Goal: Task Accomplishment & Management: Use online tool/utility

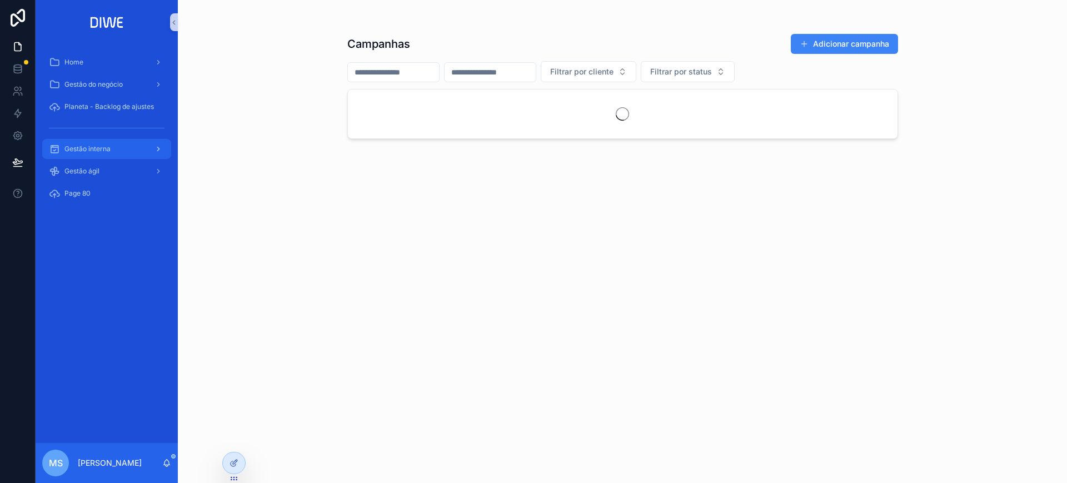
click at [110, 154] on div "Gestão interna" at bounding box center [107, 149] width 116 height 18
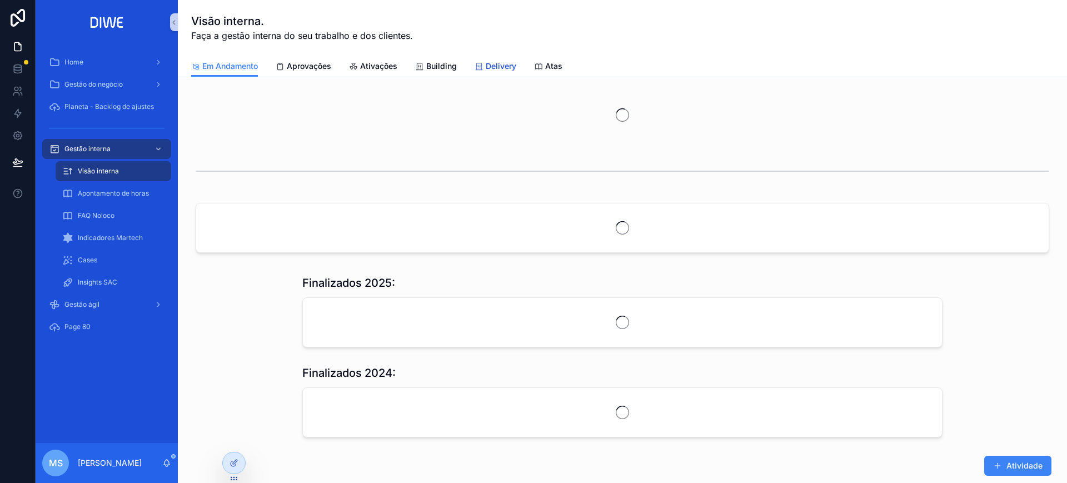
click at [503, 75] on link "Delivery" at bounding box center [496, 67] width 42 height 22
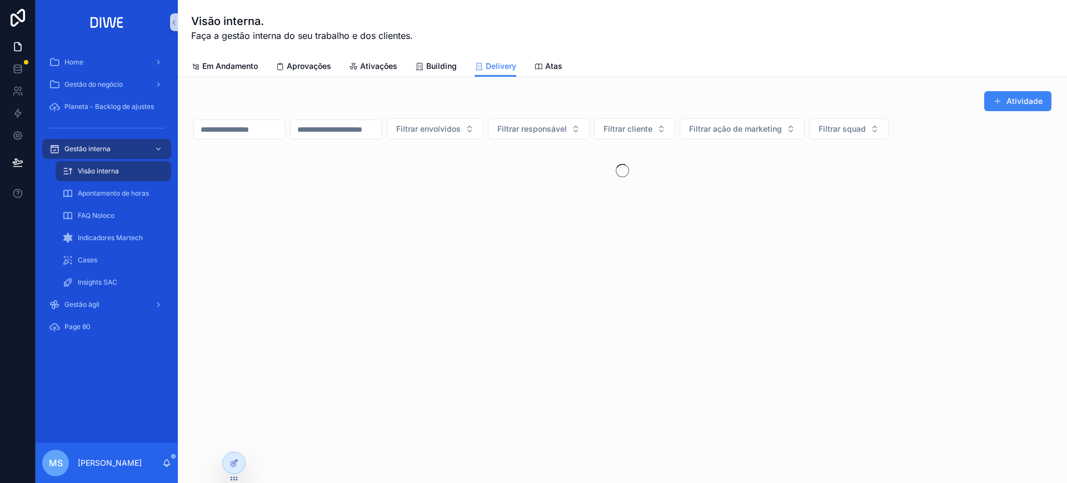
click at [170, 21] on div "Home Gestão do negócio Planeta - Backlog de ajustes Gestão interna Visão intern…" at bounding box center [107, 241] width 142 height 483
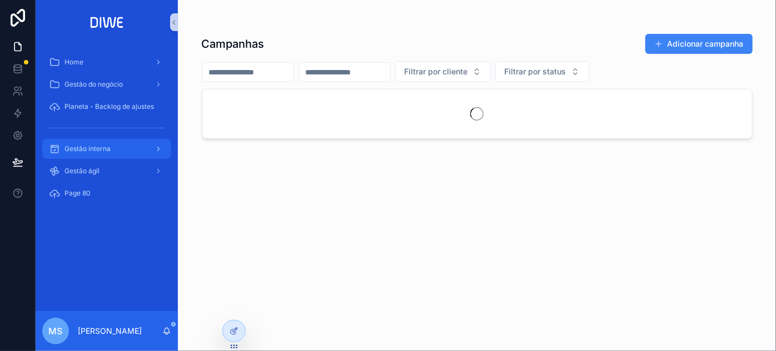
click at [115, 151] on div "Gestão interna" at bounding box center [107, 149] width 116 height 18
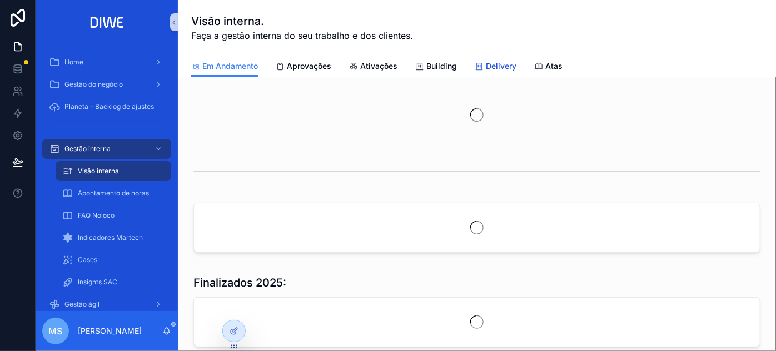
click at [504, 64] on span "Delivery" at bounding box center [501, 66] width 31 height 11
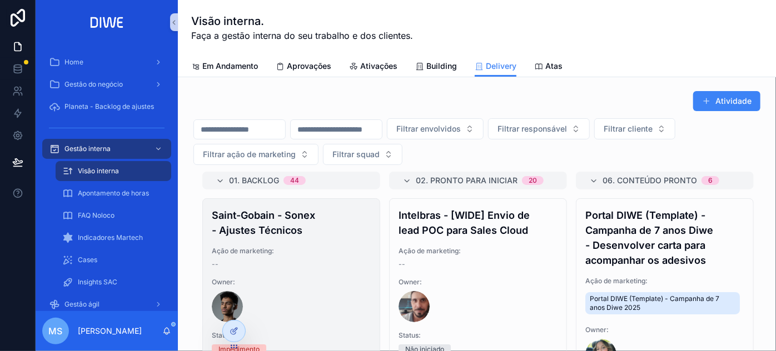
click at [174, 22] on icon "scrollable content" at bounding box center [174, 22] width 8 height 8
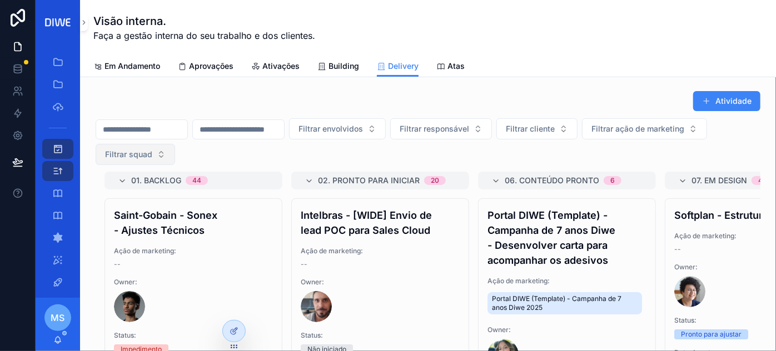
click at [152, 151] on span "Filtrar squad" at bounding box center [128, 154] width 47 height 11
type input "*****"
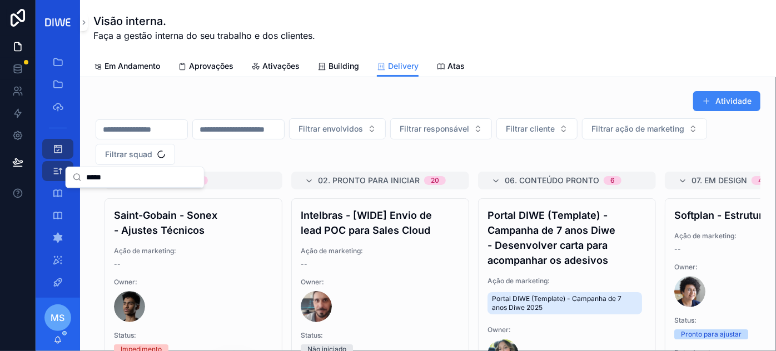
click at [96, 180] on input "*****" at bounding box center [141, 177] width 111 height 20
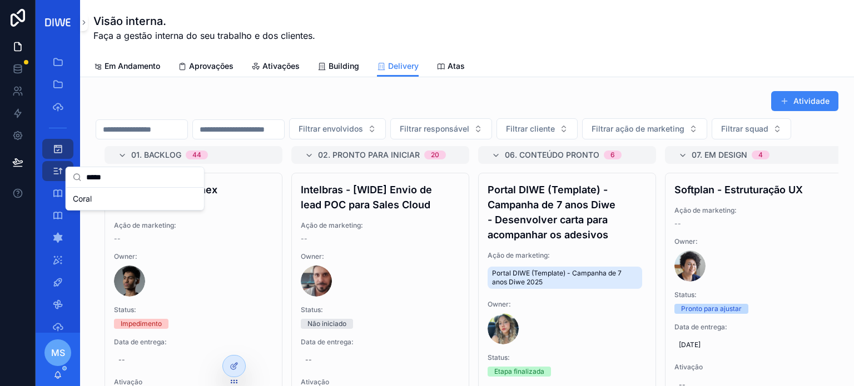
click at [84, 201] on span "Coral" at bounding box center [82, 198] width 19 height 11
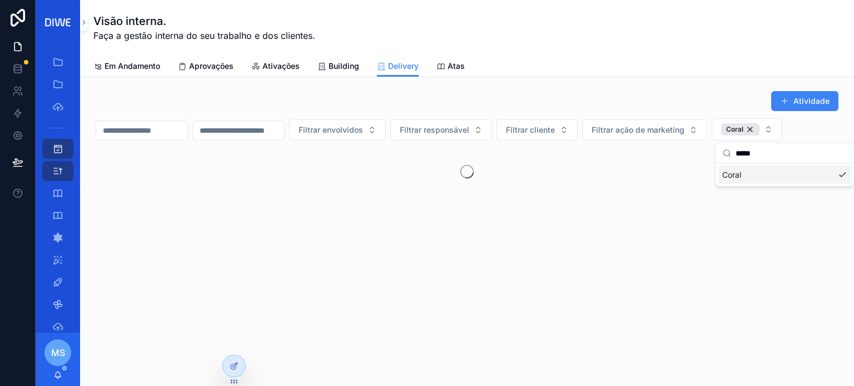
click at [689, 82] on div "Atividade Filtrar envolvidos Filtrar responsável Filtrar cliente Filtrar ação d…" at bounding box center [467, 174] width 774 height 195
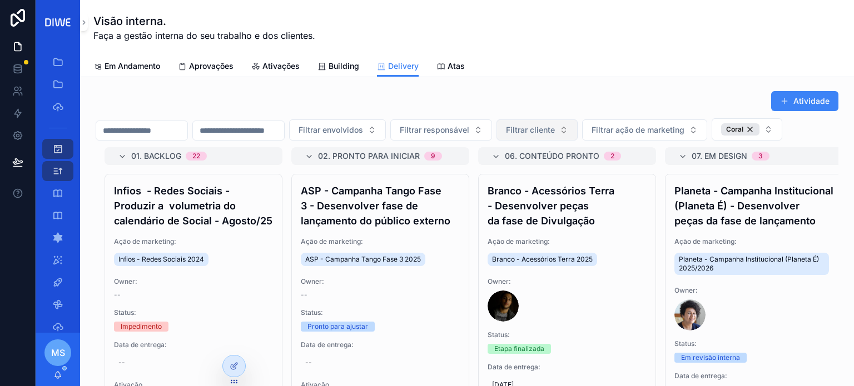
click at [555, 125] on span "Filtrar cliente" at bounding box center [530, 130] width 49 height 11
type input "*******"
click at [564, 182] on div "Planeta" at bounding box center [592, 173] width 138 height 22
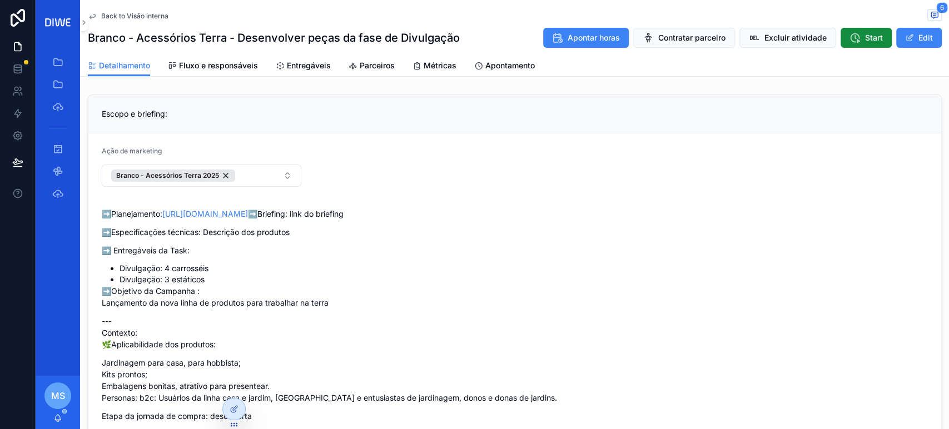
click at [143, 16] on span "Back to Visão interna" at bounding box center [134, 16] width 67 height 9
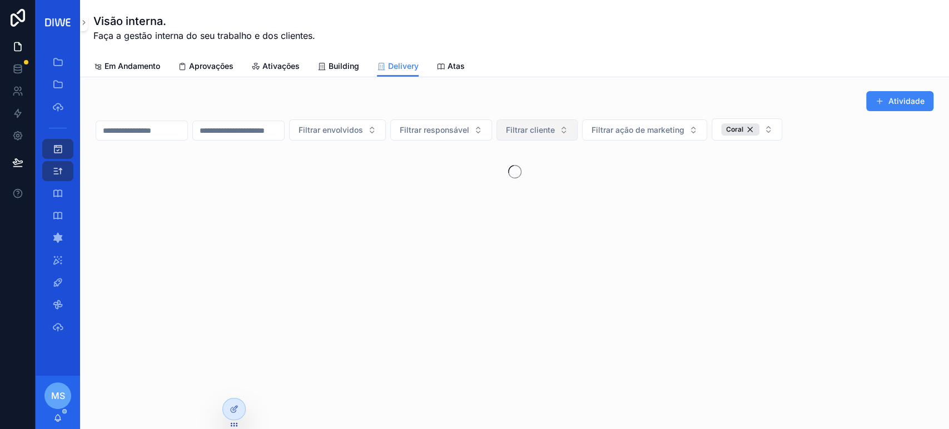
click at [555, 134] on span "Filtrar cliente" at bounding box center [530, 130] width 49 height 11
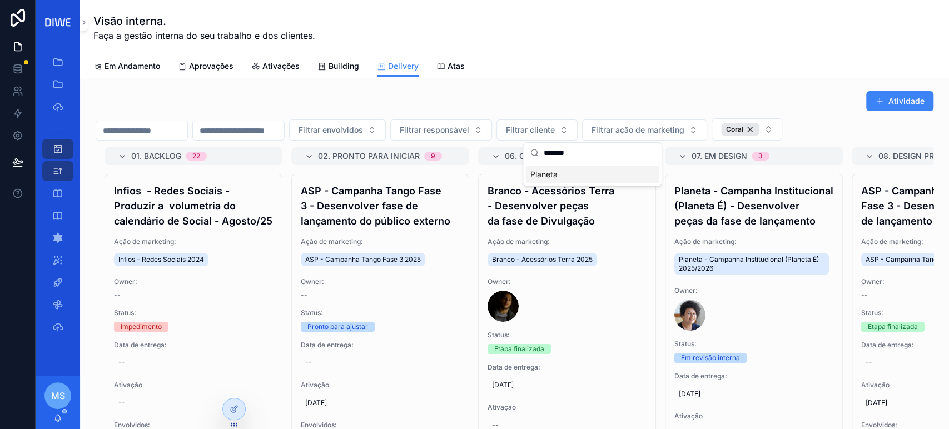
type input "*******"
click at [560, 170] on div "Planeta" at bounding box center [591, 175] width 133 height 18
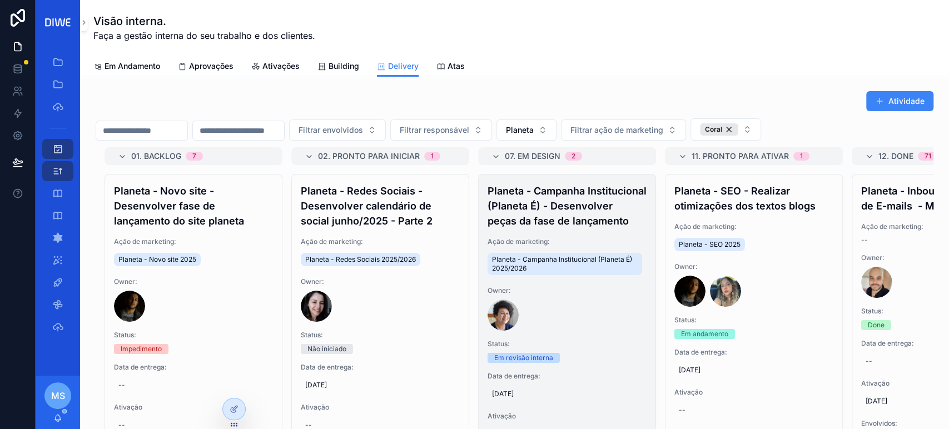
click at [578, 217] on h4 "Planeta - Campanha Institucional (Planeta É) - Desenvolver peças da fase de lan…" at bounding box center [567, 205] width 159 height 45
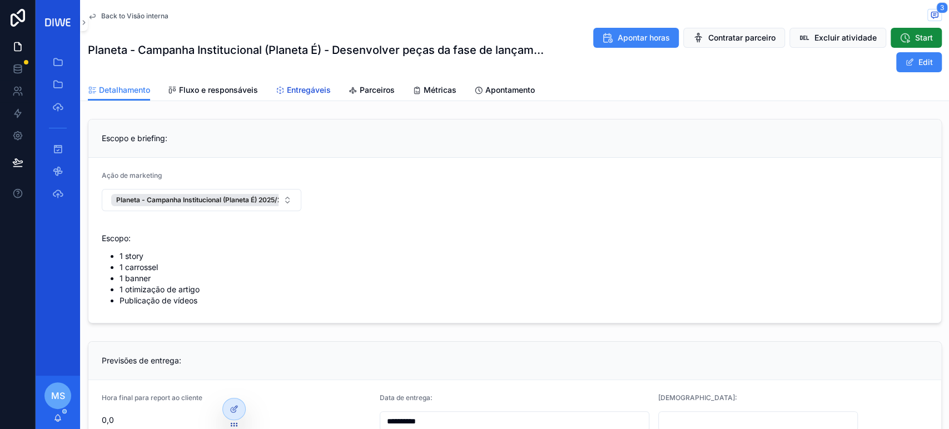
click at [309, 87] on span "Entregáveis" at bounding box center [309, 90] width 44 height 11
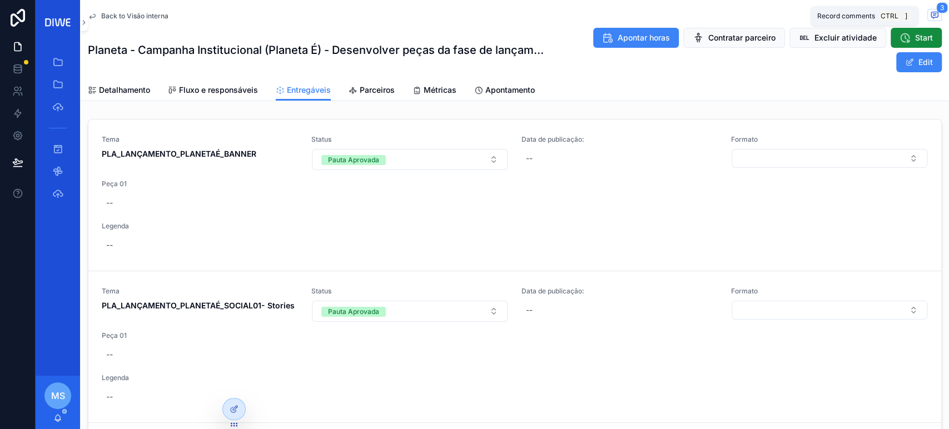
click at [930, 16] on icon "scrollable content" at bounding box center [934, 15] width 9 height 9
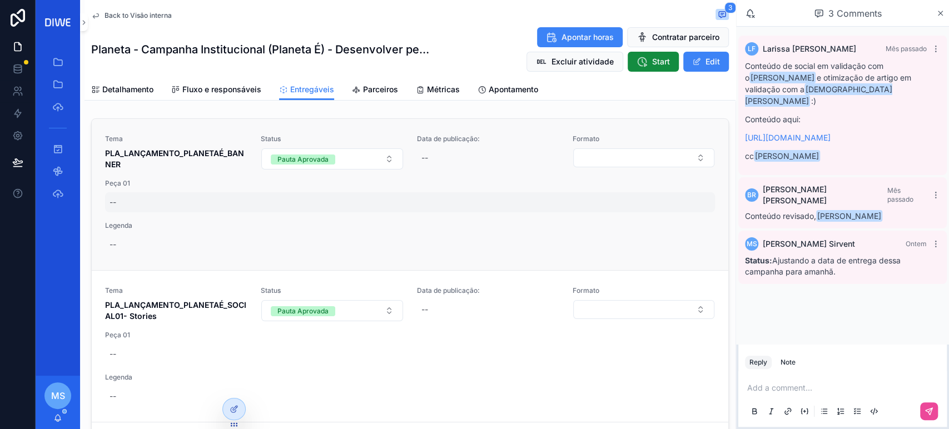
click at [118, 197] on div "--" at bounding box center [410, 202] width 610 height 20
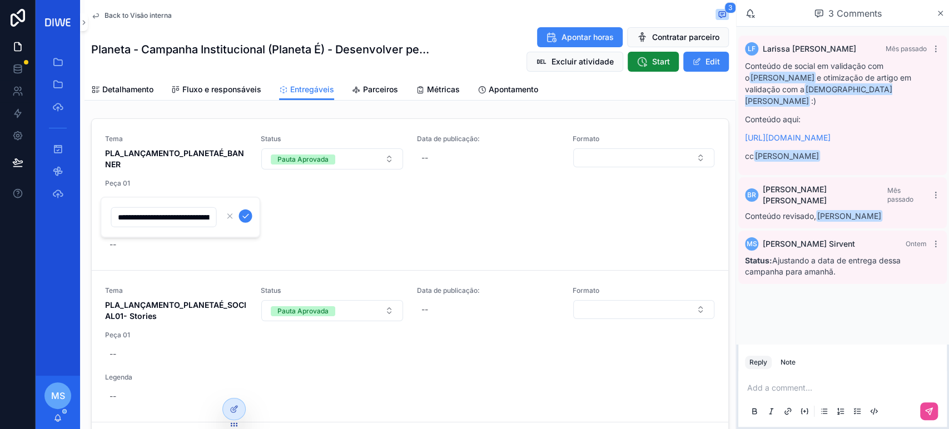
scroll to position [0, 627]
type input "**********"
click at [244, 215] on icon "scrollable content" at bounding box center [245, 216] width 9 height 9
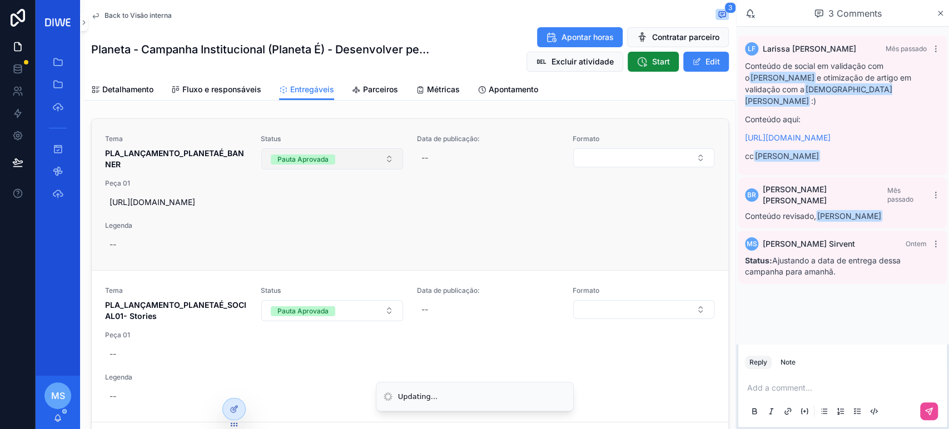
click at [309, 157] on div "Pauta Aprovada" at bounding box center [302, 160] width 51 height 10
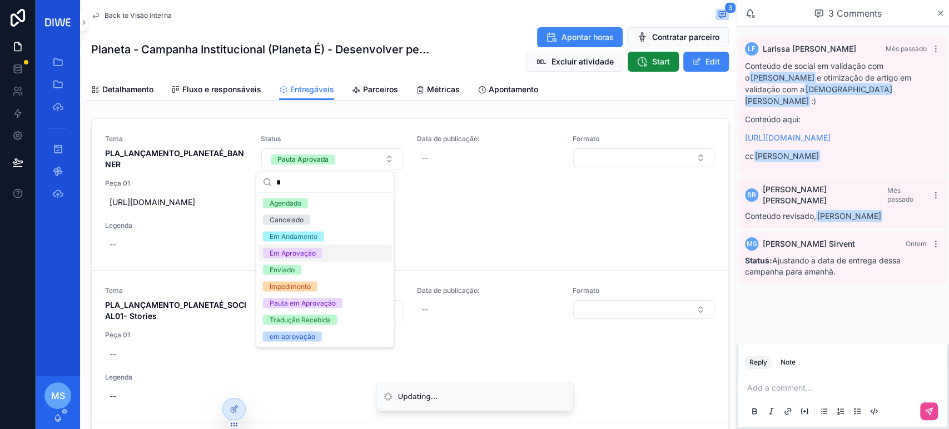
type input "*"
click at [324, 256] on div "Em Aprovação" at bounding box center [325, 253] width 133 height 17
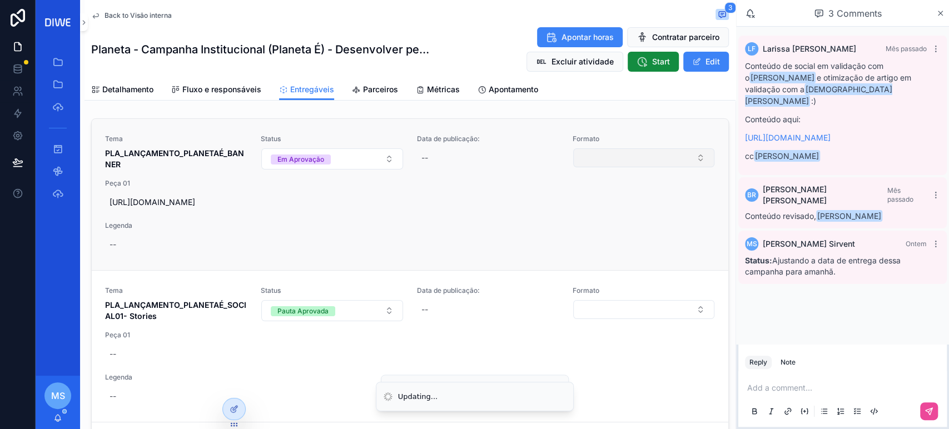
click at [632, 160] on button "Select Button" at bounding box center [643, 157] width 141 height 19
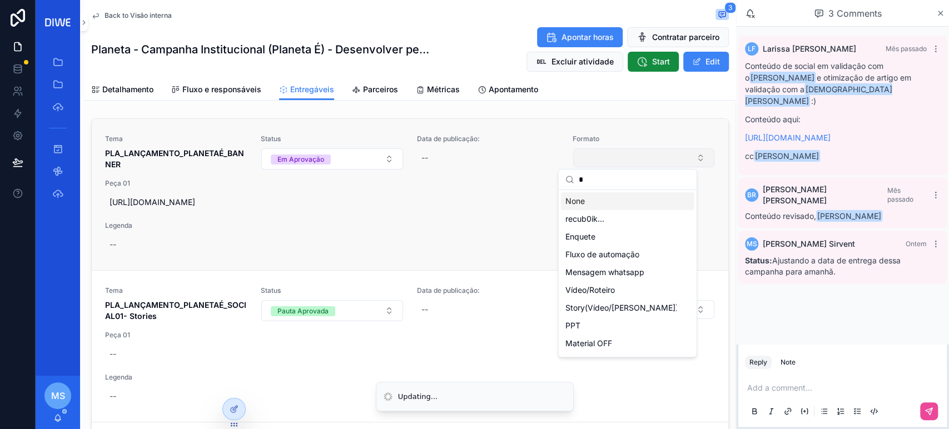
type input "**"
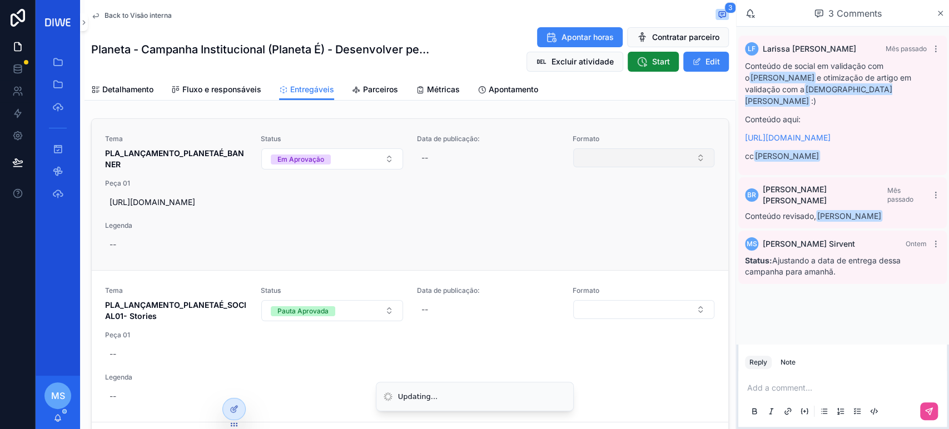
click at [631, 159] on button "Select Button" at bounding box center [643, 157] width 141 height 19
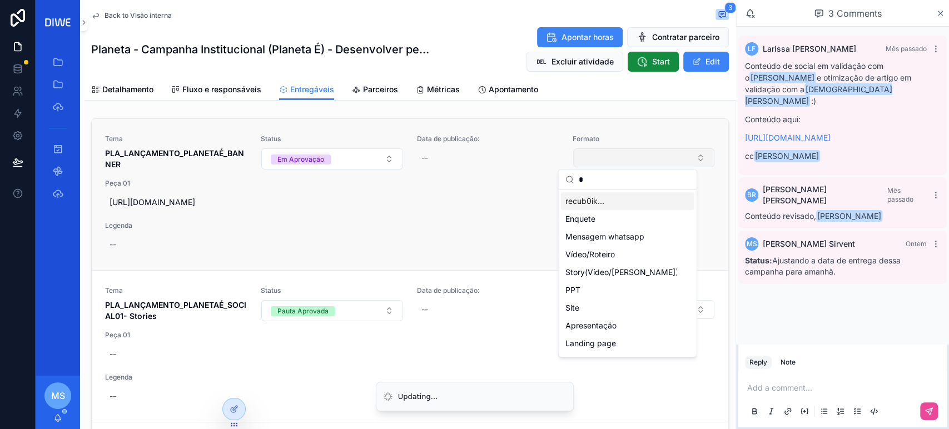
type input "**"
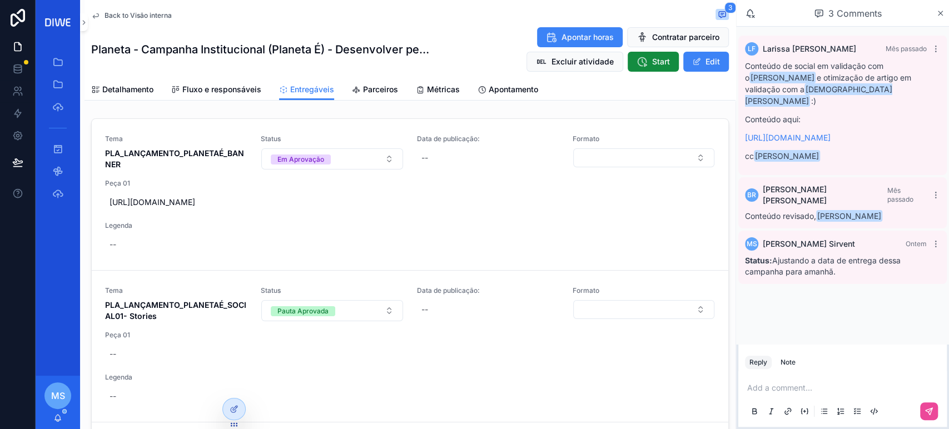
click at [605, 202] on span "https://www.figma.com/proto/PvEpAgF3iglvFT5wecsrAK/Campanha-Institucional?node-…" at bounding box center [410, 202] width 601 height 11
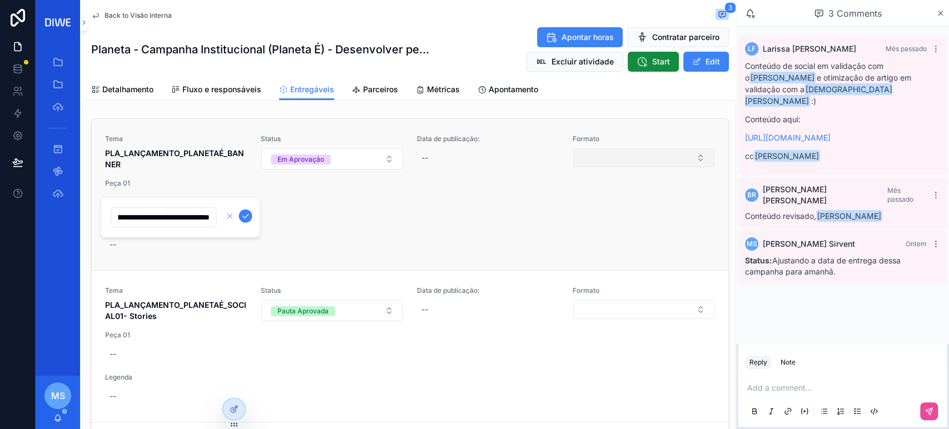
click at [614, 158] on button "Select Button" at bounding box center [643, 157] width 141 height 19
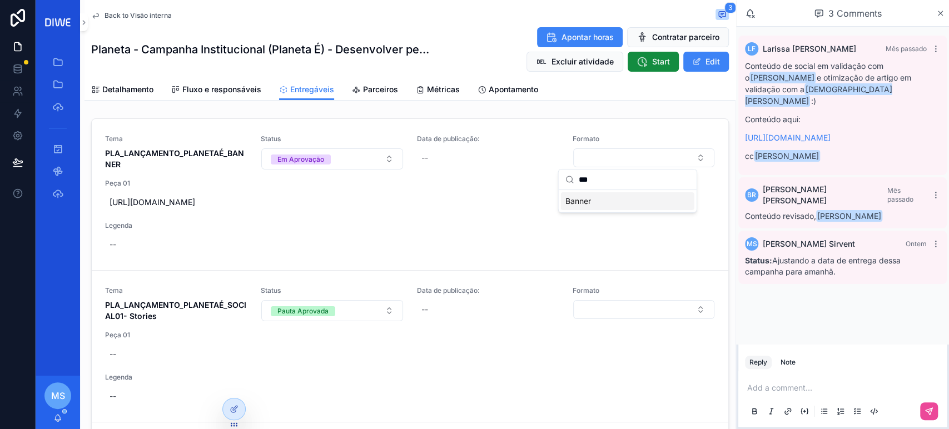
type input "***"
click at [595, 201] on div "Banner" at bounding box center [627, 201] width 133 height 18
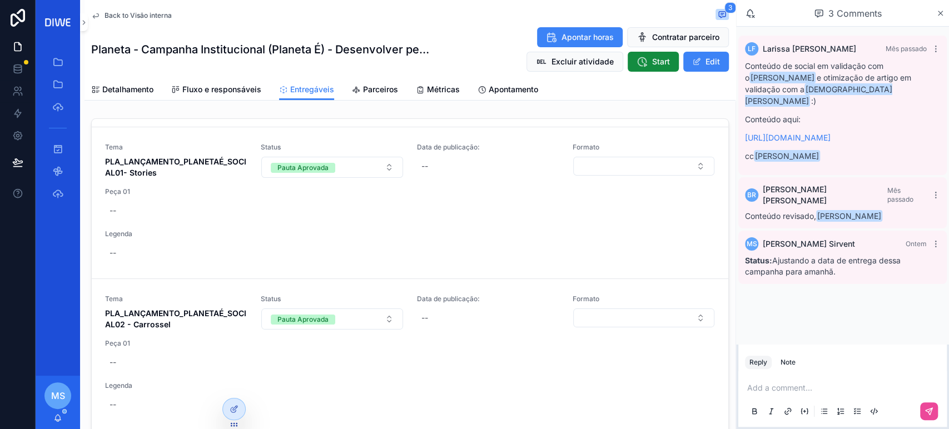
scroll to position [155, 0]
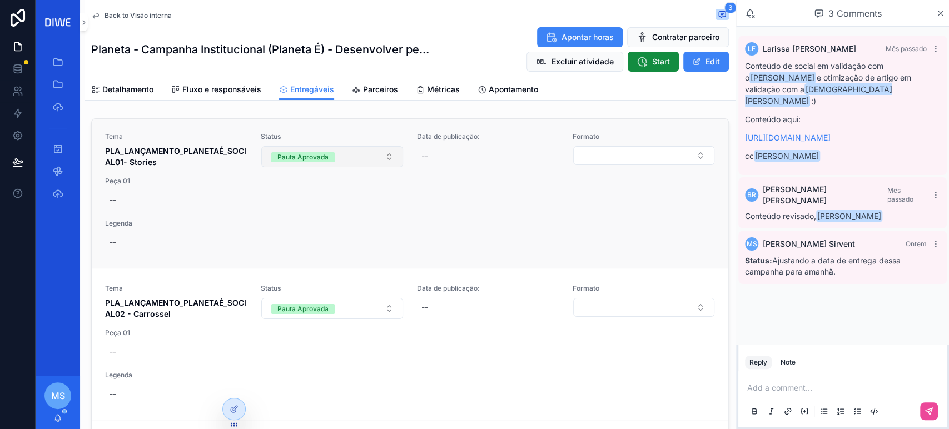
click at [322, 162] on div "Pauta Aprovada" at bounding box center [302, 157] width 51 height 10
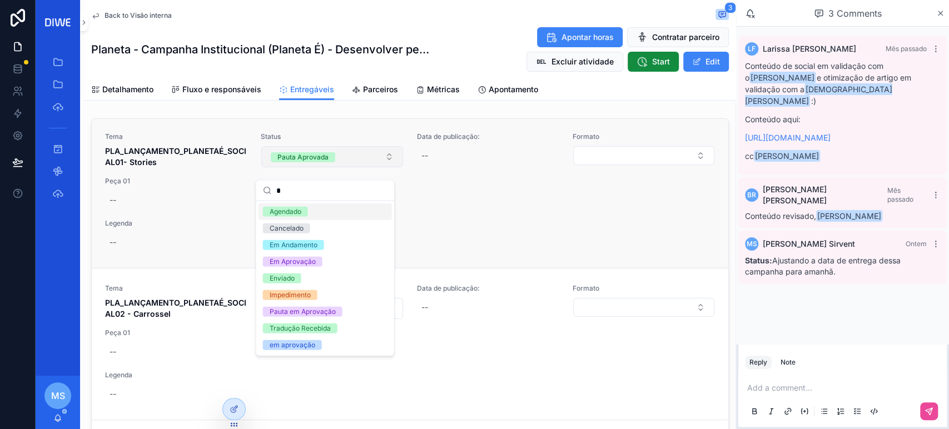
type input "**"
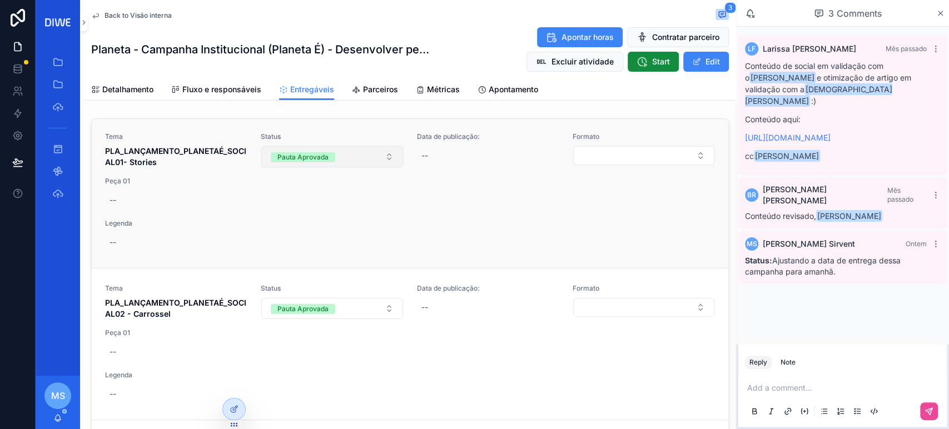
click at [322, 162] on div "Pauta Aprovada" at bounding box center [302, 157] width 51 height 10
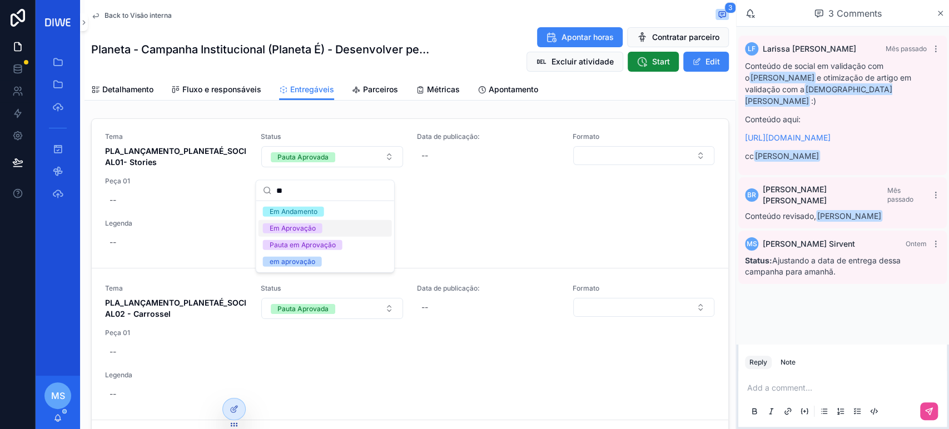
type input "**"
click at [317, 224] on span "Em Aprovação" at bounding box center [292, 228] width 59 height 10
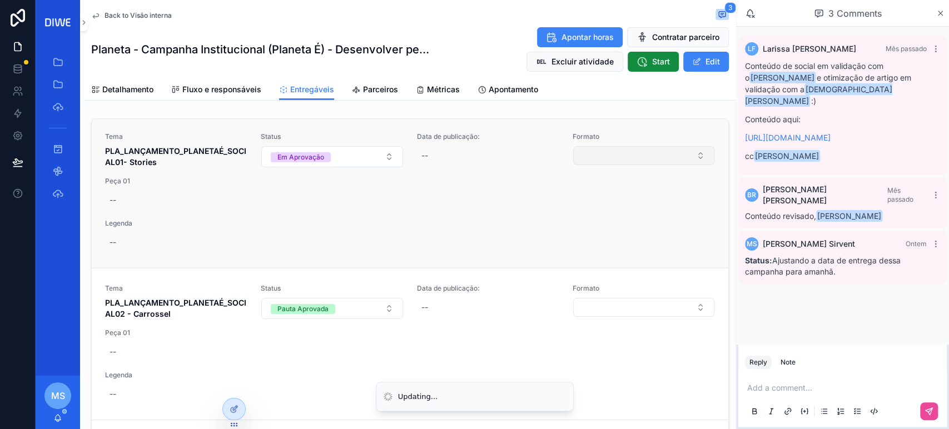
click at [610, 165] on button "Select Button" at bounding box center [643, 155] width 141 height 19
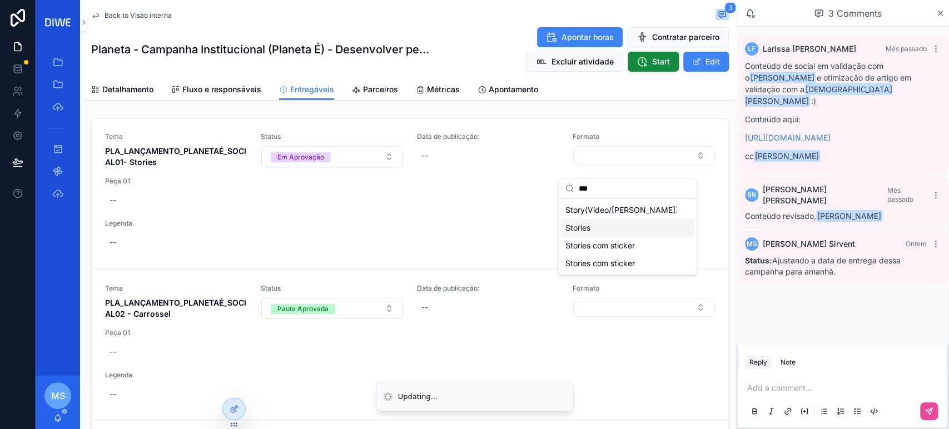
type input "***"
click at [613, 228] on div "Stories" at bounding box center [627, 228] width 133 height 18
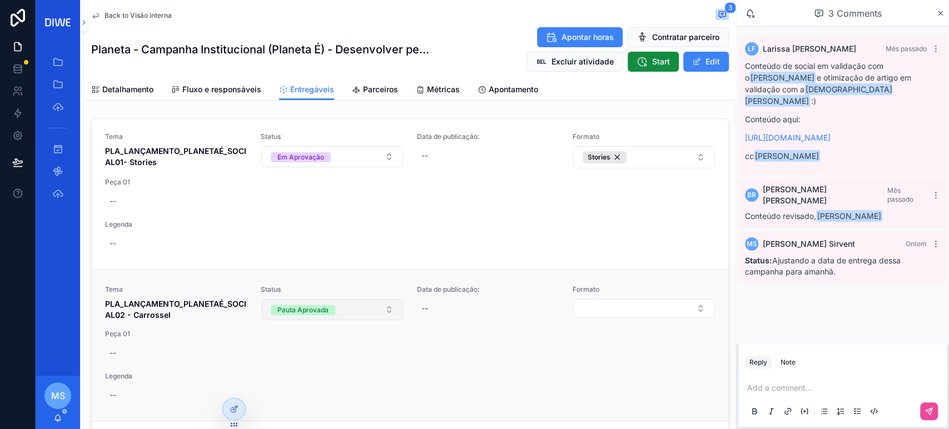
click at [345, 320] on button "Pauta Aprovada" at bounding box center [331, 309] width 141 height 21
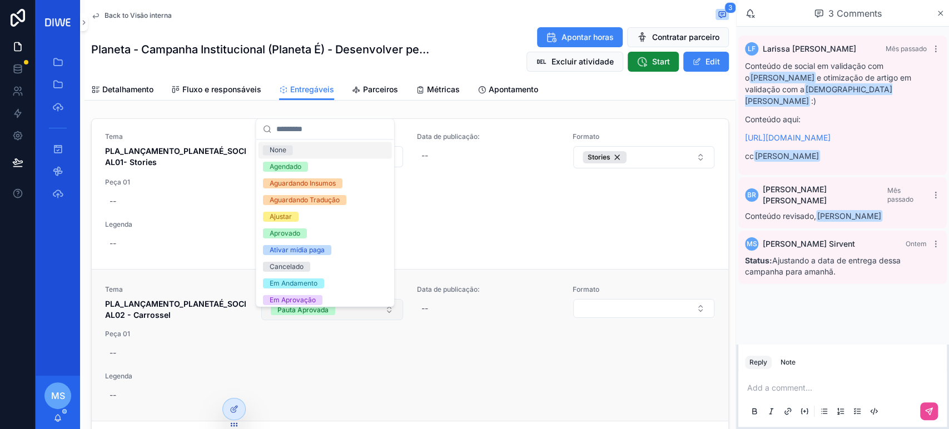
click at [345, 318] on button "Pauta Aprovada" at bounding box center [331, 309] width 141 height 21
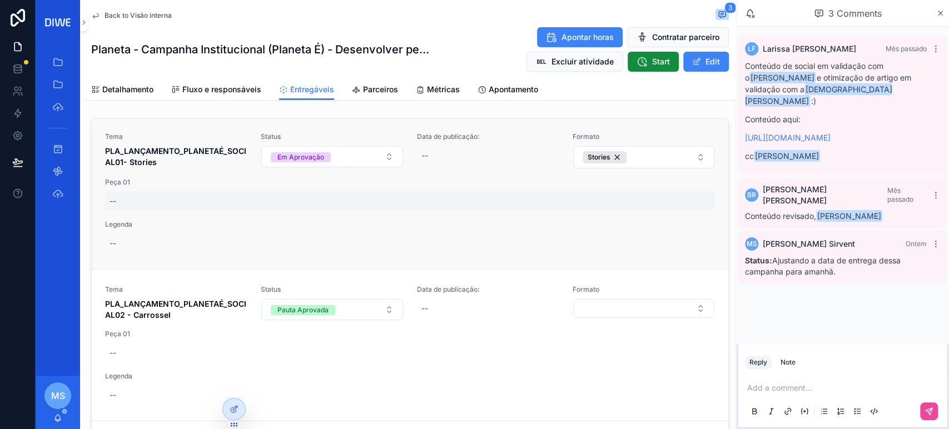
click at [126, 207] on div "--" at bounding box center [410, 201] width 610 height 20
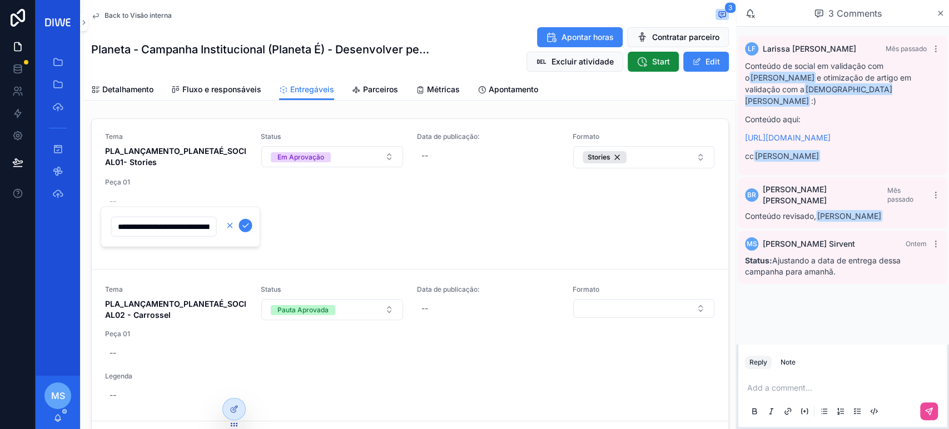
scroll to position [0, 623]
type input "**********"
click at [243, 228] on icon "scrollable content" at bounding box center [245, 225] width 9 height 9
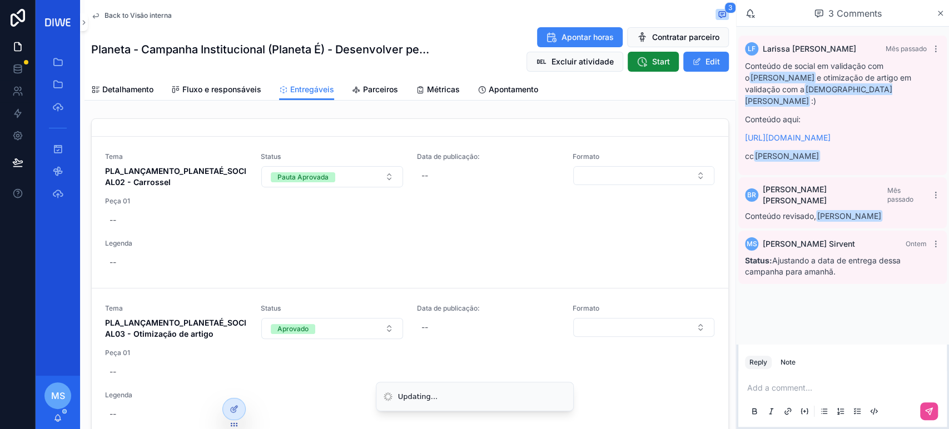
scroll to position [309, 0]
click at [345, 173] on button "Pauta Aprovada" at bounding box center [331, 176] width 141 height 21
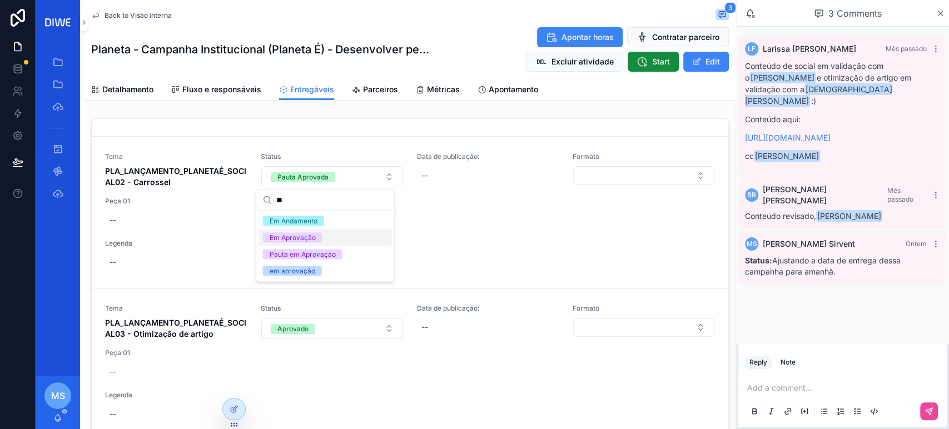
type input "**"
click at [332, 241] on div "Em Aprovação" at bounding box center [325, 237] width 133 height 17
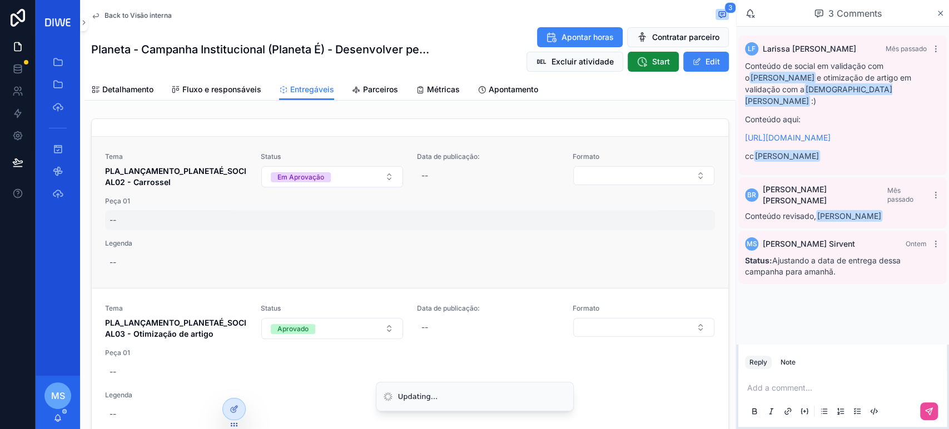
click at [120, 212] on div "--" at bounding box center [410, 220] width 610 height 20
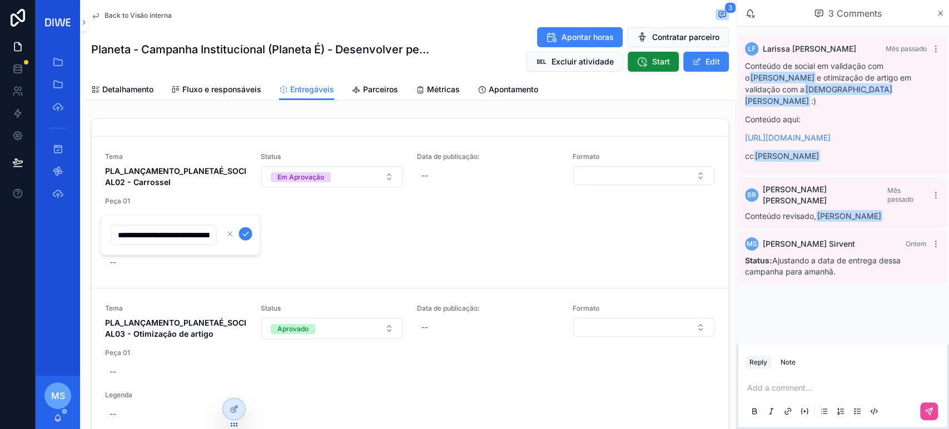
scroll to position [0, 631]
type input "**********"
click at [245, 234] on icon "scrollable content" at bounding box center [245, 234] width 9 height 9
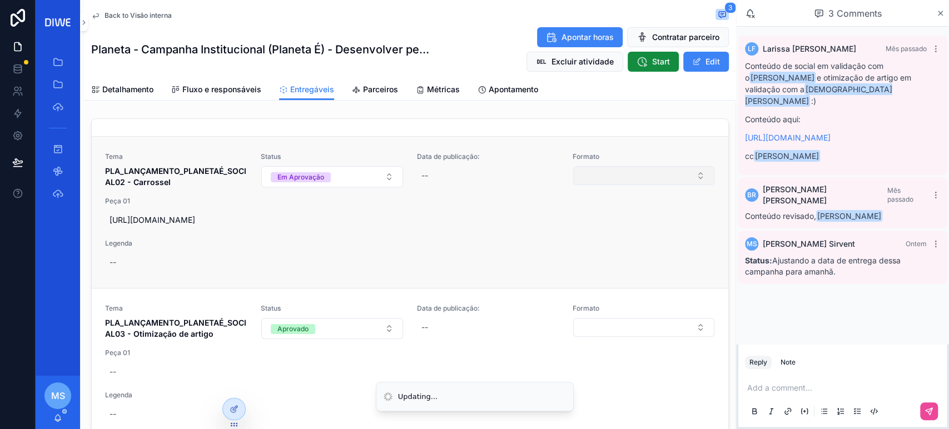
click at [629, 179] on button "Select Button" at bounding box center [643, 175] width 141 height 19
type input "***"
click at [623, 220] on div "Carrossel" at bounding box center [627, 220] width 133 height 18
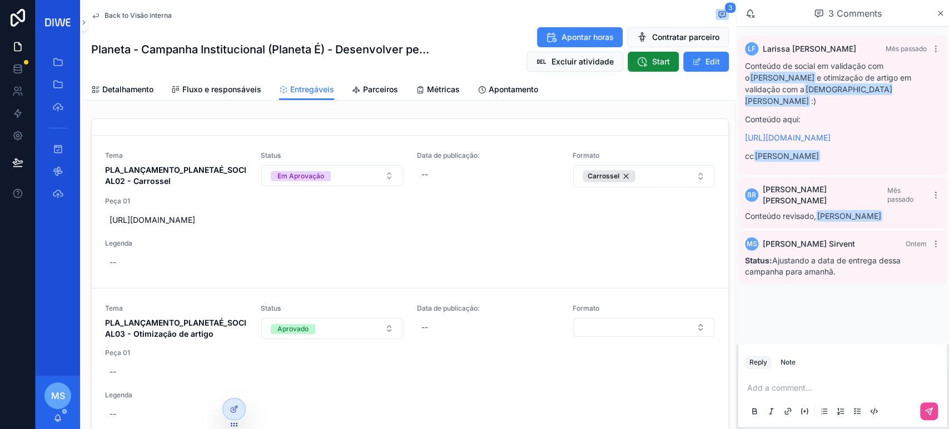
scroll to position [321, 0]
click at [239, 316] on div "Tema PLA_LANÇAMENTO_PLANETAÉ_SOCIAL03 - Otimização de artigo" at bounding box center [176, 322] width 142 height 36
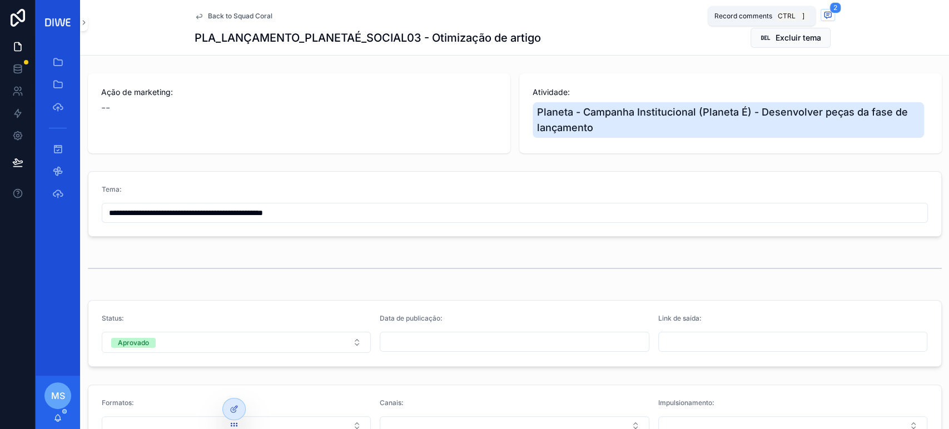
click at [824, 12] on icon "scrollable content" at bounding box center [827, 15] width 7 height 6
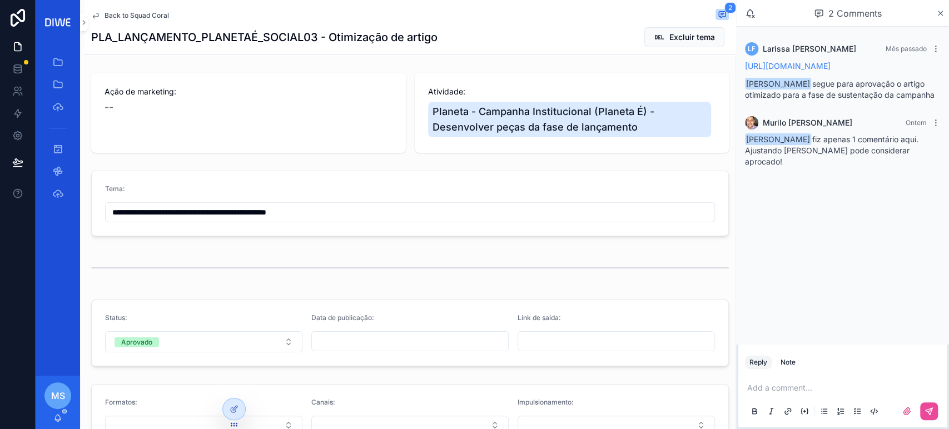
click at [156, 16] on span "Back to Squad Coral" at bounding box center [137, 15] width 64 height 9
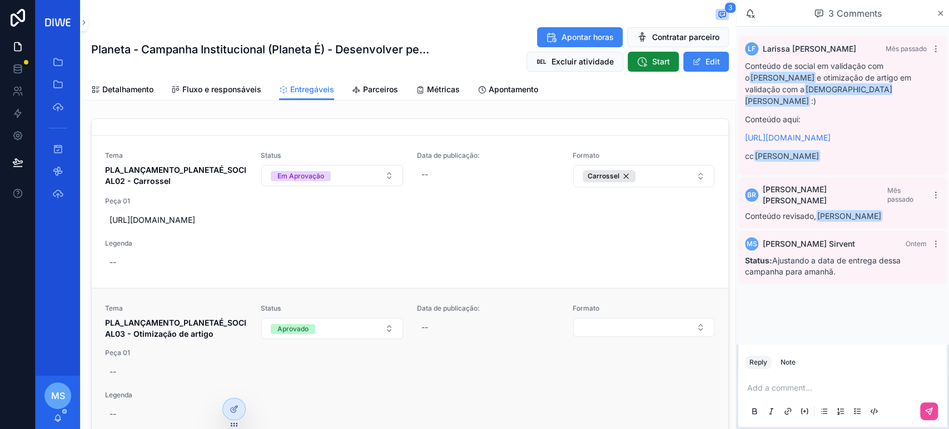
scroll to position [311, 0]
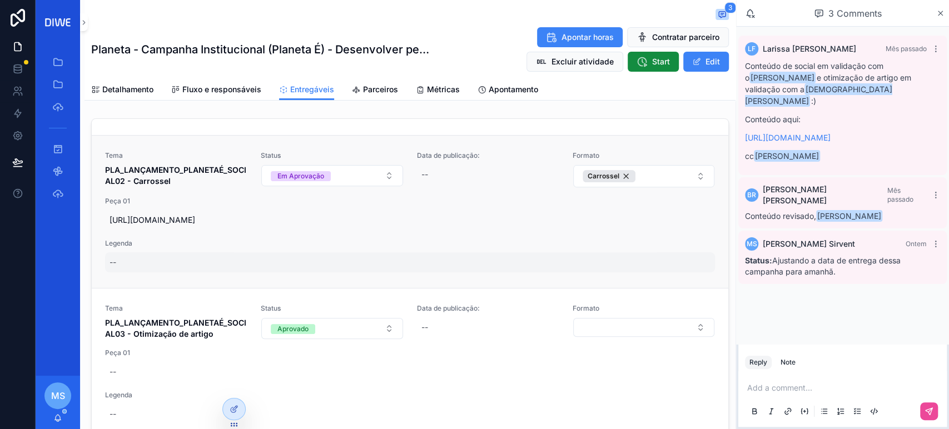
click at [147, 270] on div "--" at bounding box center [410, 262] width 610 height 20
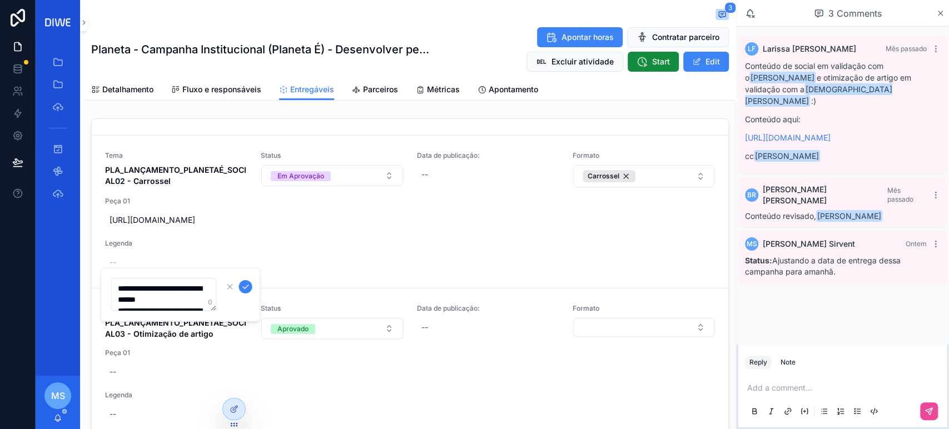
scroll to position [17, 0]
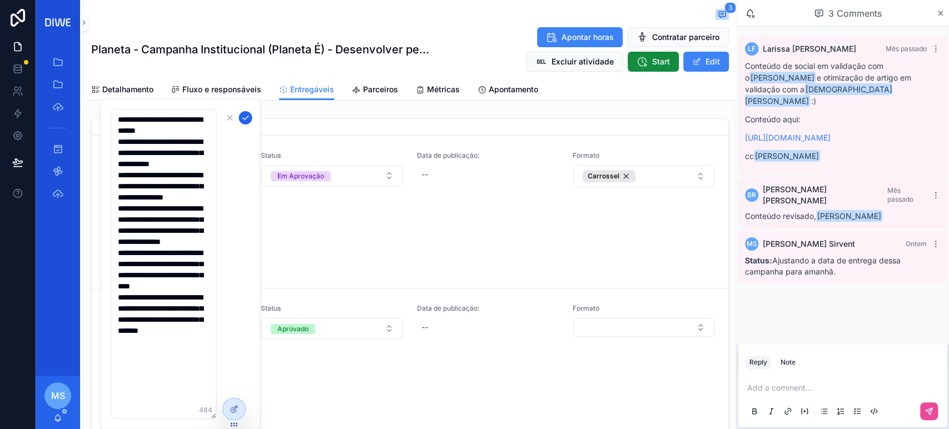
type textarea "**********"
click at [249, 117] on icon "scrollable content" at bounding box center [245, 117] width 9 height 9
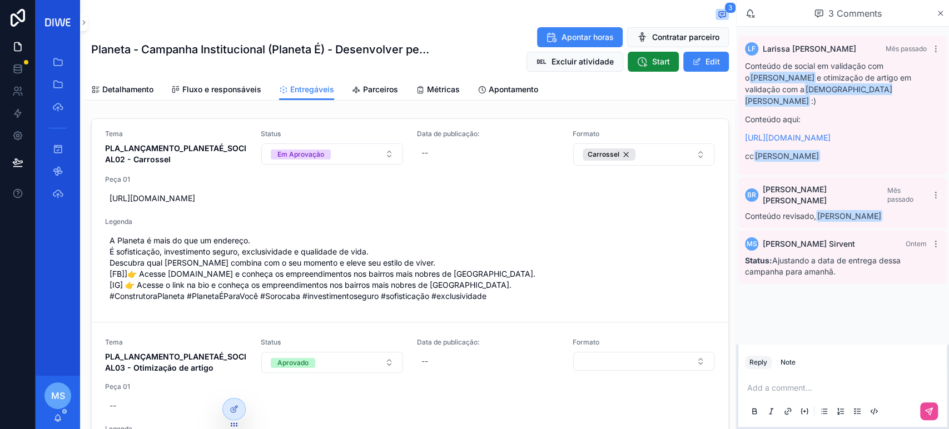
click at [768, 386] on p "scrollable content" at bounding box center [844, 387] width 195 height 11
click at [788, 390] on p "****" at bounding box center [844, 387] width 195 height 11
click at [807, 365] on span "murilo@construtoraplaneta.com.br" at bounding box center [833, 369] width 134 height 11
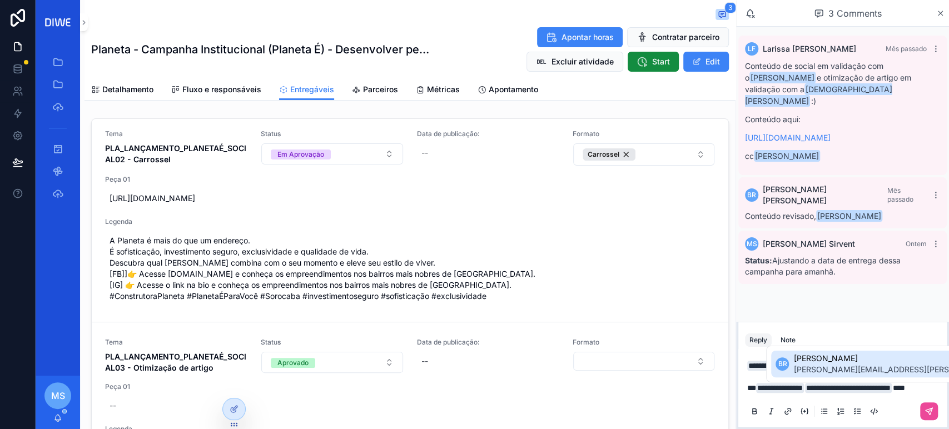
click at [817, 372] on span "bruno.rodrigues@diwe.com.br" at bounding box center [956, 369] width 326 height 11
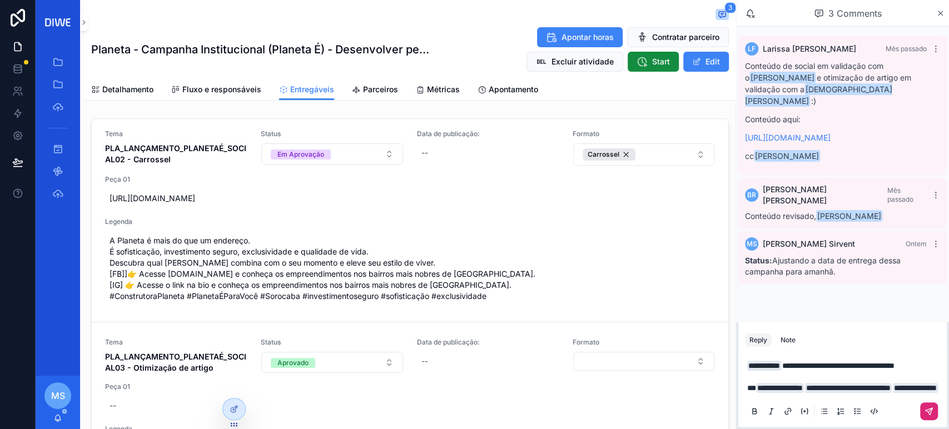
click at [934, 411] on button "scrollable content" at bounding box center [929, 411] width 18 height 18
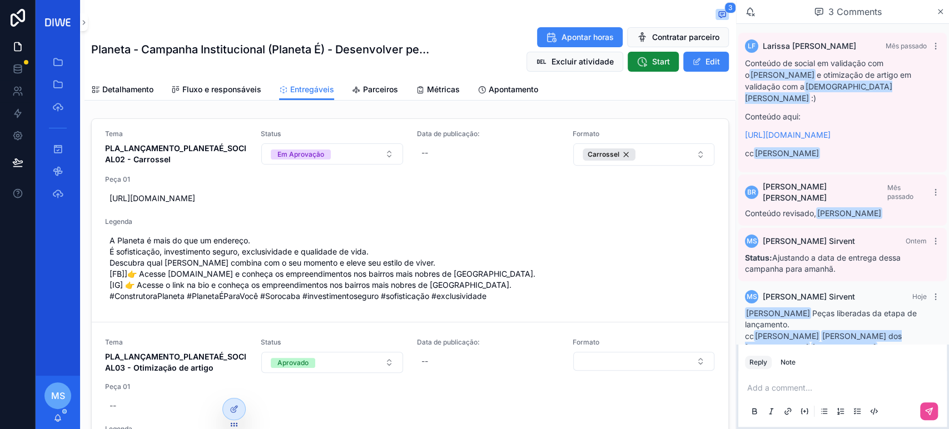
scroll to position [33, 0]
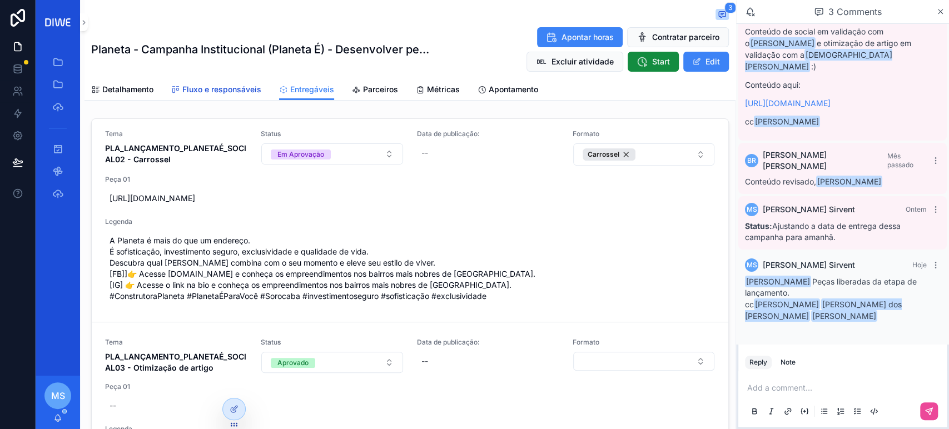
click at [206, 92] on span "Fluxo e responsáveis" at bounding box center [221, 89] width 79 height 11
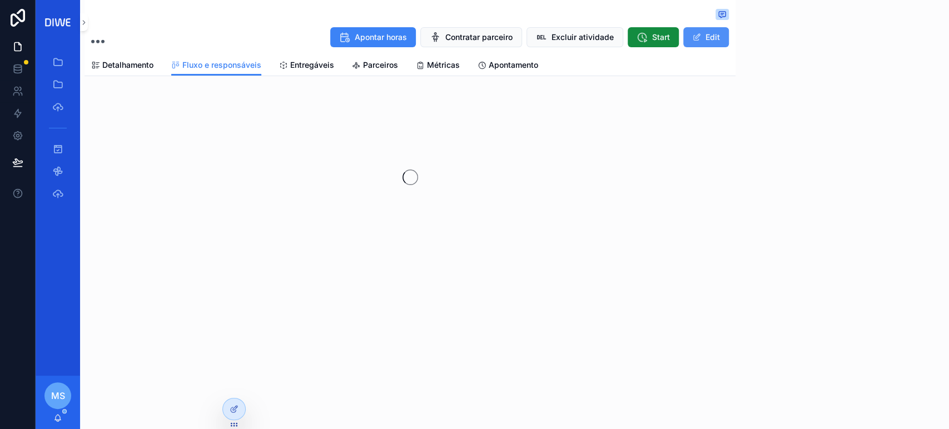
click at [693, 43] on button "Edit" at bounding box center [706, 37] width 46 height 20
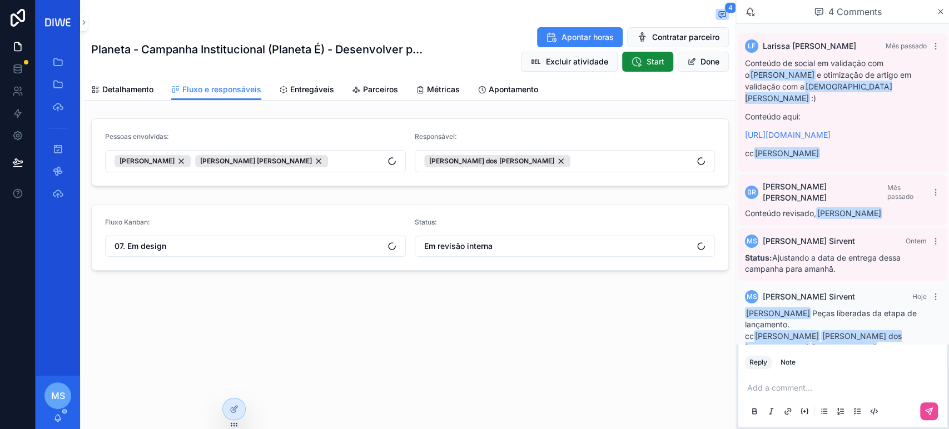
scroll to position [34, 0]
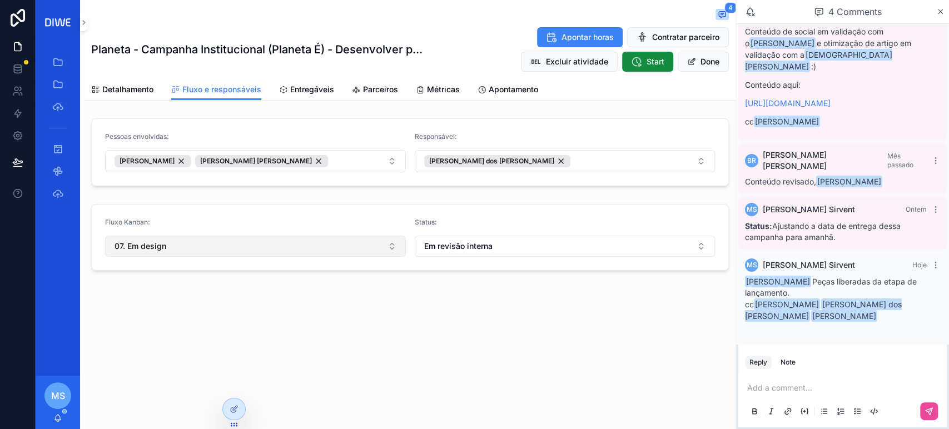
click at [269, 242] on button "07. Em design" at bounding box center [255, 246] width 301 height 21
type input "*"
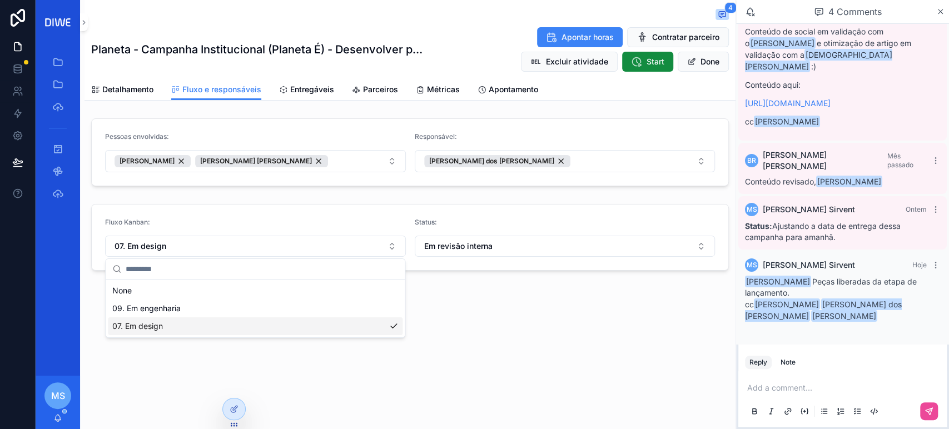
type input "*"
type input "**"
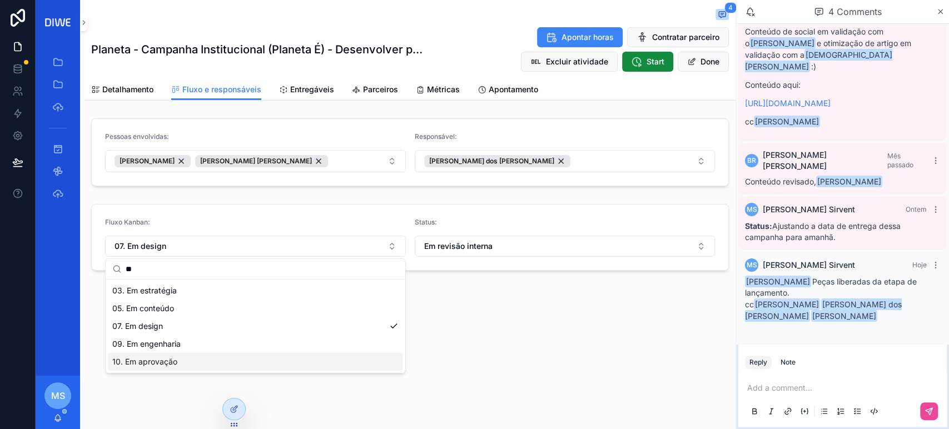
click at [182, 369] on div "10. Em aprovação" at bounding box center [255, 362] width 295 height 18
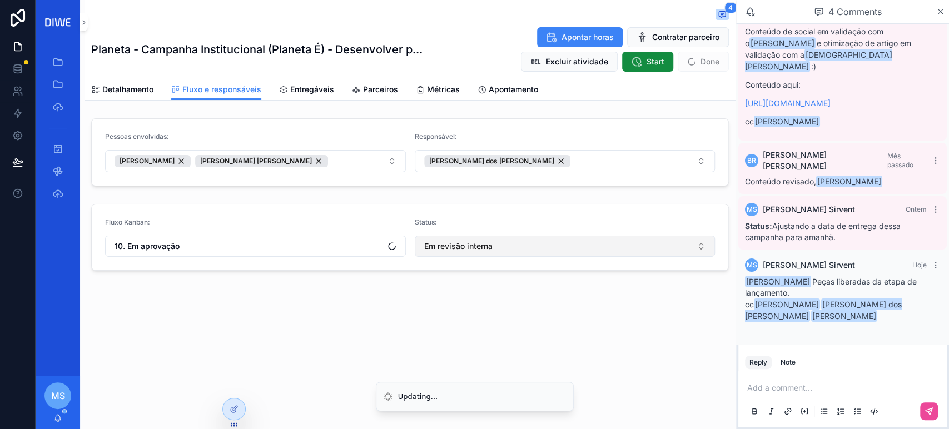
click at [506, 239] on button "Em revisão interna" at bounding box center [565, 246] width 301 height 21
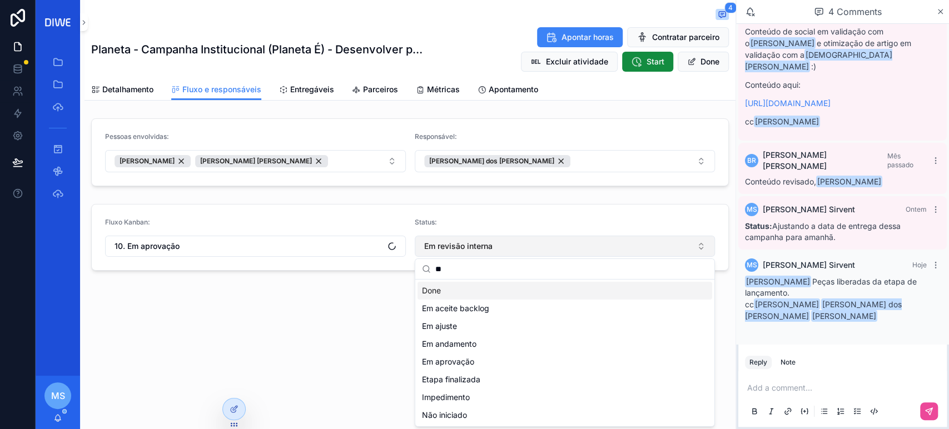
type input "*"
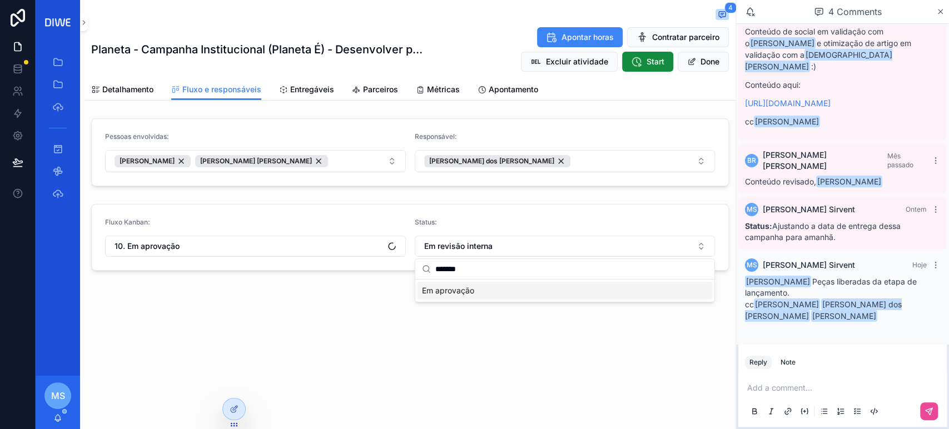
type input "*******"
click at [483, 296] on div "Em aprovação" at bounding box center [564, 291] width 295 height 18
click at [705, 57] on button "Done" at bounding box center [703, 62] width 51 height 20
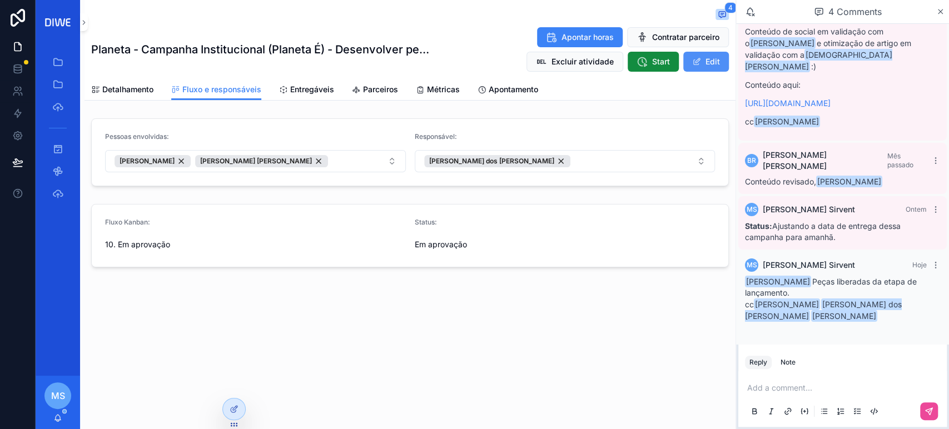
click at [710, 60] on button "Edit" at bounding box center [706, 62] width 46 height 20
click at [708, 59] on button "Done" at bounding box center [703, 62] width 51 height 20
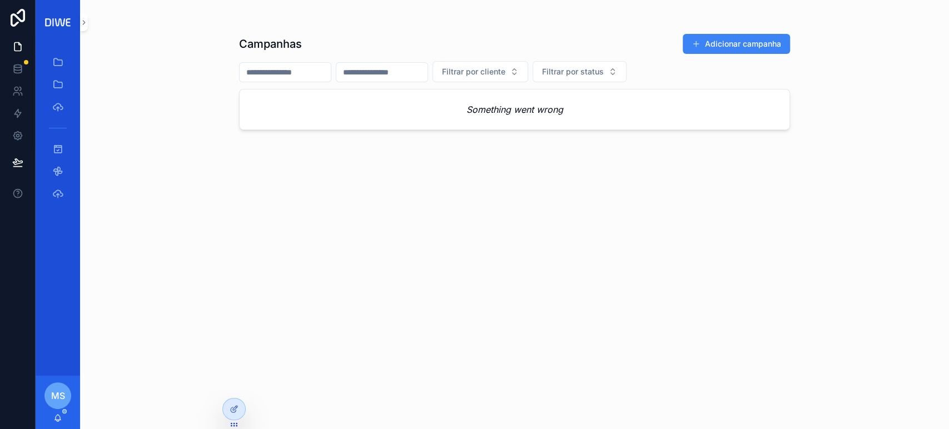
click at [88, 24] on div "Campanhas Adicionar campanha Filtrar por cliente Filtrar por status Something w…" at bounding box center [514, 214] width 869 height 429
click at [87, 24] on icon "scrollable content" at bounding box center [84, 22] width 8 height 8
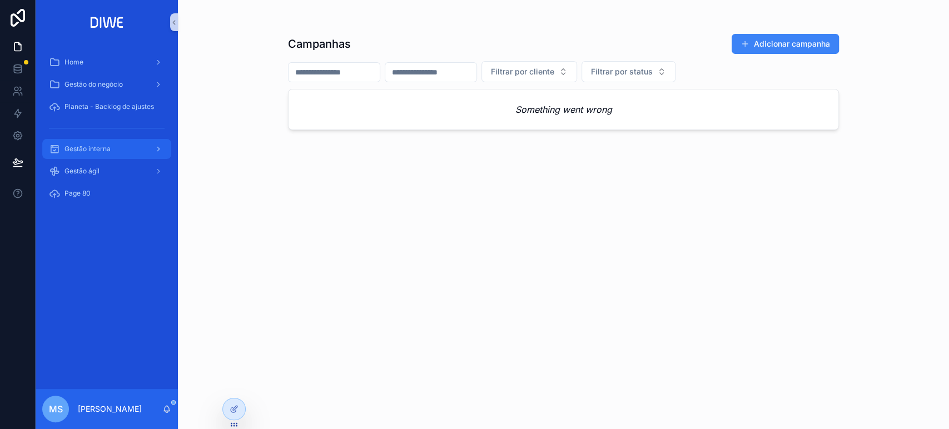
click at [128, 153] on div "Gestão interna" at bounding box center [107, 149] width 116 height 18
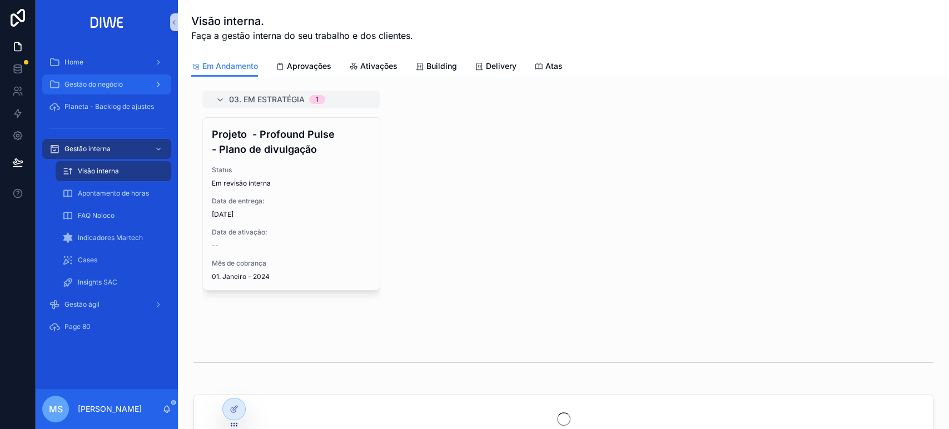
click at [102, 83] on span "Gestão do negócio" at bounding box center [93, 84] width 58 height 9
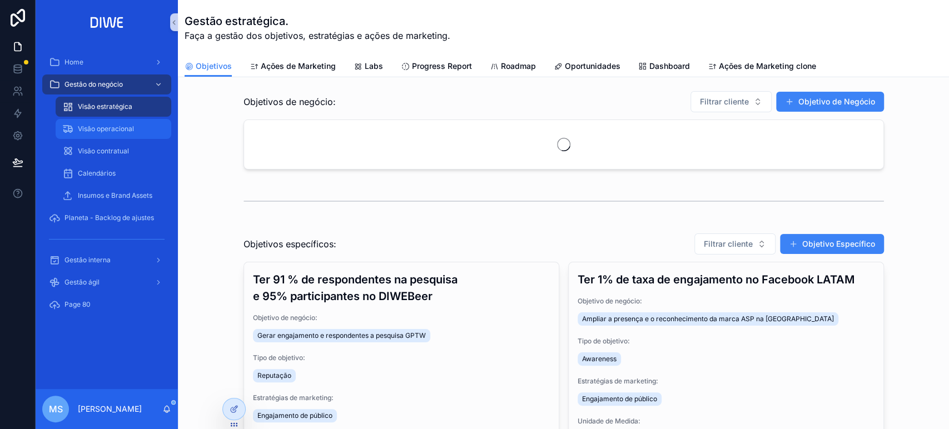
click at [108, 130] on span "Visão operacional" at bounding box center [106, 129] width 56 height 9
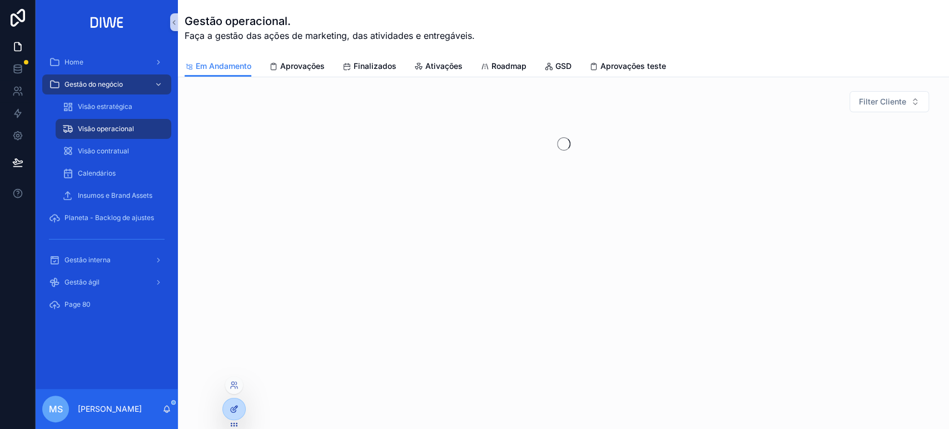
click at [236, 412] on icon at bounding box center [234, 409] width 9 height 9
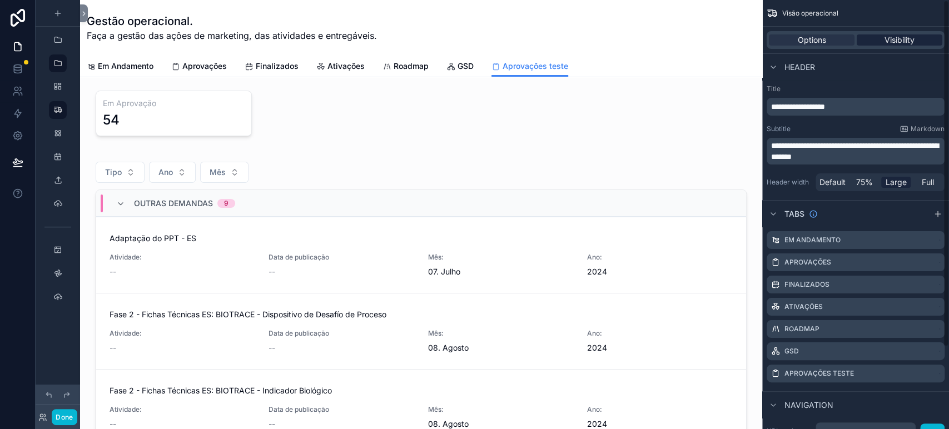
click at [887, 39] on span "Visibility" at bounding box center [899, 39] width 30 height 11
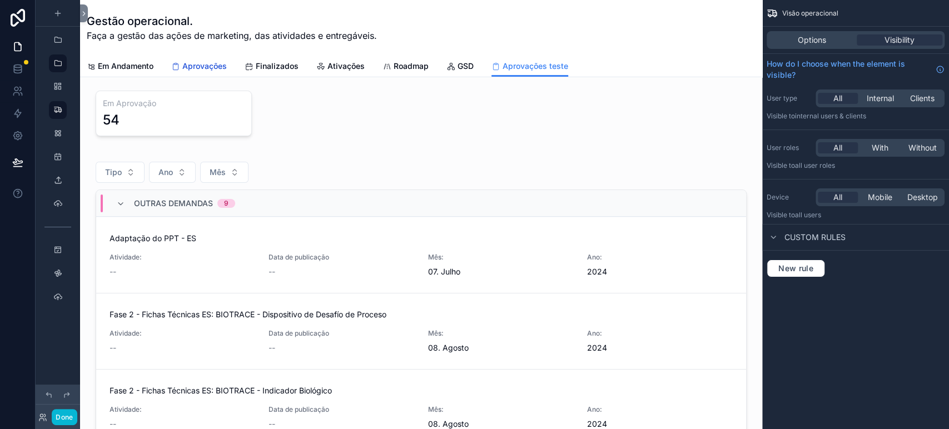
click at [207, 68] on span "Aprovações" at bounding box center [204, 66] width 44 height 11
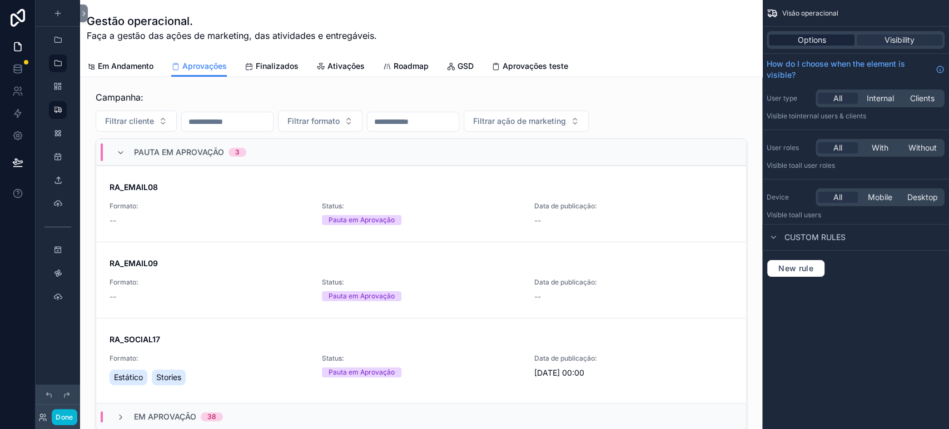
click at [831, 34] on div "Options" at bounding box center [812, 39] width 86 height 11
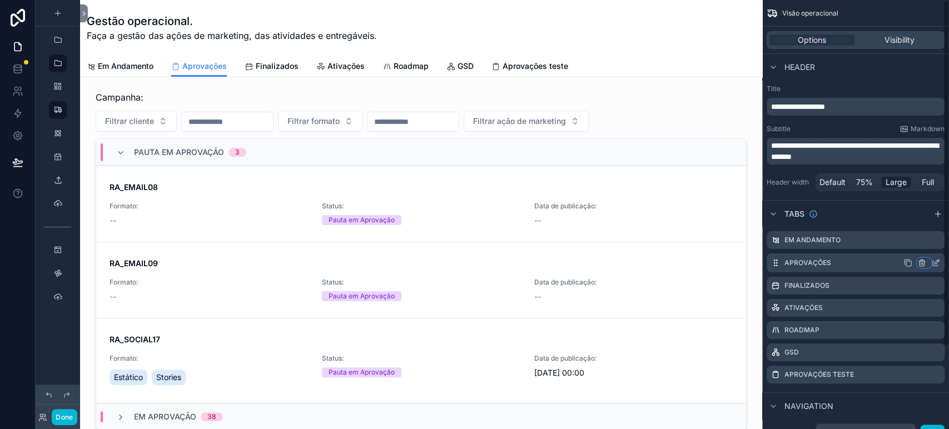
click at [921, 262] on icon "scrollable content" at bounding box center [921, 263] width 0 height 2
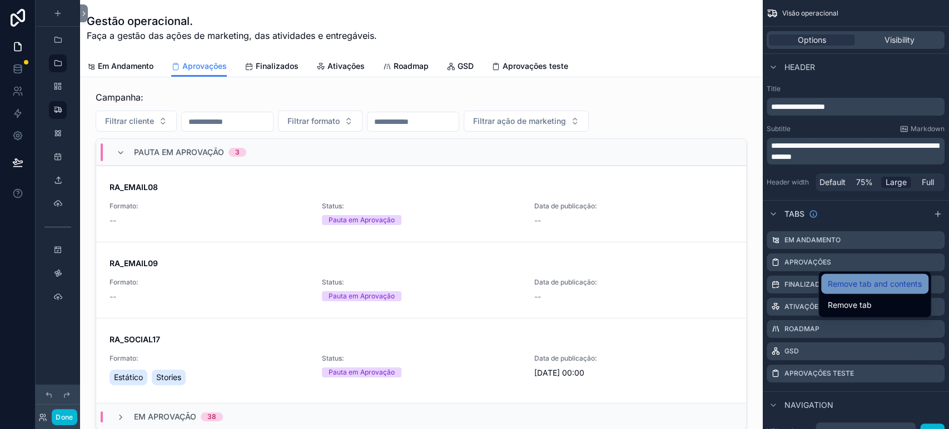
click at [873, 281] on span "Remove tab and contents" at bounding box center [875, 283] width 94 height 13
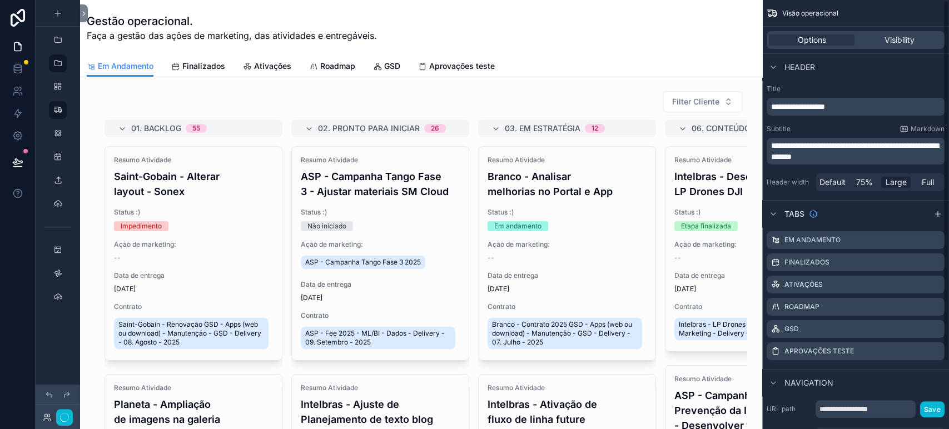
click at [0, 0] on icon "scrollable content" at bounding box center [0, 0] width 0 height 0
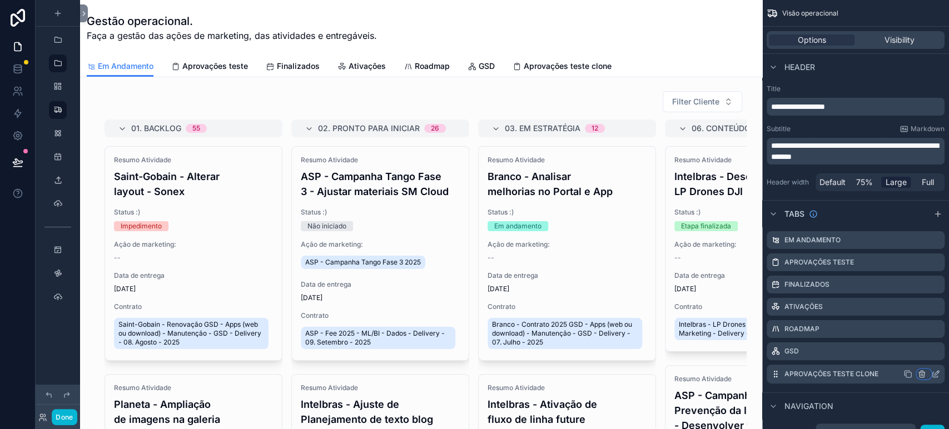
click at [919, 371] on icon "scrollable content" at bounding box center [921, 374] width 9 height 9
click at [875, 416] on div "Remove tab" at bounding box center [875, 416] width 94 height 13
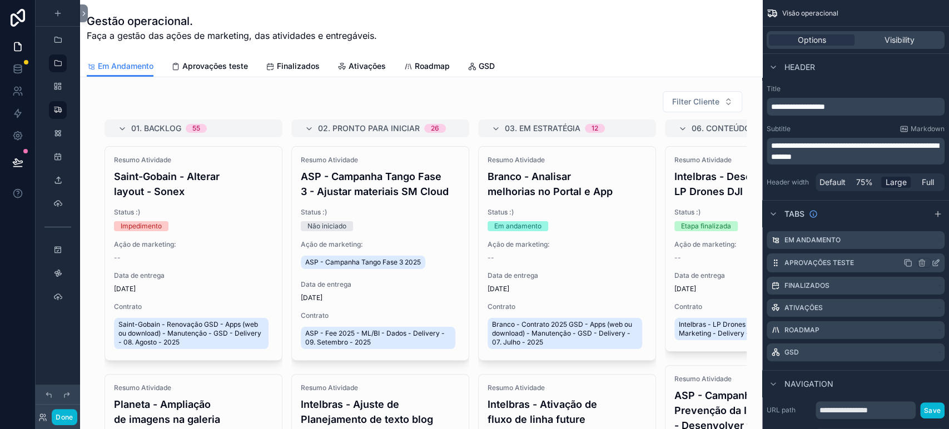
click at [935, 261] on icon "scrollable content" at bounding box center [937, 262] width 4 height 4
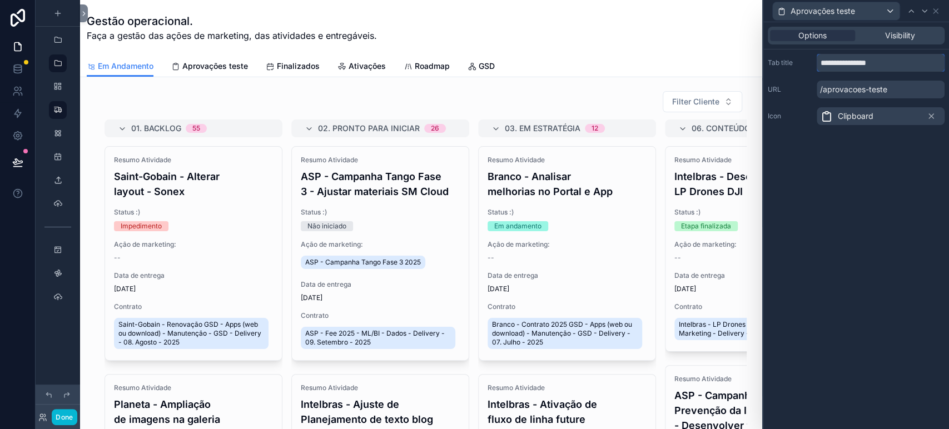
drag, startPoint x: 863, startPoint y: 66, endPoint x: 912, endPoint y: 71, distance: 49.2
click at [912, 71] on input "**********" at bounding box center [881, 63] width 128 height 18
type input "**********"
click at [843, 226] on div "**********" at bounding box center [856, 225] width 186 height 407
click at [897, 31] on span "Visibility" at bounding box center [900, 35] width 30 height 11
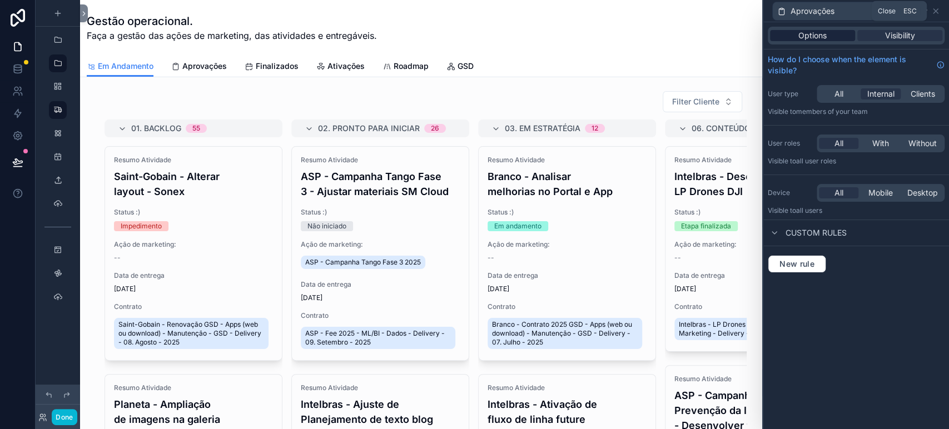
drag, startPoint x: 938, startPoint y: 11, endPoint x: 826, endPoint y: 40, distance: 116.6
click at [938, 11] on icon at bounding box center [935, 11] width 9 height 9
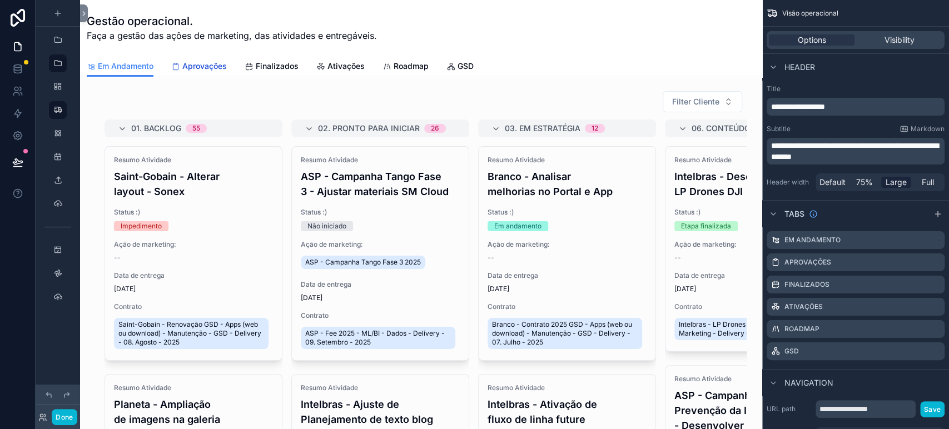
click at [191, 70] on span "Aprovações" at bounding box center [204, 66] width 44 height 11
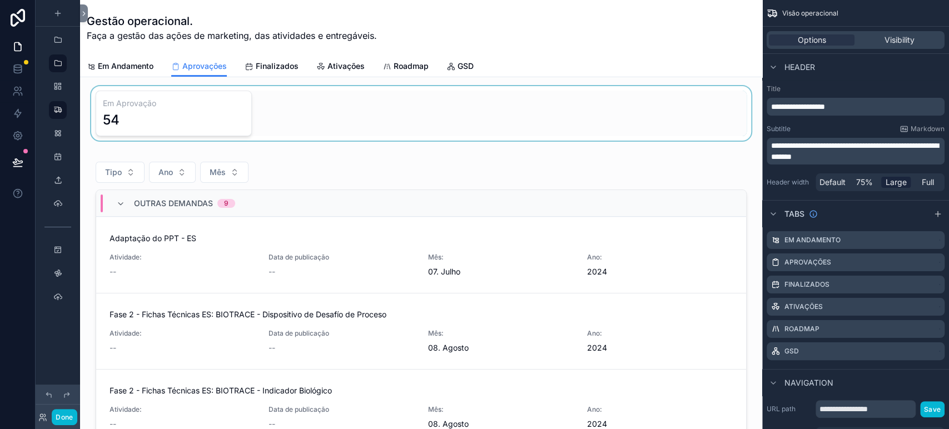
click at [414, 112] on div "scrollable content" at bounding box center [421, 113] width 664 height 54
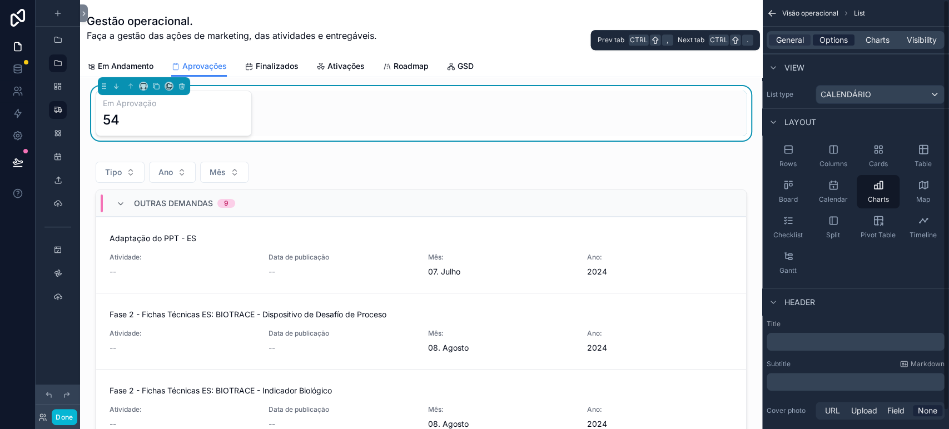
click at [849, 39] on div "Options" at bounding box center [834, 39] width 42 height 11
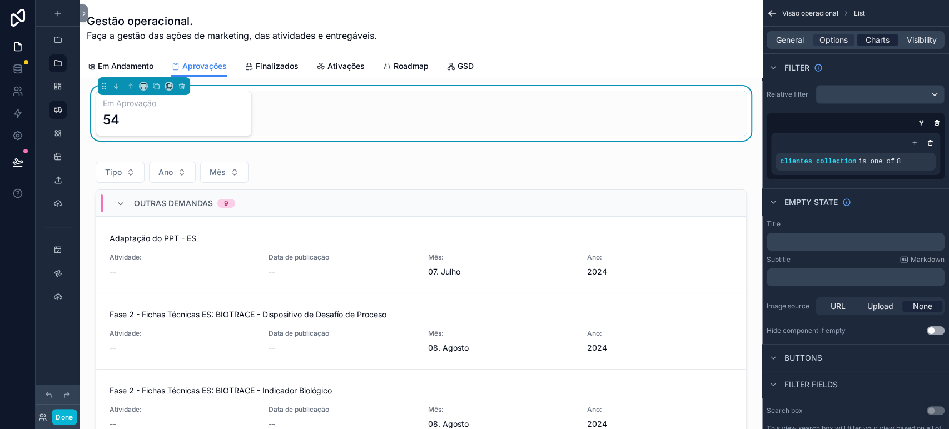
click at [881, 39] on span "Charts" at bounding box center [878, 39] width 24 height 11
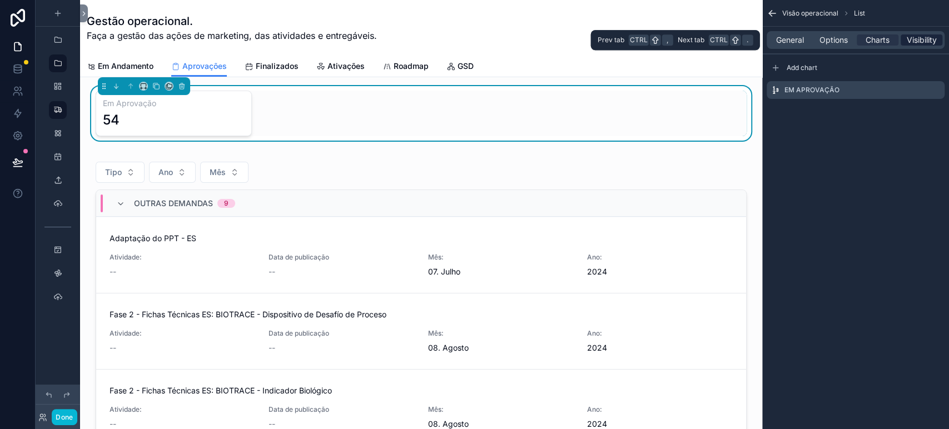
click at [921, 42] on span "Visibility" at bounding box center [922, 39] width 30 height 11
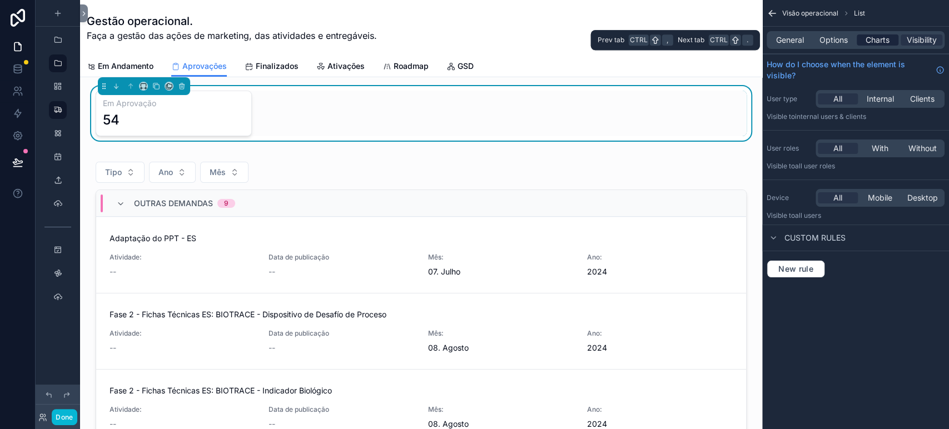
click at [877, 39] on span "Charts" at bounding box center [878, 39] width 24 height 11
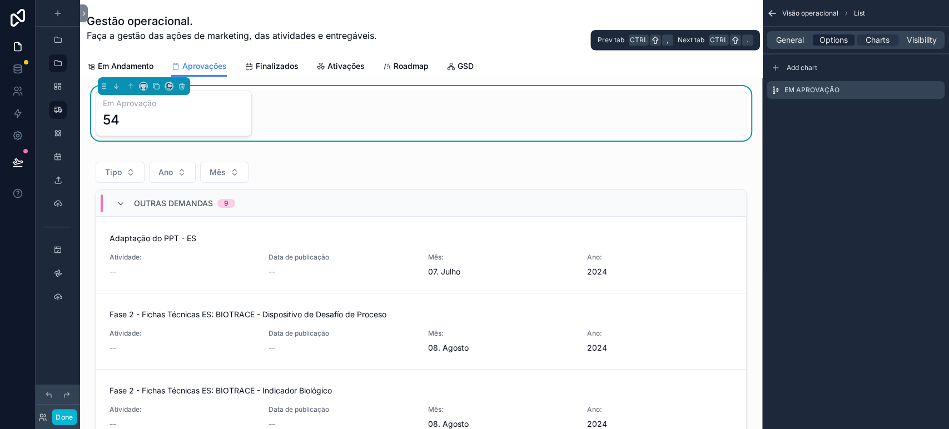
click at [822, 36] on span "Options" at bounding box center [833, 39] width 28 height 11
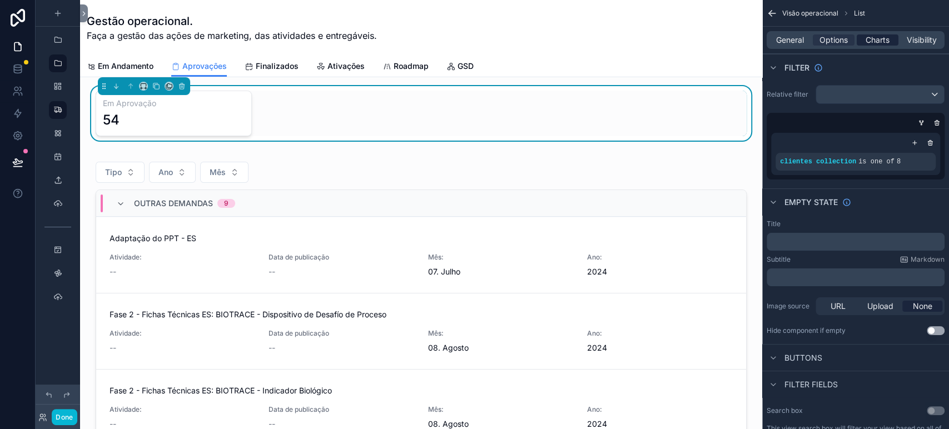
click at [888, 39] on span "Charts" at bounding box center [878, 39] width 24 height 11
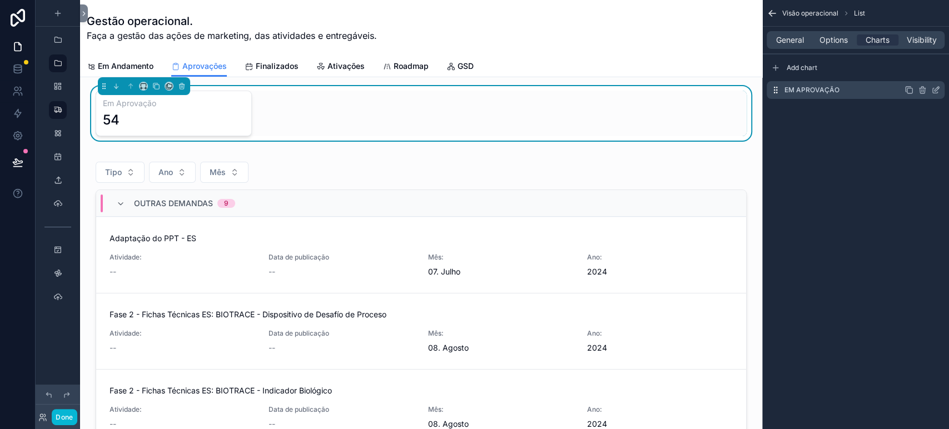
click at [936, 90] on icon "scrollable content" at bounding box center [937, 89] width 4 height 4
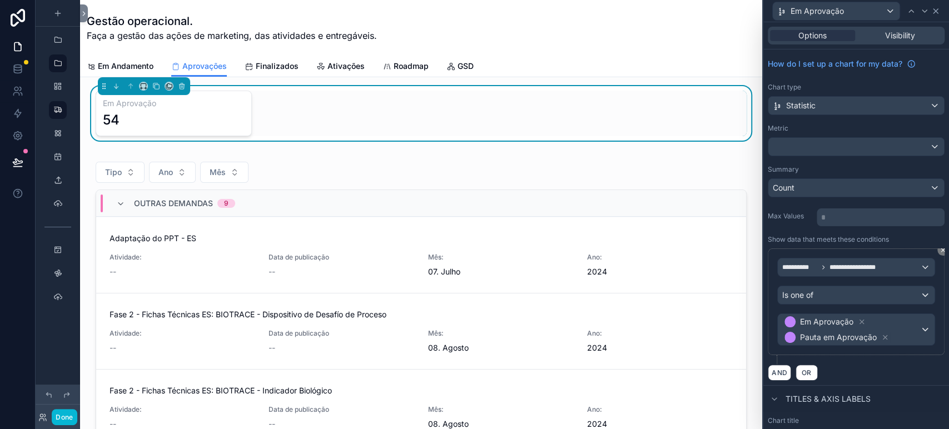
click at [936, 13] on icon at bounding box center [935, 11] width 9 height 9
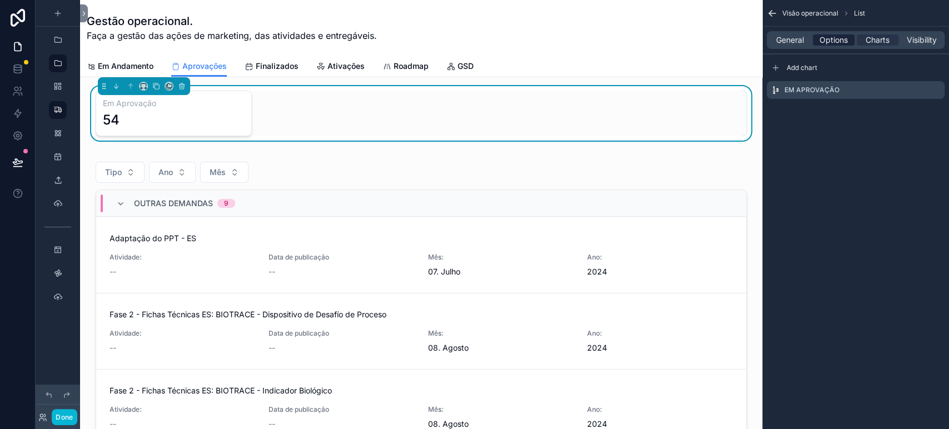
click at [830, 42] on span "Options" at bounding box center [833, 39] width 28 height 11
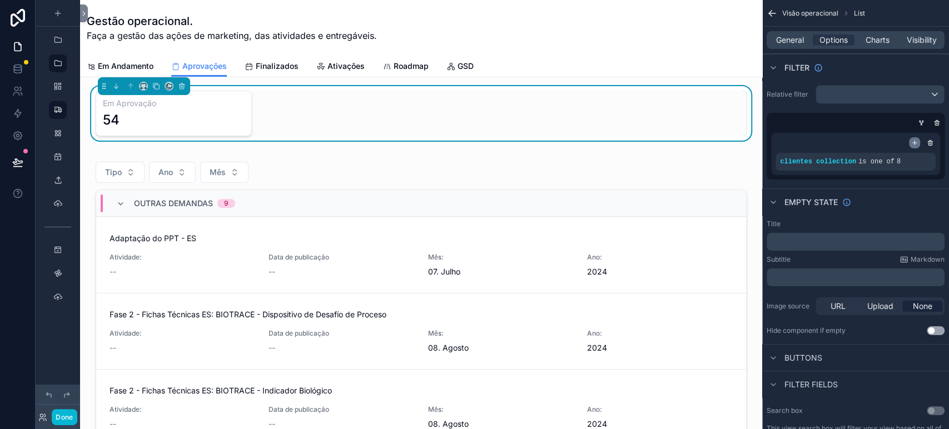
click at [914, 140] on icon "scrollable content" at bounding box center [914, 143] width 7 height 7
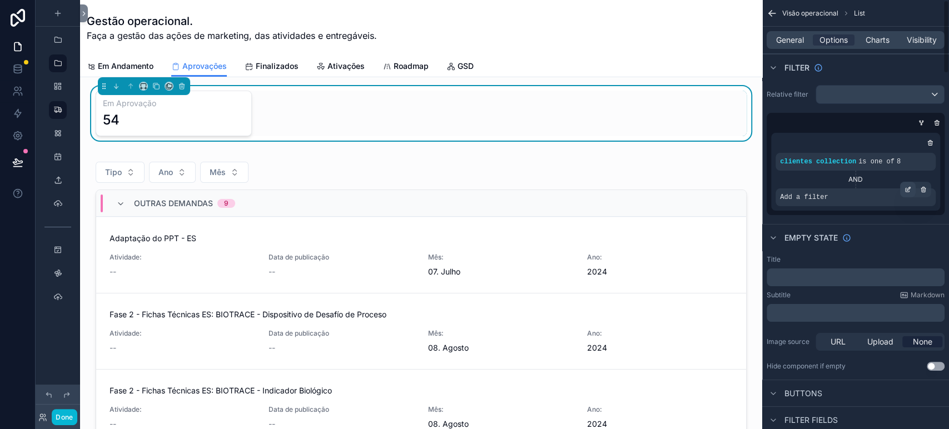
click at [908, 188] on icon "scrollable content" at bounding box center [907, 189] width 7 height 7
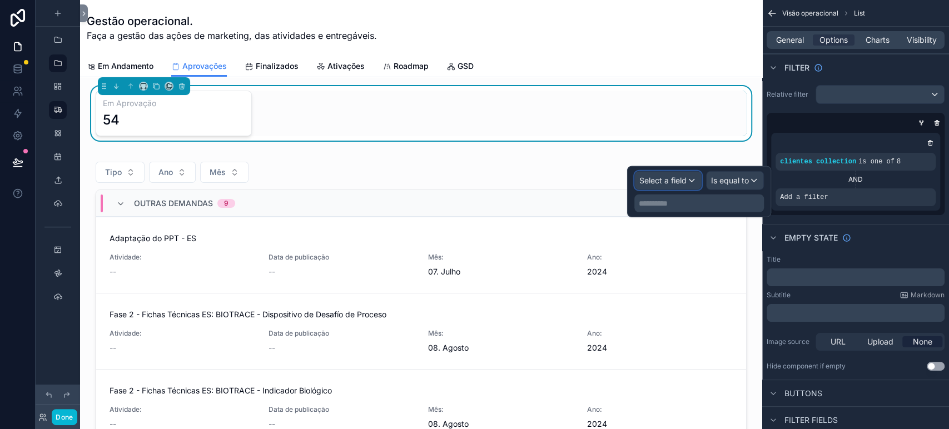
click at [674, 180] on span "Select a field" at bounding box center [662, 180] width 47 height 9
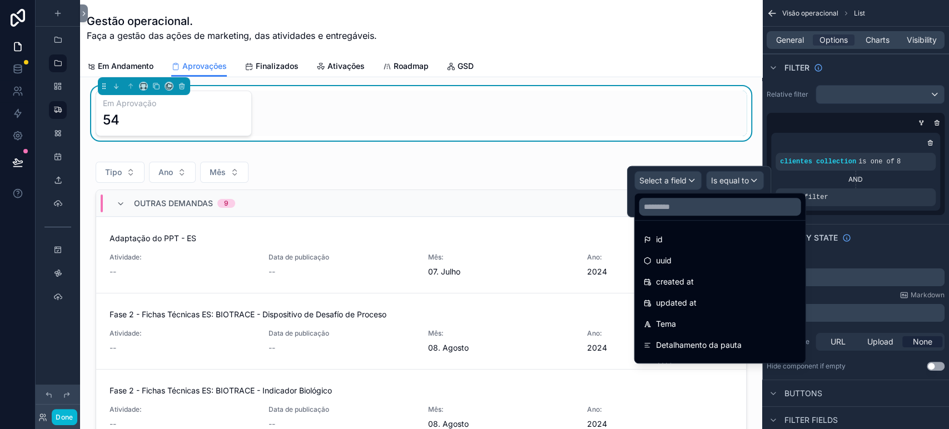
click at [663, 217] on div at bounding box center [719, 206] width 171 height 27
click at [663, 209] on input "text" at bounding box center [720, 207] width 162 height 18
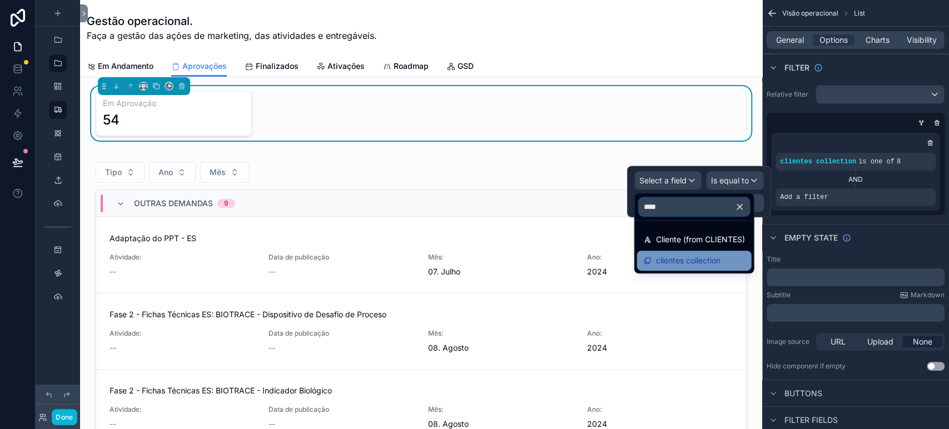
type input "****"
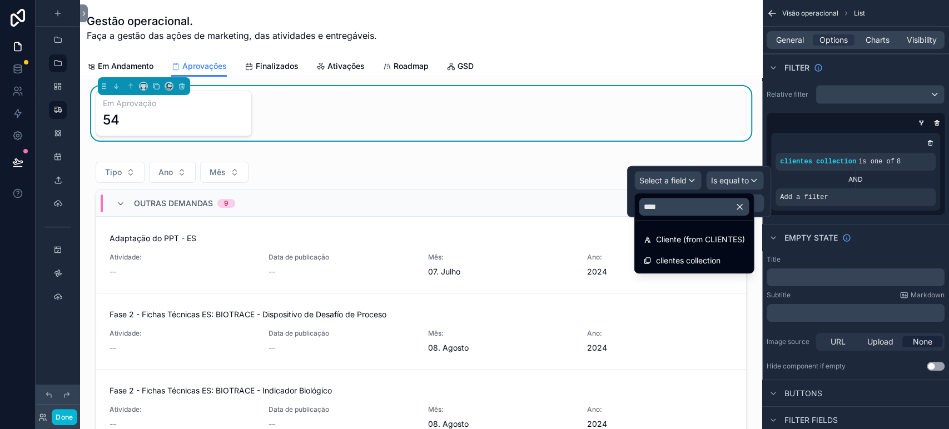
drag, startPoint x: 674, startPoint y: 263, endPoint x: 728, endPoint y: 201, distance: 81.9
click at [673, 263] on span "clientes collection" at bounding box center [687, 260] width 64 height 13
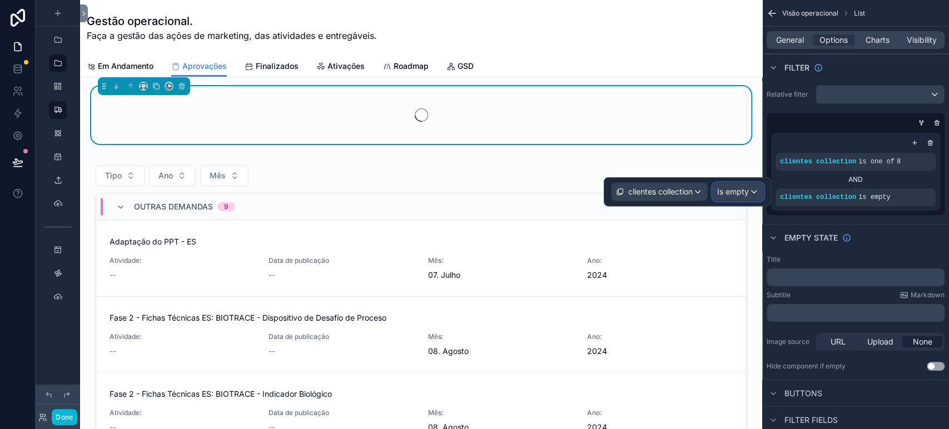
click at [731, 198] on div "Is empty" at bounding box center [738, 192] width 51 height 18
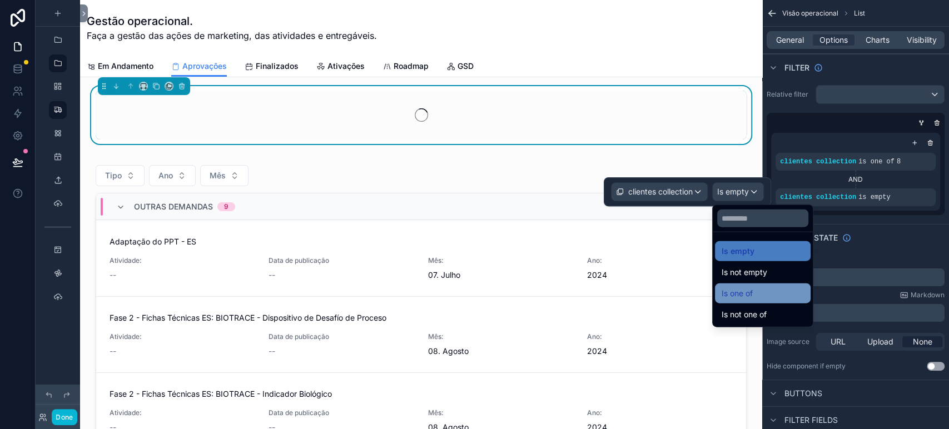
click at [748, 297] on span "Is one of" at bounding box center [737, 293] width 31 height 13
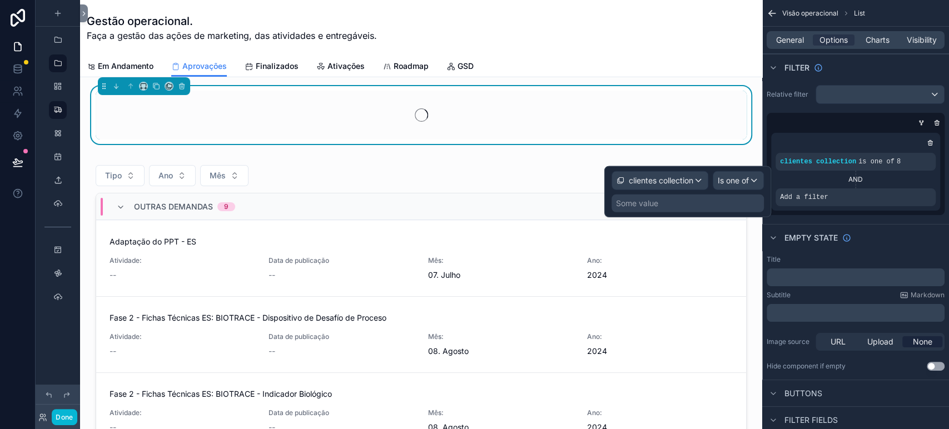
click at [653, 202] on div "Some value" at bounding box center [637, 203] width 42 height 11
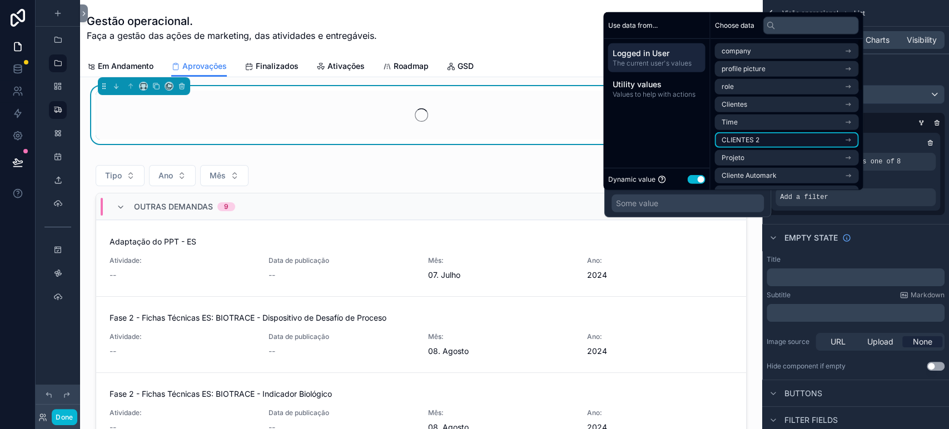
click at [753, 143] on span "CLIENTES 2" at bounding box center [740, 140] width 38 height 9
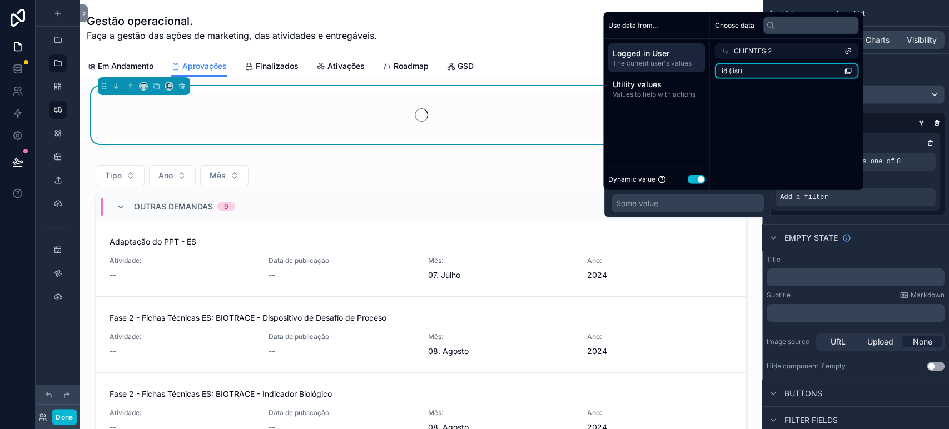
click at [759, 70] on li "id (list)" at bounding box center [786, 71] width 144 height 16
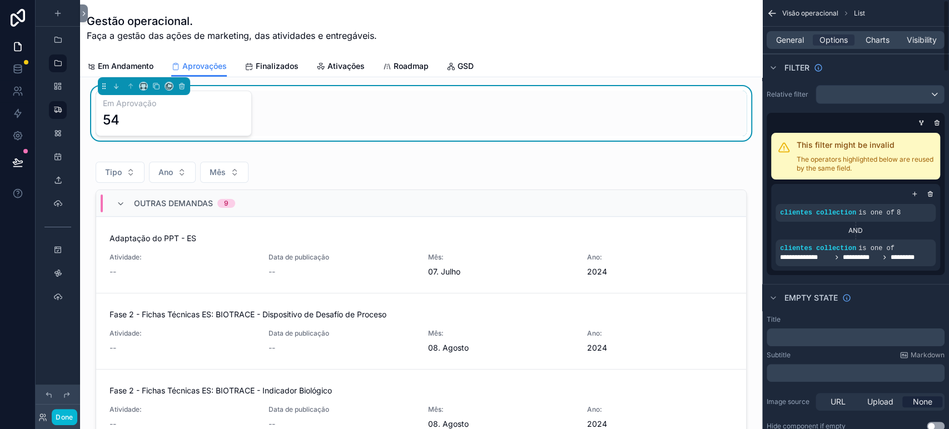
click at [916, 305] on div "Empty state" at bounding box center [855, 297] width 187 height 27
click at [272, 159] on div "scrollable content" at bounding box center [421, 333] width 664 height 366
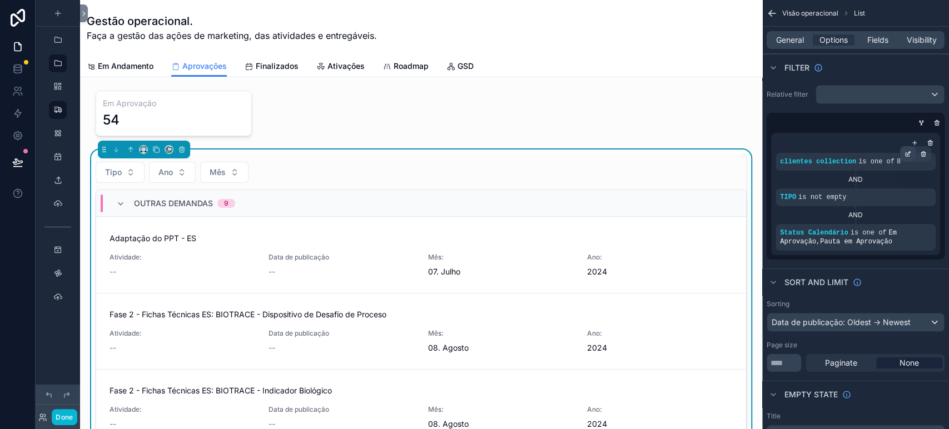
click at [911, 155] on icon "scrollable content" at bounding box center [907, 154] width 7 height 7
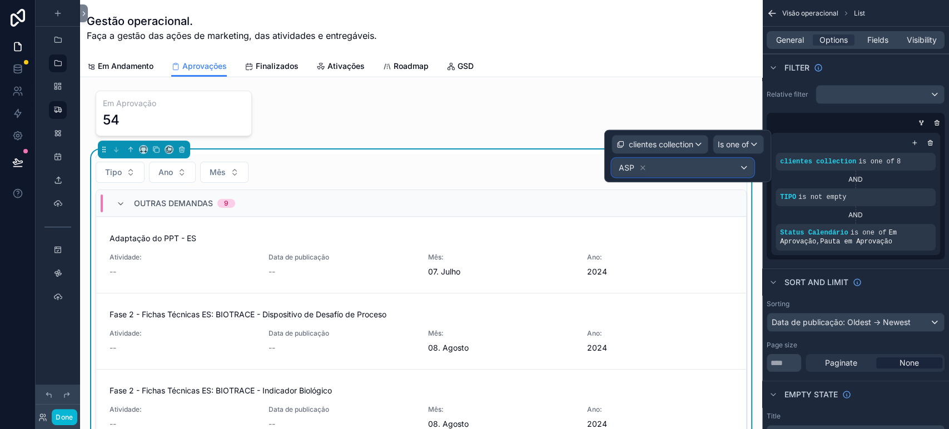
click at [715, 168] on div "ASP" at bounding box center [682, 168] width 141 height 18
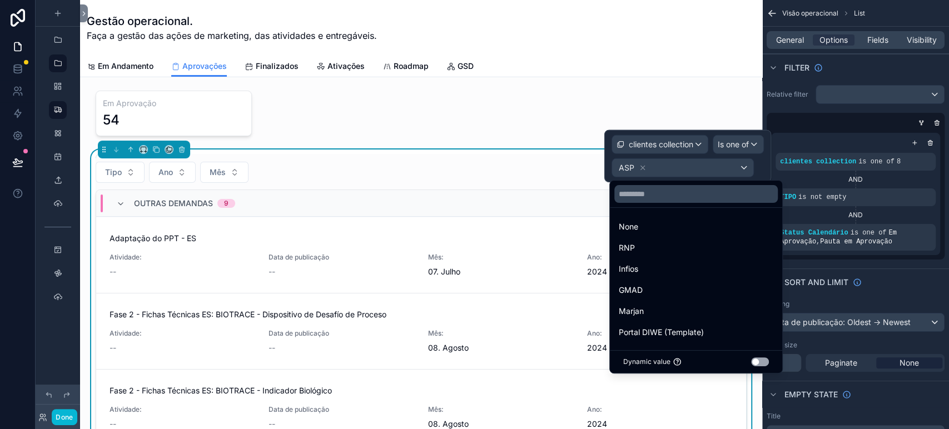
click at [638, 166] on div at bounding box center [687, 156] width 167 height 52
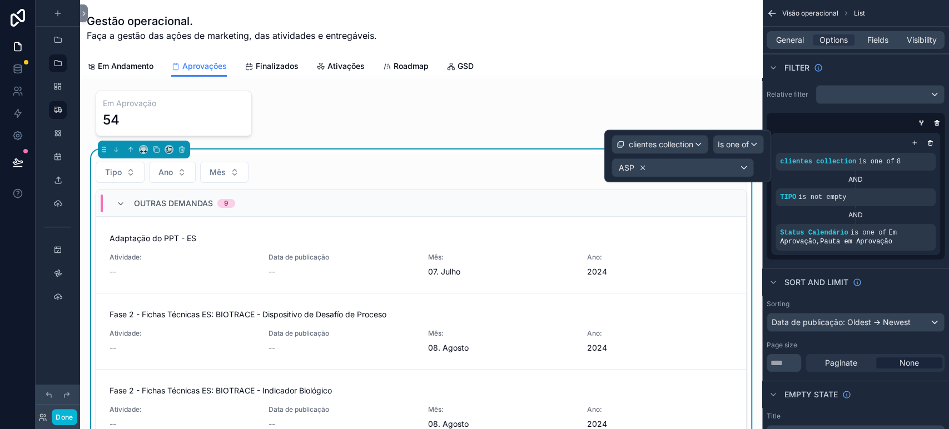
click at [641, 167] on icon at bounding box center [643, 168] width 4 height 4
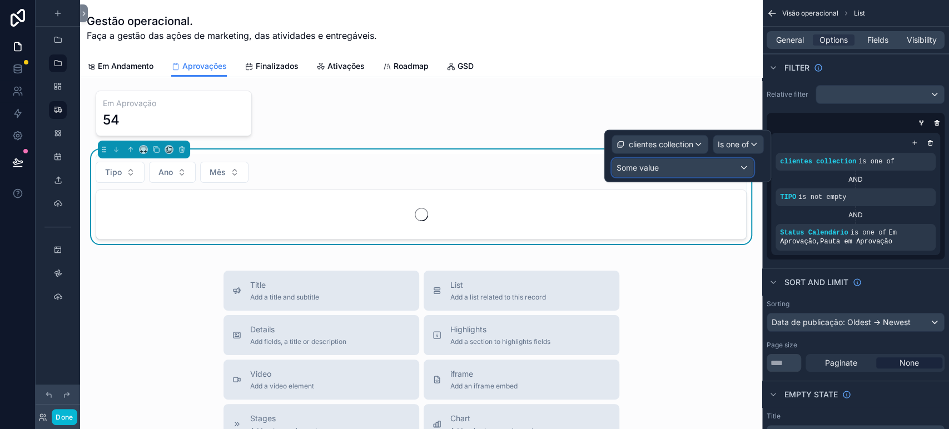
click at [714, 158] on button "Some value" at bounding box center [683, 167] width 142 height 19
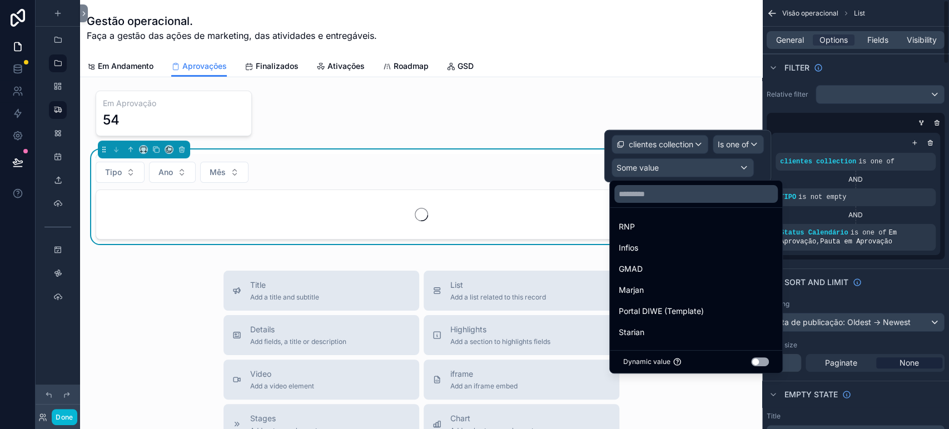
click at [769, 364] on button "Use setting" at bounding box center [760, 361] width 18 height 9
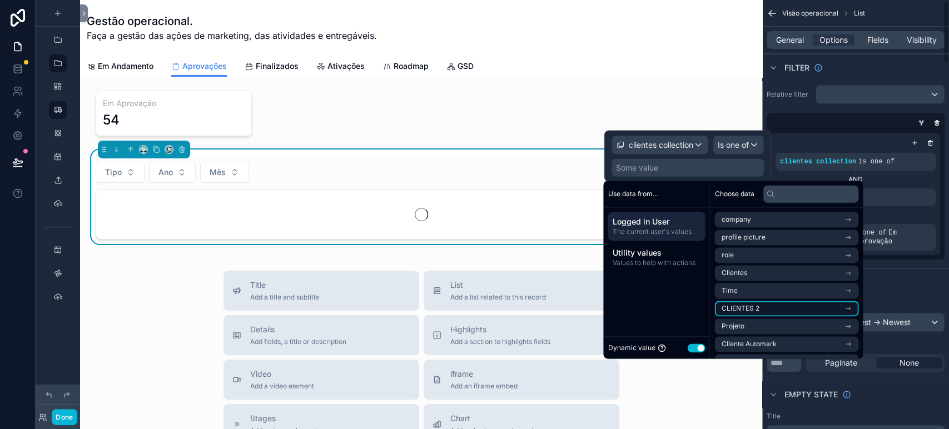
click at [771, 304] on li "CLIENTES 2" at bounding box center [786, 309] width 144 height 16
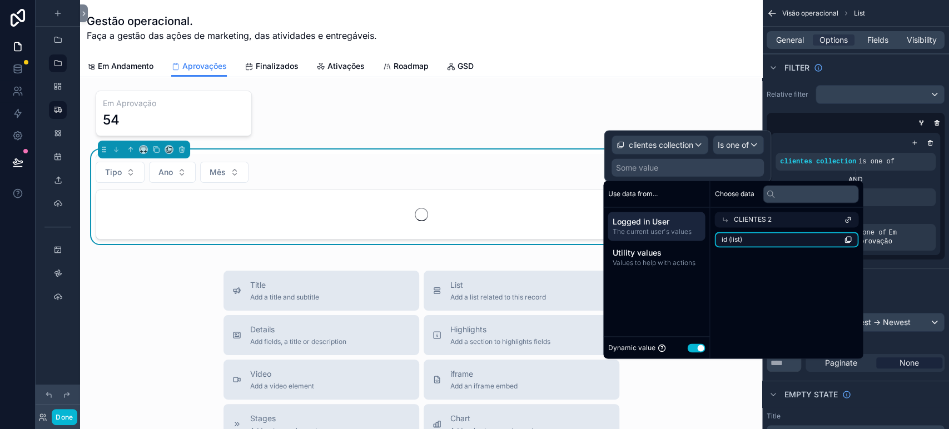
click at [761, 243] on li "id (list)" at bounding box center [786, 240] width 144 height 16
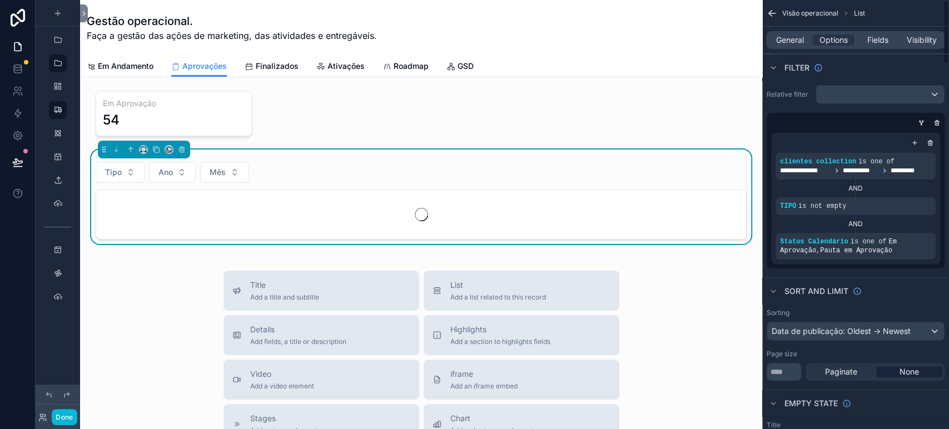
click at [912, 289] on div "Sort And Limit" at bounding box center [855, 290] width 187 height 27
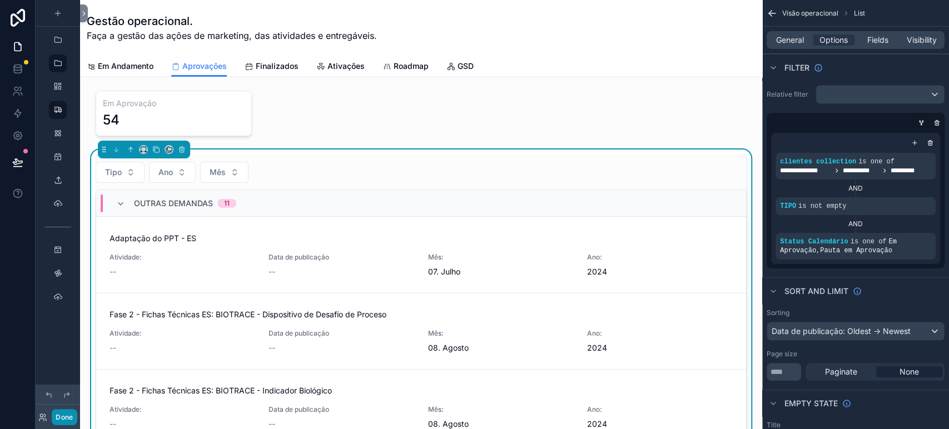
click at [58, 413] on button "Done" at bounding box center [64, 417] width 25 height 16
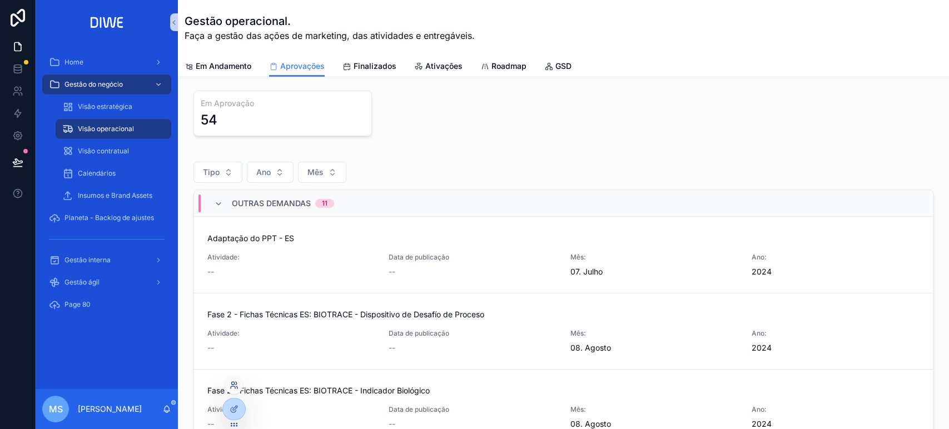
click at [232, 385] on icon at bounding box center [234, 385] width 9 height 9
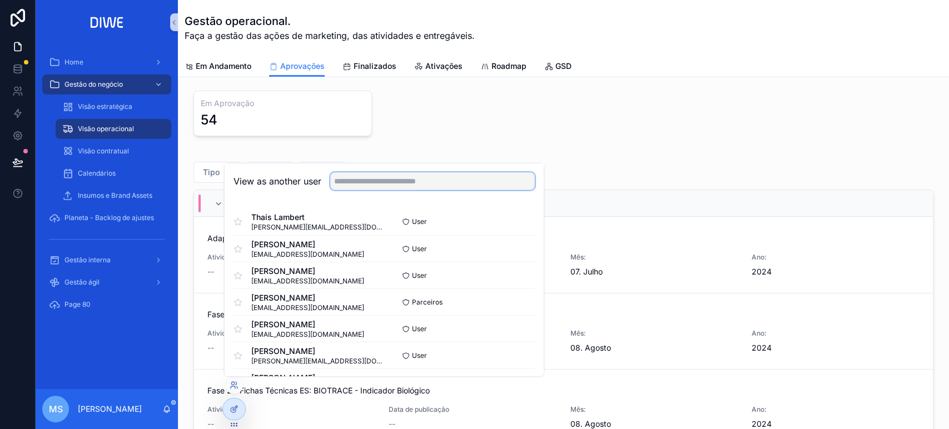
click at [365, 190] on div "View as another user" at bounding box center [384, 181] width 319 height 36
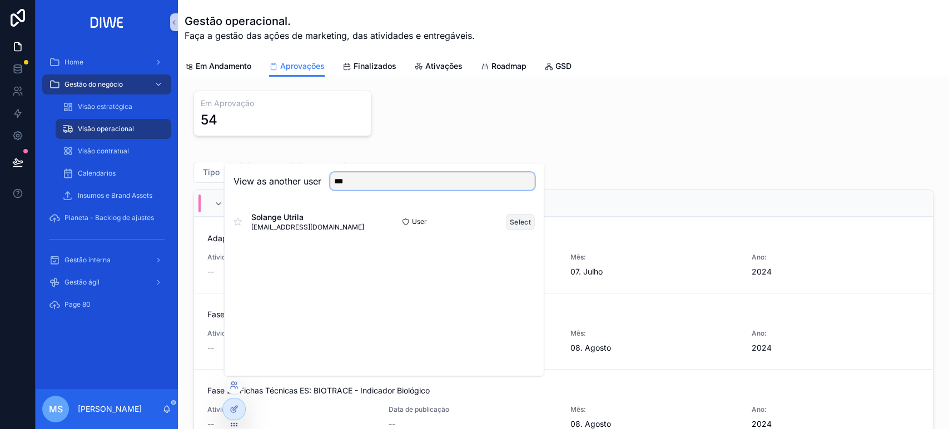
type input "***"
click at [515, 223] on button "Select" at bounding box center [520, 221] width 29 height 16
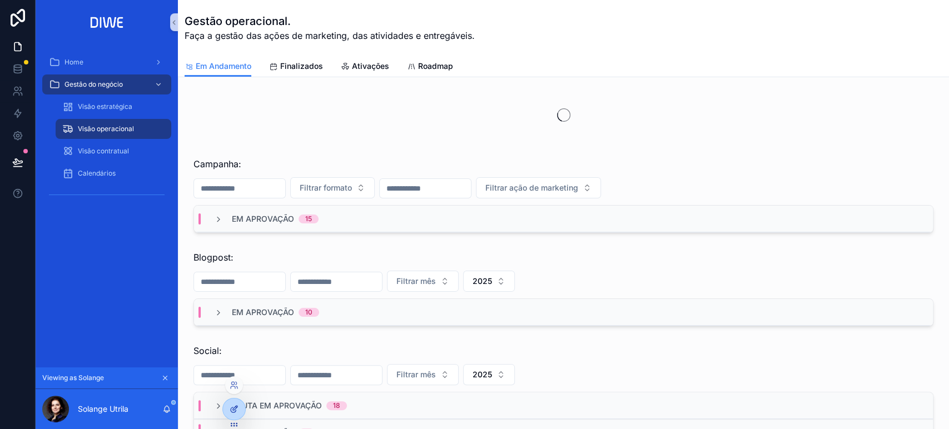
click at [236, 406] on icon at bounding box center [234, 409] width 9 height 9
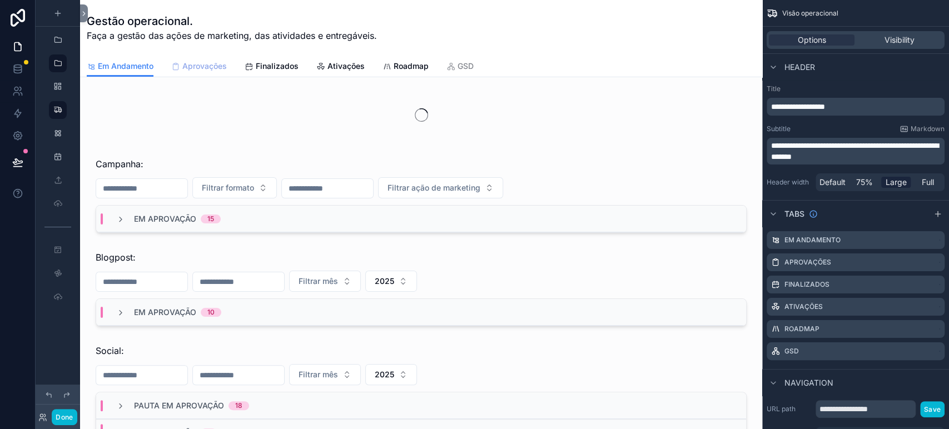
click at [211, 68] on span "Aprovações" at bounding box center [204, 66] width 44 height 11
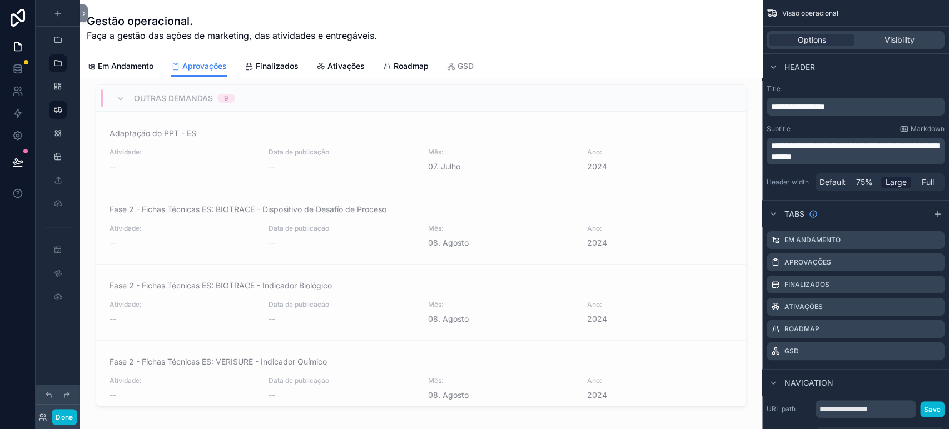
scroll to position [90, 0]
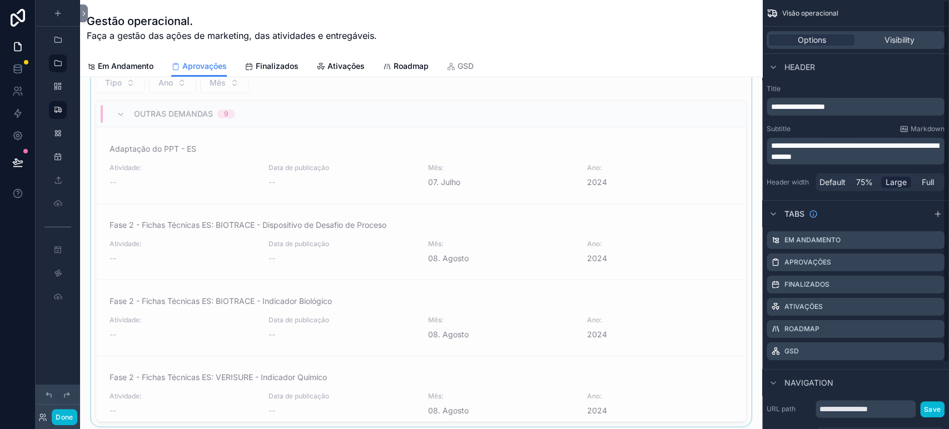
click at [277, 115] on div "Outras demandas 9" at bounding box center [421, 114] width 650 height 27
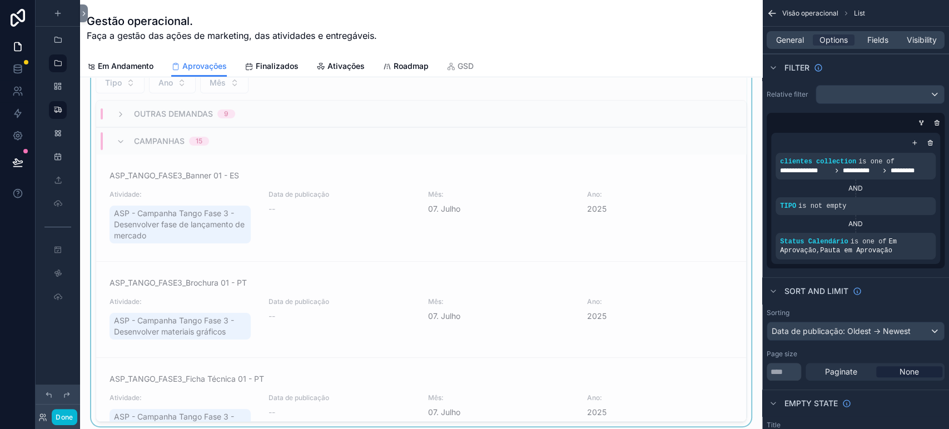
click at [138, 132] on div "Campanhas 15" at bounding box center [171, 141] width 75 height 18
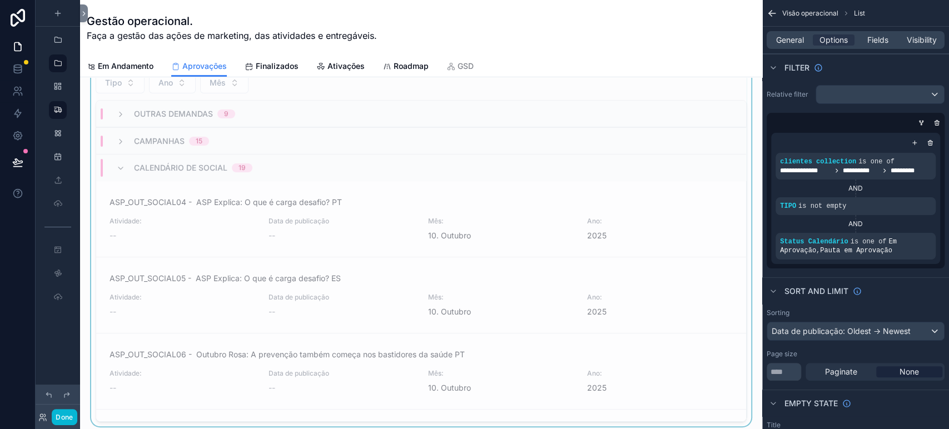
click at [142, 164] on span "Calendário de social" at bounding box center [180, 167] width 93 height 11
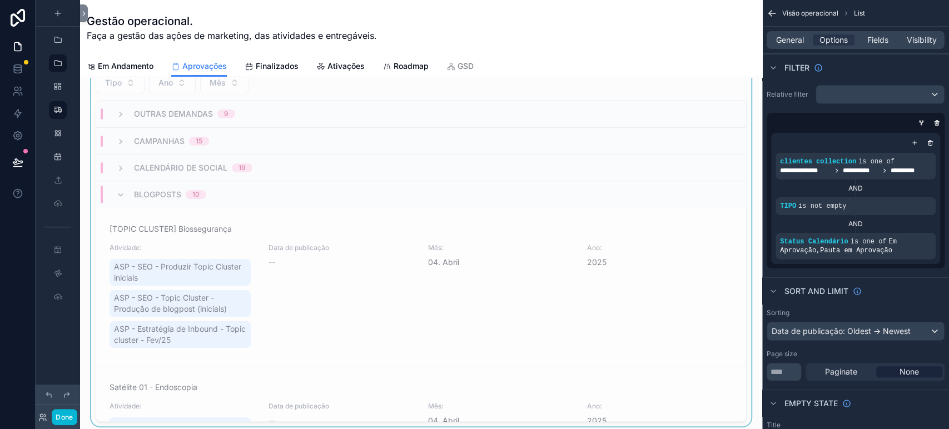
click at [142, 194] on span "Blogposts" at bounding box center [157, 194] width 47 height 11
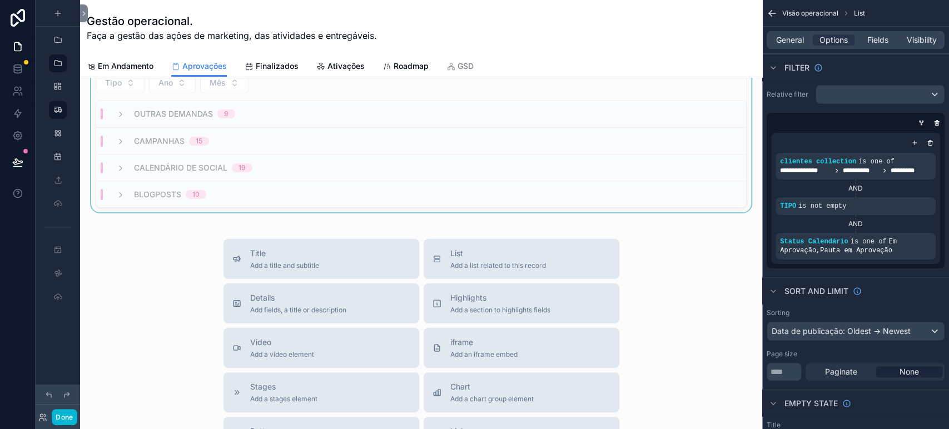
scroll to position [0, 0]
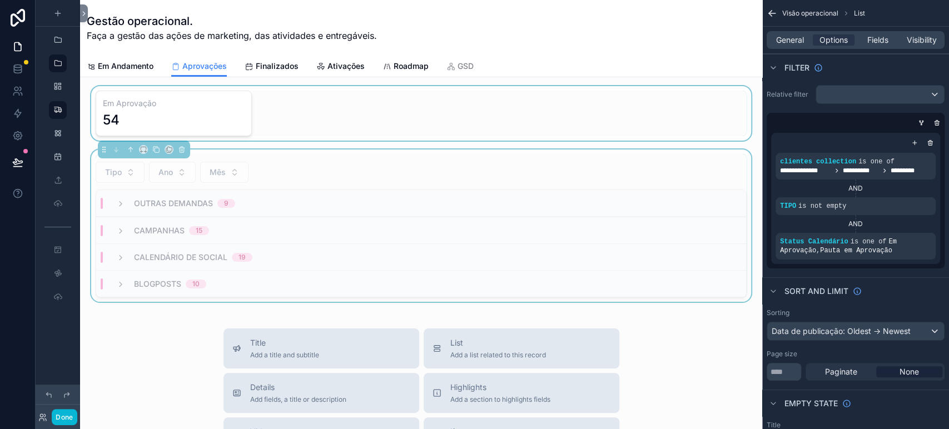
click at [213, 113] on div "scrollable content" at bounding box center [421, 113] width 664 height 54
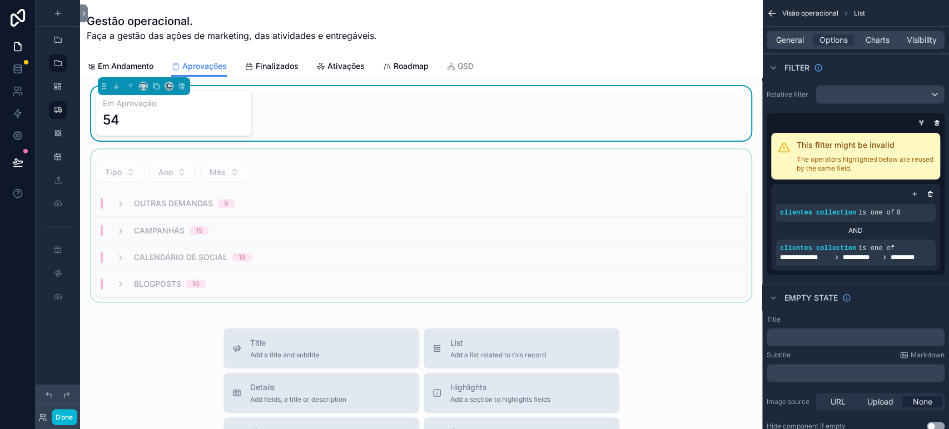
drag, startPoint x: 894, startPoint y: 175, endPoint x: 793, endPoint y: 149, distance: 104.5
click at [793, 149] on div "This filter might be invalid The operators highlighted below are reused by the …" at bounding box center [855, 156] width 169 height 47
click at [906, 237] on div "scrollable content" at bounding box center [908, 241] width 16 height 16
drag, startPoint x: 877, startPoint y: 172, endPoint x: 799, endPoint y: 142, distance: 83.6
click at [801, 145] on div "This filter might be invalid The operators highlighted below are reused by the …" at bounding box center [855, 156] width 169 height 47
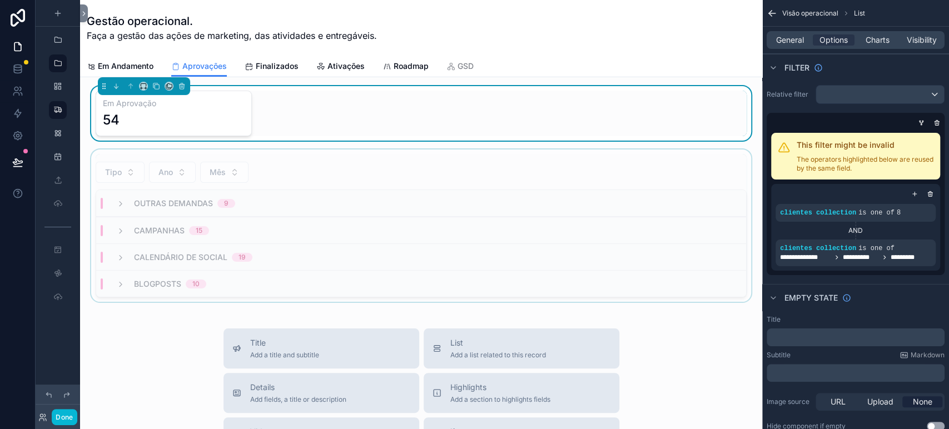
drag, startPoint x: 819, startPoint y: 147, endPoint x: 887, endPoint y: 168, distance: 71.7
click at [887, 168] on div "This filter might be invalid The operators highlighted below are reused by the …" at bounding box center [865, 156] width 137 height 33
click at [921, 240] on icon "scrollable content" at bounding box center [923, 240] width 7 height 7
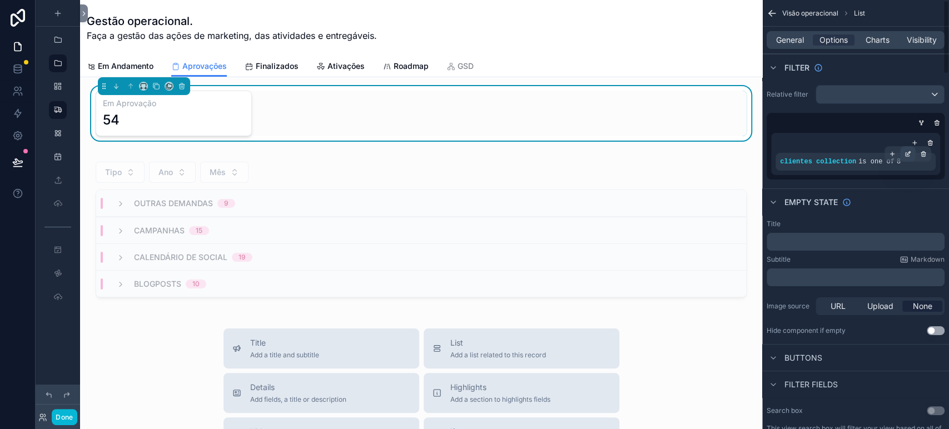
click at [908, 153] on icon "scrollable content" at bounding box center [907, 154] width 7 height 7
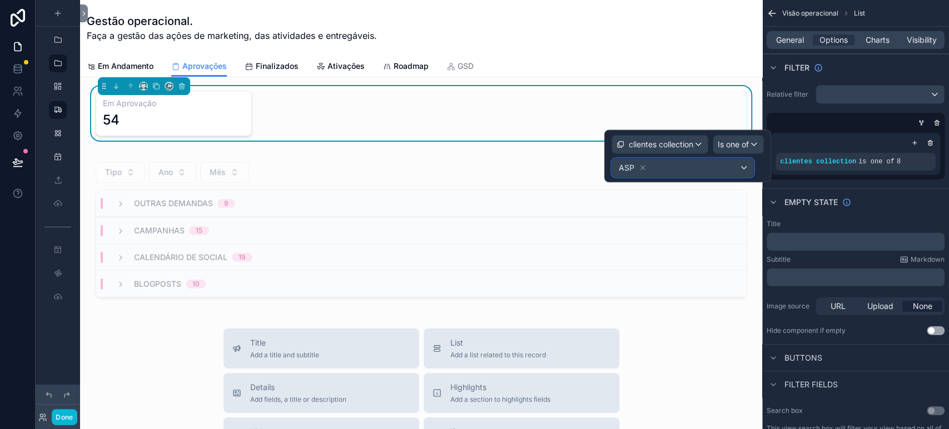
click at [706, 167] on div "ASP" at bounding box center [682, 168] width 141 height 18
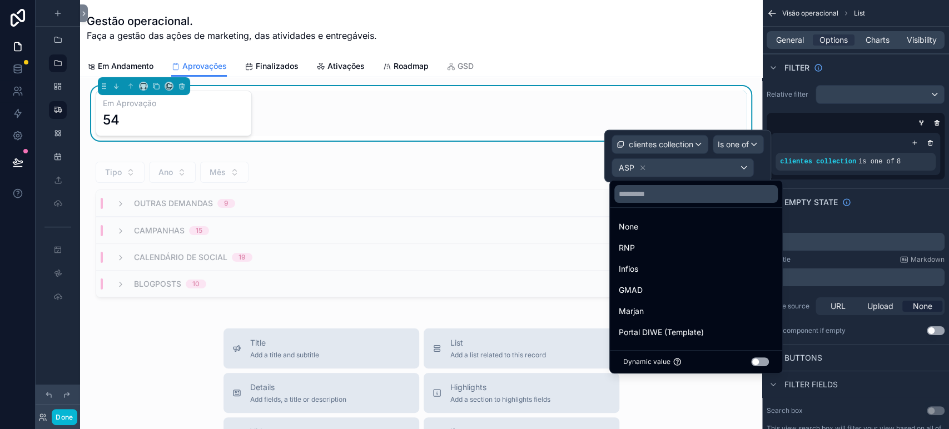
click at [769, 359] on button "Use setting" at bounding box center [760, 361] width 18 height 9
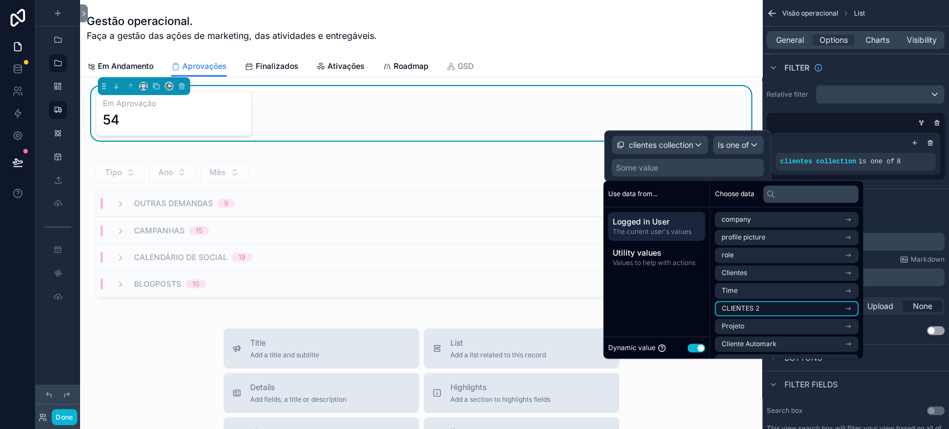
click at [764, 309] on li "CLIENTES 2" at bounding box center [786, 309] width 144 height 16
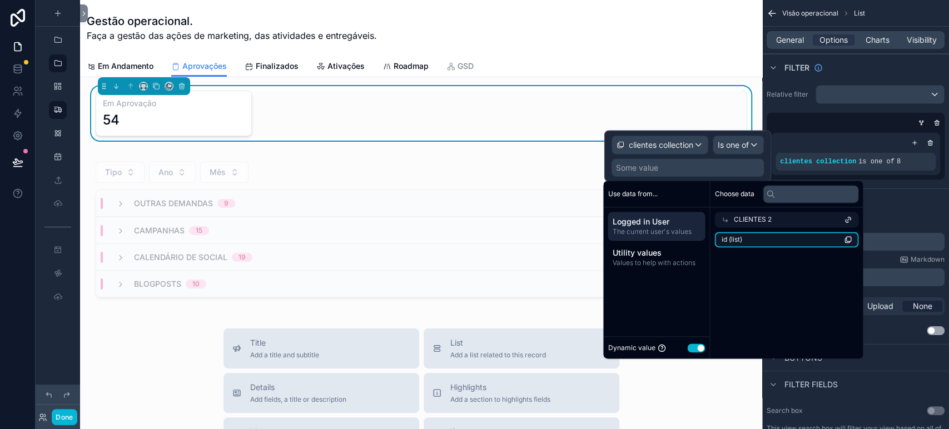
click at [765, 243] on li "id (list)" at bounding box center [786, 240] width 144 height 16
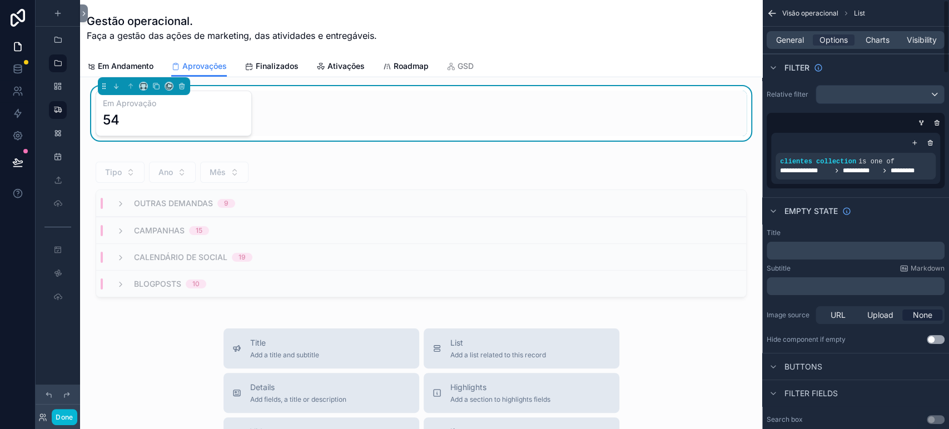
click at [903, 203] on div "Empty state" at bounding box center [855, 210] width 187 height 27
click at [65, 417] on button "Done" at bounding box center [64, 417] width 25 height 16
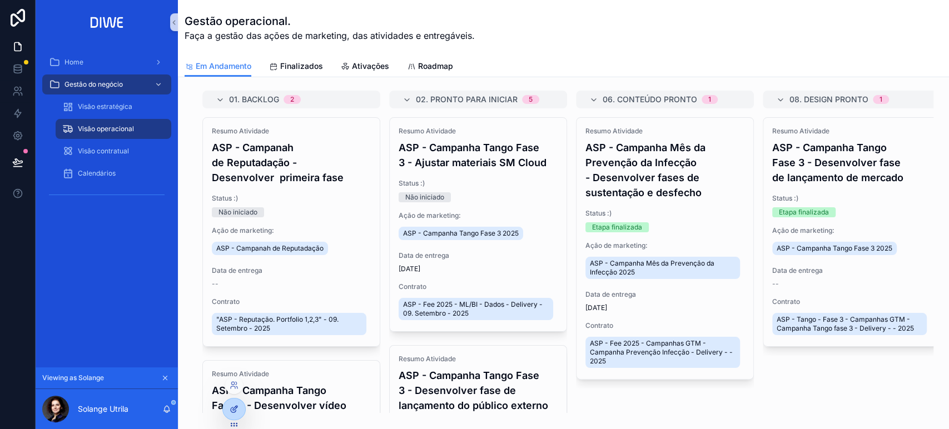
click at [231, 406] on icon at bounding box center [234, 409] width 9 height 9
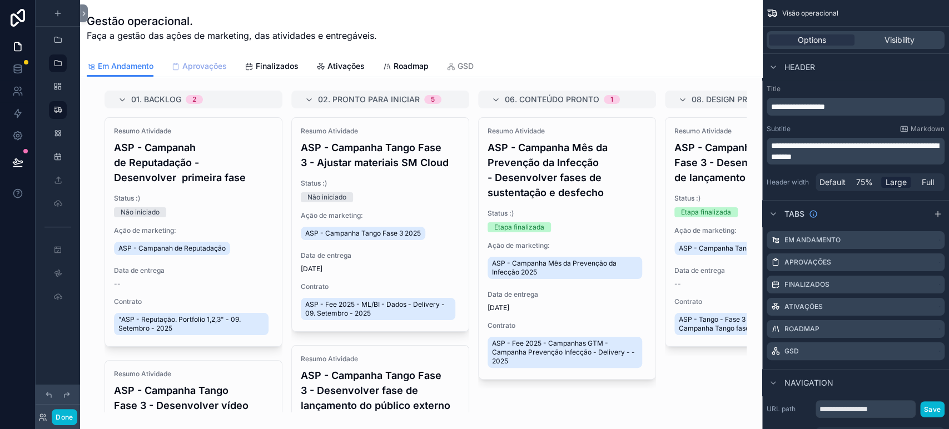
click at [208, 66] on span "Aprovações" at bounding box center [204, 66] width 44 height 11
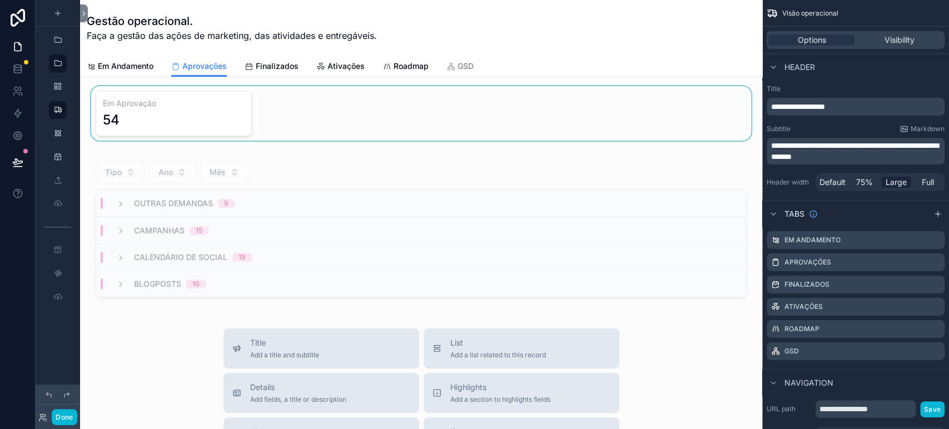
click at [499, 116] on div "scrollable content" at bounding box center [421, 113] width 664 height 54
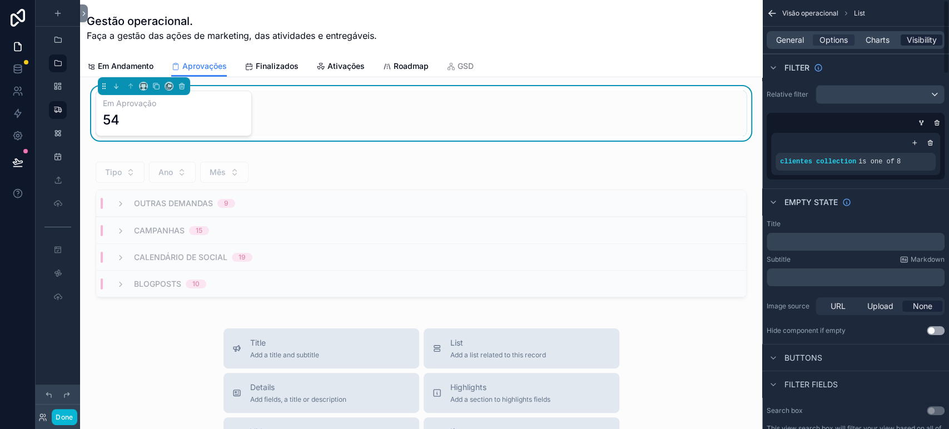
click at [922, 43] on span "Visibility" at bounding box center [922, 39] width 30 height 11
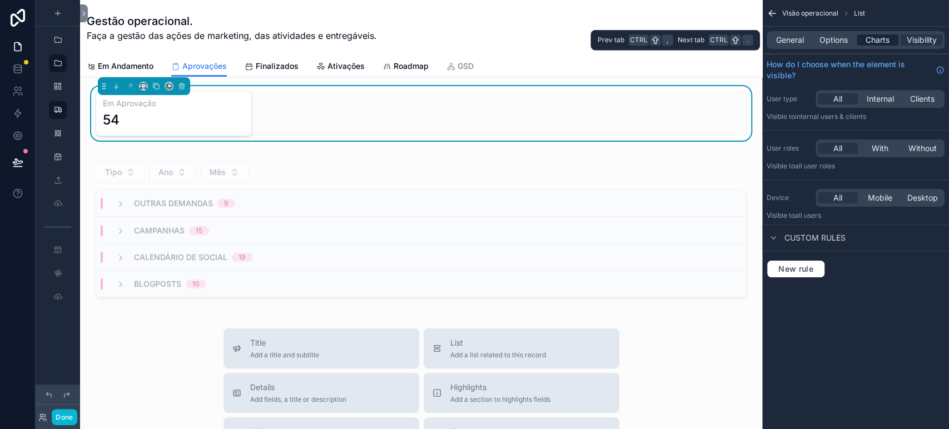
click at [864, 39] on div "Charts" at bounding box center [878, 39] width 42 height 11
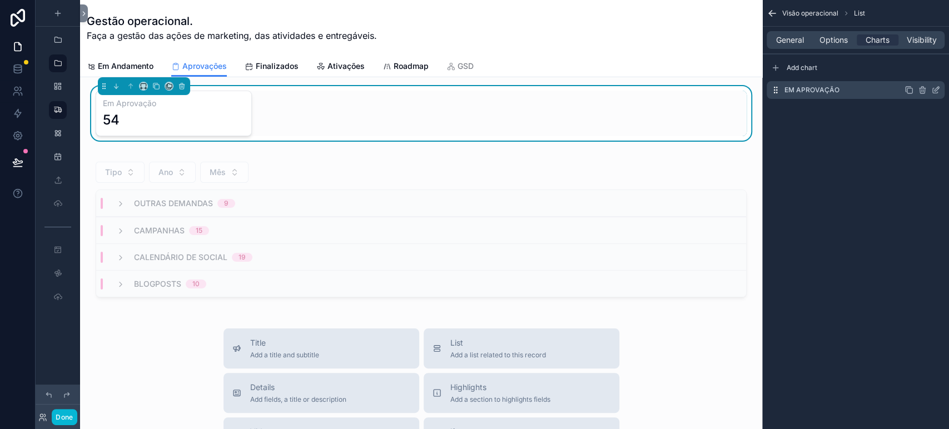
click at [939, 92] on icon "scrollable content" at bounding box center [935, 90] width 9 height 9
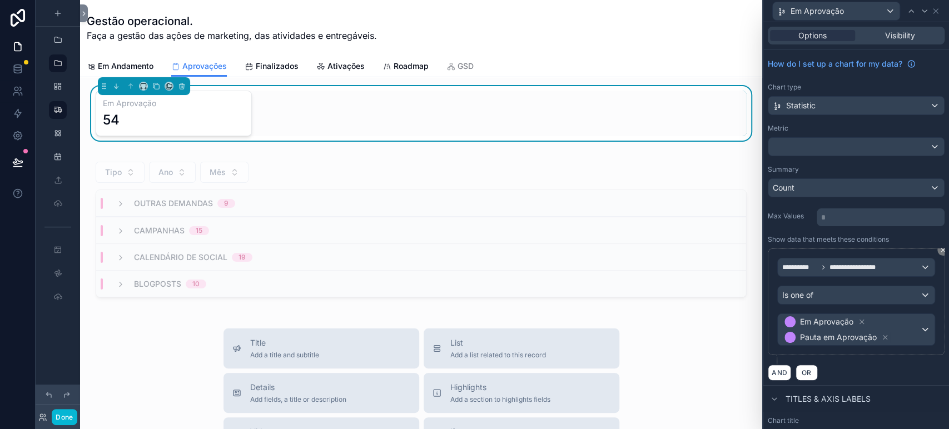
click at [940, 12] on div "Em Aprovação" at bounding box center [856, 11] width 177 height 22
click at [936, 11] on icon at bounding box center [935, 11] width 4 height 4
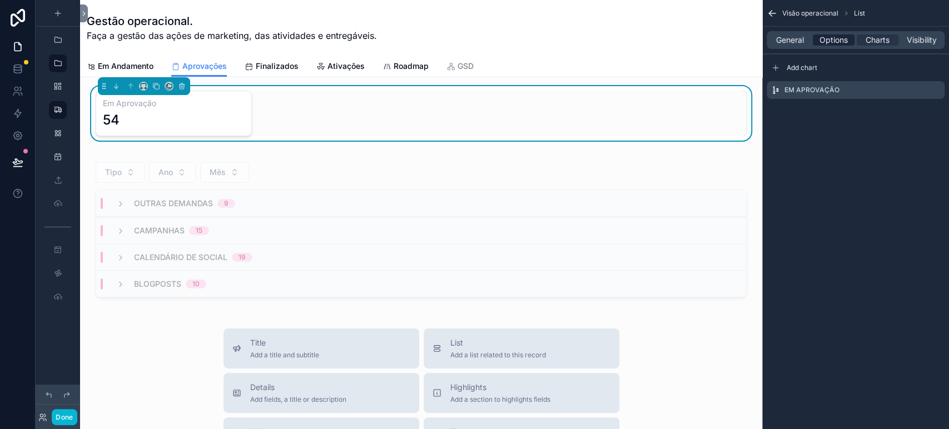
click at [847, 43] on span "Options" at bounding box center [833, 39] width 28 height 11
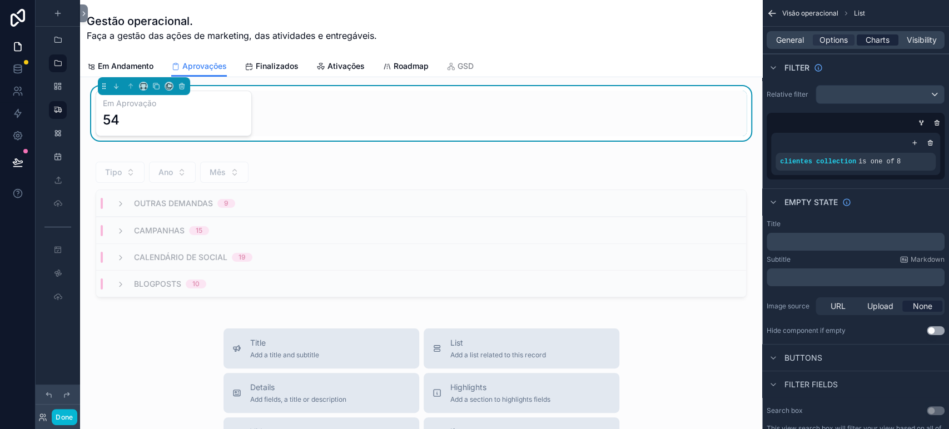
click at [882, 36] on span "Charts" at bounding box center [878, 39] width 24 height 11
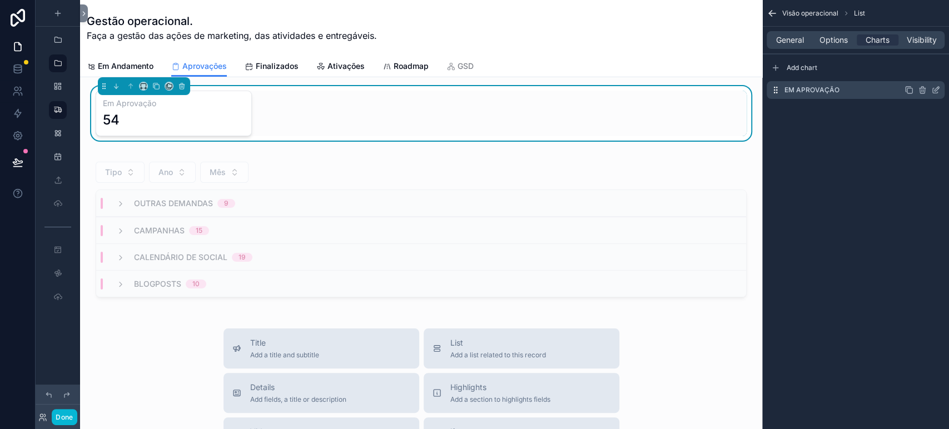
click at [938, 95] on div "Em Aprovação" at bounding box center [856, 90] width 178 height 18
click at [937, 91] on icon "scrollable content" at bounding box center [935, 90] width 9 height 9
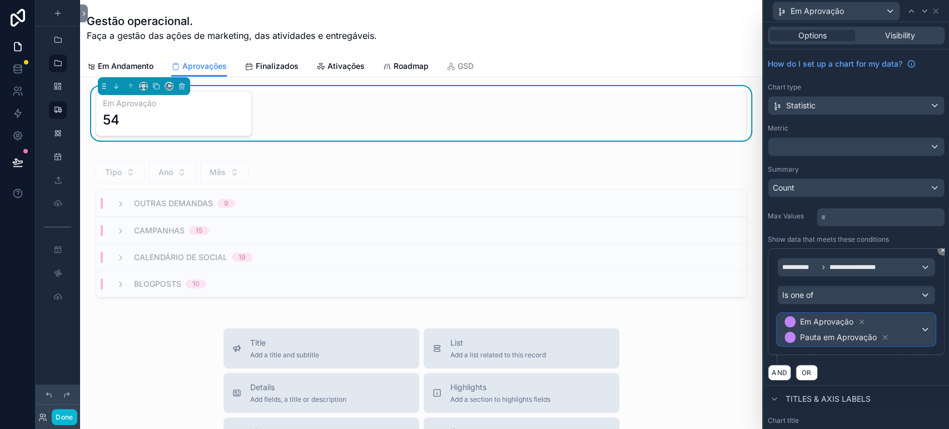
click at [889, 324] on span "Em Aprovação Pauta em Aprovação" at bounding box center [851, 329] width 138 height 31
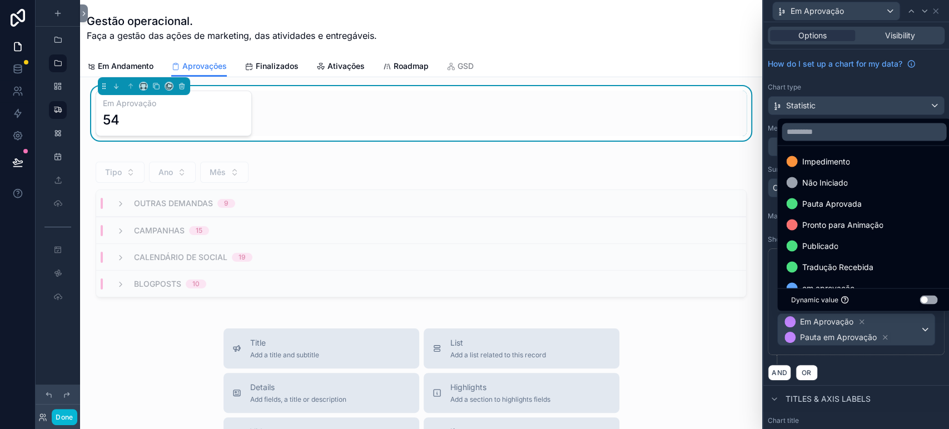
scroll to position [233, 0]
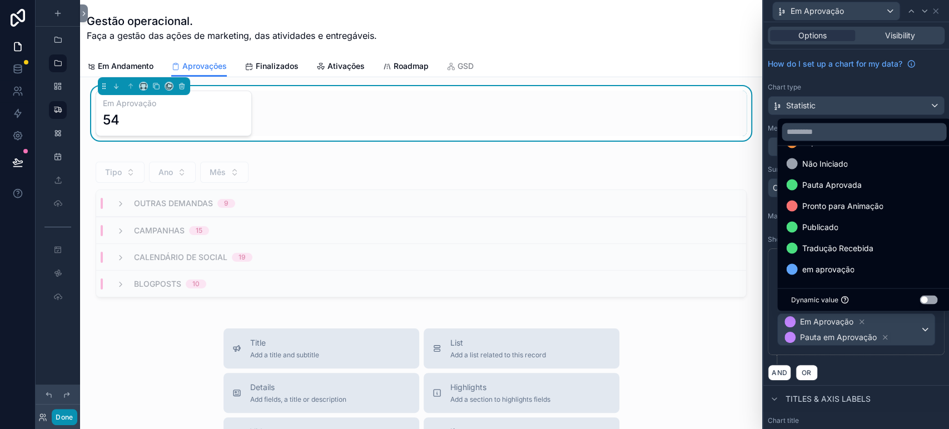
click at [56, 420] on button "Done" at bounding box center [64, 417] width 25 height 16
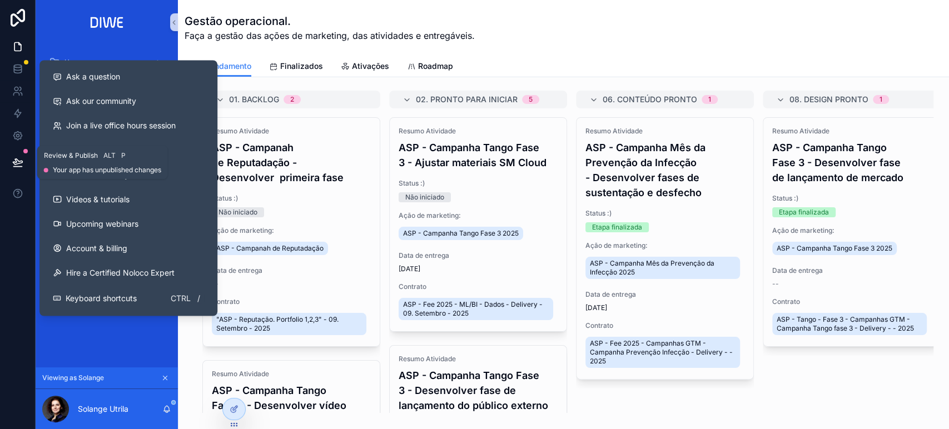
click at [16, 161] on icon at bounding box center [17, 162] width 11 height 11
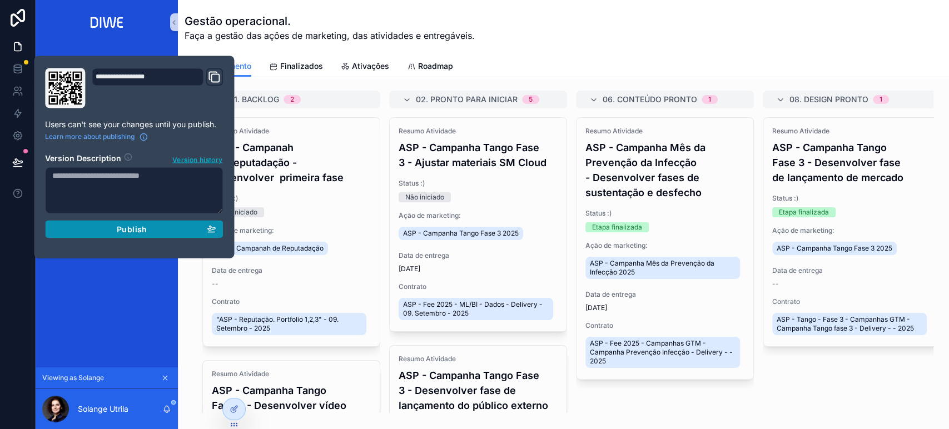
click at [187, 231] on div "Publish" at bounding box center [133, 229] width 163 height 10
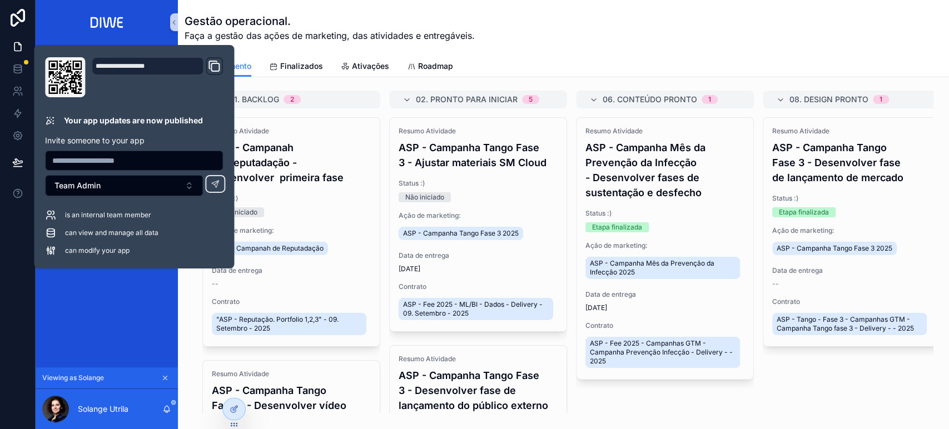
click at [538, 56] on div "Em Andamento Finalizados Ativações Roadmap" at bounding box center [564, 66] width 758 height 21
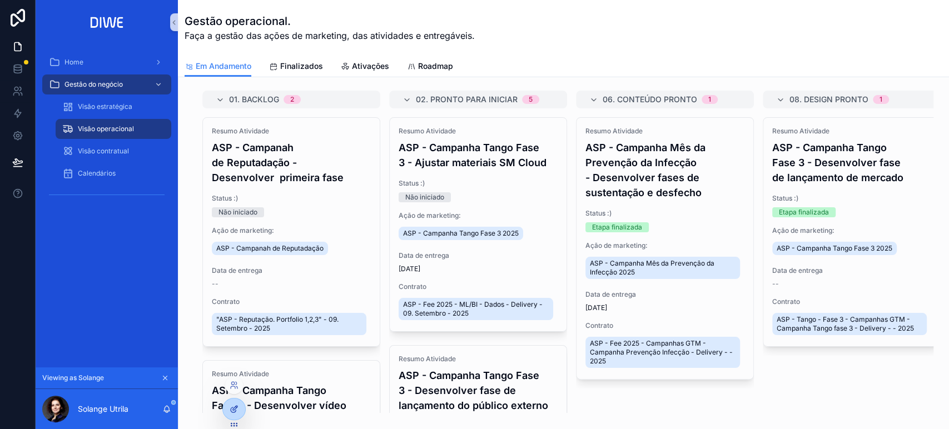
click at [231, 417] on div at bounding box center [234, 409] width 22 height 21
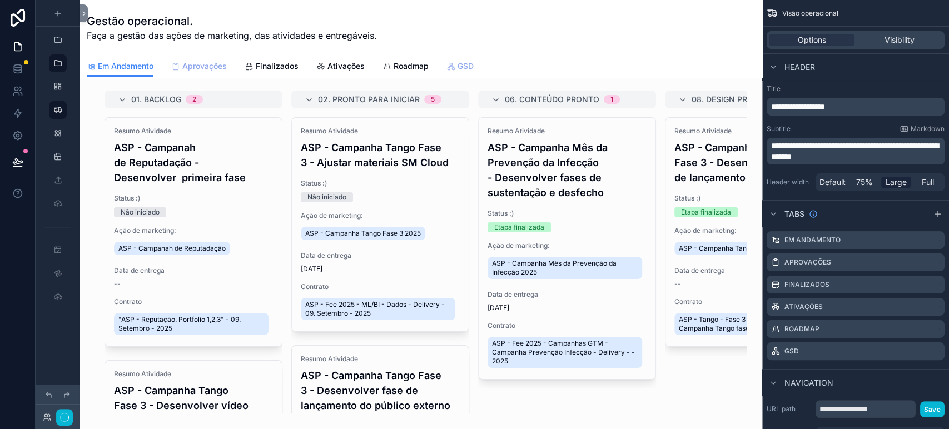
click at [201, 65] on span "Aprovações" at bounding box center [204, 66] width 44 height 11
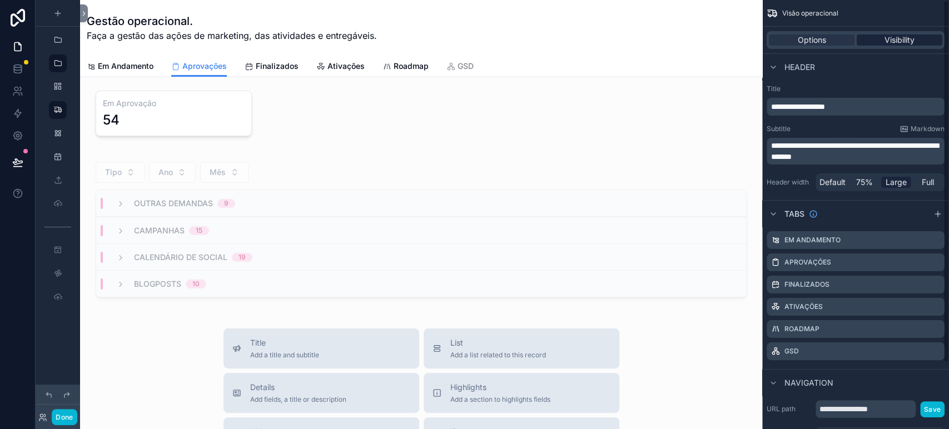
click at [917, 42] on div "Visibility" at bounding box center [900, 39] width 86 height 11
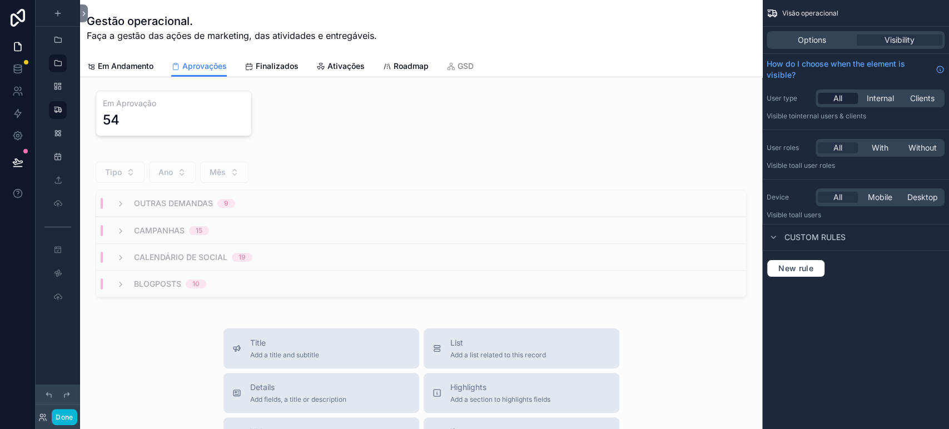
click at [839, 95] on span "All" at bounding box center [837, 98] width 9 height 11
click at [876, 147] on span "With" at bounding box center [880, 147] width 17 height 11
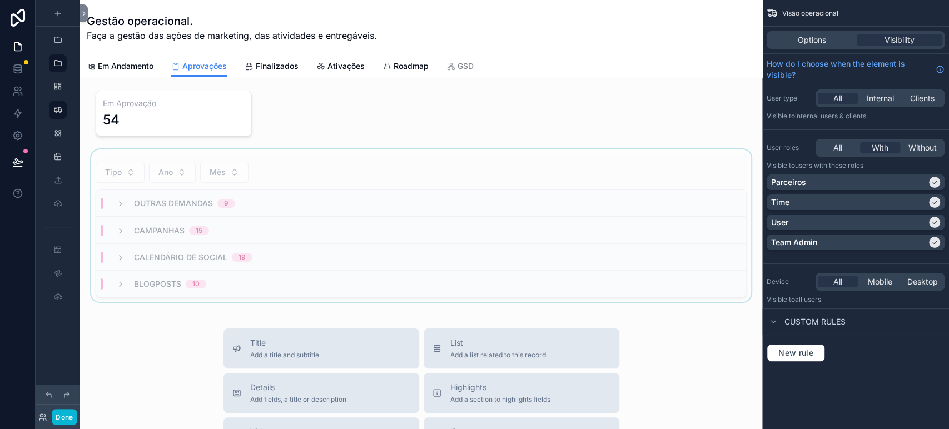
click at [174, 183] on div "scrollable content" at bounding box center [421, 226] width 664 height 152
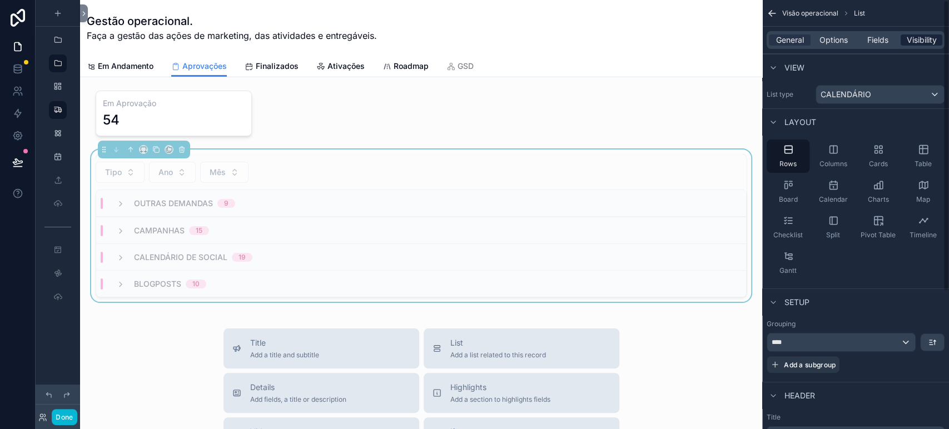
click at [914, 42] on span "Visibility" at bounding box center [922, 39] width 30 height 11
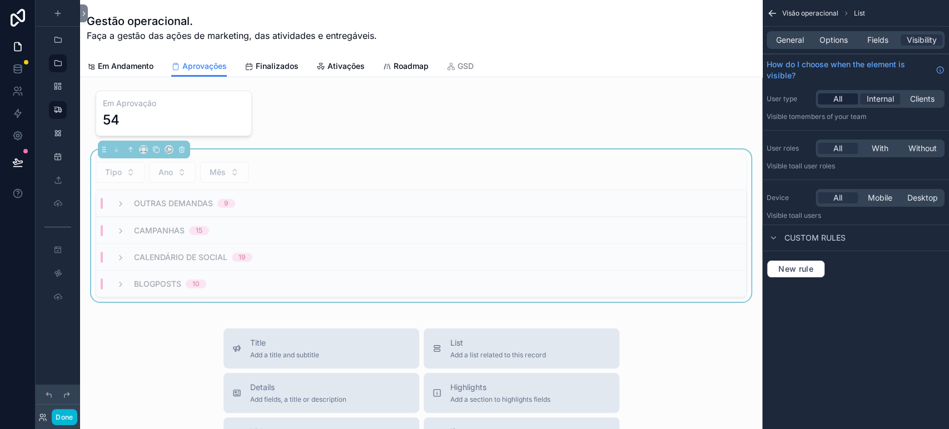
click at [834, 102] on span "All" at bounding box center [837, 98] width 9 height 11
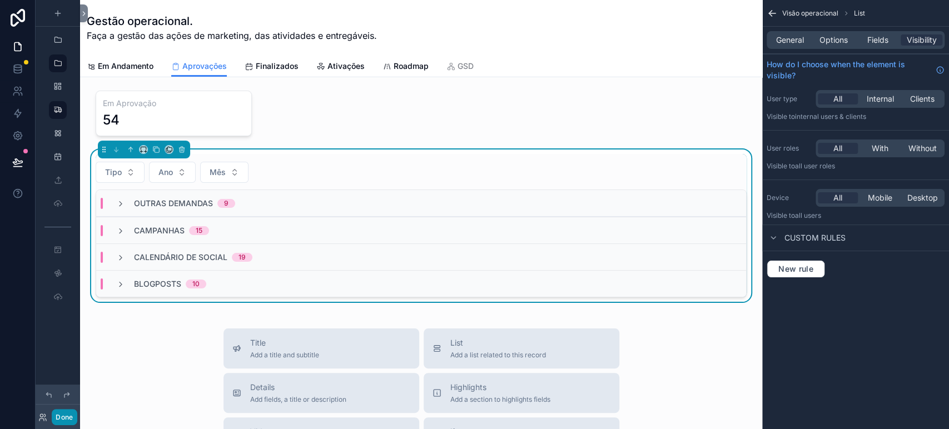
click at [65, 411] on button "Done" at bounding box center [64, 417] width 25 height 16
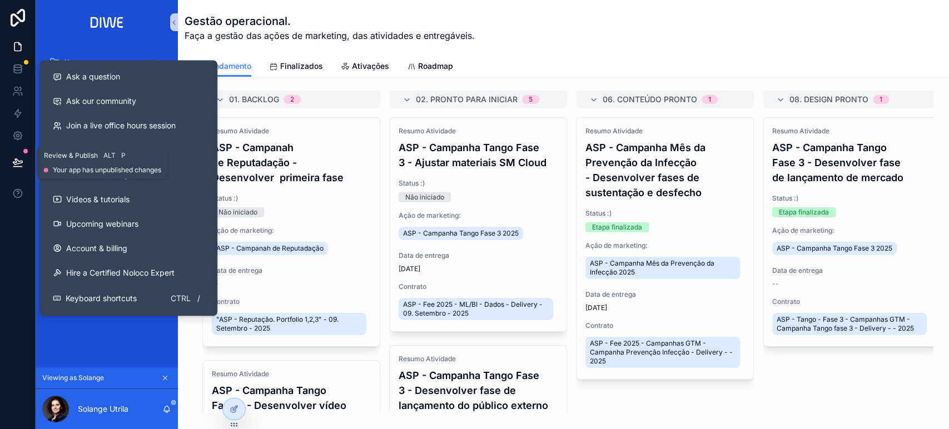
click at [13, 161] on icon at bounding box center [17, 162] width 11 height 11
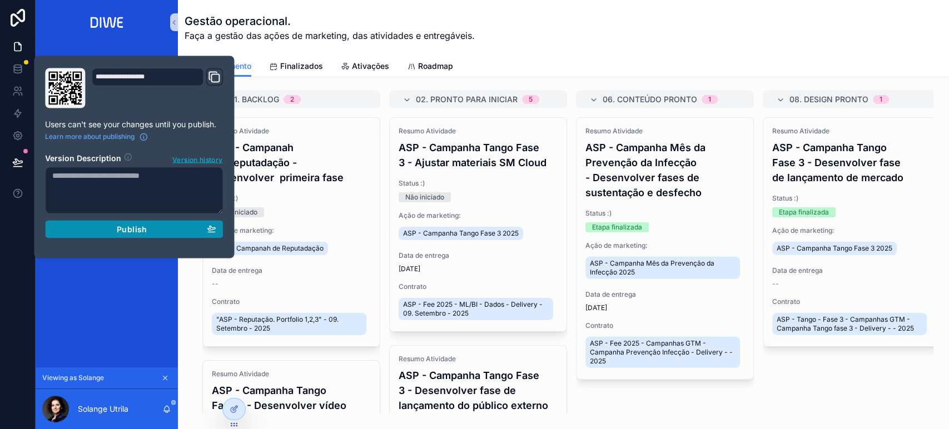
click at [191, 224] on div "Publish" at bounding box center [133, 229] width 163 height 10
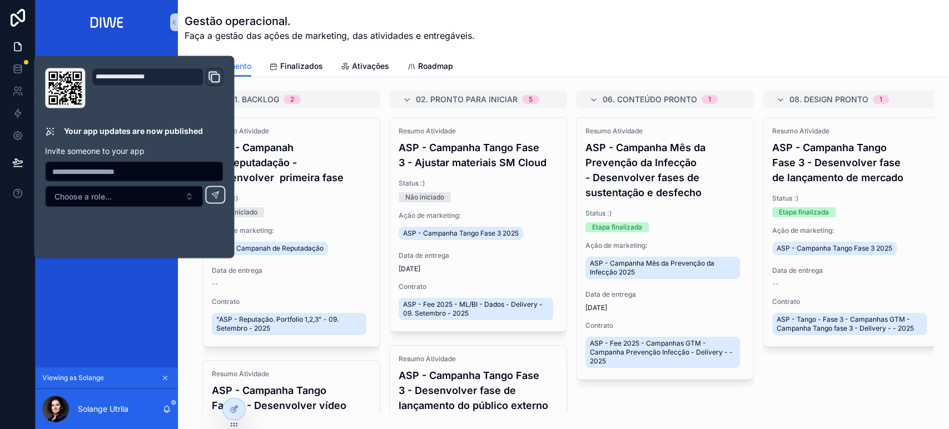
click at [613, 53] on div "Gestão operacional. Faça a gestão das ações de marketing, das atividades e entr…" at bounding box center [564, 28] width 758 height 56
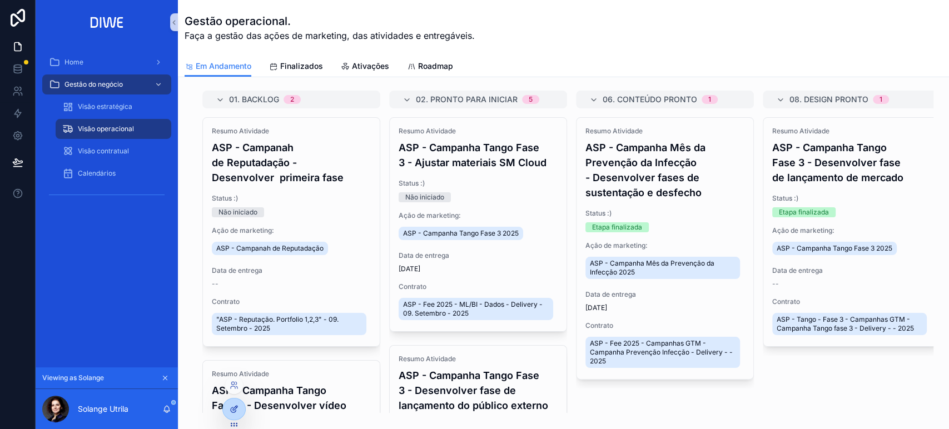
click at [224, 405] on div at bounding box center [234, 409] width 22 height 21
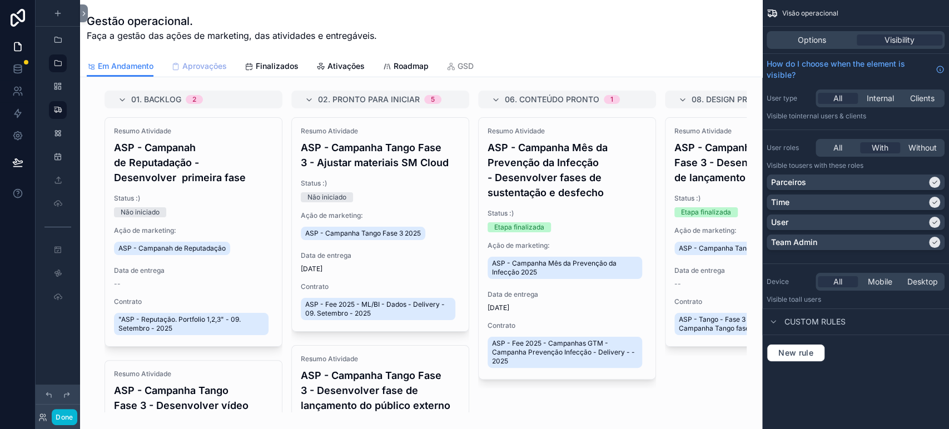
click at [195, 61] on span "Aprovações" at bounding box center [204, 66] width 44 height 11
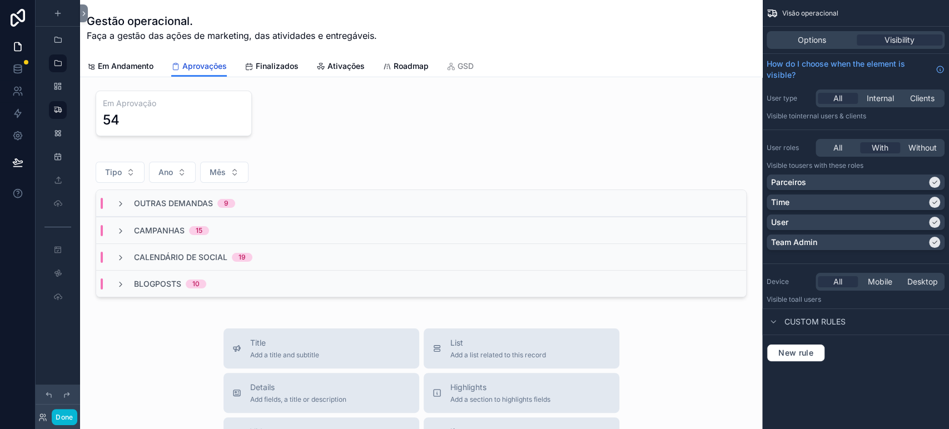
click at [206, 67] on span "Aprovações" at bounding box center [204, 66] width 44 height 11
click at [827, 38] on div "Options" at bounding box center [812, 39] width 86 height 11
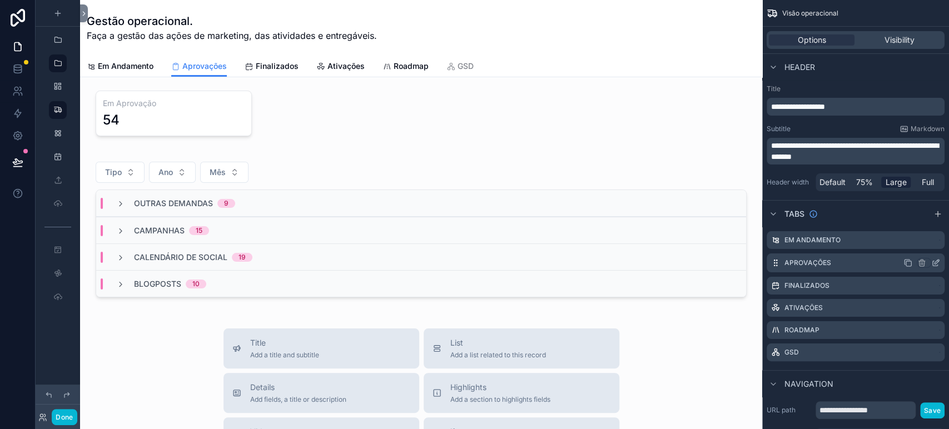
click at [933, 261] on icon "scrollable content" at bounding box center [935, 263] width 9 height 9
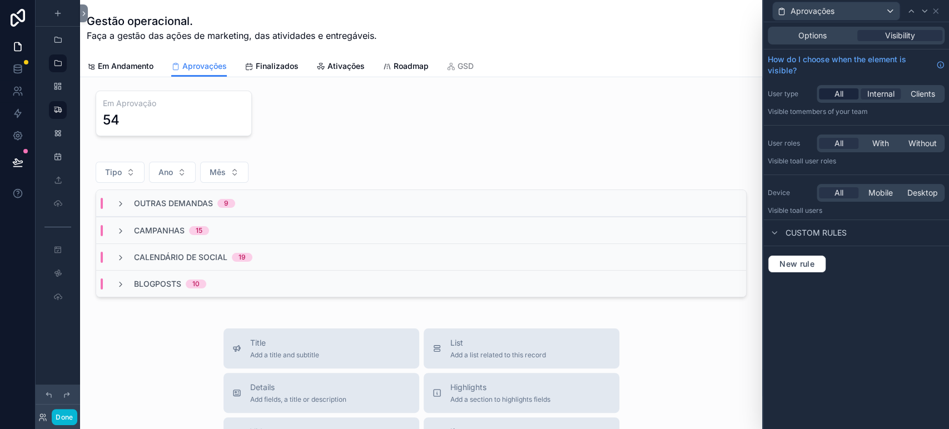
click at [836, 91] on span "All" at bounding box center [838, 93] width 9 height 11
click at [63, 423] on button "Done" at bounding box center [64, 417] width 25 height 16
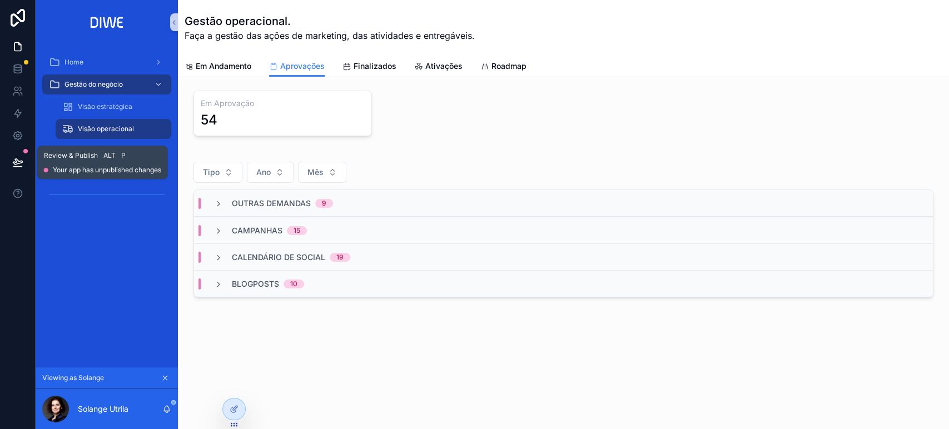
click at [16, 163] on icon at bounding box center [17, 162] width 11 height 11
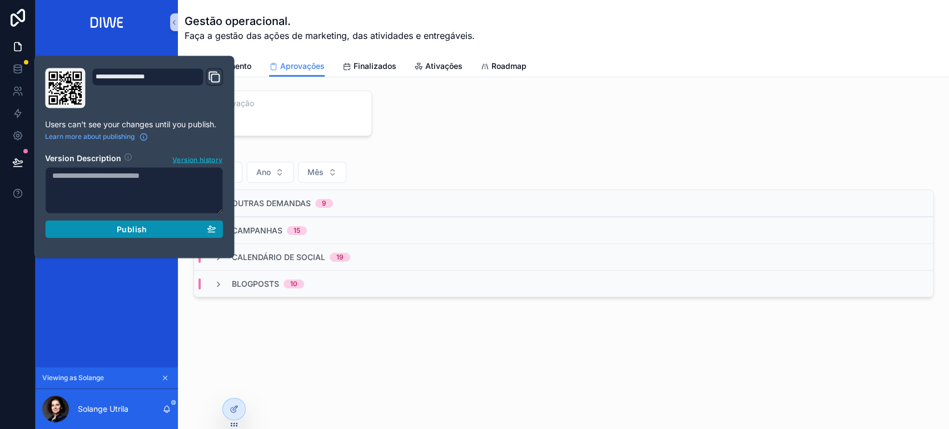
click at [187, 228] on div "Publish" at bounding box center [133, 229] width 163 height 10
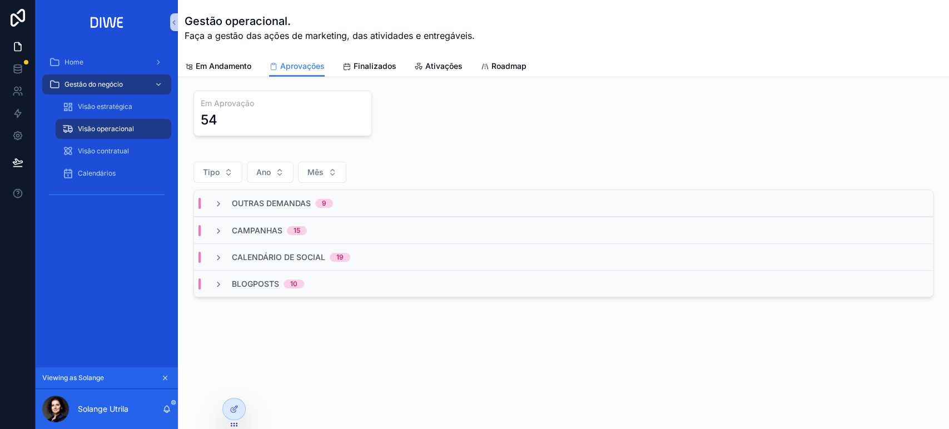
click at [533, 147] on div "Em Aprovação 54 Tipo Ano Mês Outras demandas 9 Campanhas 15 Calendário de socia…" at bounding box center [563, 225] width 771 height 296
click at [231, 386] on icon at bounding box center [234, 385] width 9 height 9
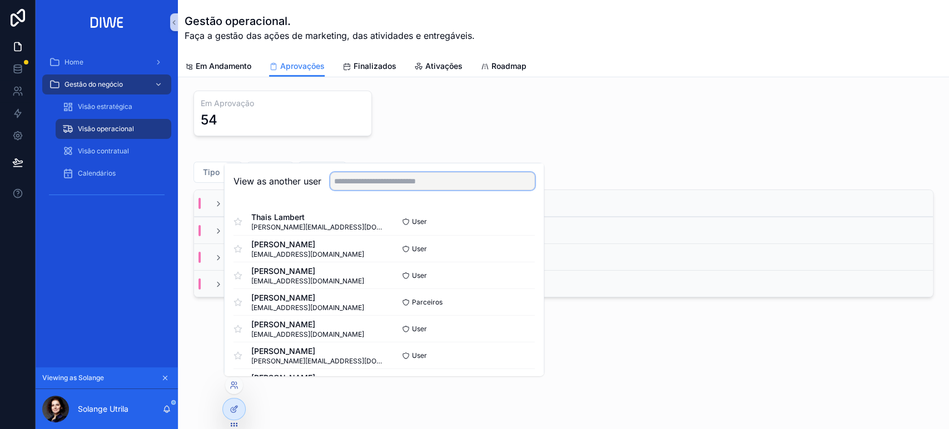
click at [385, 186] on input "text" at bounding box center [432, 181] width 205 height 18
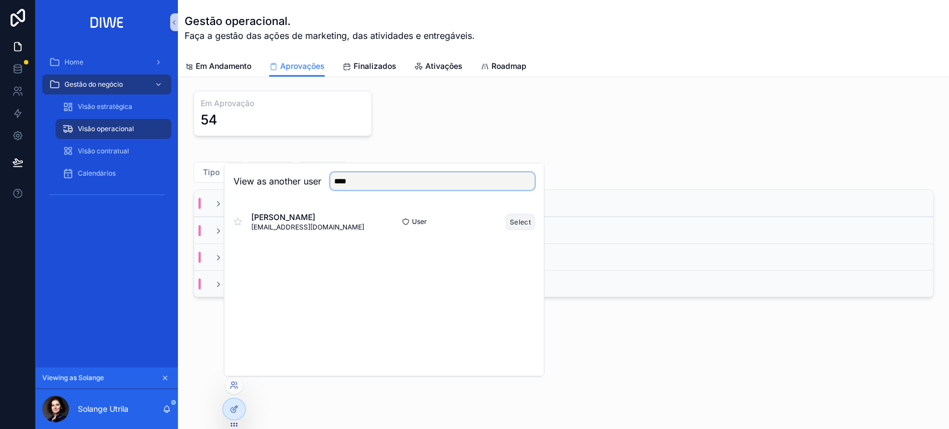
type input "****"
click at [516, 219] on button "Select" at bounding box center [520, 221] width 29 height 16
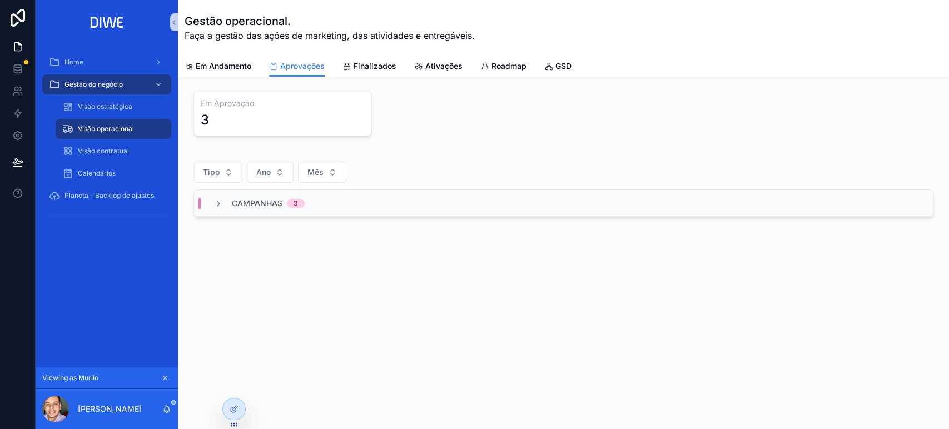
click at [378, 200] on div "Campanhas 3" at bounding box center [563, 203] width 739 height 27
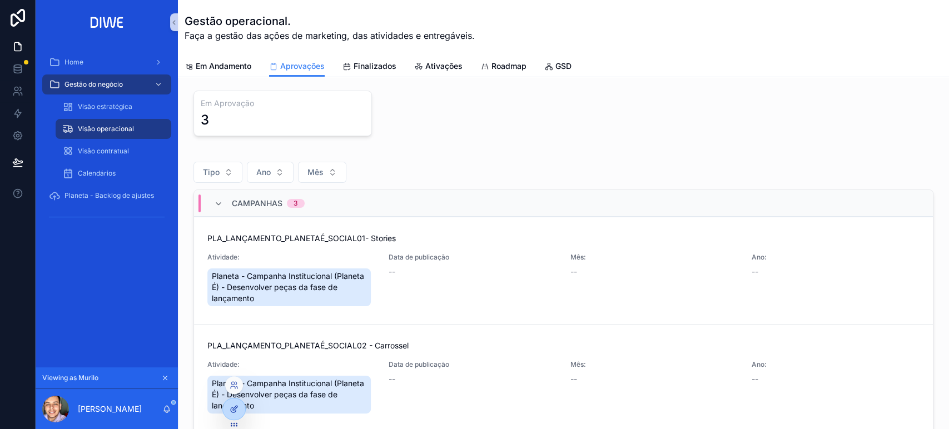
click at [233, 406] on icon at bounding box center [234, 409] width 9 height 9
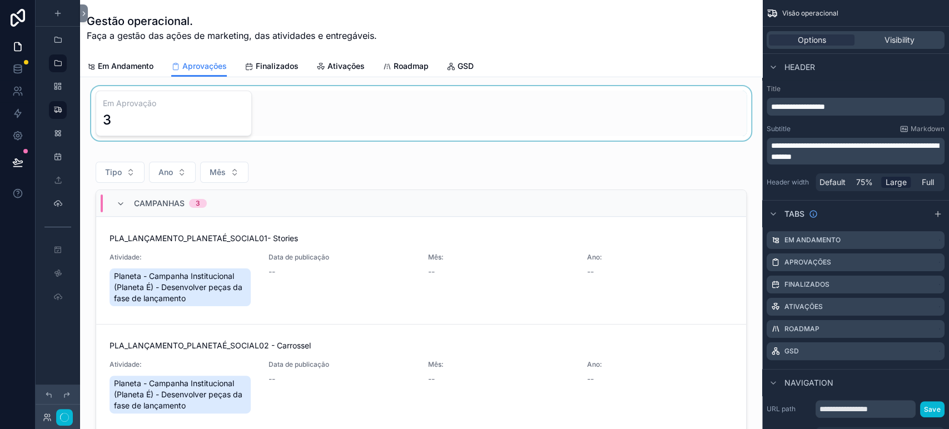
click at [307, 104] on div "scrollable content" at bounding box center [421, 113] width 664 height 54
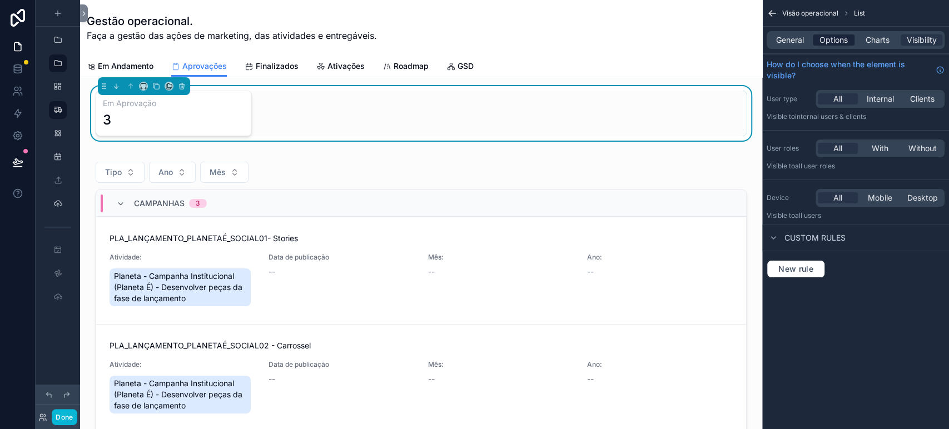
click at [840, 42] on span "Options" at bounding box center [833, 39] width 28 height 11
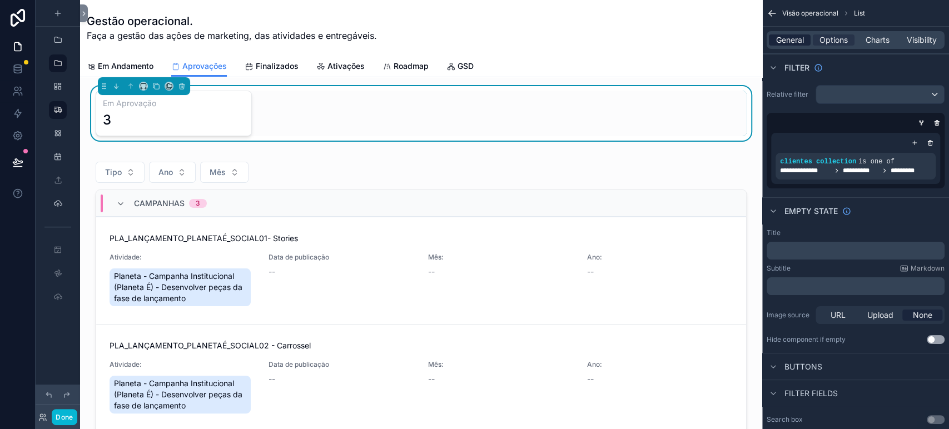
click at [793, 41] on span "General" at bounding box center [790, 39] width 28 height 11
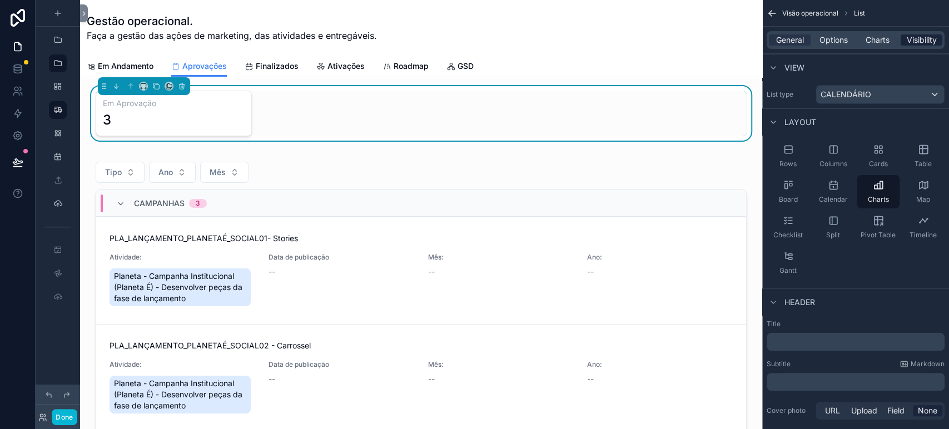
click at [921, 38] on span "Visibility" at bounding box center [922, 39] width 30 height 11
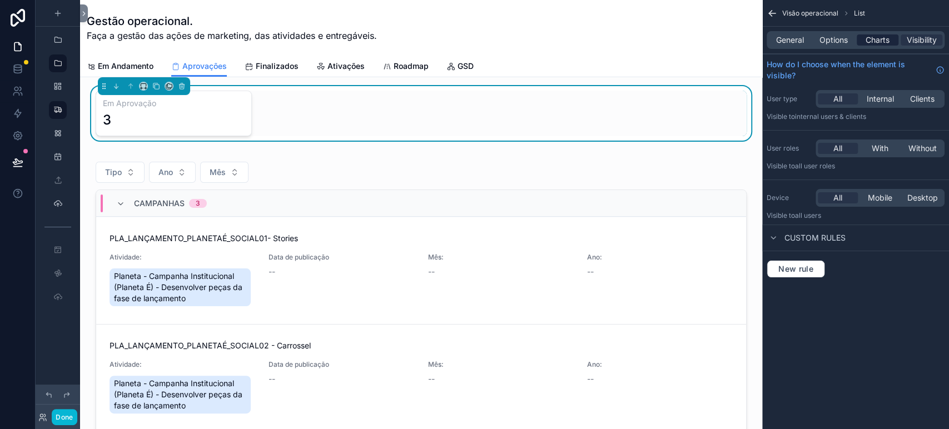
click at [872, 39] on span "Charts" at bounding box center [878, 39] width 24 height 11
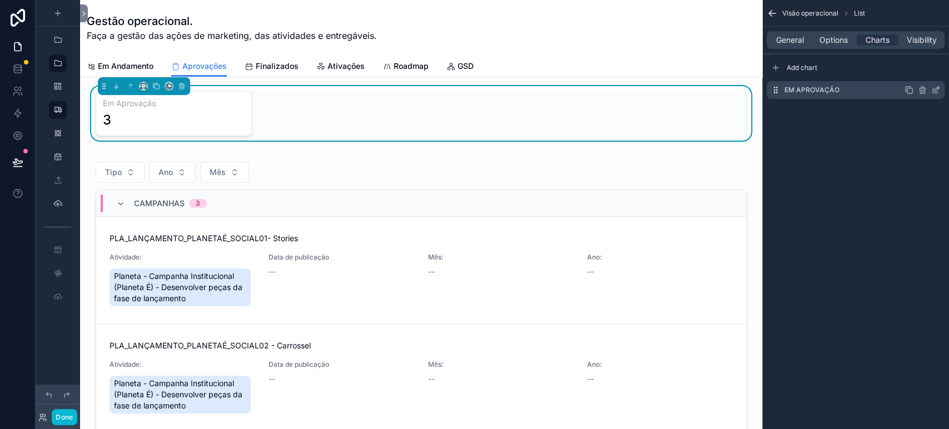
click at [933, 92] on icon "scrollable content" at bounding box center [935, 90] width 9 height 9
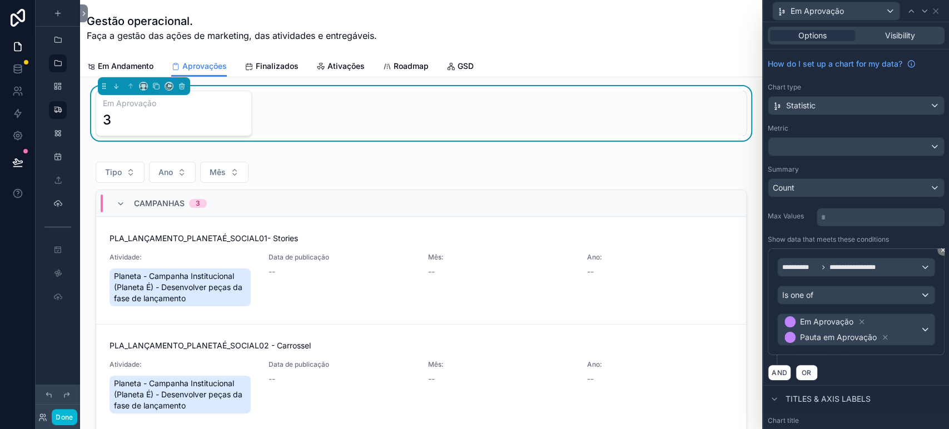
click at [849, 215] on p "* ﻿" at bounding box center [881, 217] width 121 height 11
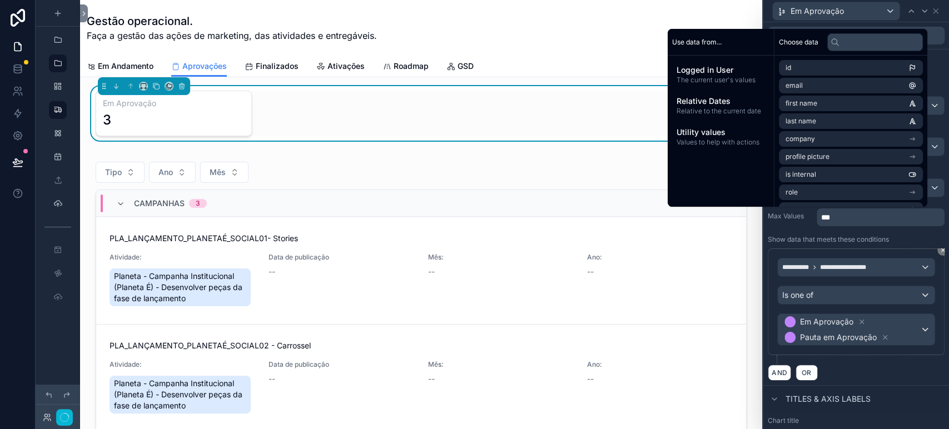
click at [871, 235] on label "Show data that meets these conditions" at bounding box center [828, 239] width 121 height 9
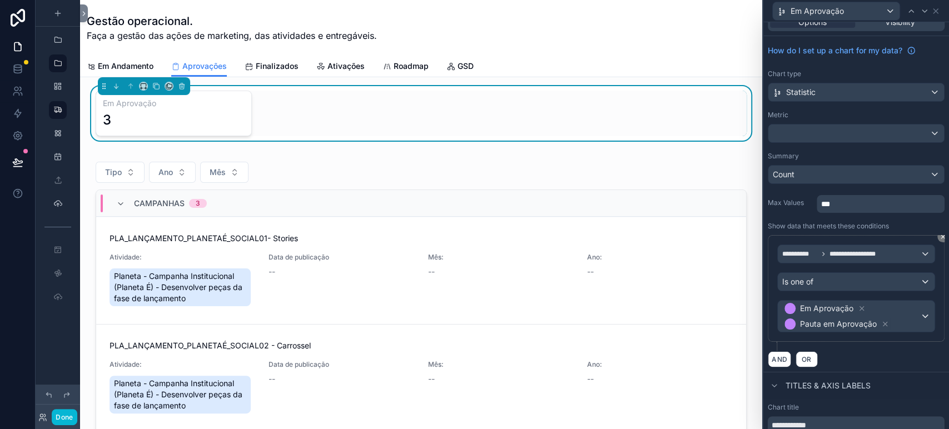
scroll to position [8, 0]
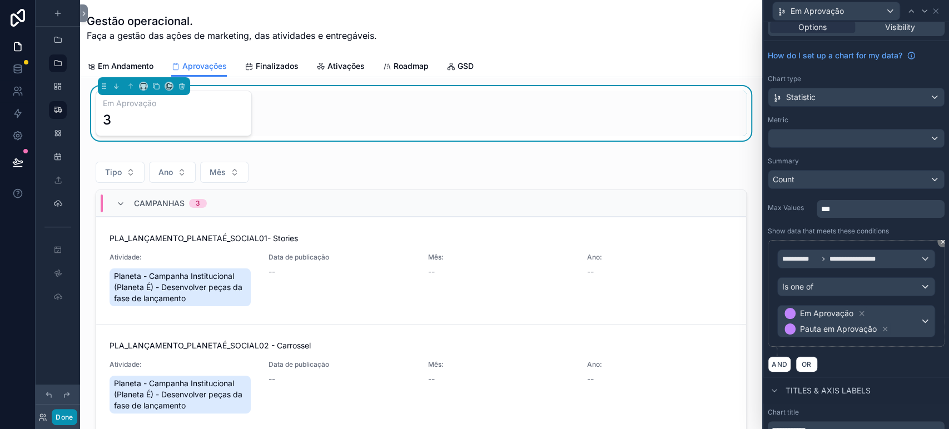
click at [67, 415] on button "Done" at bounding box center [64, 417] width 25 height 16
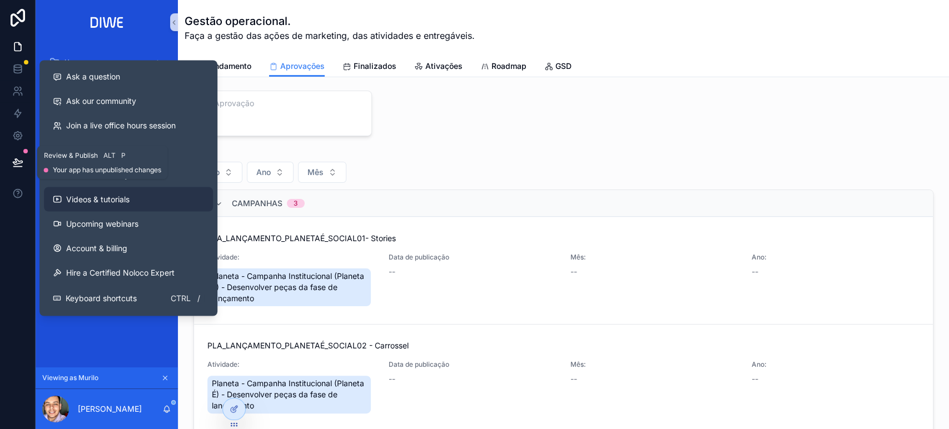
drag, startPoint x: 11, startPoint y: 165, endPoint x: 53, endPoint y: 190, distance: 49.3
click at [11, 166] on button at bounding box center [18, 162] width 24 height 31
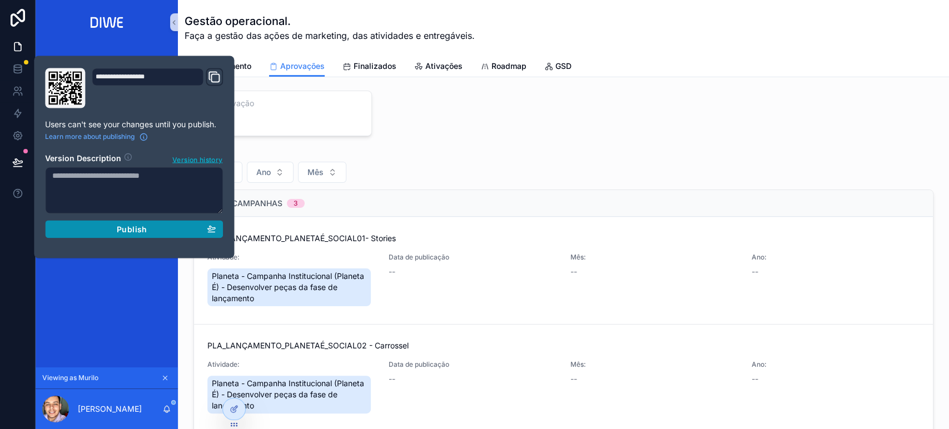
click at [207, 224] on icon "button" at bounding box center [211, 228] width 9 height 9
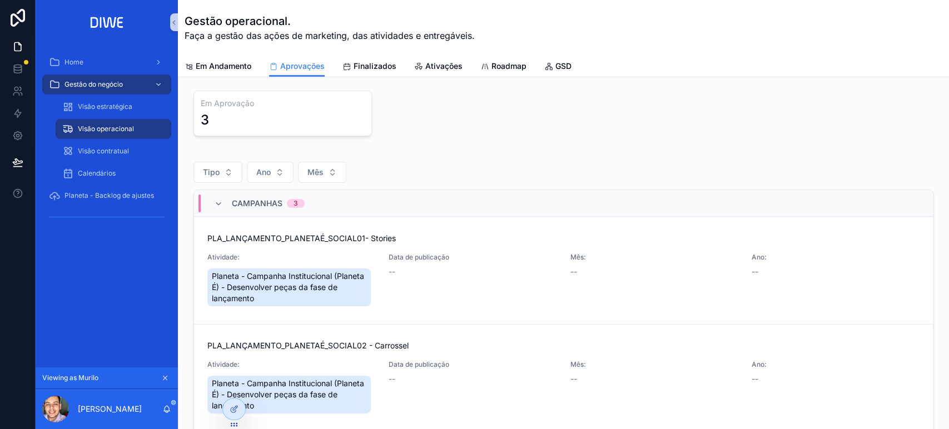
click at [325, 208] on div "Campanhas 3" at bounding box center [563, 203] width 739 height 27
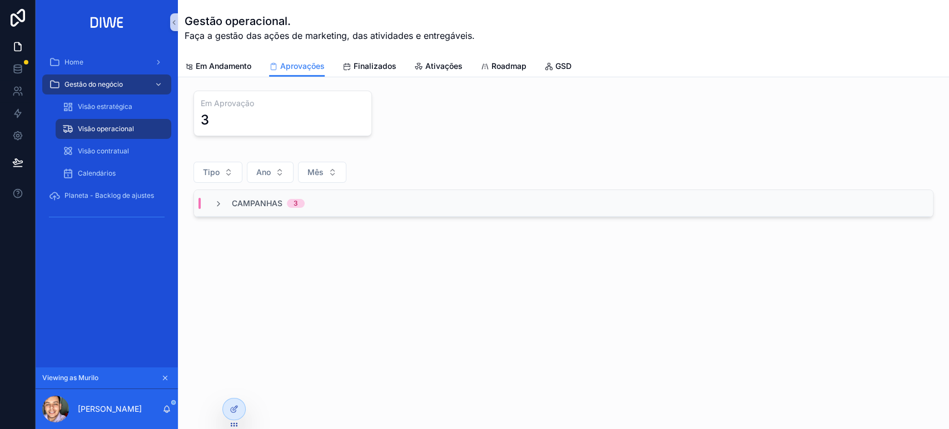
click at [342, 204] on div "Campanhas 3" at bounding box center [563, 203] width 739 height 27
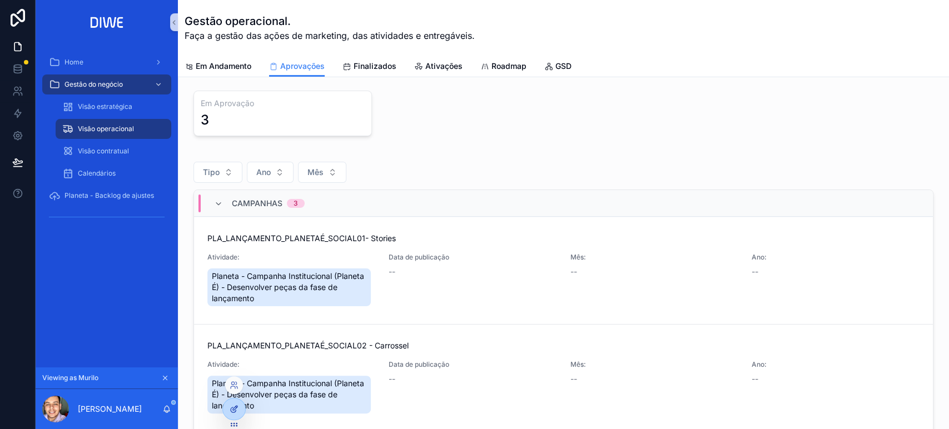
click at [229, 412] on div at bounding box center [234, 409] width 22 height 21
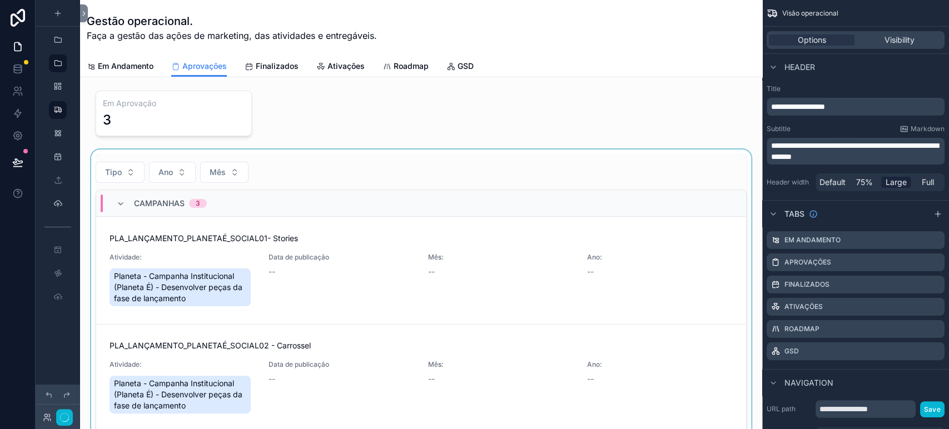
click at [406, 234] on div "scrollable content" at bounding box center [421, 333] width 664 height 366
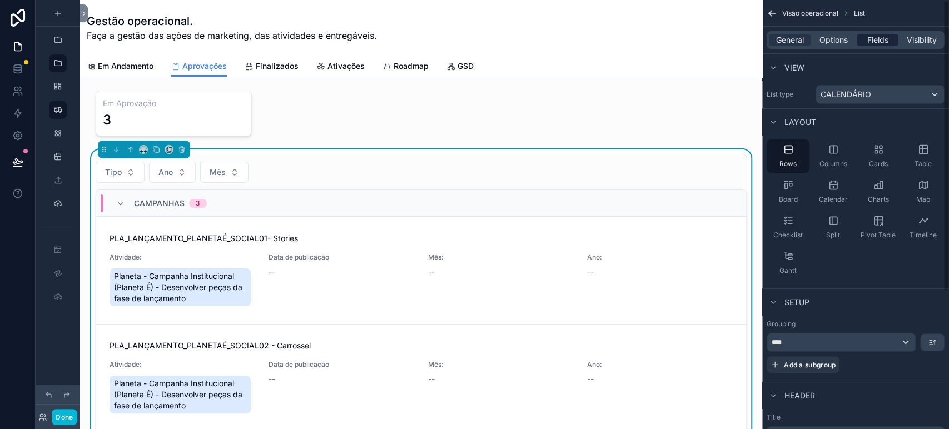
click at [881, 38] on span "Fields" at bounding box center [877, 39] width 21 height 11
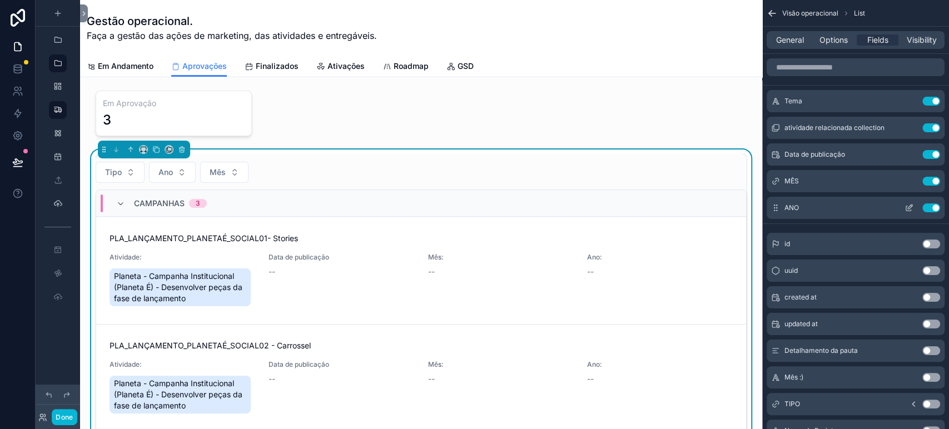
click at [930, 208] on button "Use setting" at bounding box center [931, 207] width 18 height 9
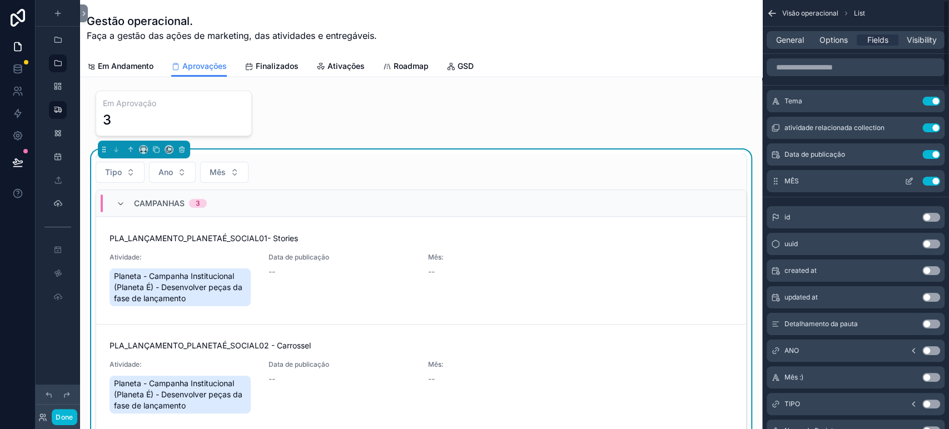
click at [931, 182] on button "Use setting" at bounding box center [931, 181] width 18 height 9
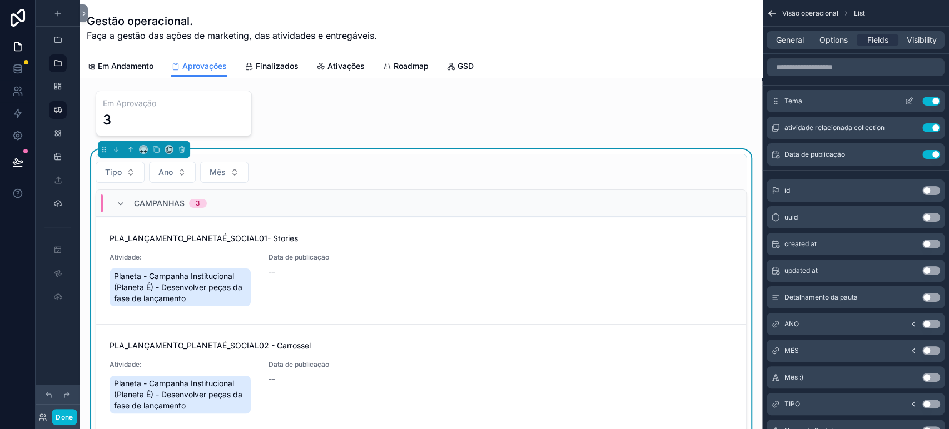
click at [911, 105] on icon "scrollable content" at bounding box center [908, 101] width 9 height 9
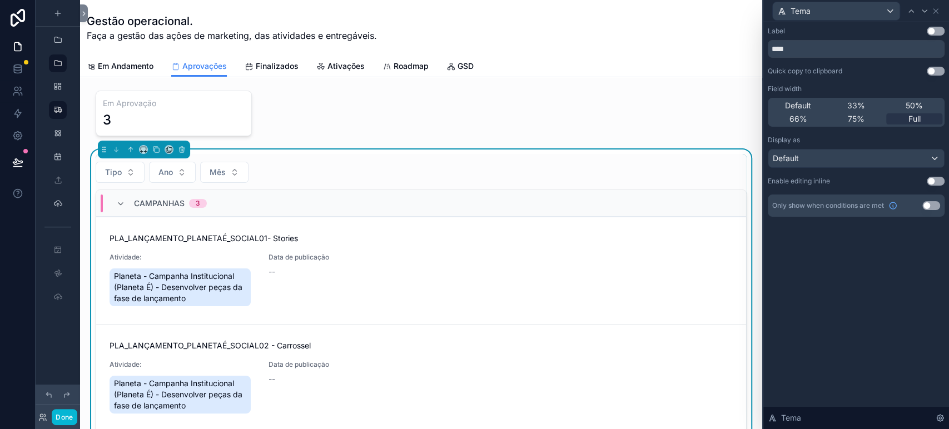
click at [821, 150] on div "Display as Default" at bounding box center [856, 152] width 177 height 32
click at [827, 155] on div "Default" at bounding box center [856, 159] width 176 height 18
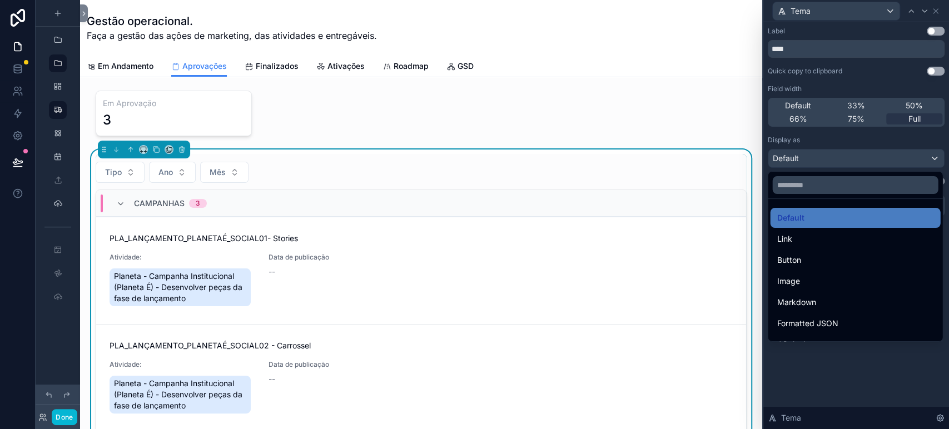
scroll to position [121, 0]
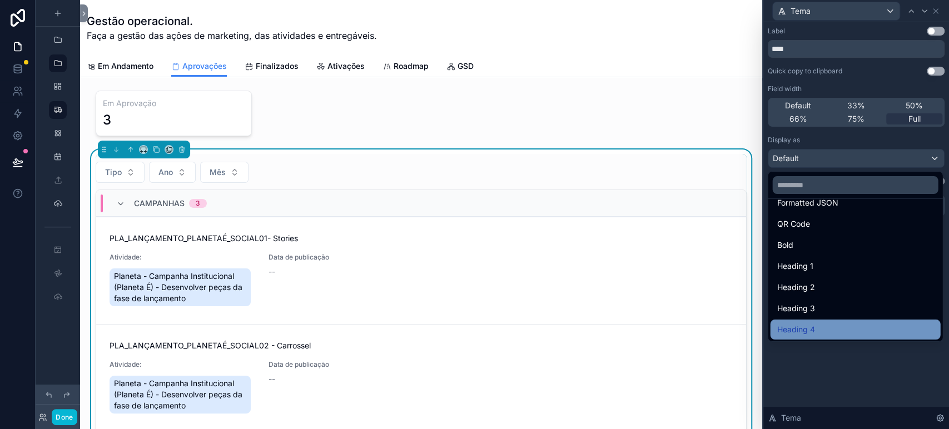
click at [868, 320] on div "Heading 4" at bounding box center [855, 330] width 170 height 20
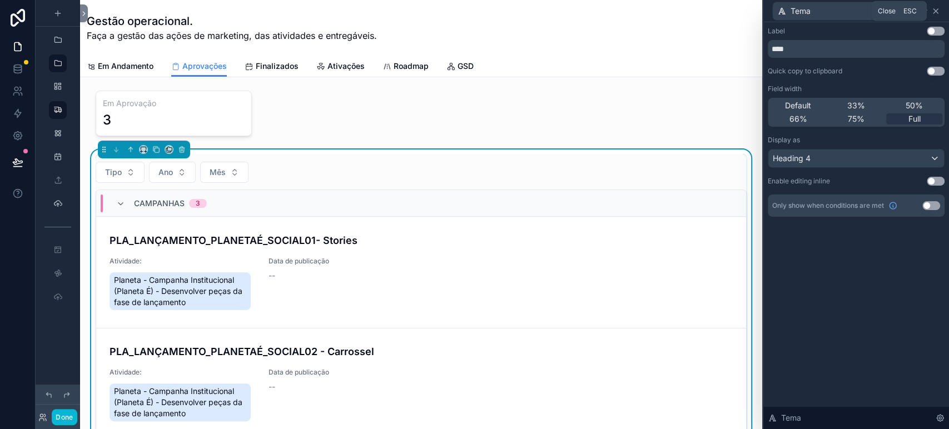
click at [938, 9] on icon at bounding box center [935, 11] width 9 height 9
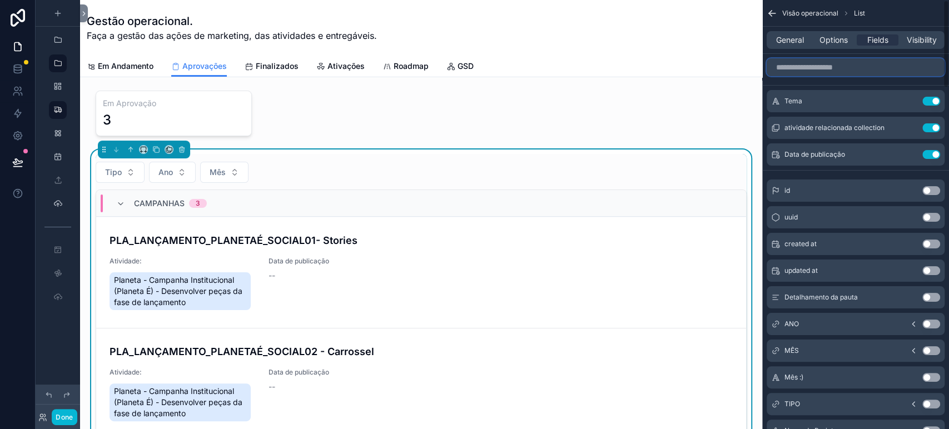
click at [805, 67] on input "scrollable content" at bounding box center [856, 67] width 178 height 18
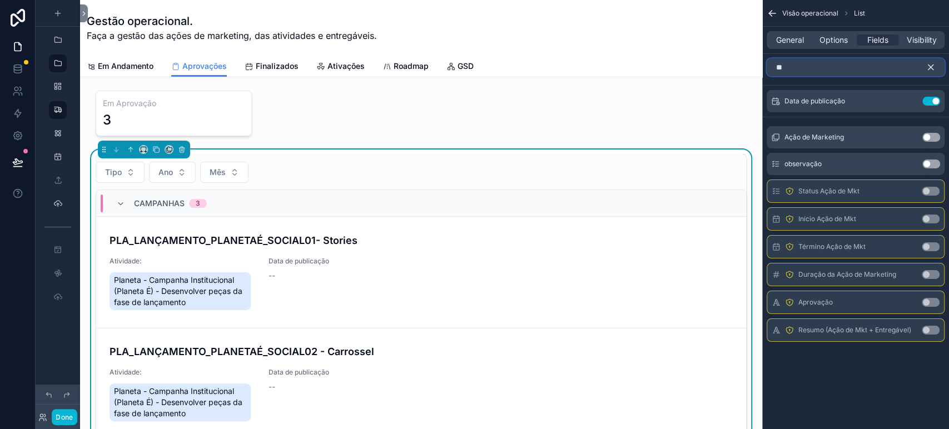
type input "**"
click at [927, 133] on button "Use setting" at bounding box center [931, 137] width 18 height 9
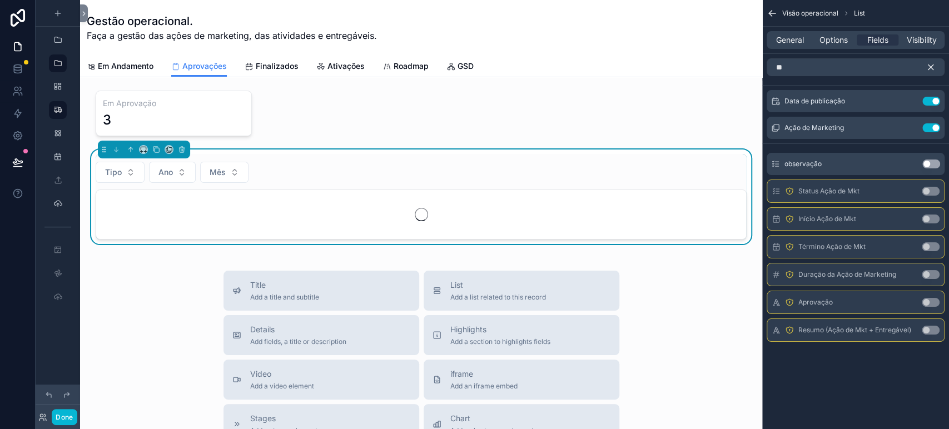
click at [926, 62] on icon "scrollable content" at bounding box center [931, 67] width 10 height 10
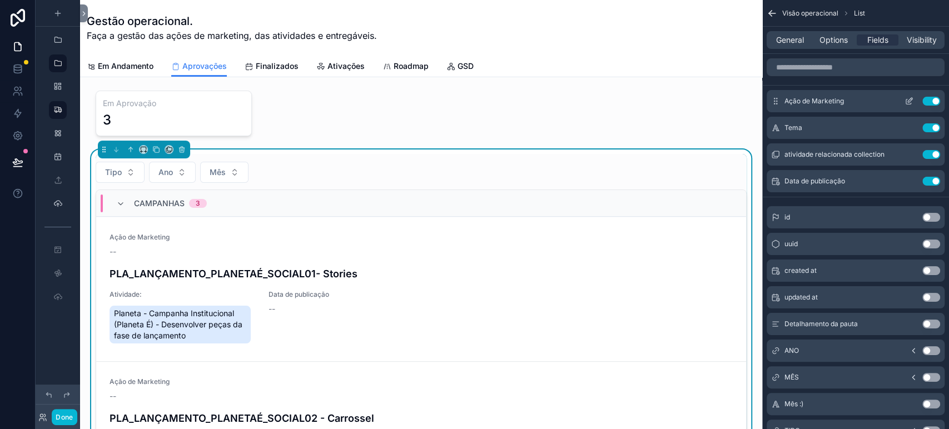
click at [909, 100] on icon "scrollable content" at bounding box center [908, 101] width 9 height 9
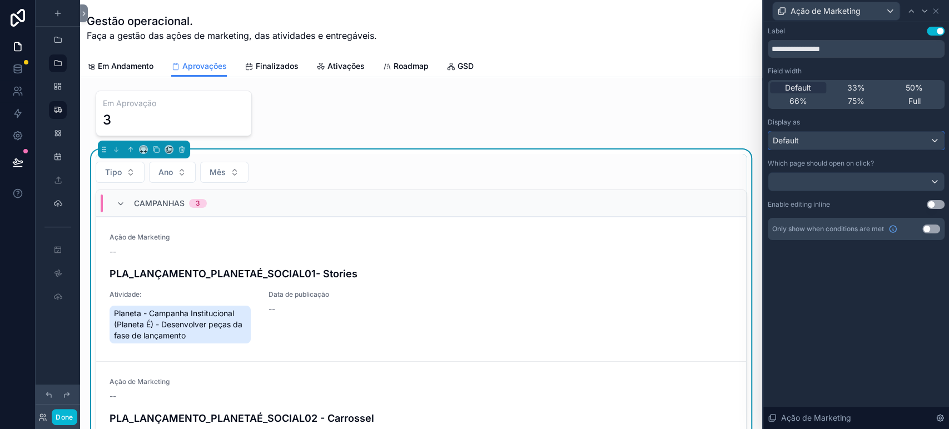
click at [836, 137] on div "Default" at bounding box center [856, 141] width 176 height 18
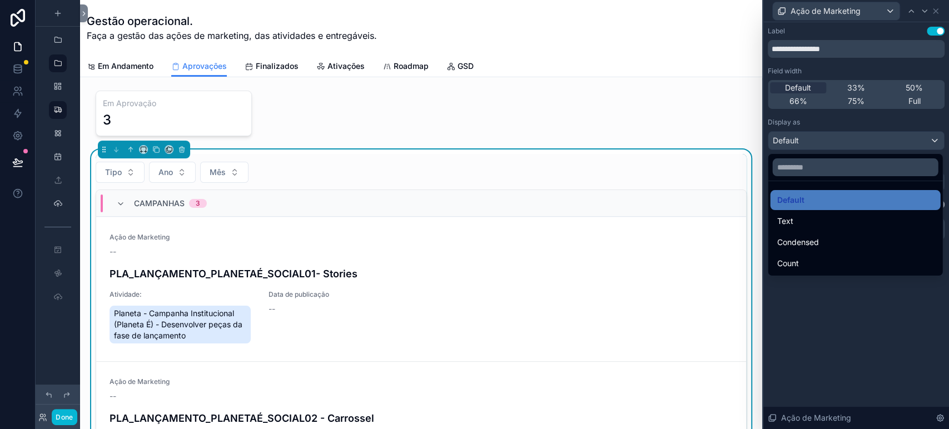
click at [836, 137] on div at bounding box center [856, 214] width 186 height 429
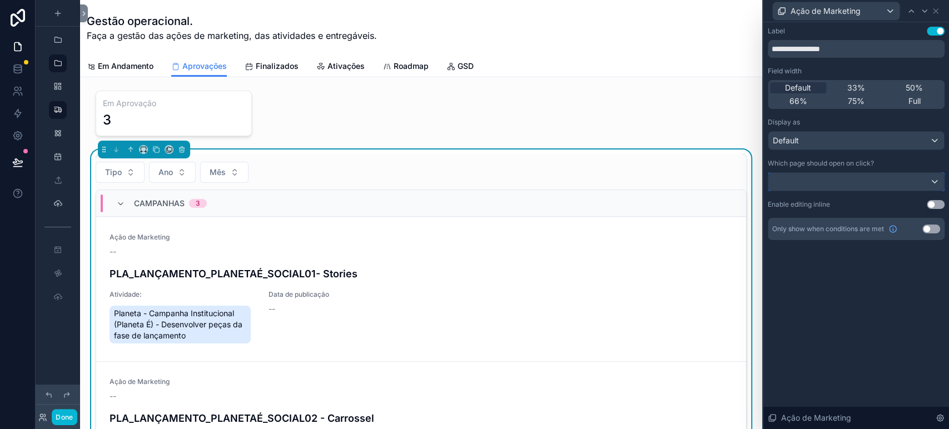
click at [848, 184] on div at bounding box center [856, 182] width 176 height 18
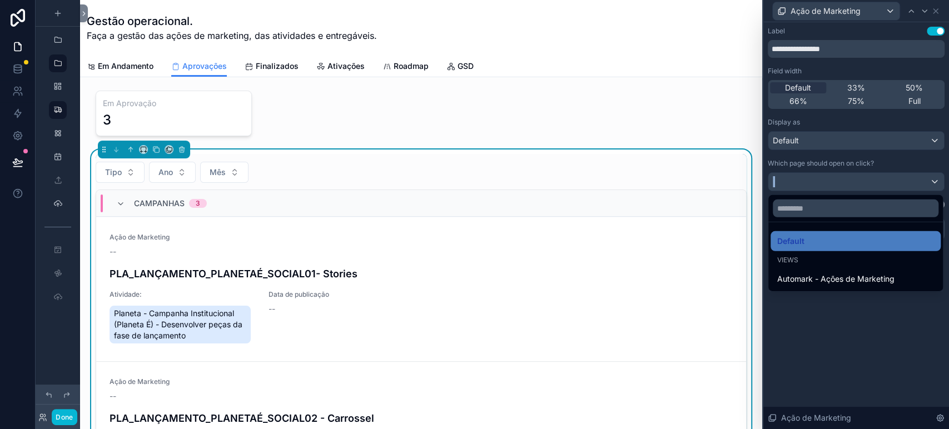
click at [848, 184] on div at bounding box center [856, 214] width 186 height 429
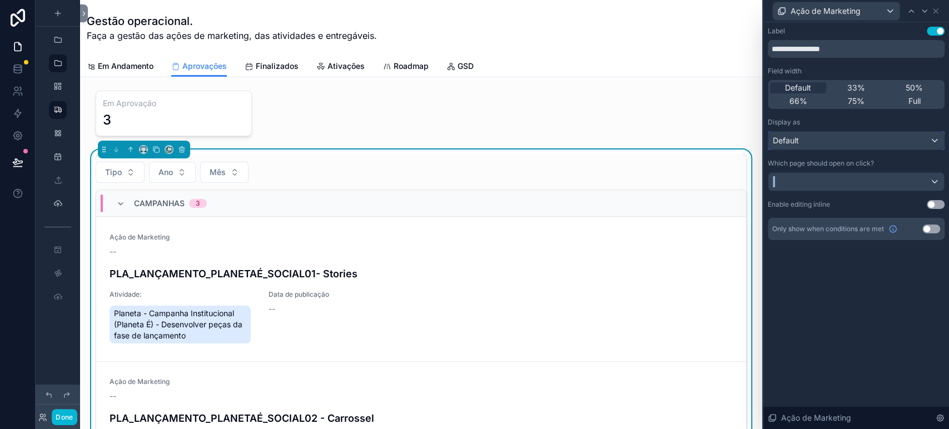
click at [806, 142] on div "Default" at bounding box center [856, 141] width 176 height 18
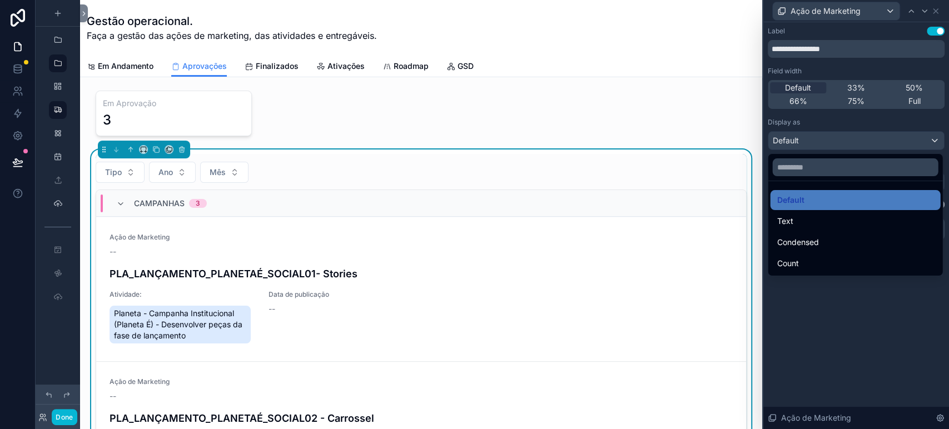
click at [822, 145] on div at bounding box center [856, 214] width 186 height 429
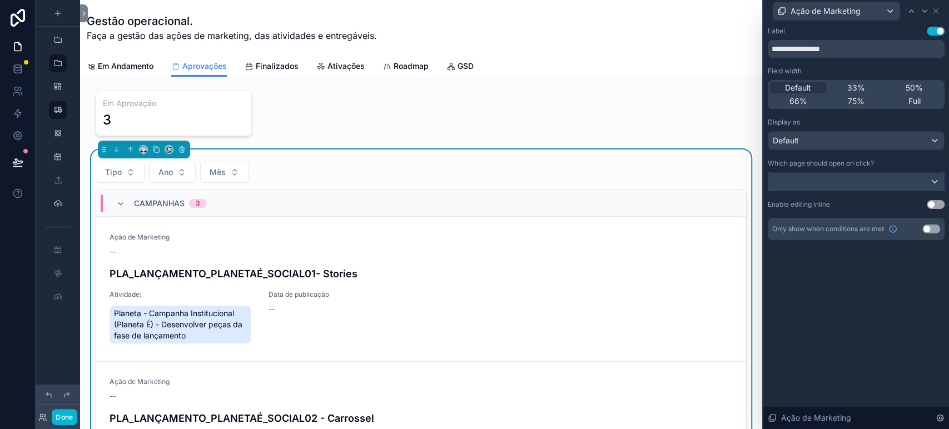
click at [898, 189] on div at bounding box center [856, 182] width 176 height 18
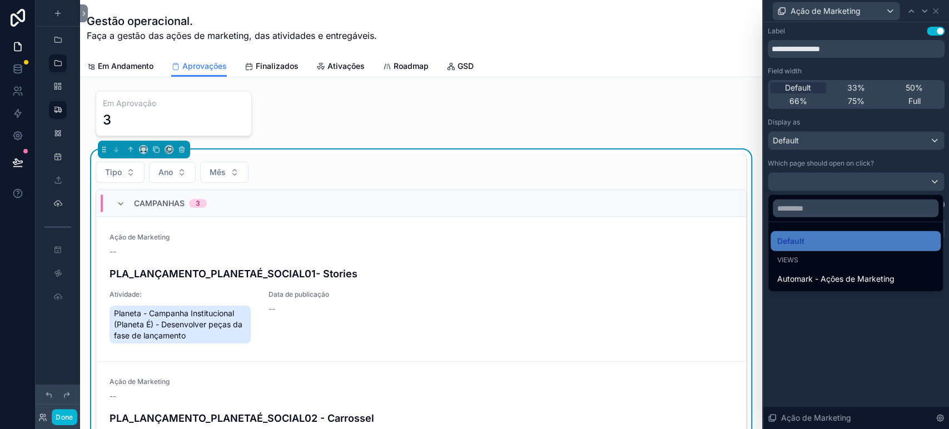
click at [898, 187] on div at bounding box center [856, 214] width 186 height 429
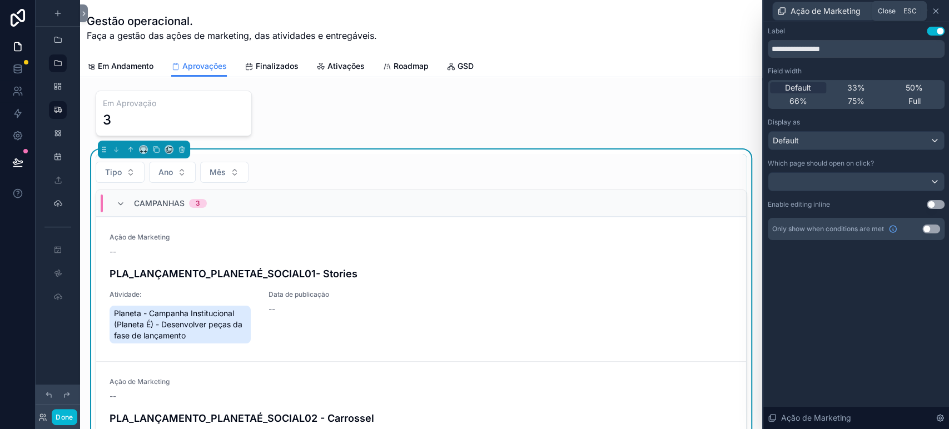
click at [938, 7] on icon at bounding box center [935, 11] width 9 height 9
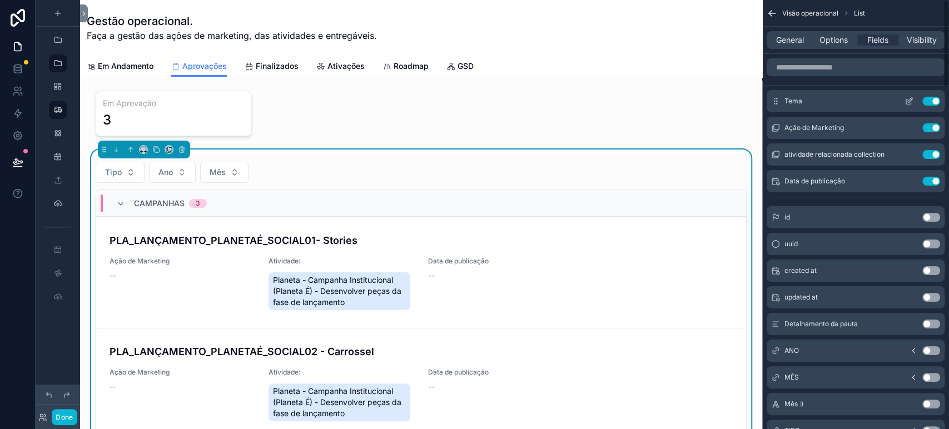
click at [905, 98] on icon "scrollable content" at bounding box center [908, 101] width 9 height 9
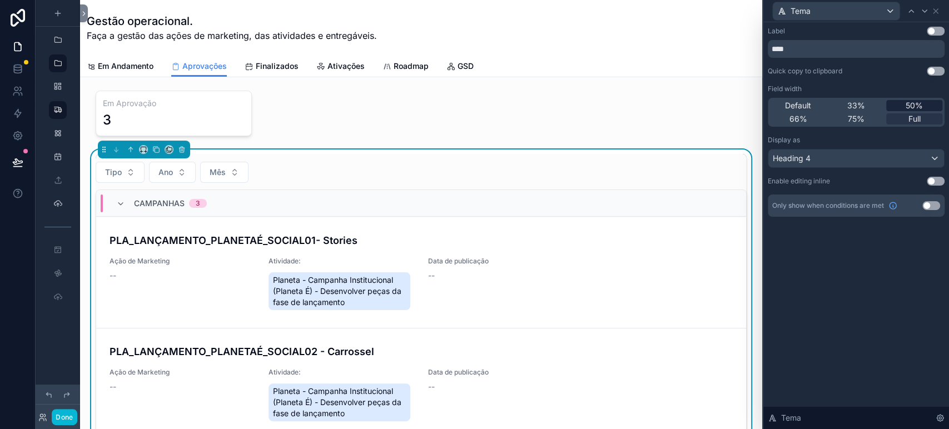
click at [923, 106] on div "50%" at bounding box center [914, 105] width 56 height 11
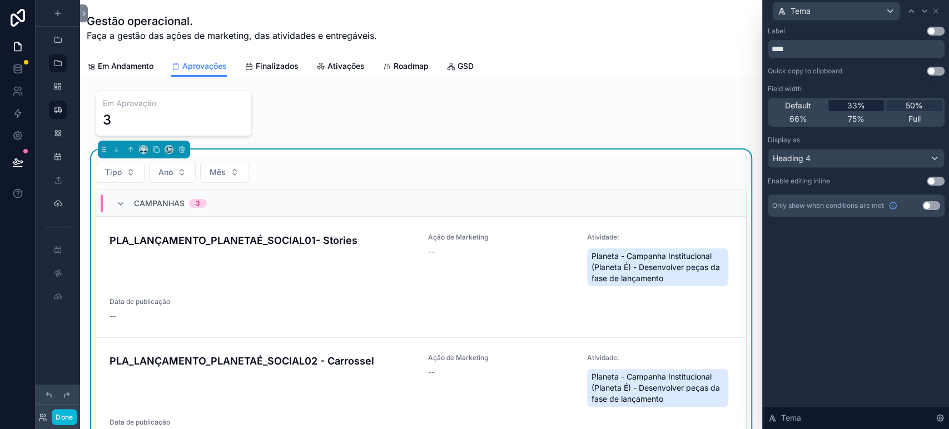
click at [871, 106] on div "33%" at bounding box center [856, 105] width 56 height 11
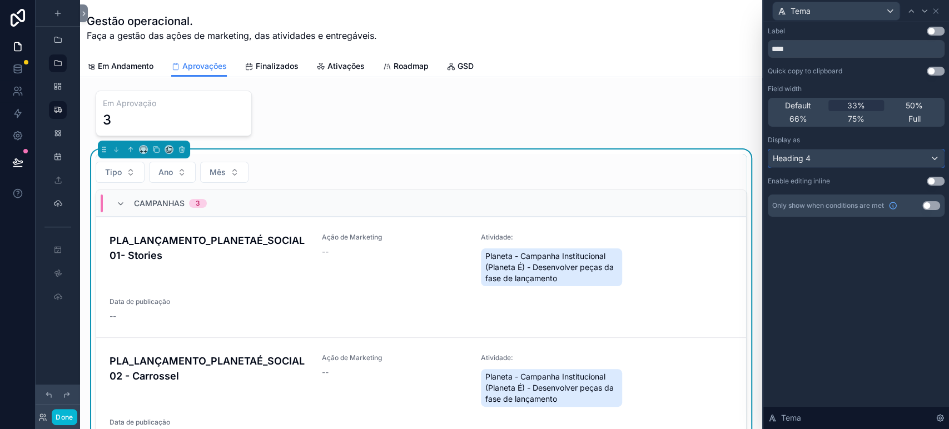
click at [832, 155] on div "Heading 4" at bounding box center [856, 159] width 176 height 18
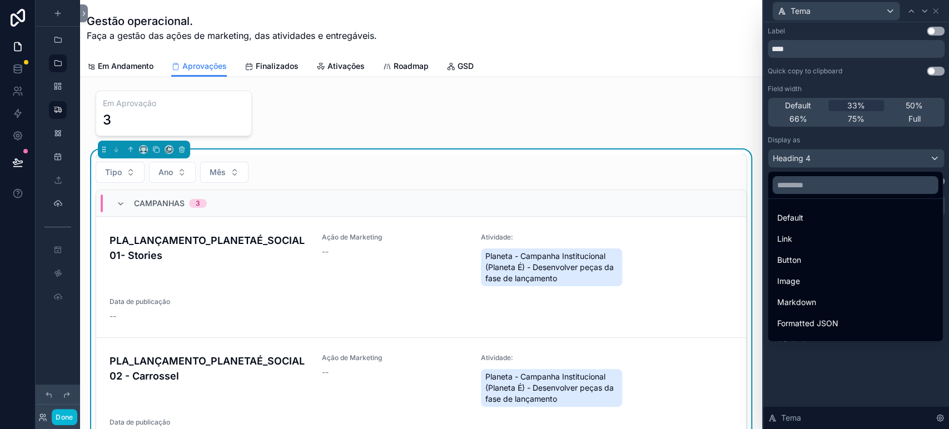
drag, startPoint x: 815, startPoint y: 261, endPoint x: 931, endPoint y: 269, distance: 116.4
click at [930, 269] on ul "Default Link Button Image Markdown Formatted JSON QR Code Bold Heading 1 Headin…" at bounding box center [855, 270] width 175 height 142
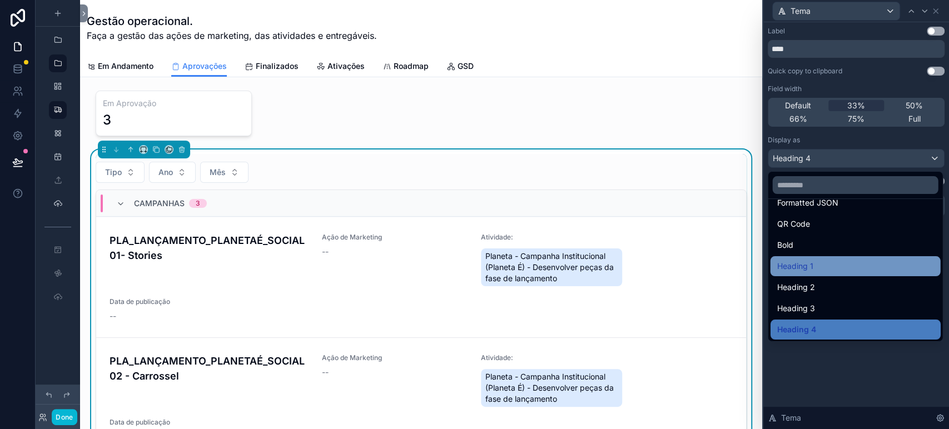
scroll to position [120, 0]
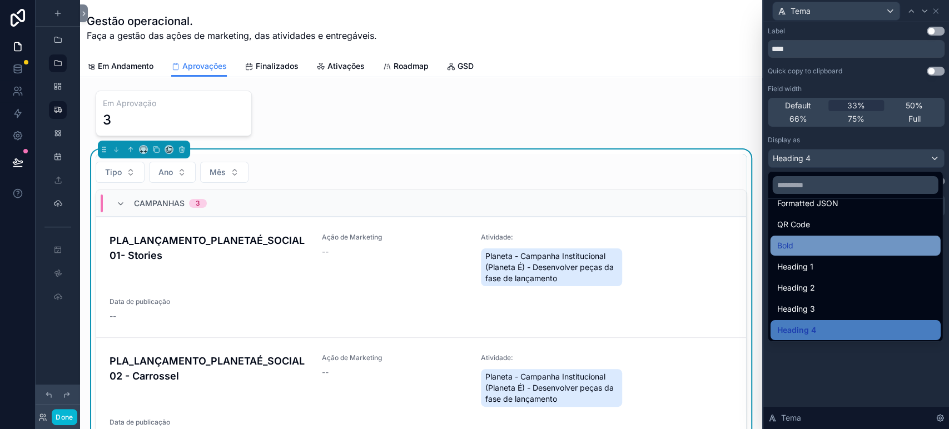
click at [848, 250] on div "Bold" at bounding box center [855, 245] width 157 height 13
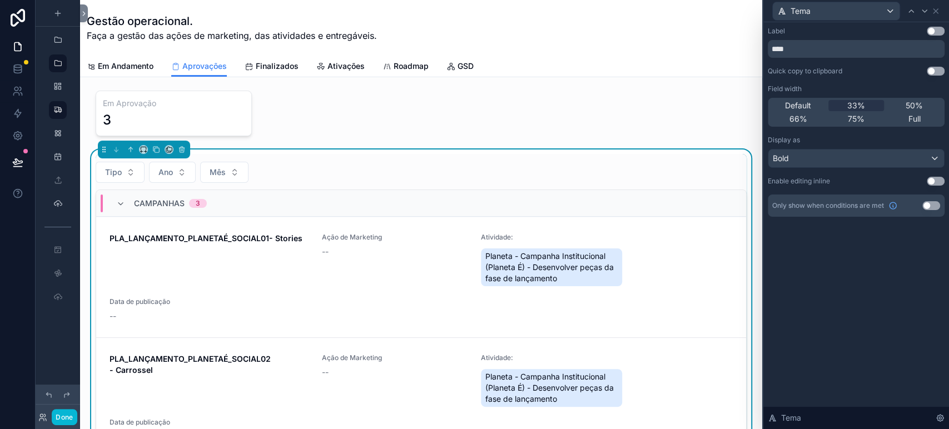
click at [941, 8] on div "Tema" at bounding box center [856, 11] width 177 height 22
click at [935, 7] on icon at bounding box center [935, 11] width 9 height 9
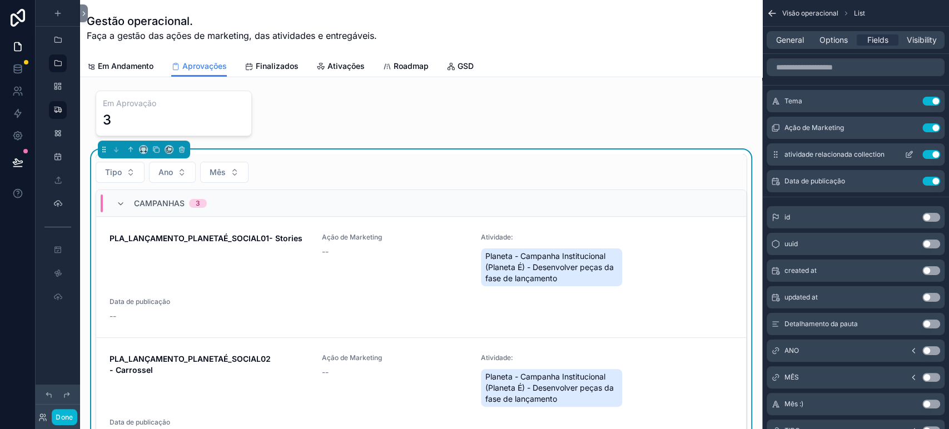
click at [908, 152] on icon "scrollable content" at bounding box center [908, 154] width 9 height 9
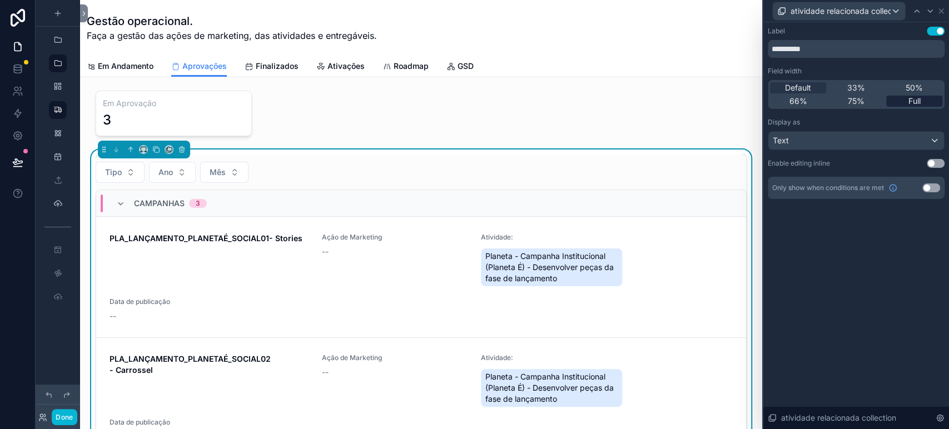
click at [916, 102] on span "Full" at bounding box center [914, 101] width 12 height 11
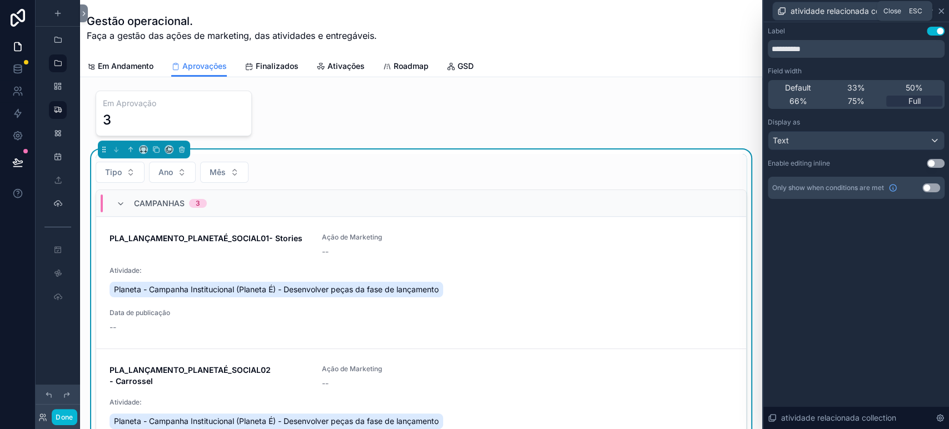
click at [940, 7] on icon at bounding box center [941, 11] width 9 height 9
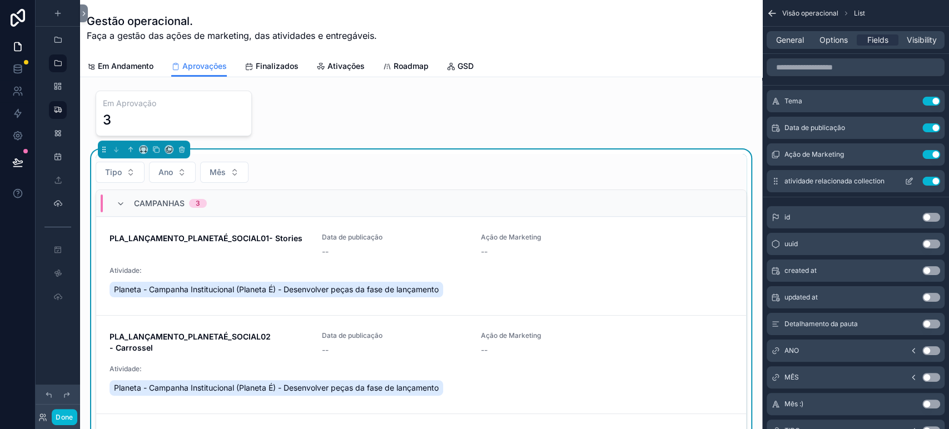
click at [907, 181] on icon "scrollable content" at bounding box center [908, 181] width 9 height 9
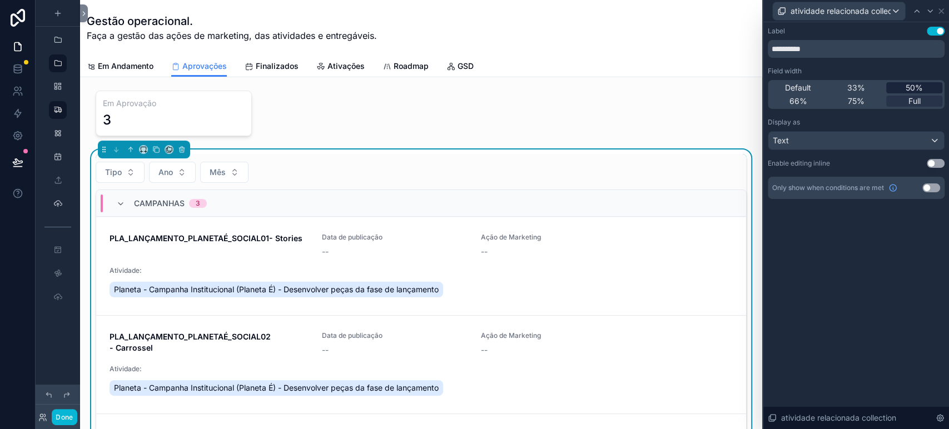
click at [907, 86] on span "50%" at bounding box center [914, 87] width 17 height 11
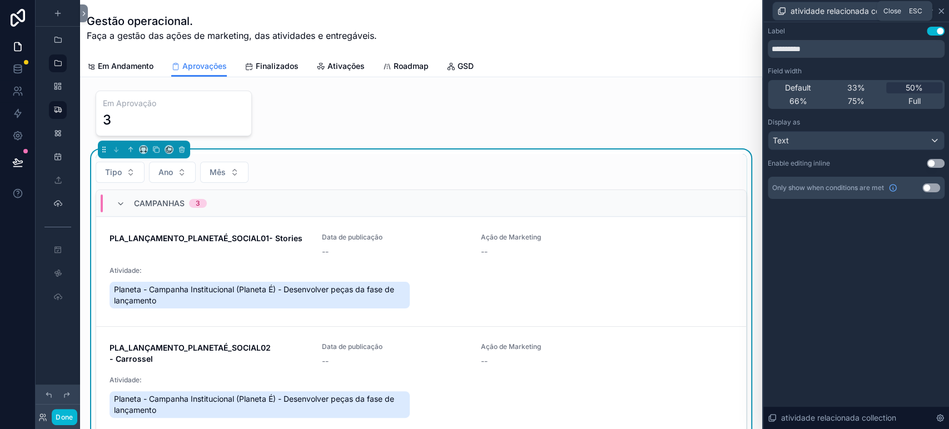
click at [940, 8] on icon at bounding box center [941, 11] width 9 height 9
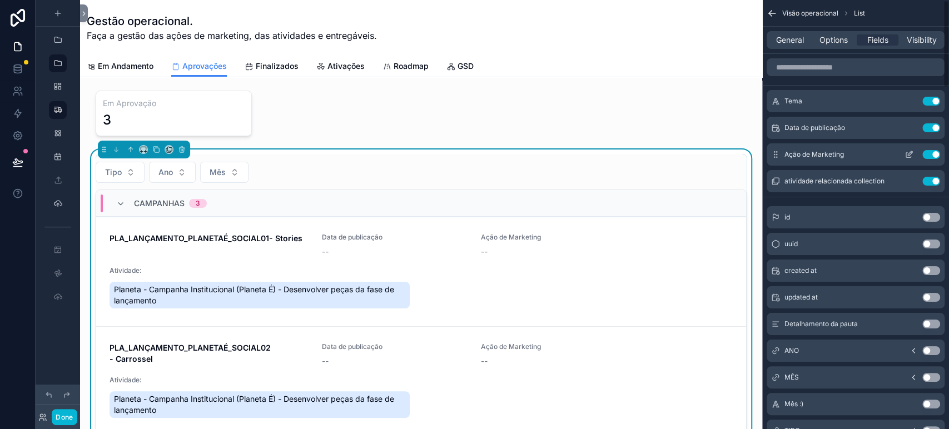
click at [909, 153] on icon "scrollable content" at bounding box center [908, 154] width 9 height 9
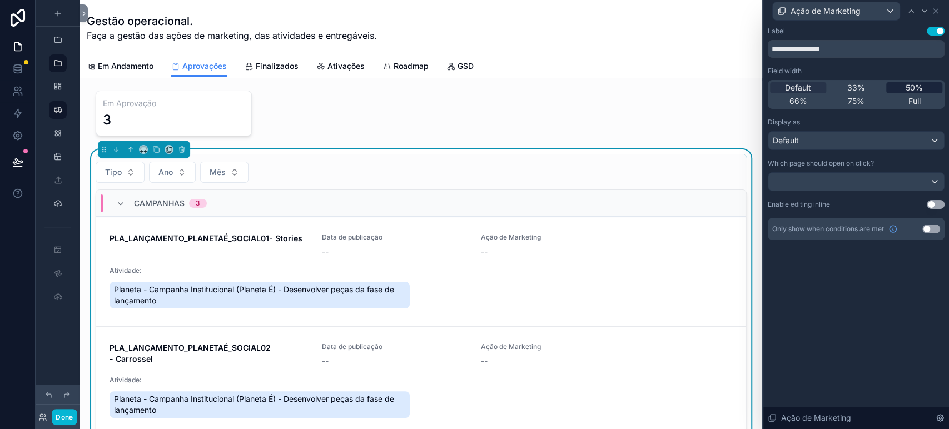
click at [916, 88] on span "50%" at bounding box center [914, 87] width 17 height 11
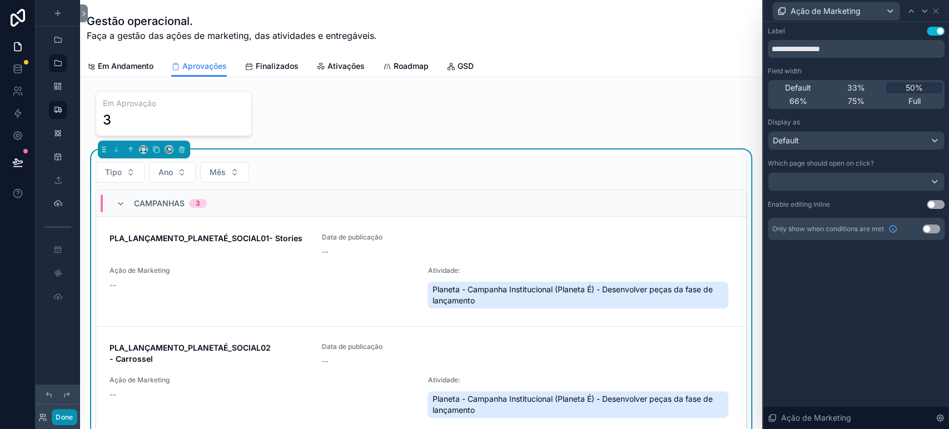
click at [64, 415] on button "Done" at bounding box center [64, 417] width 25 height 16
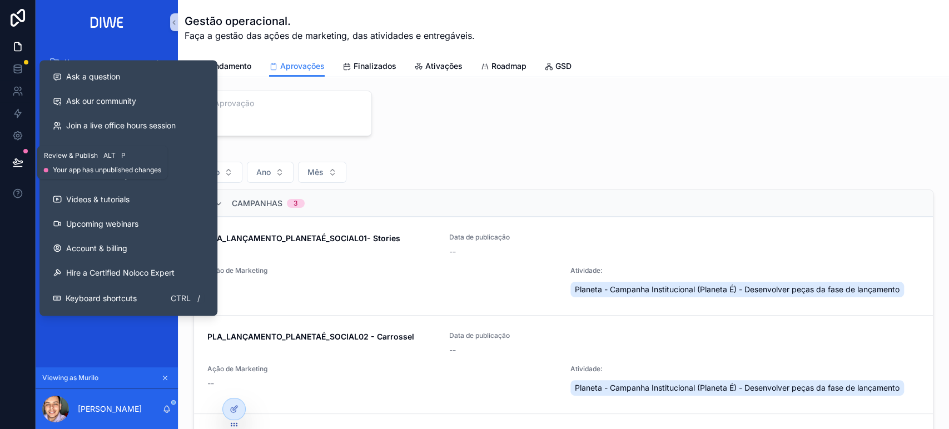
click at [19, 162] on icon at bounding box center [17, 162] width 11 height 11
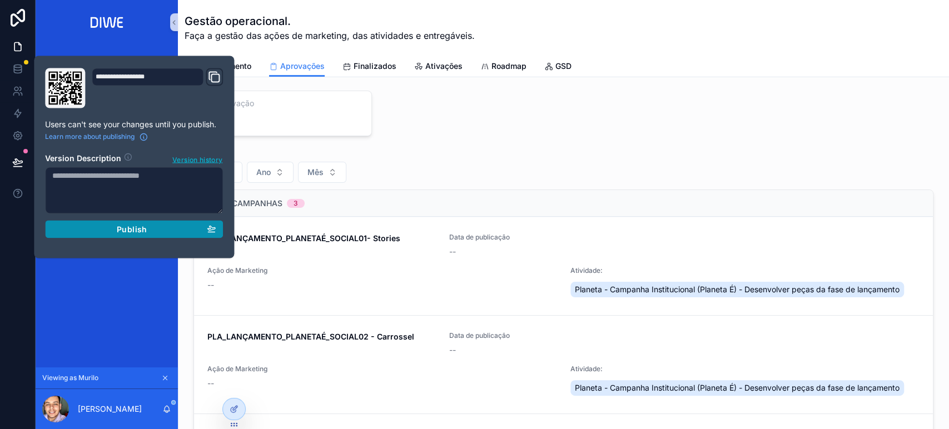
click at [164, 231] on div "Publish" at bounding box center [133, 229] width 163 height 10
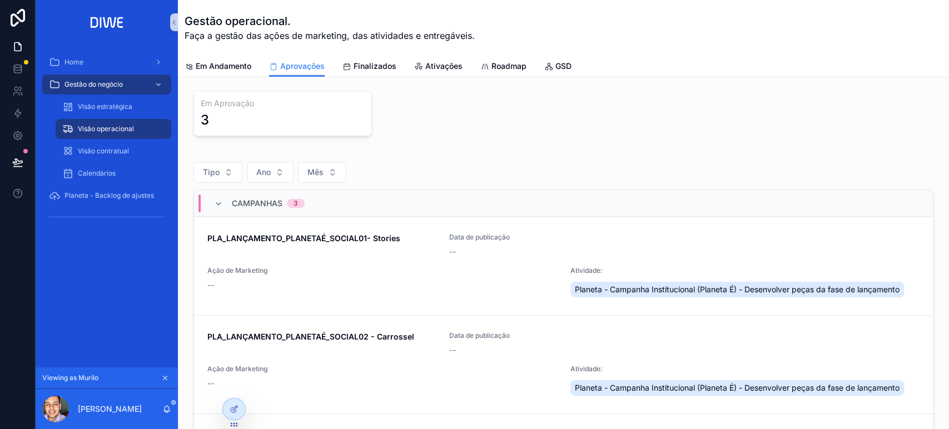
click at [695, 115] on div "Em Aprovação 3" at bounding box center [563, 114] width 740 height 46
click at [230, 166] on button "Tipo" at bounding box center [217, 172] width 49 height 21
click at [542, 108] on div "Em Aprovação 3" at bounding box center [563, 114] width 740 height 46
click at [329, 191] on div "Campanhas 3" at bounding box center [563, 203] width 739 height 27
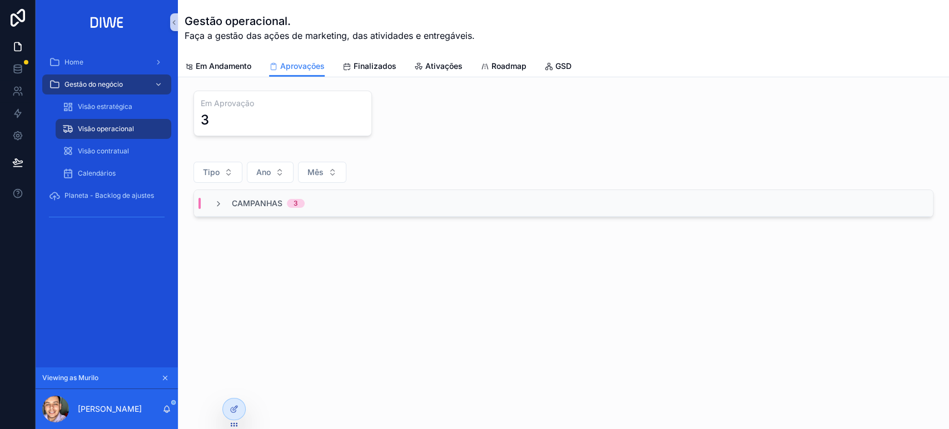
click at [329, 201] on div "Campanhas 3" at bounding box center [563, 203] width 739 height 27
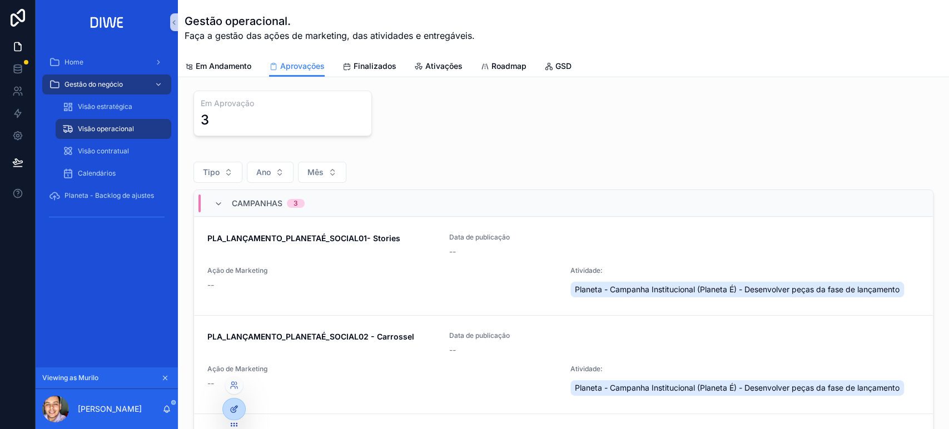
click at [237, 411] on icon at bounding box center [234, 409] width 9 height 9
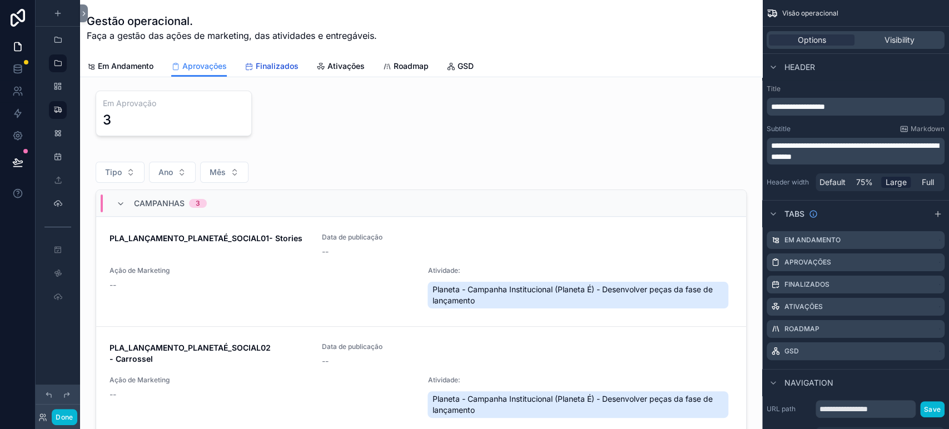
click at [281, 64] on span "Finalizados" at bounding box center [277, 66] width 43 height 11
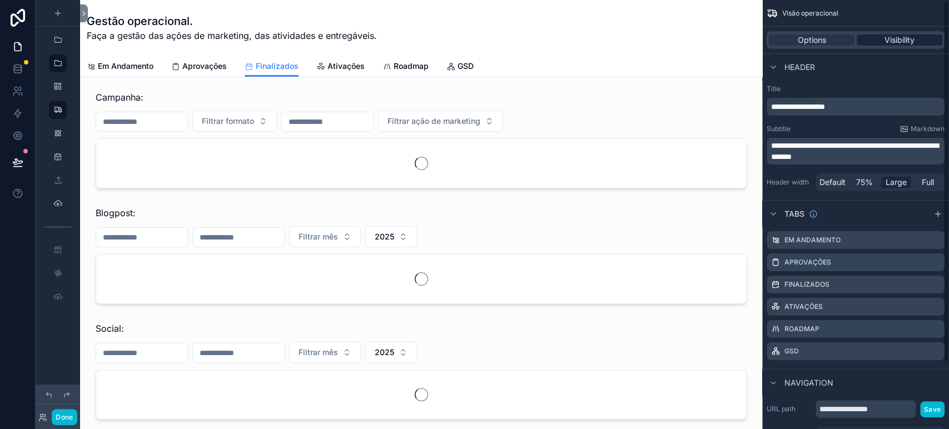
click at [927, 41] on div "Visibility" at bounding box center [900, 39] width 86 height 11
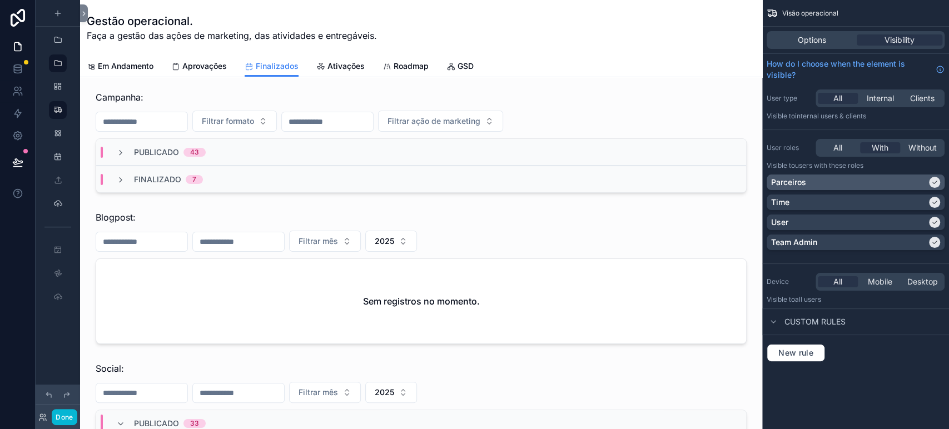
click at [839, 177] on div "Parceiros" at bounding box center [849, 182] width 156 height 11
click at [839, 181] on div "Parceiros" at bounding box center [855, 182] width 169 height 11
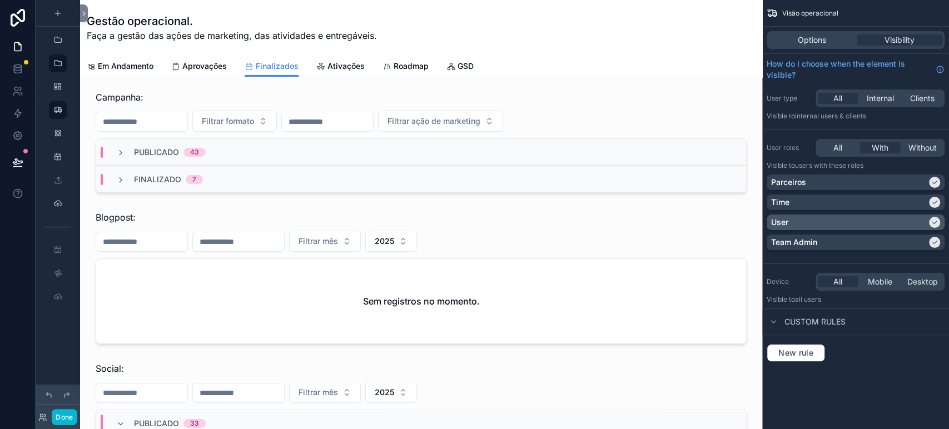
click at [816, 220] on div "User" at bounding box center [849, 222] width 156 height 11
click at [823, 199] on div "Time" at bounding box center [849, 202] width 156 height 11
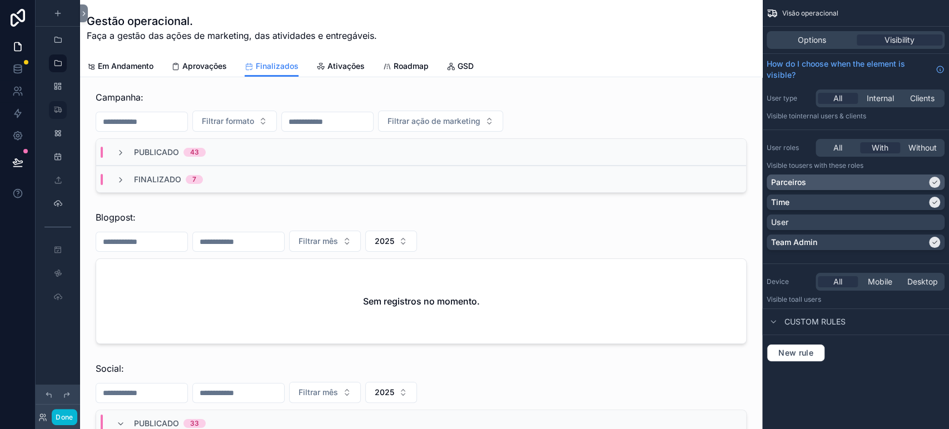
click at [827, 180] on div "Parceiros" at bounding box center [849, 182] width 156 height 11
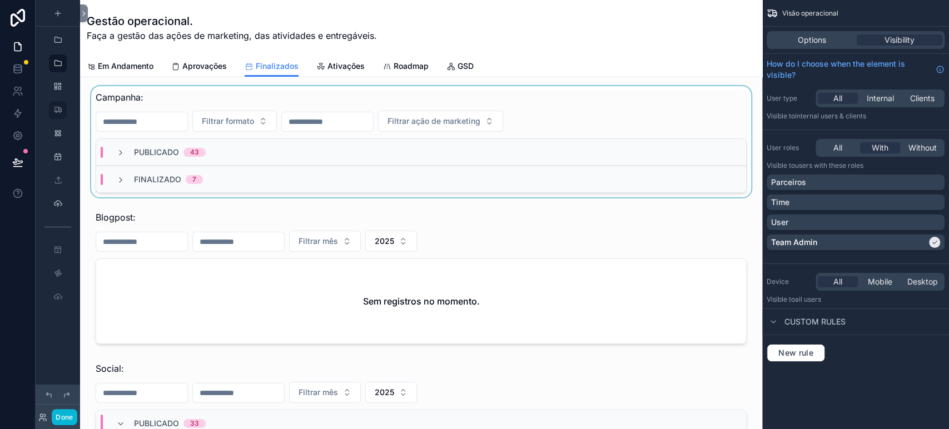
click at [342, 91] on div "scrollable content" at bounding box center [421, 141] width 664 height 111
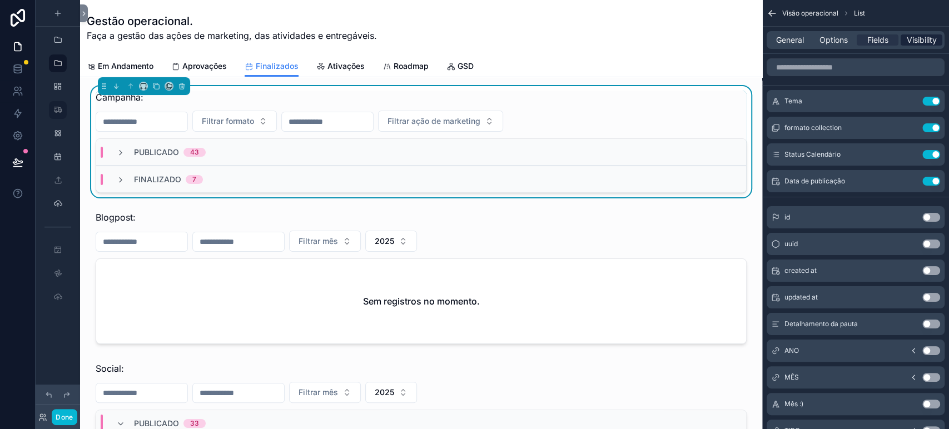
click at [922, 43] on span "Visibility" at bounding box center [922, 39] width 30 height 11
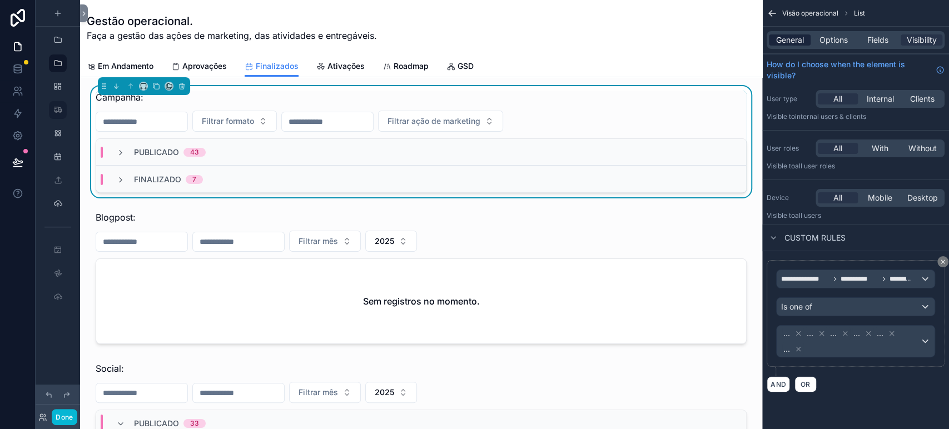
click at [880, 97] on span "Internal" at bounding box center [880, 98] width 27 height 11
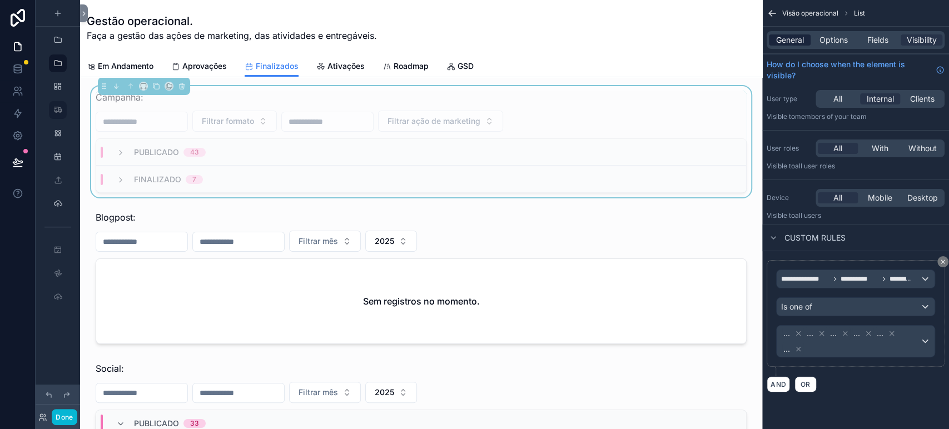
click at [792, 36] on span "General" at bounding box center [790, 39] width 28 height 11
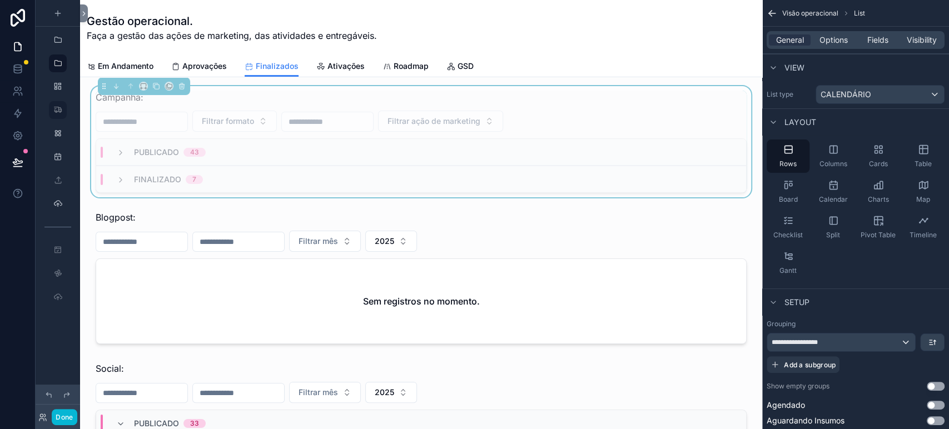
click at [110, 22] on h1 "Gestão operacional." at bounding box center [232, 21] width 290 height 16
click at [68, 417] on button "Done" at bounding box center [64, 417] width 25 height 16
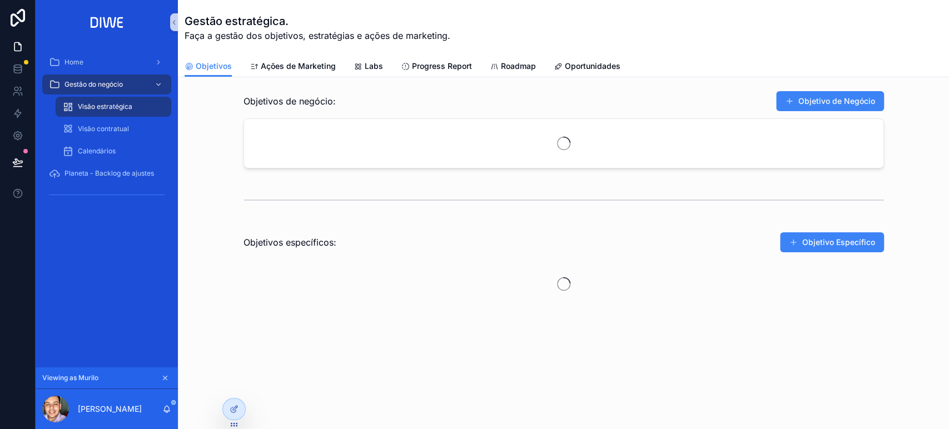
click at [169, 377] on button "scrollable content" at bounding box center [165, 378] width 12 height 12
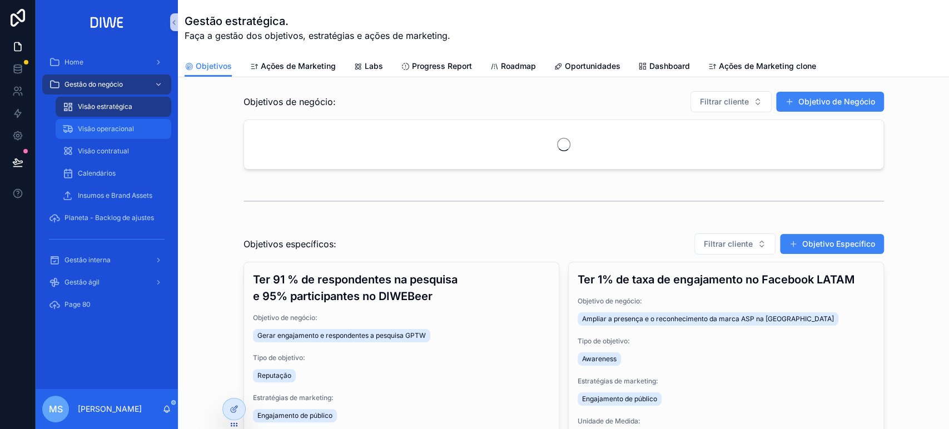
click at [136, 130] on div "Visão operacional" at bounding box center [113, 129] width 102 height 18
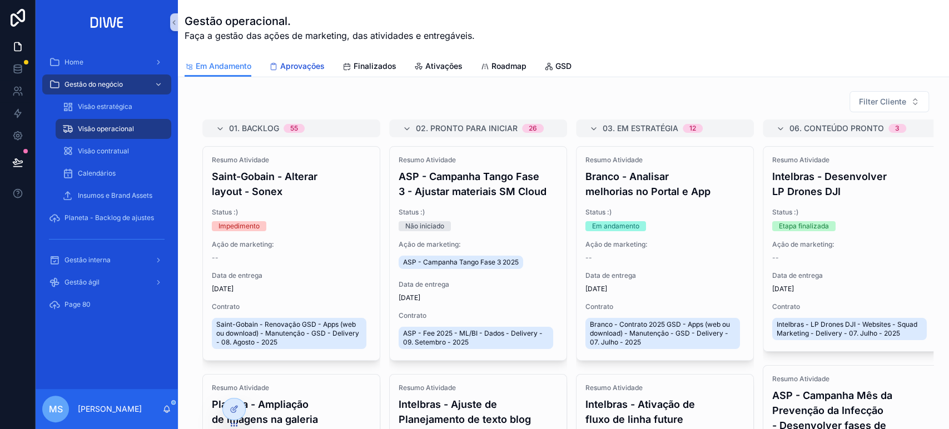
click at [297, 57] on link "Aprovações" at bounding box center [297, 67] width 56 height 22
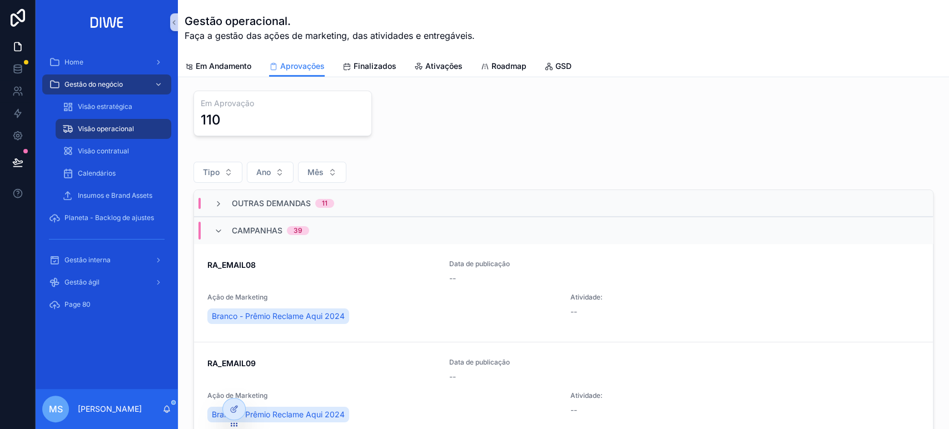
click at [345, 228] on div "Campanhas 39" at bounding box center [563, 230] width 739 height 27
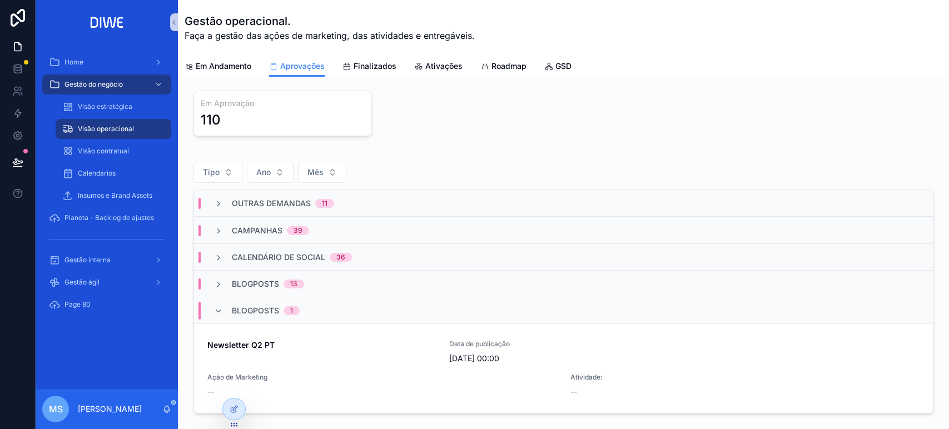
click at [327, 309] on div "Blogposts 1" at bounding box center [563, 310] width 739 height 27
click at [356, 220] on div "Campanhas 39" at bounding box center [563, 230] width 739 height 27
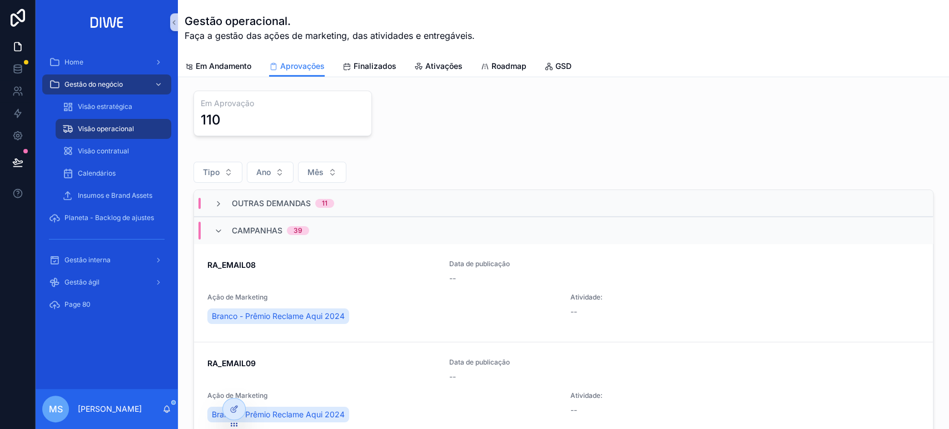
click at [350, 230] on div "Campanhas 39" at bounding box center [563, 230] width 739 height 27
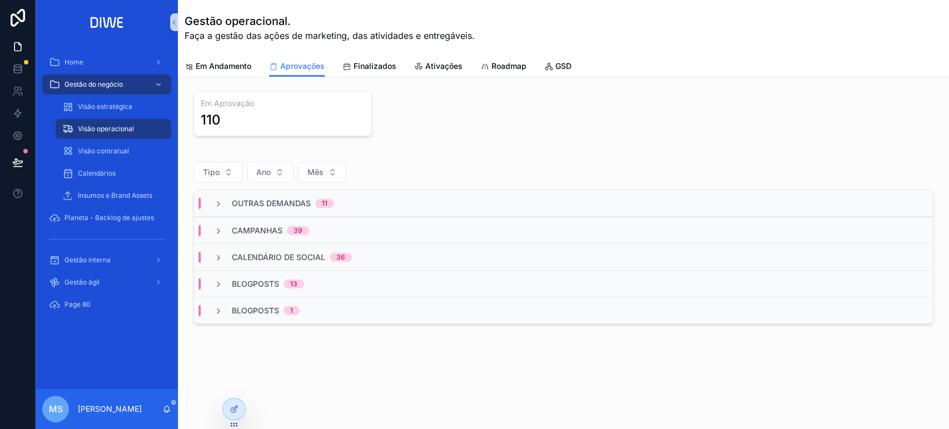
click at [350, 230] on div "Campanhas 39" at bounding box center [563, 230] width 739 height 27
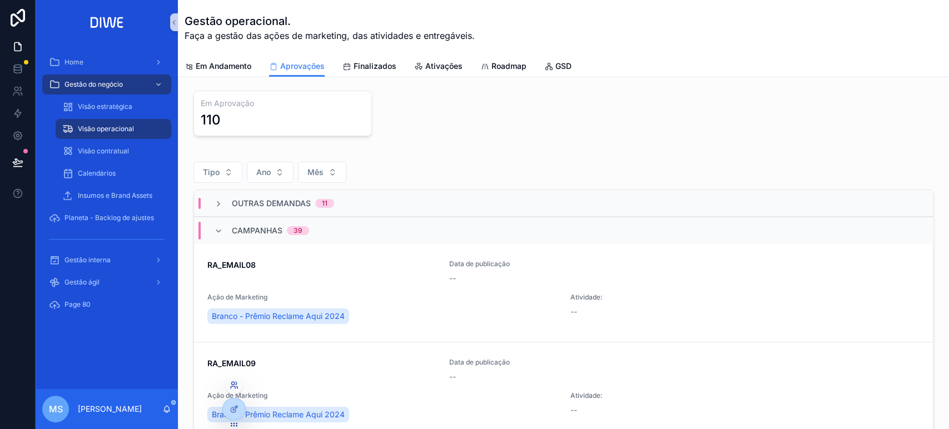
click at [236, 385] on icon at bounding box center [236, 383] width 1 height 3
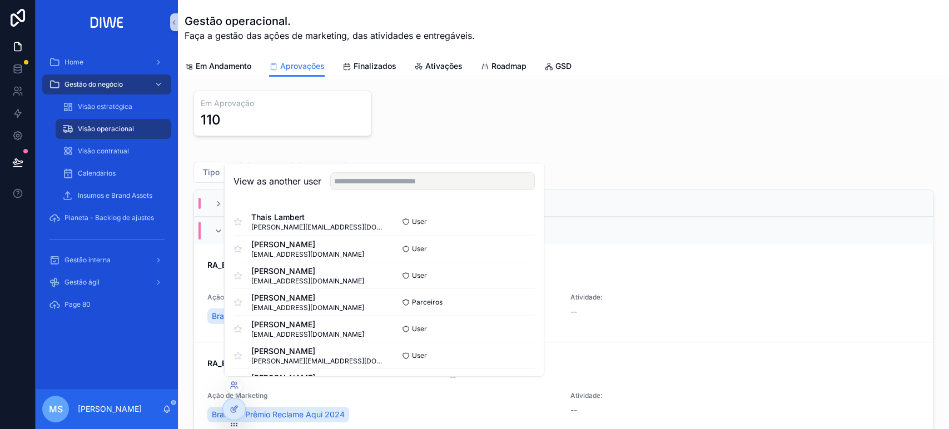
click at [418, 196] on div "View as another user" at bounding box center [384, 181] width 319 height 36
click at [415, 189] on input "text" at bounding box center [432, 181] width 205 height 18
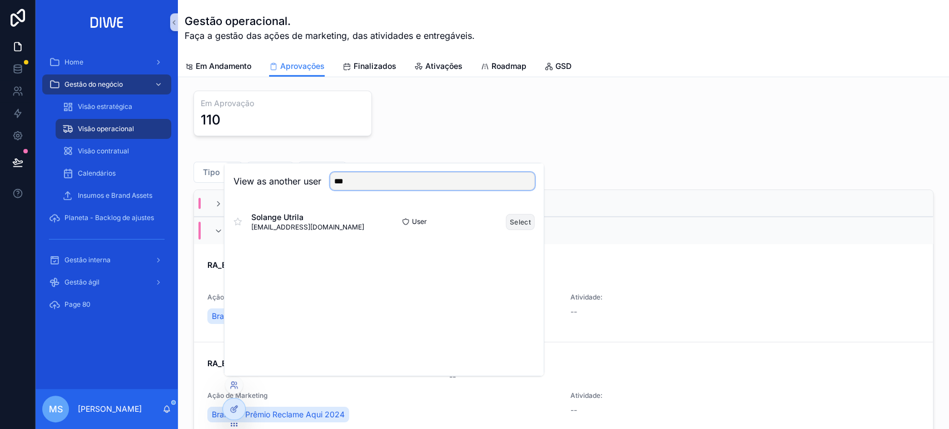
type input "***"
click at [516, 226] on button "Select" at bounding box center [520, 221] width 29 height 16
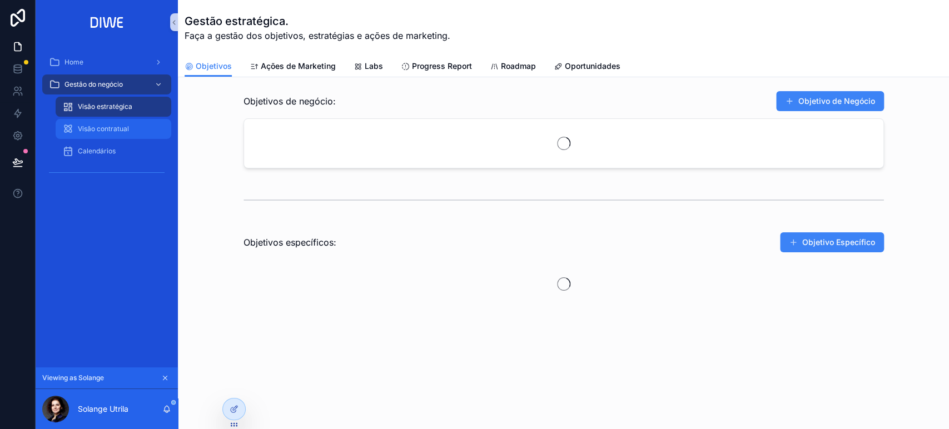
click at [125, 127] on span "Visão contratual" at bounding box center [103, 129] width 51 height 9
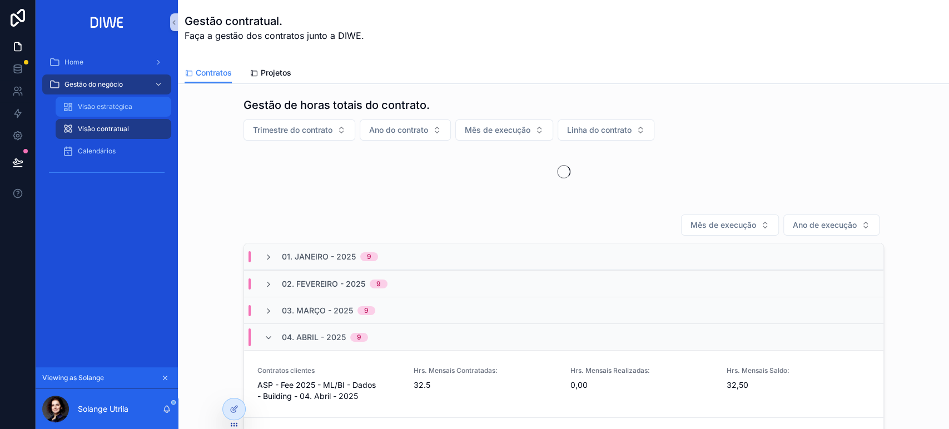
click at [110, 107] on span "Visão estratégica" at bounding box center [105, 106] width 54 height 9
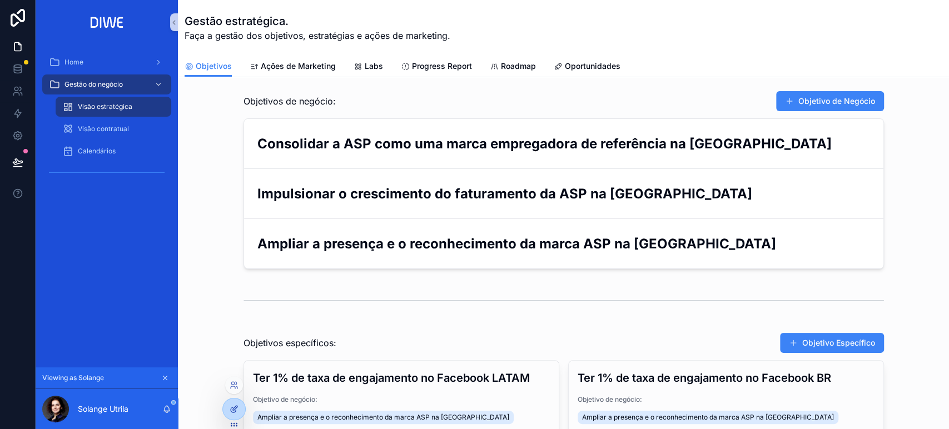
click at [238, 407] on div at bounding box center [234, 409] width 22 height 21
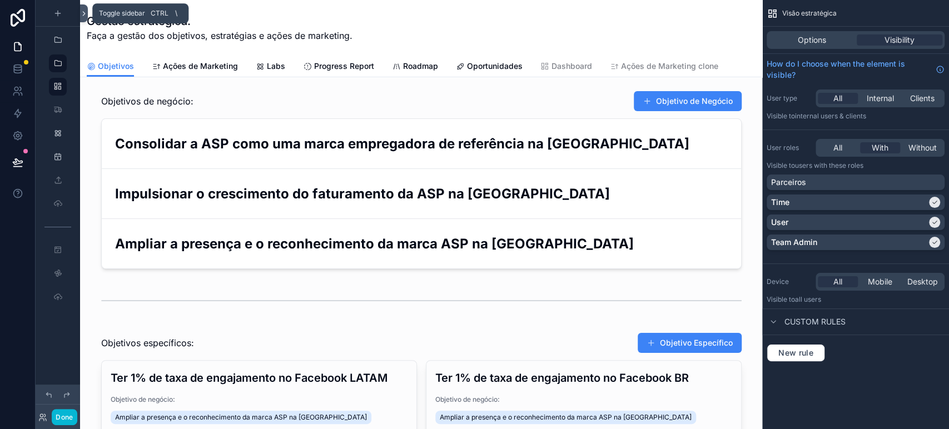
click at [83, 12] on icon at bounding box center [84, 14] width 2 height 4
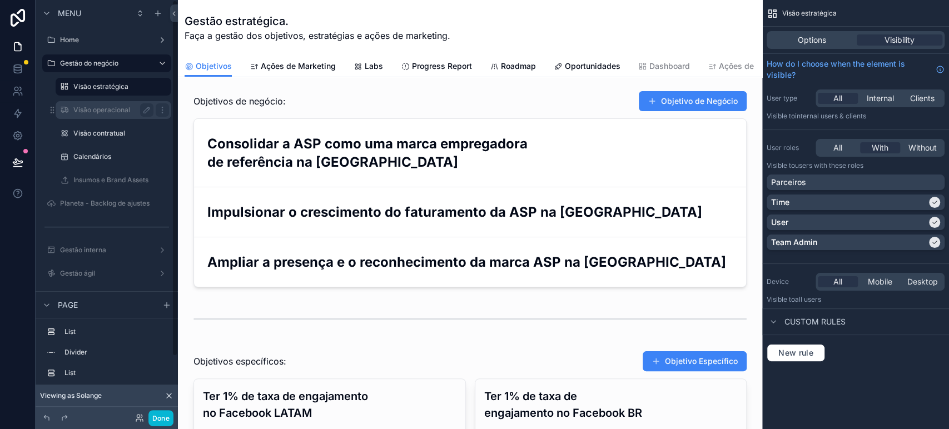
click at [104, 105] on div "Visão operacional" at bounding box center [113, 109] width 80 height 13
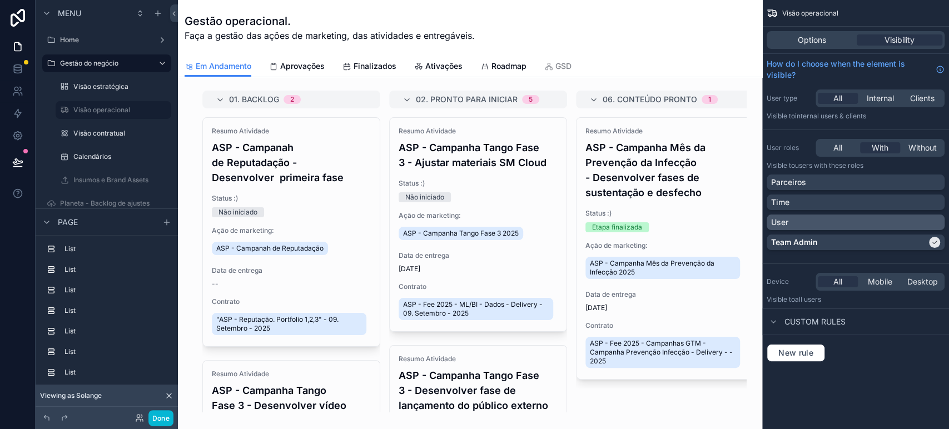
click at [816, 221] on div "User" at bounding box center [855, 222] width 169 height 11
click at [821, 204] on div "Time" at bounding box center [855, 202] width 169 height 11
click at [168, 419] on button "Done" at bounding box center [160, 418] width 25 height 16
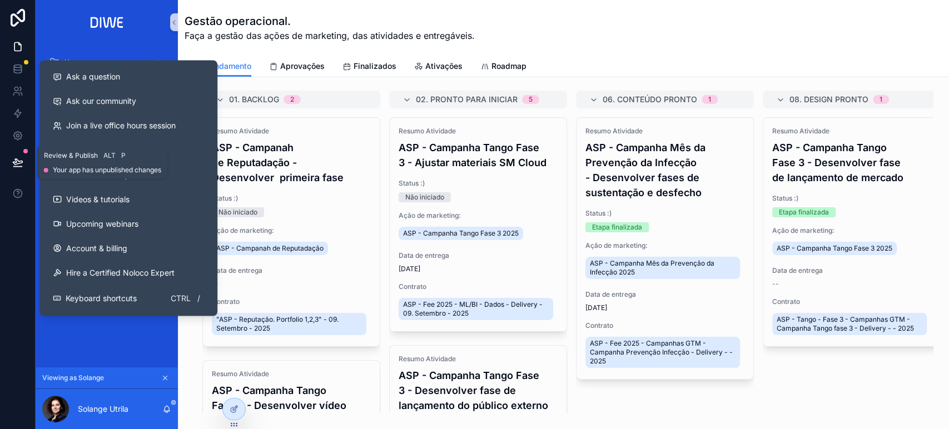
click at [11, 169] on button at bounding box center [18, 162] width 24 height 31
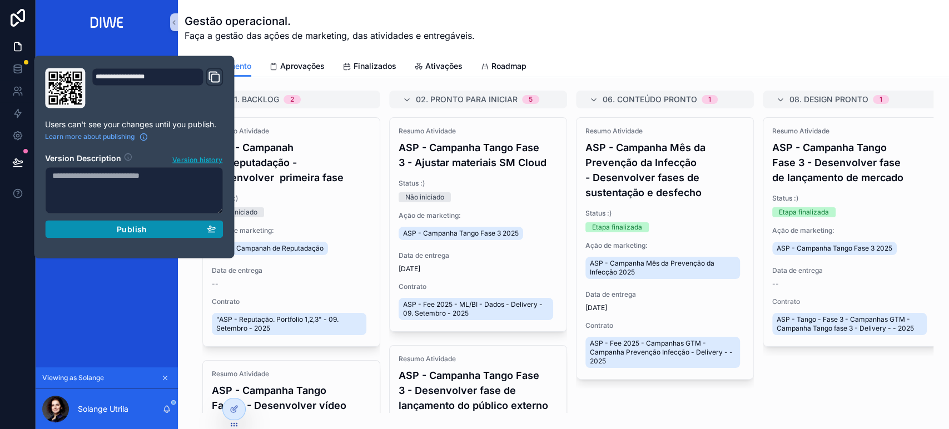
click at [176, 228] on div "Publish" at bounding box center [133, 229] width 163 height 10
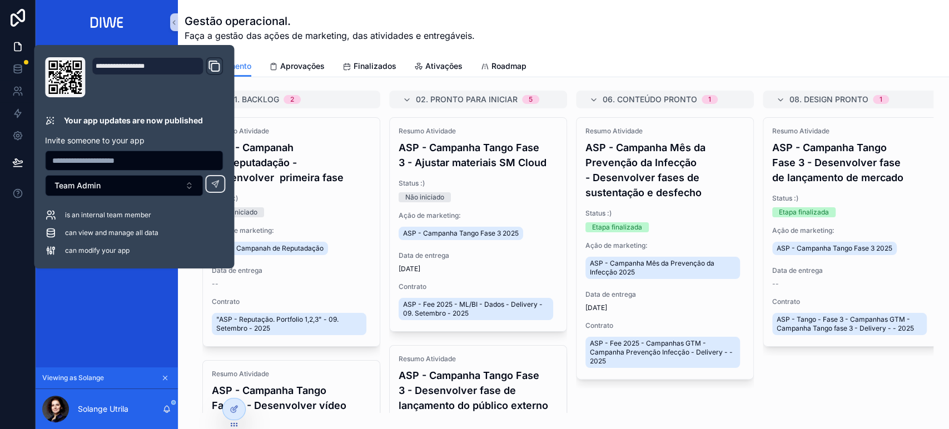
click at [651, 47] on div "Gestão operacional. Faça a gestão das ações de marketing, das atividades e entr…" at bounding box center [564, 28] width 758 height 56
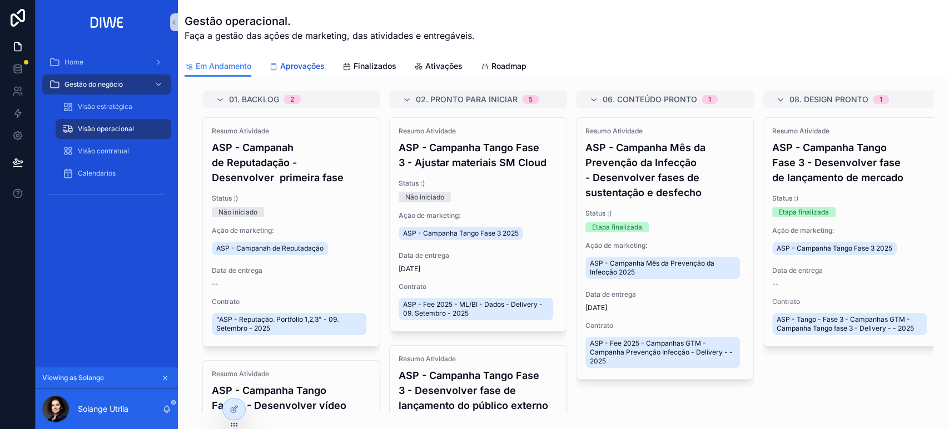
click at [304, 66] on span "Aprovações" at bounding box center [302, 66] width 44 height 11
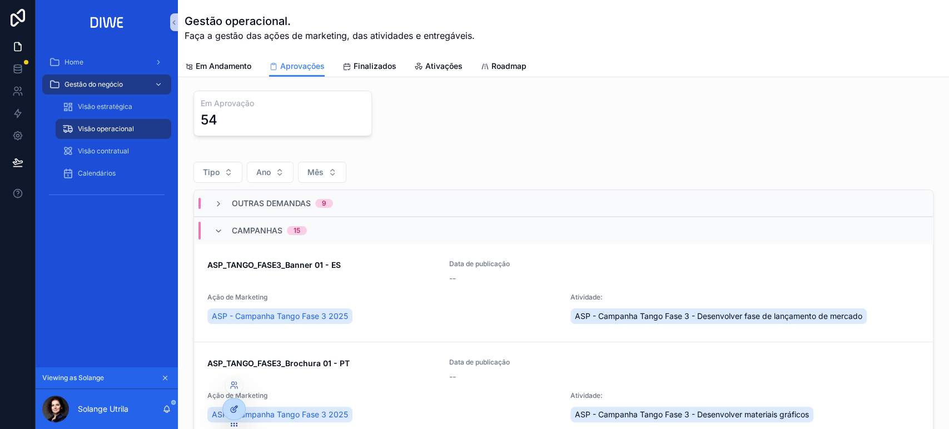
click at [233, 405] on icon at bounding box center [234, 409] width 9 height 9
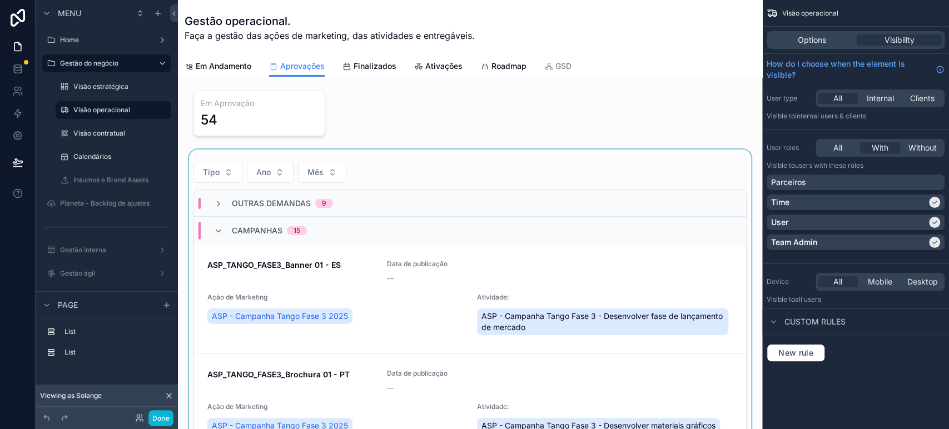
click at [576, 296] on div "scrollable content" at bounding box center [470, 333] width 566 height 366
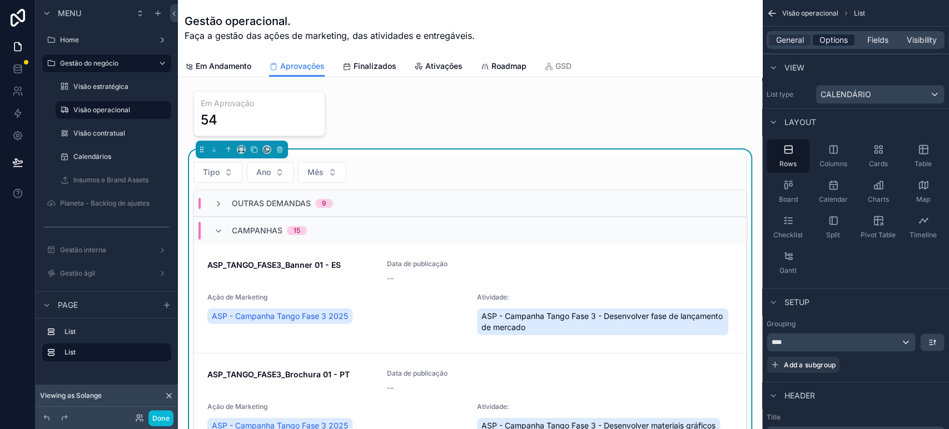
click at [832, 43] on span "Options" at bounding box center [833, 39] width 28 height 11
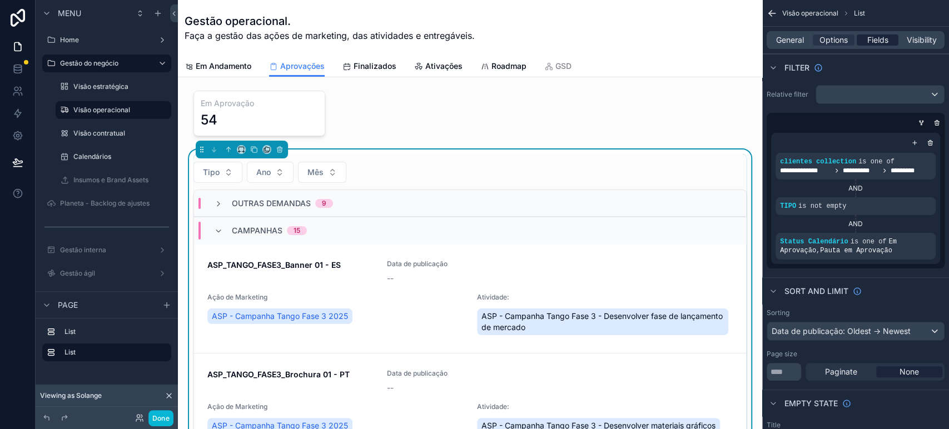
click at [883, 39] on span "Fields" at bounding box center [877, 39] width 21 height 11
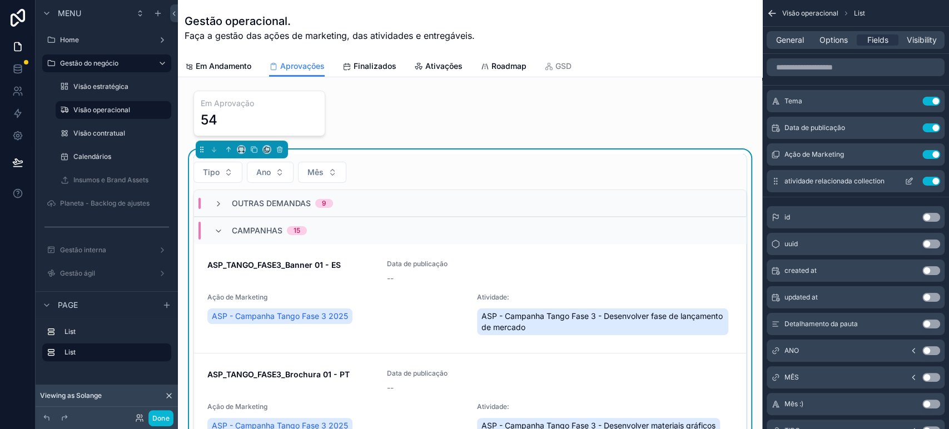
click at [906, 180] on icon "scrollable content" at bounding box center [908, 182] width 5 height 5
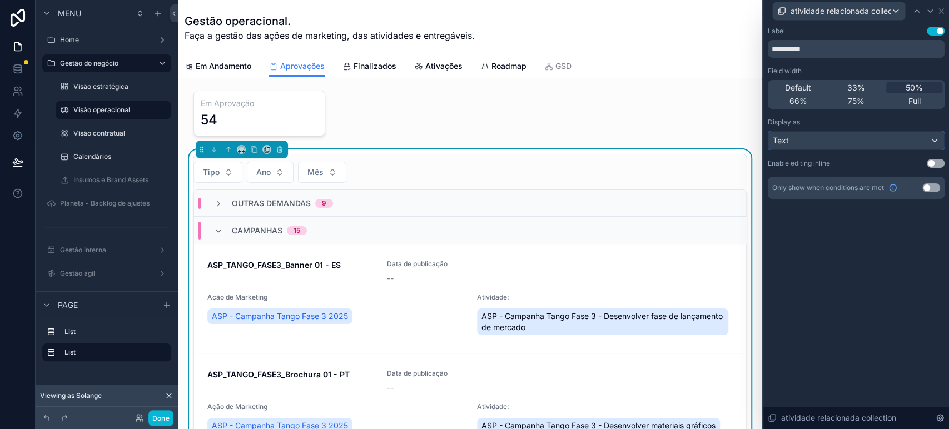
click at [829, 135] on div "Text" at bounding box center [856, 141] width 176 height 18
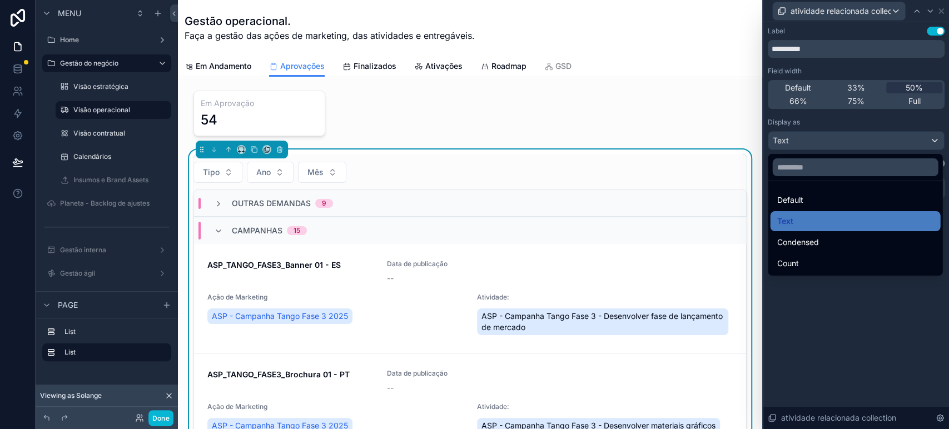
click at [821, 201] on div "Default" at bounding box center [855, 199] width 157 height 13
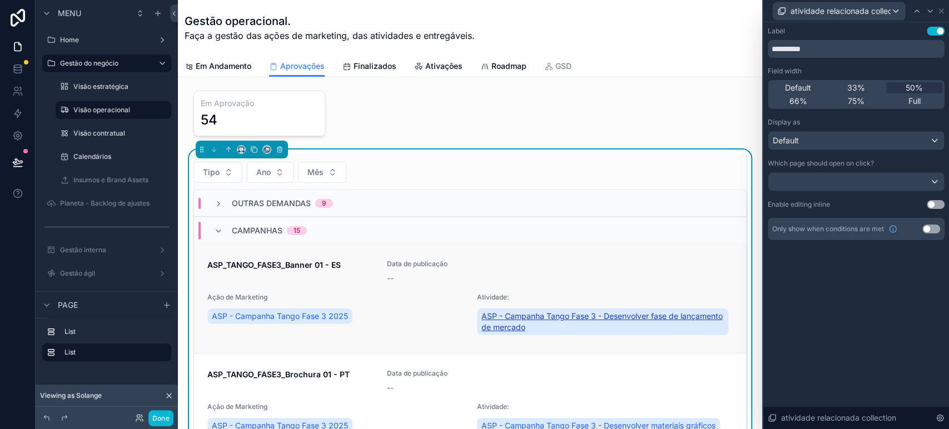
click at [519, 313] on span "ASP - Campanha Tango Fase 3 - Desenvolver fase de lançamento de mercado" at bounding box center [602, 322] width 243 height 22
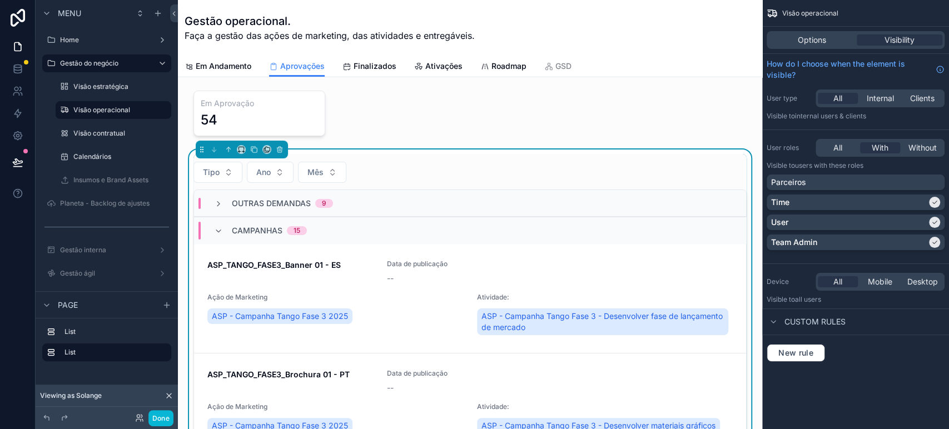
click at [794, 46] on div "Options Visibility" at bounding box center [856, 40] width 178 height 18
click at [798, 40] on span "Options" at bounding box center [812, 39] width 28 height 11
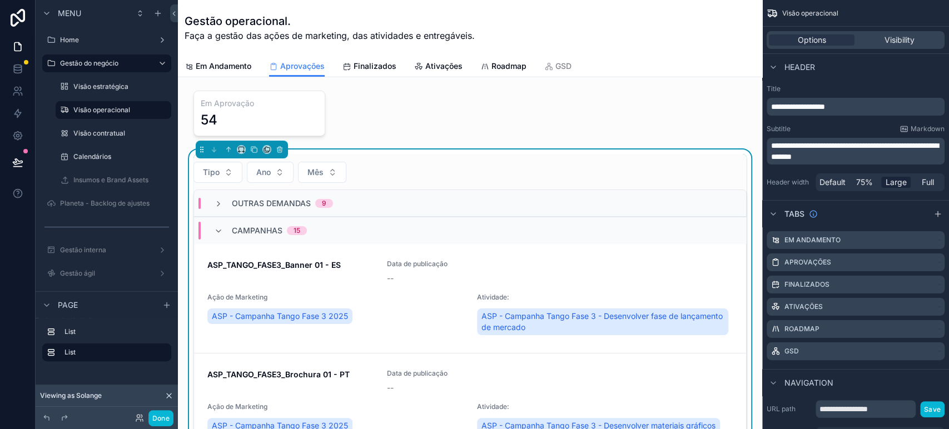
click at [574, 159] on div "Tipo Ano Mês Outras demandas 9 Campanhas 15 ASP_TANGO_FASE3_Banner 01 - ES Data…" at bounding box center [469, 332] width 553 height 357
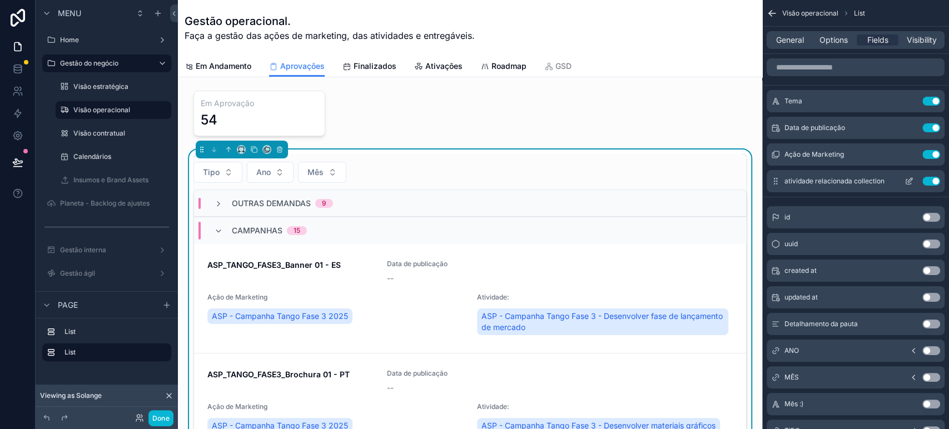
click at [907, 180] on icon "scrollable content" at bounding box center [908, 181] width 9 height 9
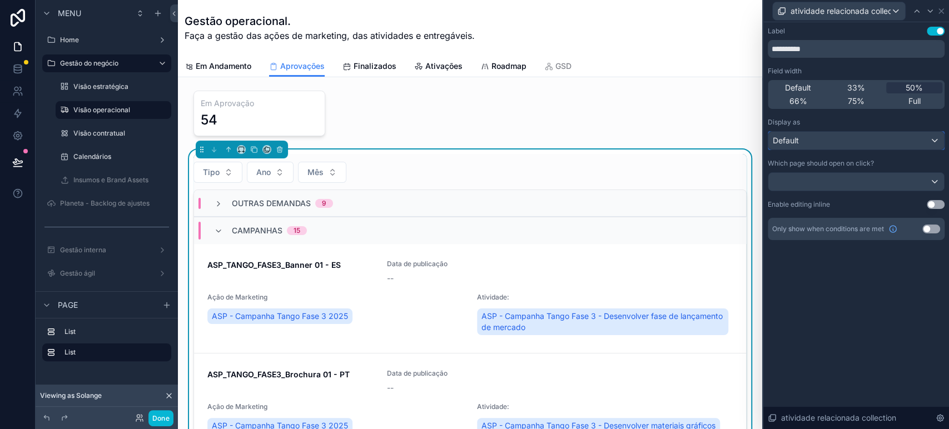
click at [834, 137] on div "Default" at bounding box center [856, 141] width 176 height 18
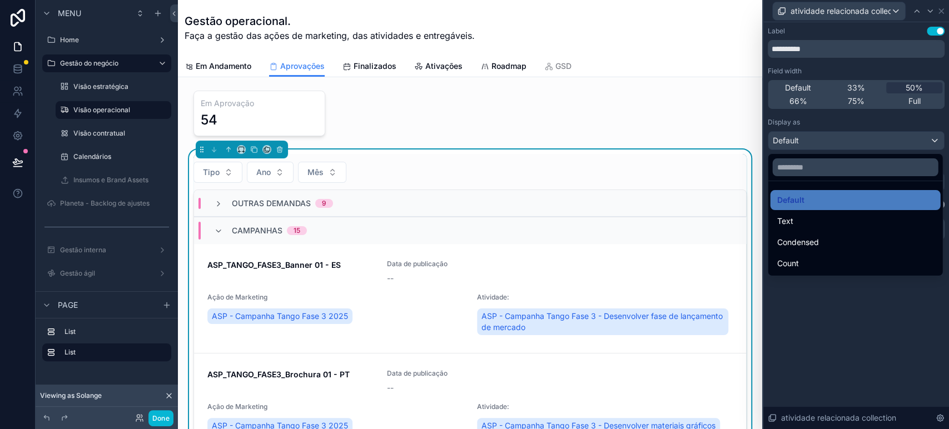
click at [834, 137] on div at bounding box center [856, 214] width 186 height 429
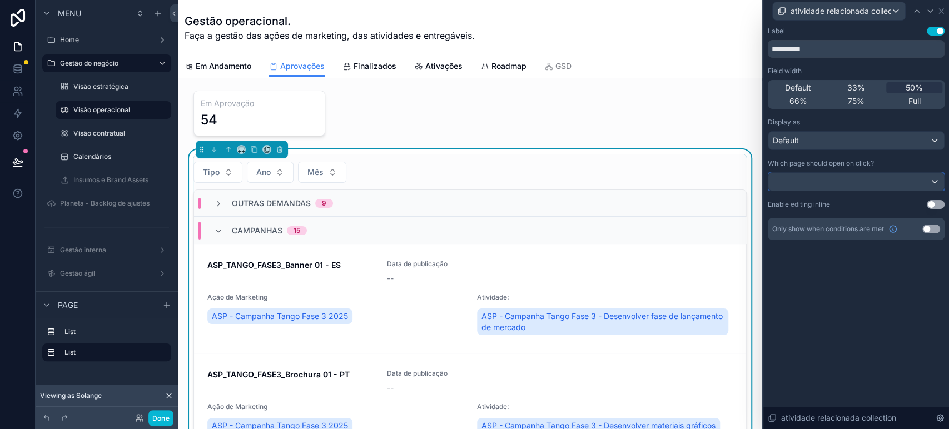
click at [831, 181] on div at bounding box center [856, 182] width 176 height 18
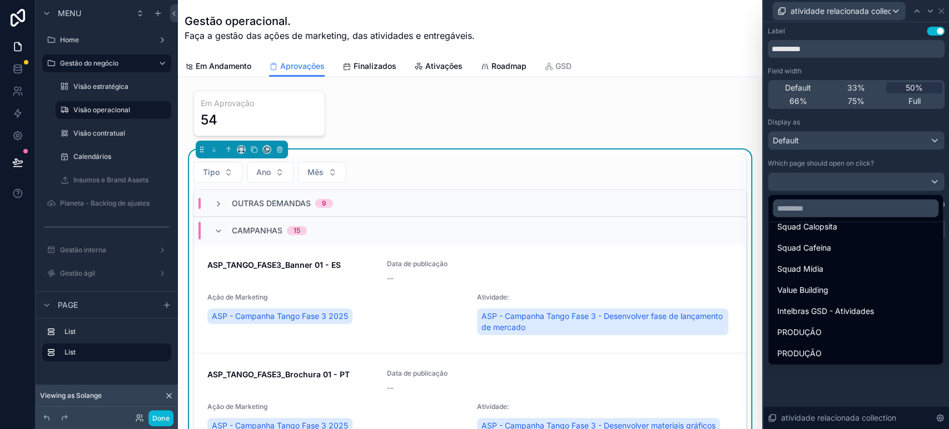
scroll to position [74, 0]
click at [829, 145] on div at bounding box center [856, 214] width 186 height 429
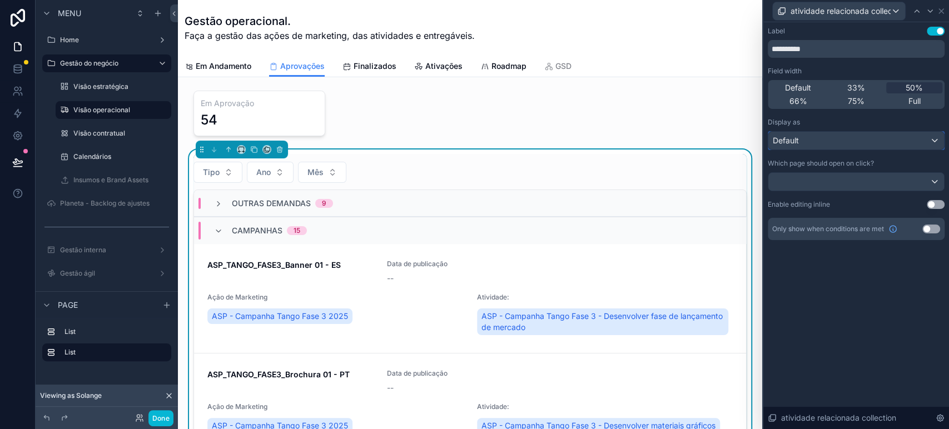
click at [830, 142] on div "Default" at bounding box center [856, 141] width 176 height 18
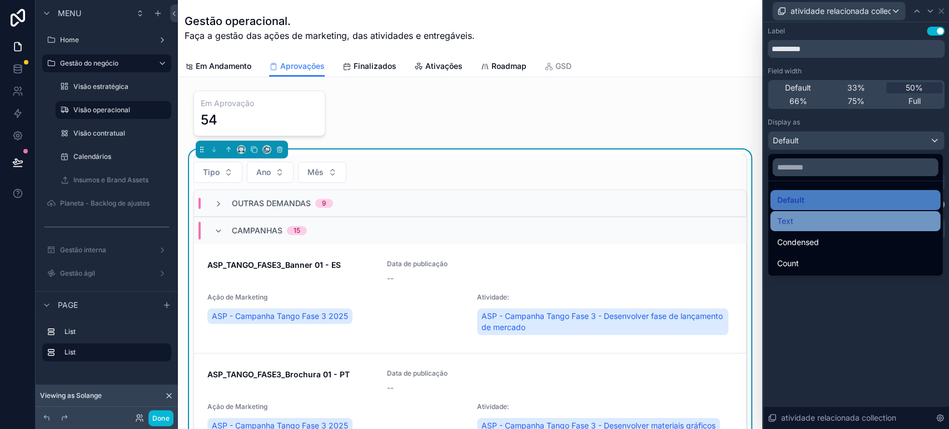
click at [806, 222] on div "Text" at bounding box center [855, 221] width 157 height 13
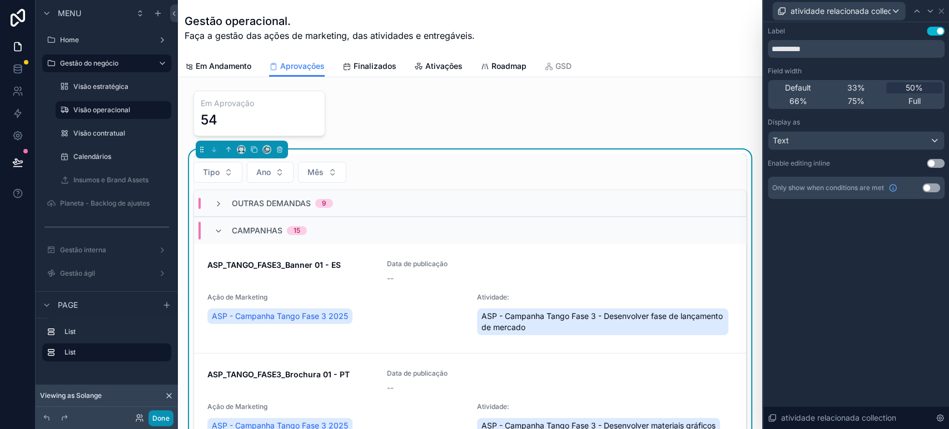
click at [163, 412] on button "Done" at bounding box center [160, 418] width 25 height 16
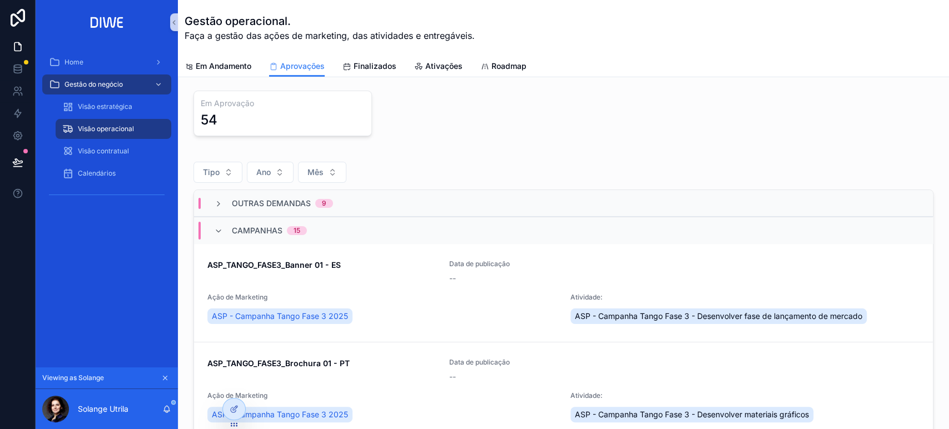
click at [334, 237] on div "Campanhas 15" at bounding box center [563, 230] width 739 height 27
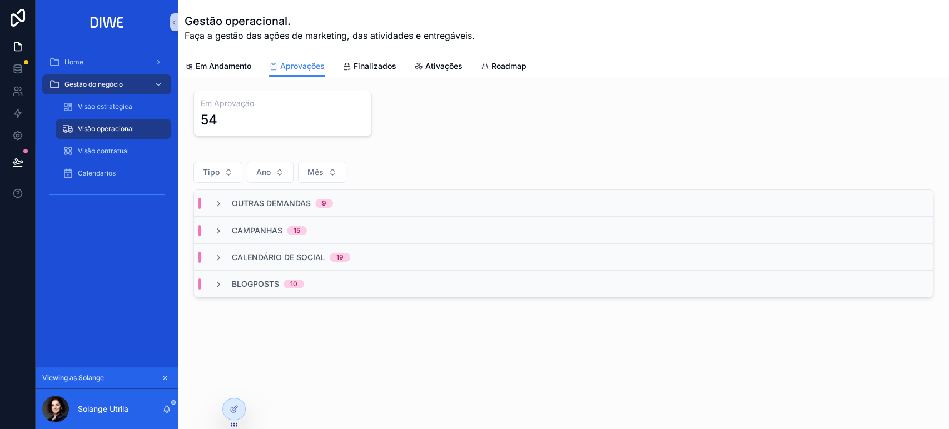
click at [320, 284] on div "Blogposts 10" at bounding box center [563, 283] width 739 height 27
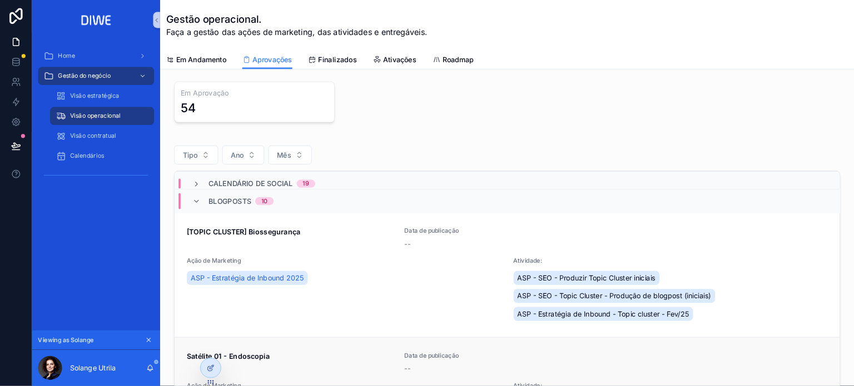
scroll to position [62, 0]
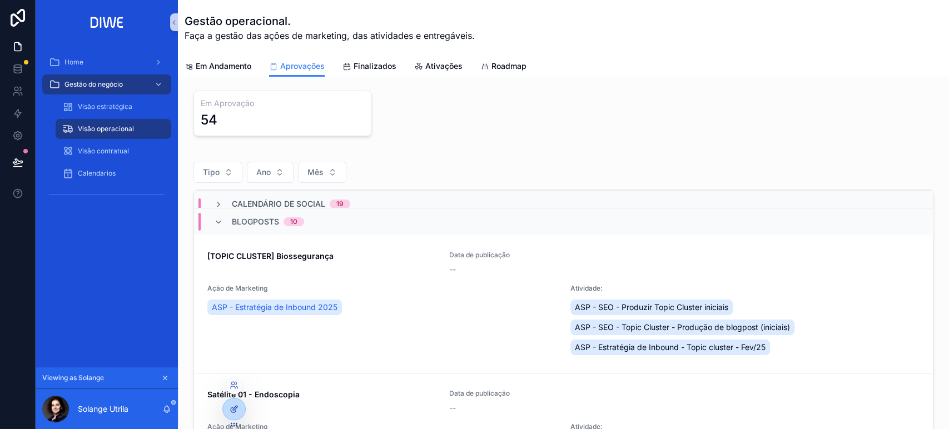
click at [233, 405] on icon at bounding box center [234, 409] width 9 height 9
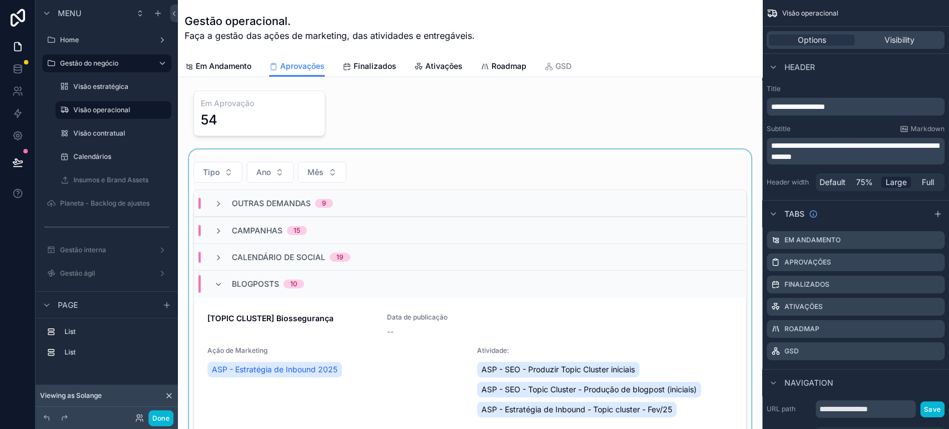
click at [551, 170] on div "scrollable content" at bounding box center [470, 333] width 566 height 366
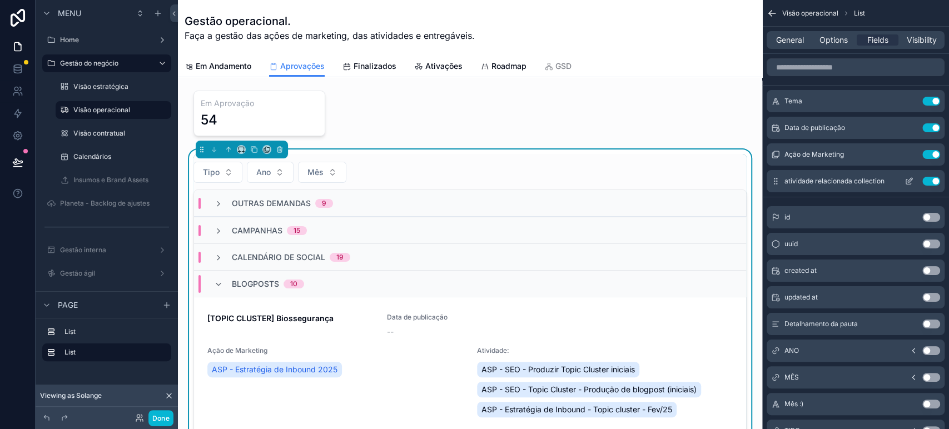
click at [927, 181] on button "Use setting" at bounding box center [931, 181] width 18 height 9
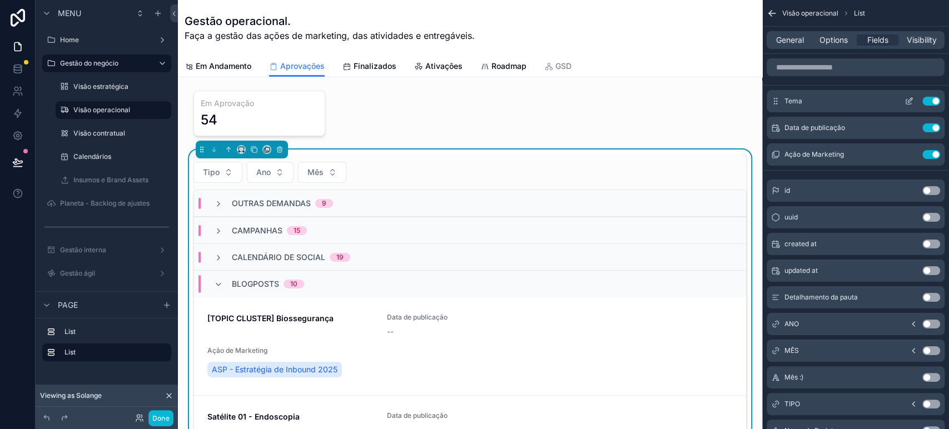
click at [906, 103] on icon "scrollable content" at bounding box center [908, 101] width 9 height 9
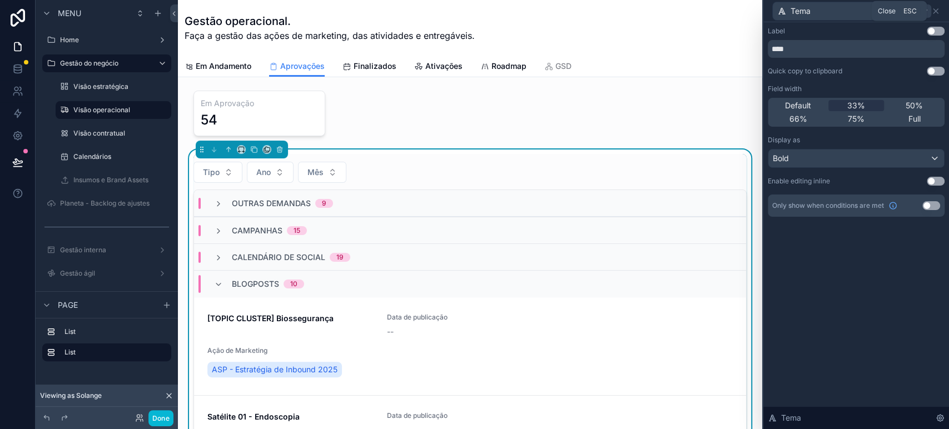
click at [934, 13] on icon at bounding box center [935, 11] width 9 height 9
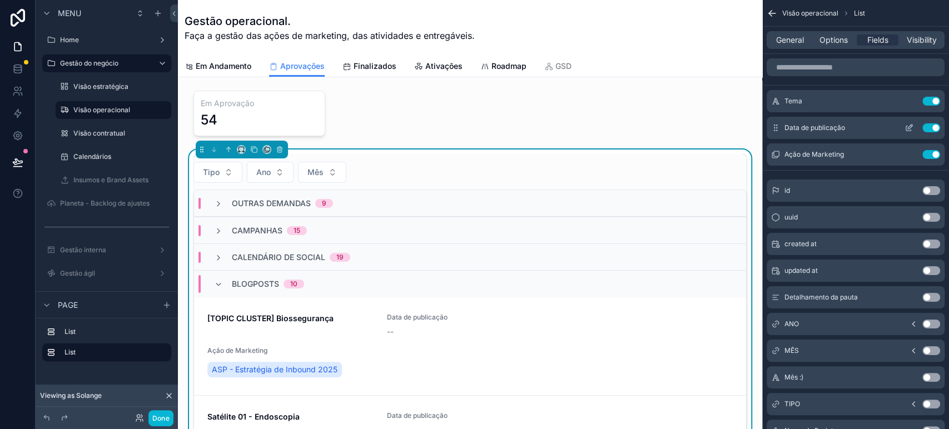
click at [908, 128] on icon "scrollable content" at bounding box center [910, 127] width 4 height 4
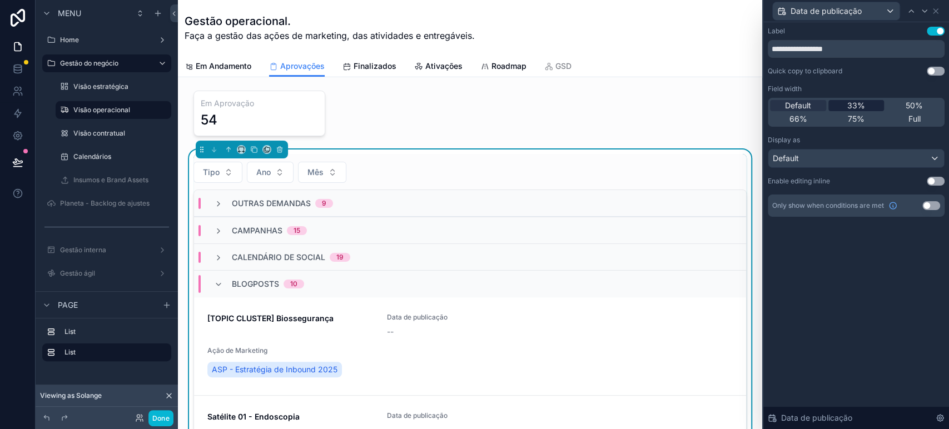
click at [863, 107] on span "33%" at bounding box center [856, 105] width 18 height 11
click at [937, 8] on icon at bounding box center [935, 11] width 9 height 9
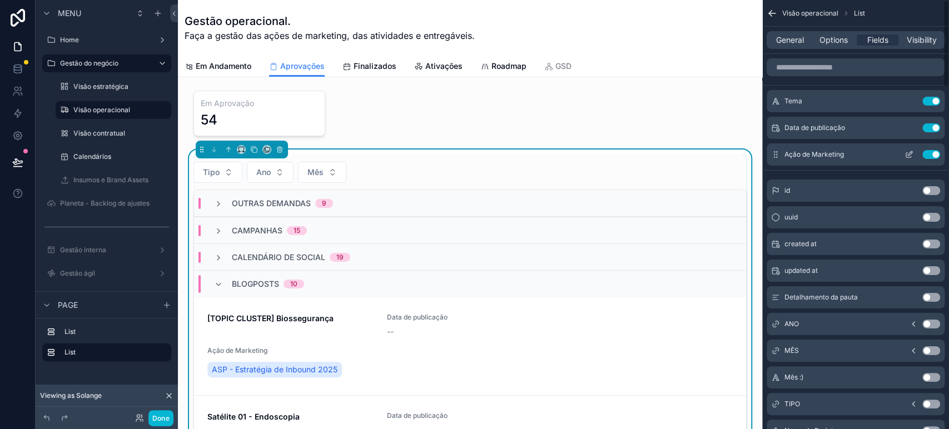
click at [911, 153] on icon "scrollable content" at bounding box center [910, 153] width 4 height 4
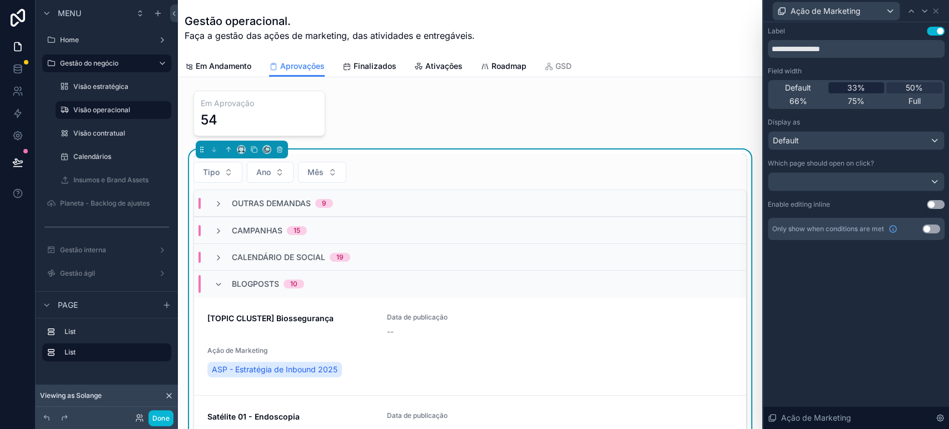
click at [861, 83] on span "33%" at bounding box center [856, 87] width 18 height 11
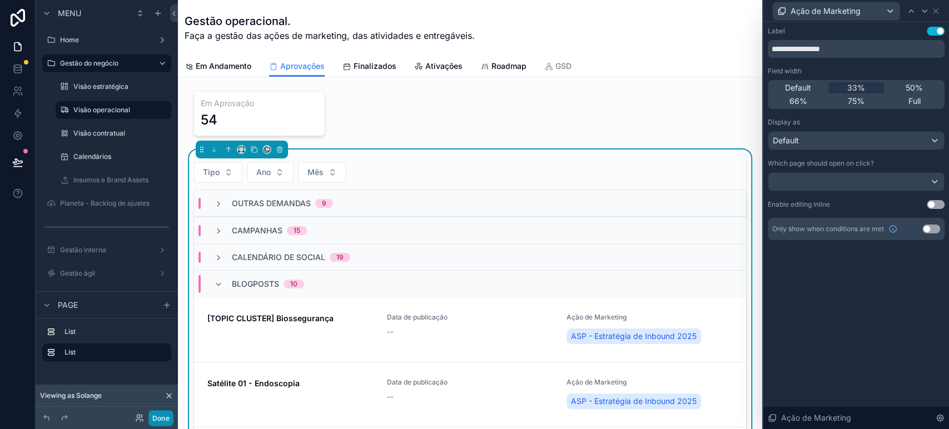
click at [159, 421] on button "Done" at bounding box center [160, 418] width 25 height 16
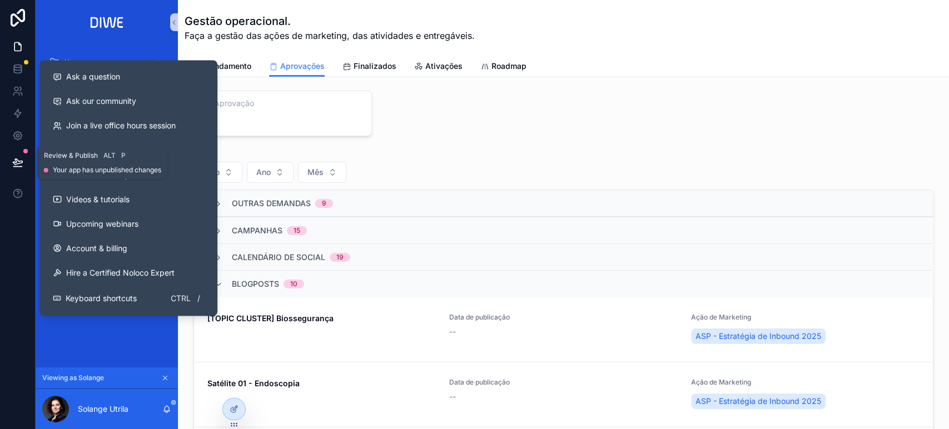
drag, startPoint x: 13, startPoint y: 161, endPoint x: 38, endPoint y: 172, distance: 27.6
click at [14, 162] on icon at bounding box center [17, 162] width 11 height 11
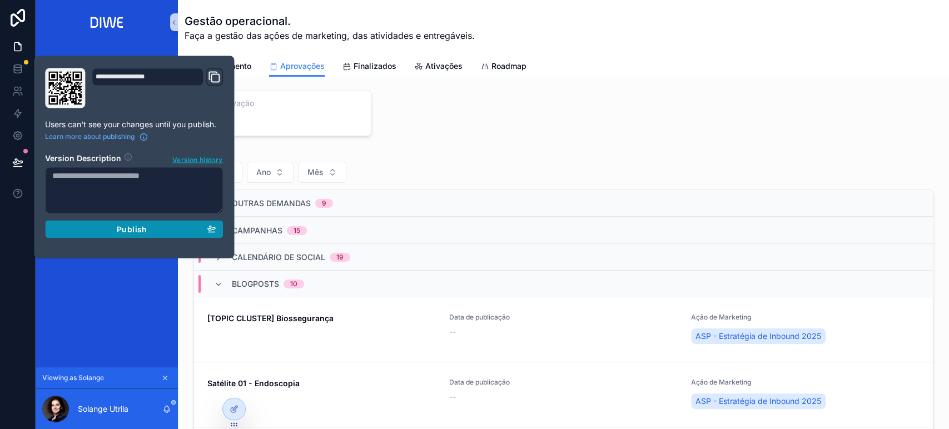
click at [132, 223] on button "Publish" at bounding box center [134, 229] width 178 height 18
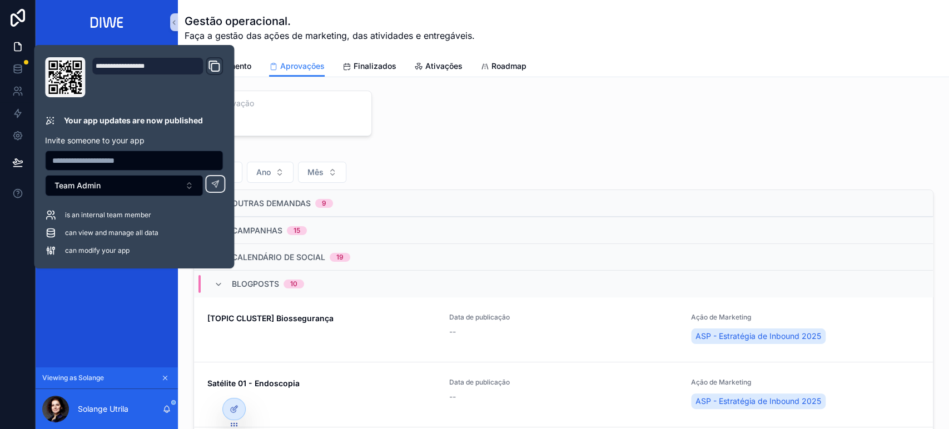
click at [813, 147] on div "Em Aprovação 54 Tipo Ano Mês Outras demandas 9 Campanhas 15 Calendário de socia…" at bounding box center [563, 332] width 771 height 510
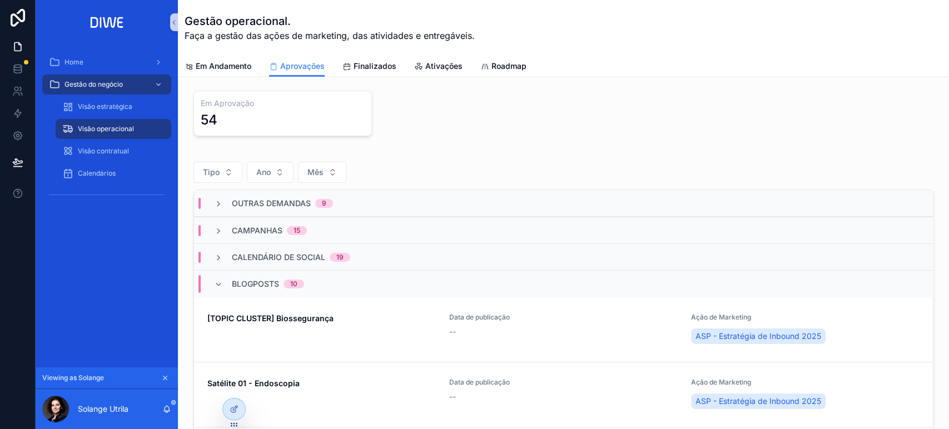
click at [332, 279] on div "Blogposts 10" at bounding box center [563, 283] width 739 height 27
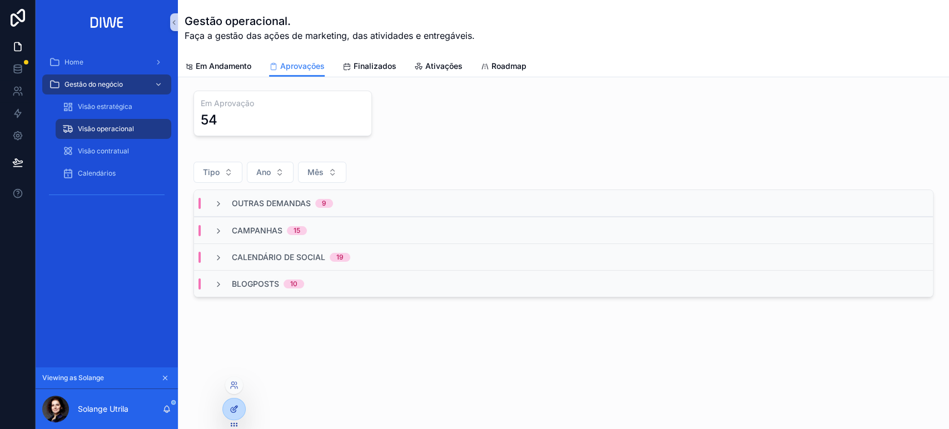
click at [232, 404] on div at bounding box center [234, 409] width 22 height 21
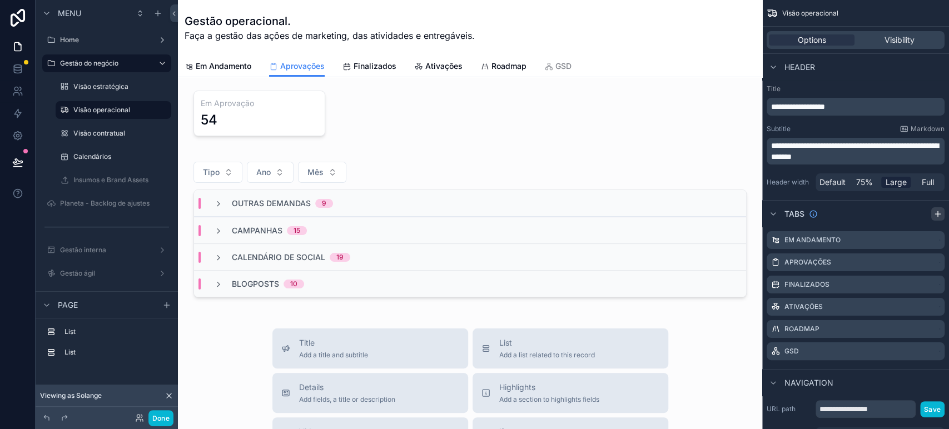
click at [938, 214] on icon "scrollable content" at bounding box center [937, 214] width 9 height 9
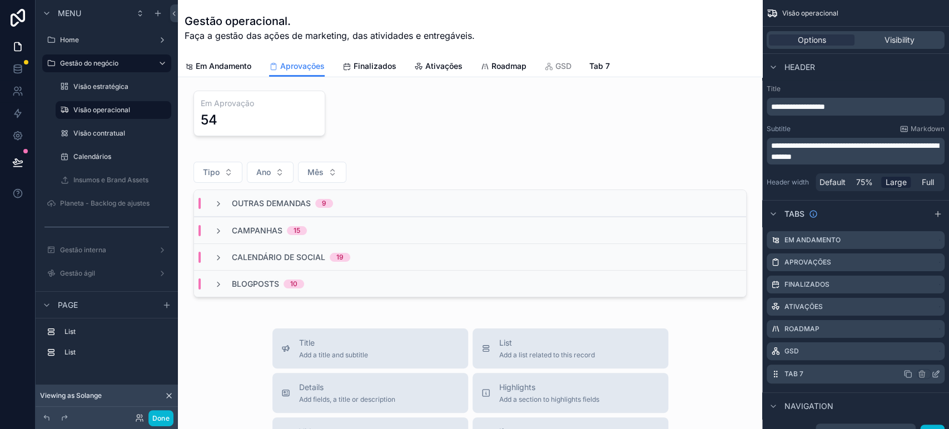
click at [939, 374] on icon "scrollable content" at bounding box center [935, 374] width 9 height 9
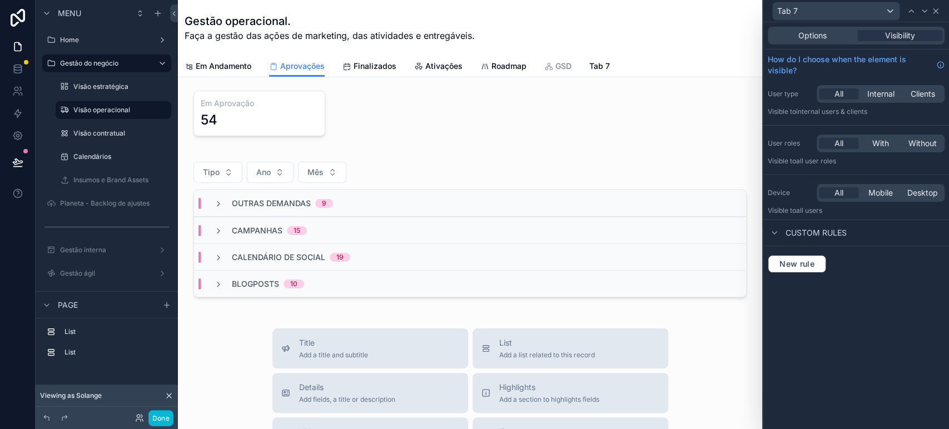
click at [938, 8] on icon at bounding box center [935, 11] width 9 height 9
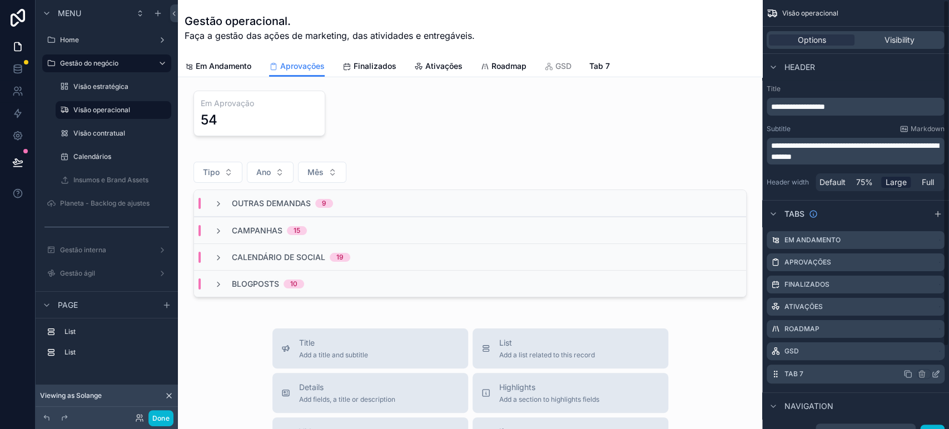
click at [935, 373] on icon "scrollable content" at bounding box center [937, 373] width 4 height 4
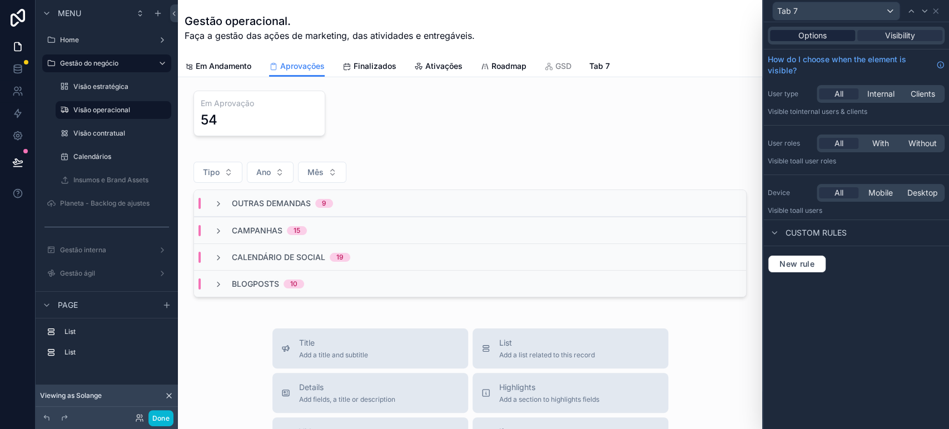
click at [810, 39] on span "Options" at bounding box center [812, 35] width 28 height 11
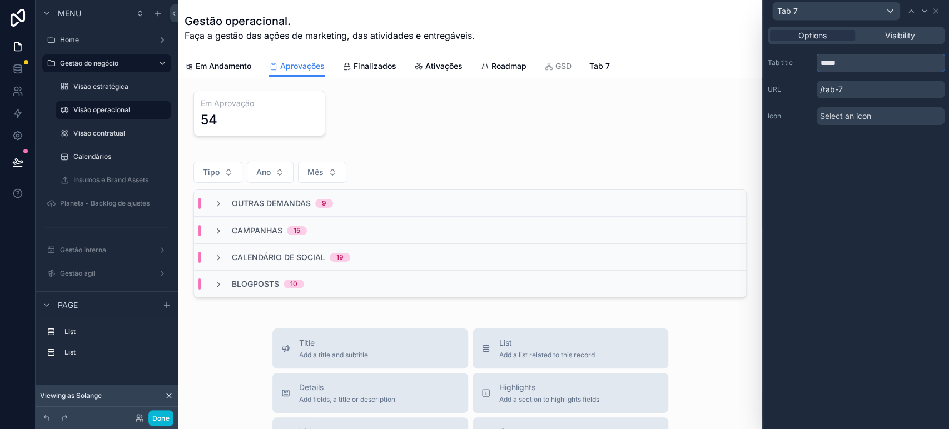
click at [809, 67] on div "Tab title *****" at bounding box center [856, 63] width 177 height 18
type input "**********"
click at [860, 112] on span "Select an icon" at bounding box center [845, 116] width 51 height 11
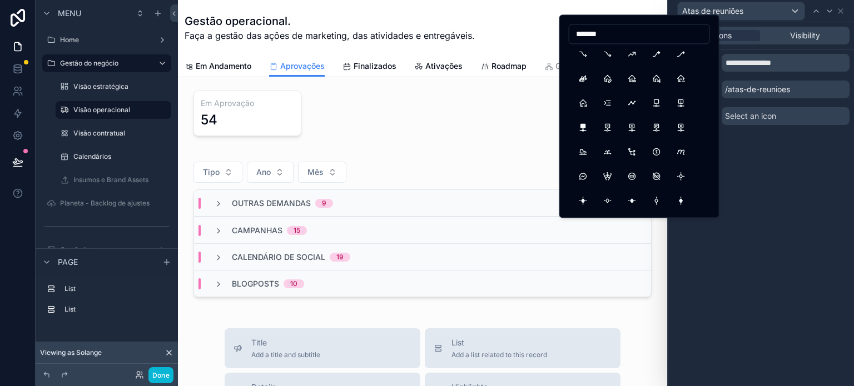
scroll to position [398, 0]
drag, startPoint x: 620, startPoint y: 35, endPoint x: 580, endPoint y: 43, distance: 41.4
click at [579, 43] on div "*******" at bounding box center [639, 34] width 141 height 20
type input "*"
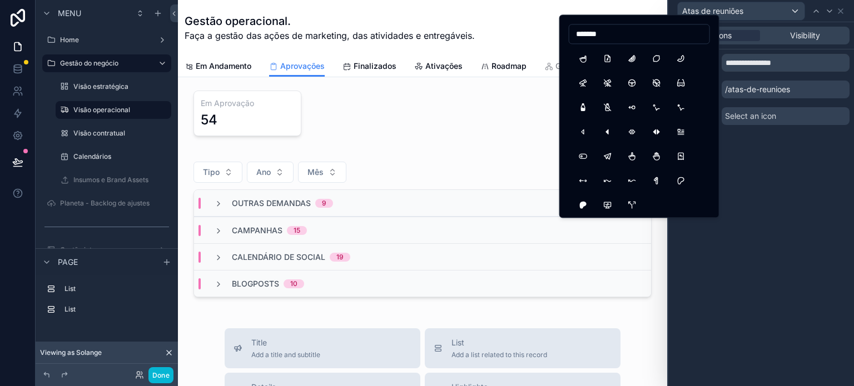
drag, startPoint x: 575, startPoint y: 31, endPoint x: 561, endPoint y: 32, distance: 14.0
click at [561, 31] on div "*******" at bounding box center [639, 115] width 160 height 203
type input "****"
click at [580, 57] on button "PhoneCall" at bounding box center [583, 58] width 20 height 20
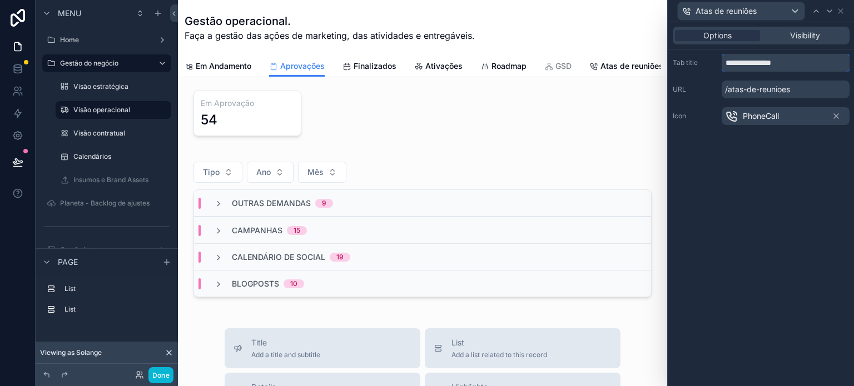
drag, startPoint x: 796, startPoint y: 65, endPoint x: 730, endPoint y: 67, distance: 65.1
click at [730, 66] on input "**********" at bounding box center [786, 63] width 128 height 18
type input "****"
click at [770, 195] on div "Options Visibility Tab title **** URL /atas-de-reunioes Icon PhoneCall" at bounding box center [761, 204] width 186 height 364
click at [603, 67] on span "Atas" at bounding box center [608, 66] width 17 height 11
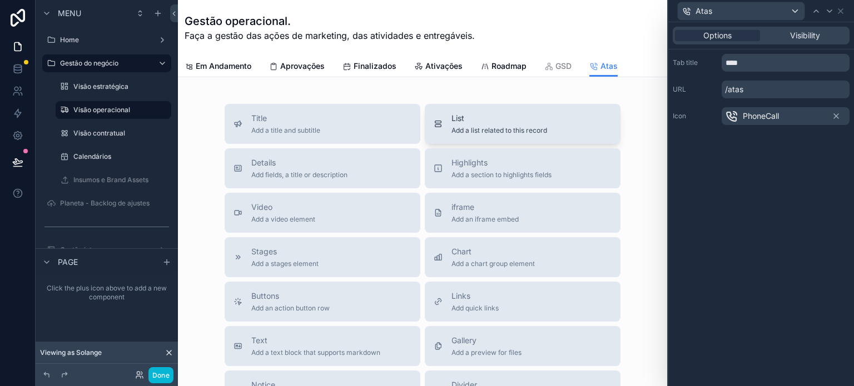
click at [440, 120] on div "List Add a list related to this record" at bounding box center [523, 124] width 178 height 22
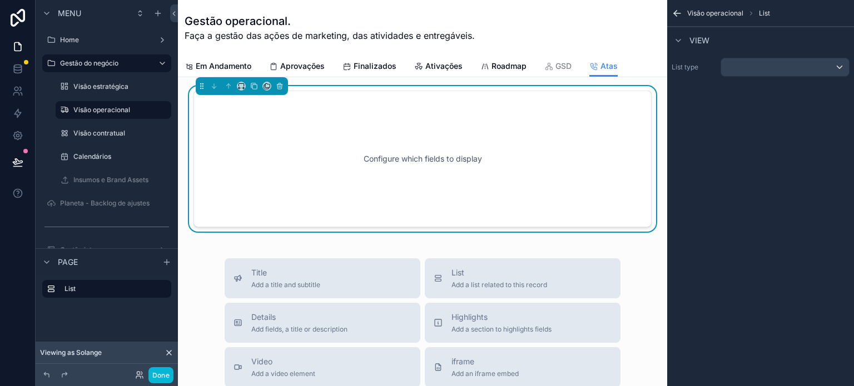
click at [764, 56] on div "List type" at bounding box center [760, 67] width 187 height 28
click at [765, 65] on div "scrollable content" at bounding box center [785, 67] width 128 height 18
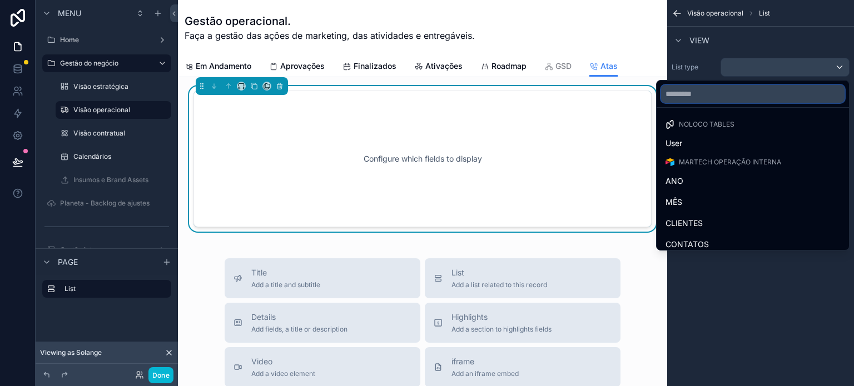
click at [732, 91] on input "text" at bounding box center [752, 94] width 183 height 18
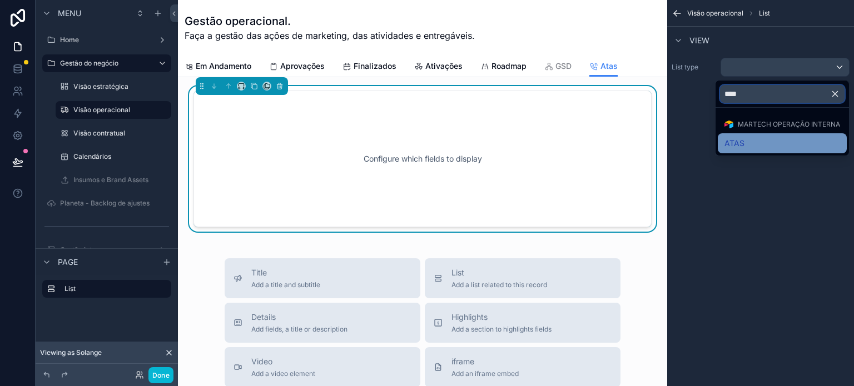
type input "****"
click at [791, 145] on div "ATAS" at bounding box center [782, 143] width 116 height 13
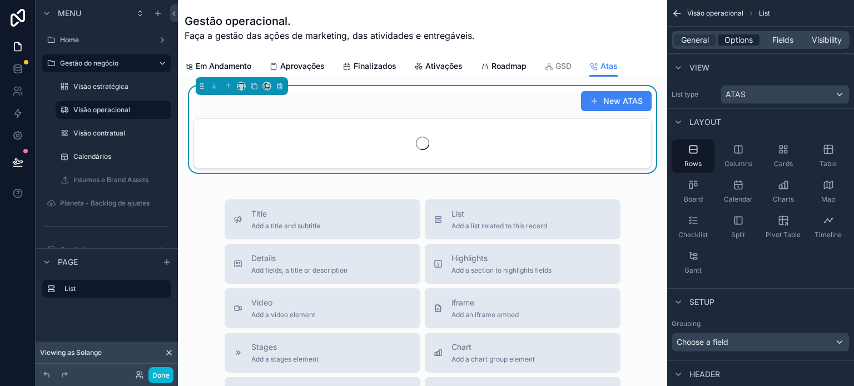
click at [739, 38] on span "Options" at bounding box center [738, 39] width 28 height 11
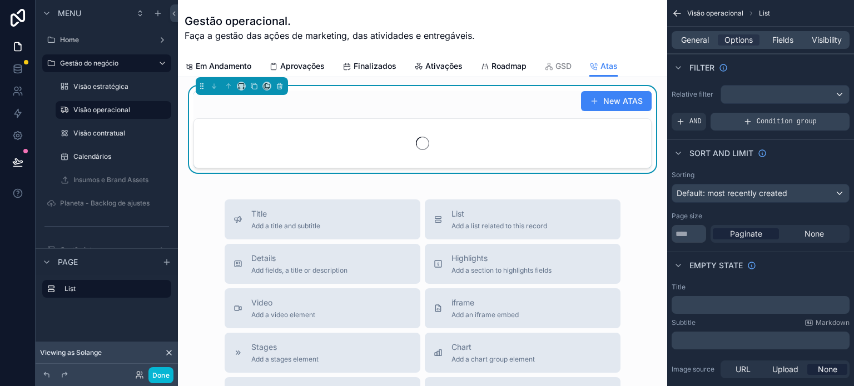
click at [783, 121] on span "Condition group" at bounding box center [787, 121] width 60 height 9
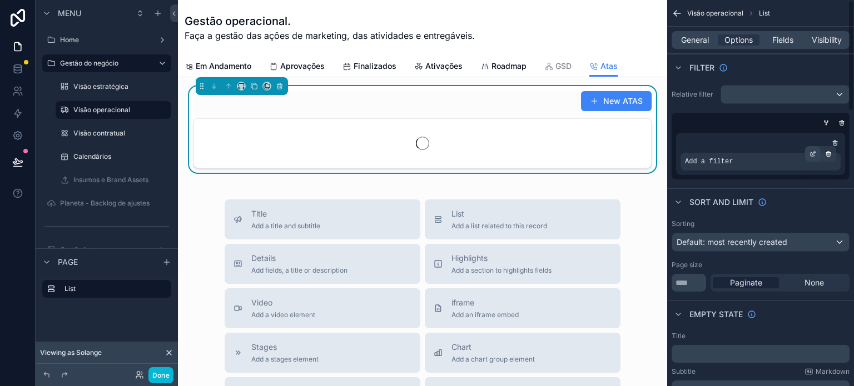
click at [813, 155] on icon "scrollable content" at bounding box center [812, 154] width 7 height 7
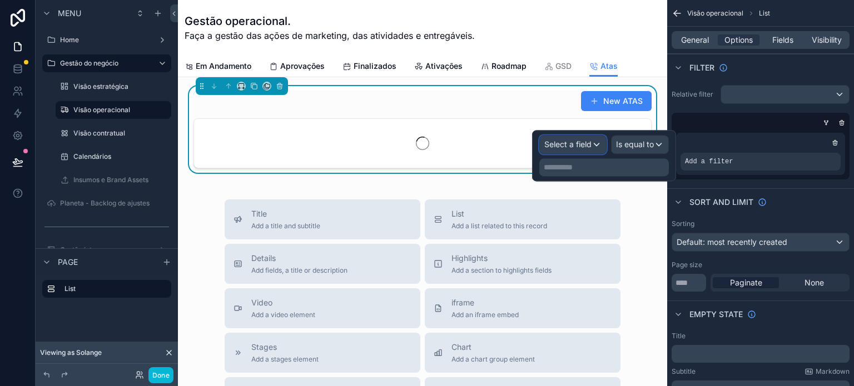
click at [580, 140] on span "Select a field" at bounding box center [567, 144] width 47 height 9
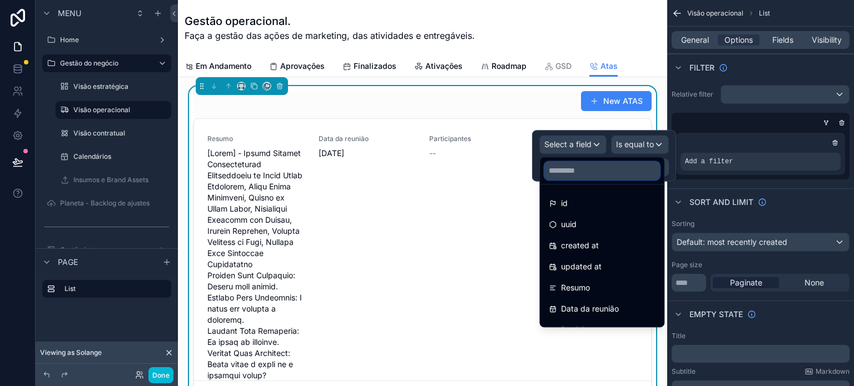
click at [584, 168] on input "text" at bounding box center [601, 171] width 115 height 18
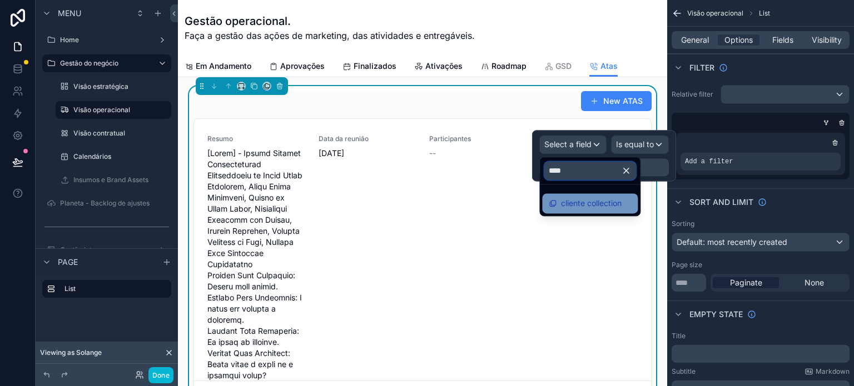
type input "****"
click at [593, 198] on span "cliente collection" at bounding box center [591, 203] width 61 height 13
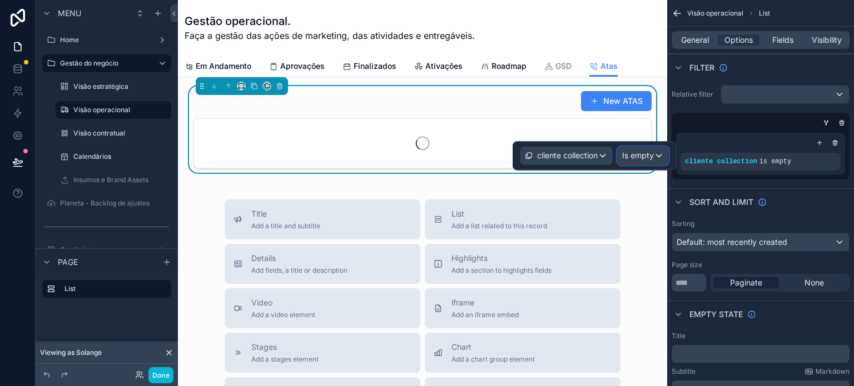
click at [642, 153] on span "Is empty" at bounding box center [638, 155] width 32 height 11
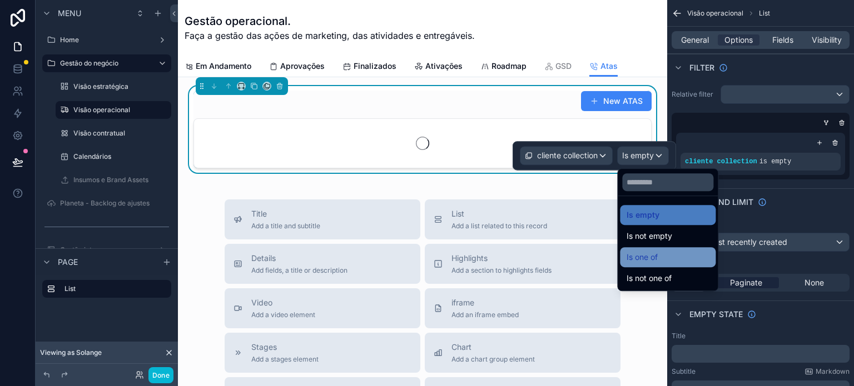
click at [654, 263] on span "Is one of" at bounding box center [642, 257] width 31 height 13
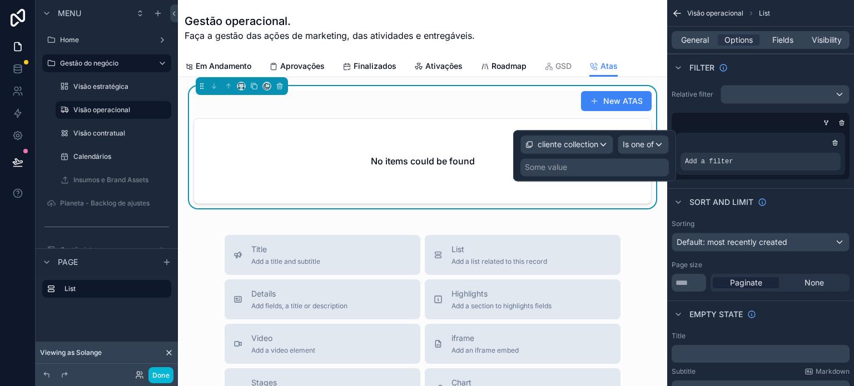
click at [584, 173] on div "Some value" at bounding box center [594, 167] width 148 height 18
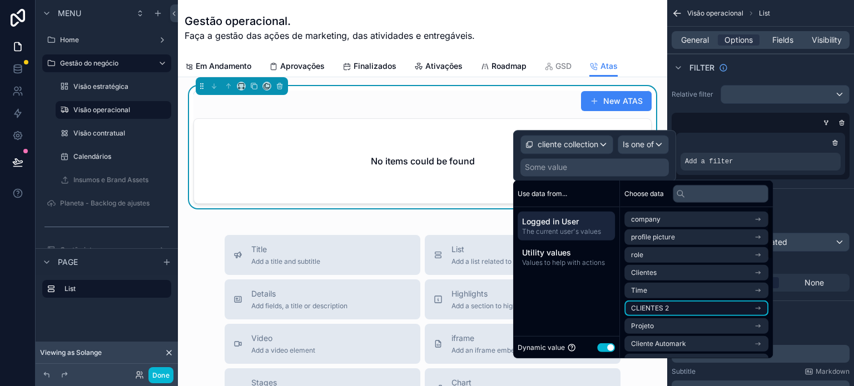
click at [663, 306] on span "CLIENTES 2" at bounding box center [650, 308] width 38 height 9
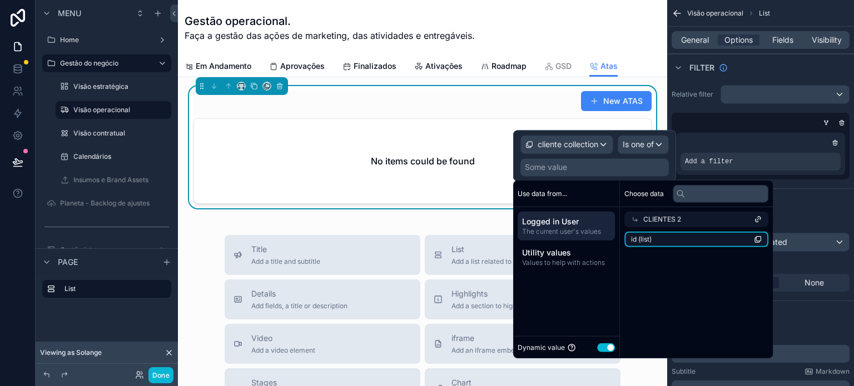
click at [663, 237] on li "id (list)" at bounding box center [696, 240] width 144 height 16
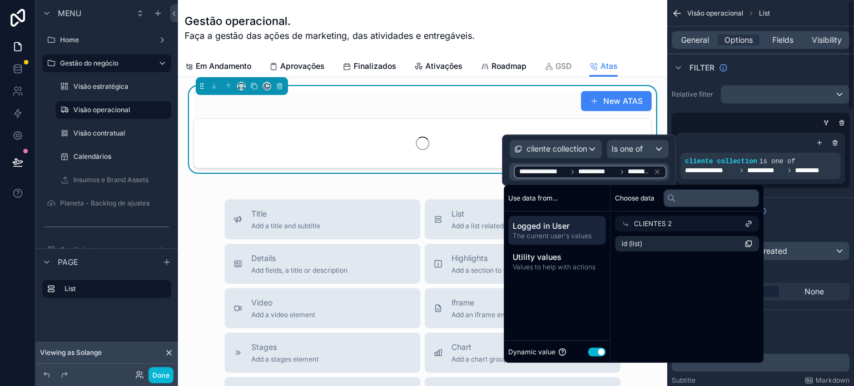
click at [811, 208] on div "Sort And Limit" at bounding box center [760, 210] width 187 height 27
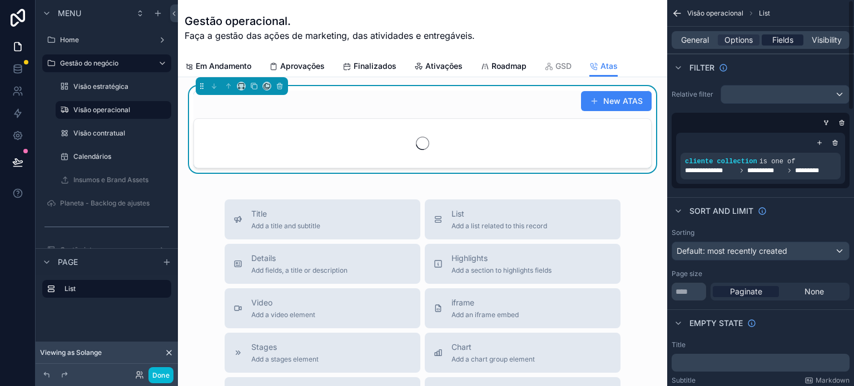
click at [786, 39] on span "Fields" at bounding box center [782, 39] width 21 height 11
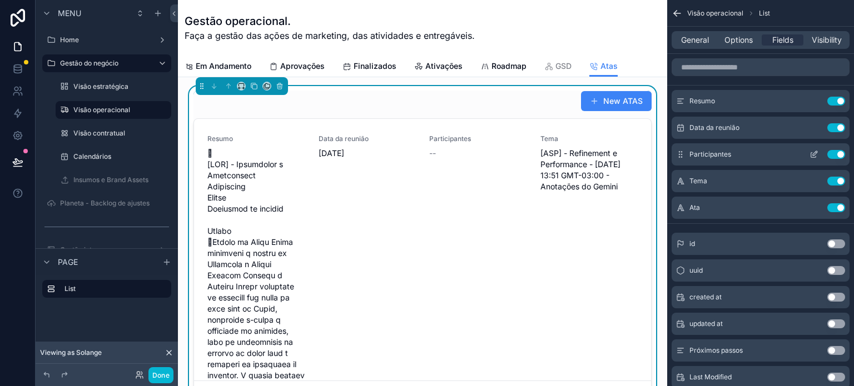
click at [834, 155] on button "Use setting" at bounding box center [836, 154] width 18 height 9
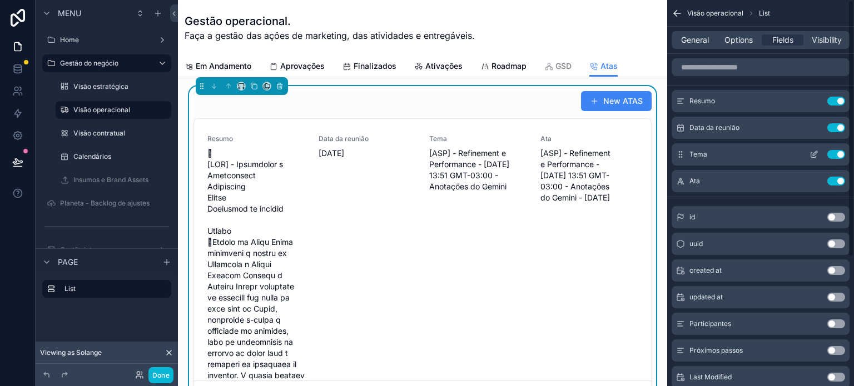
click at [836, 150] on div "Use setting" at bounding box center [825, 154] width 40 height 9
click at [837, 153] on button "Use setting" at bounding box center [836, 154] width 18 height 9
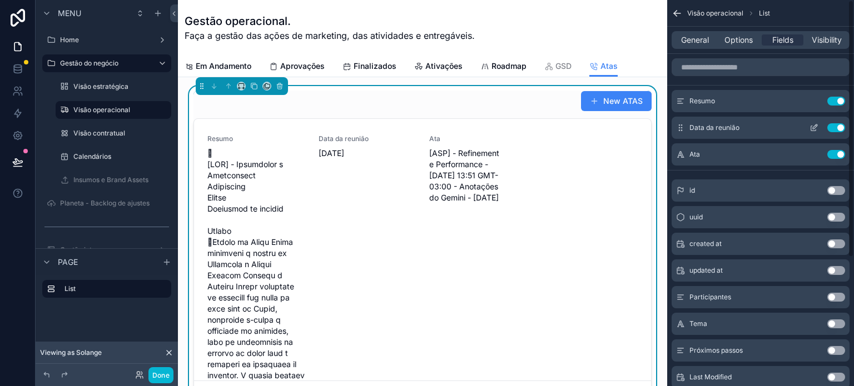
click at [837, 126] on button "Use setting" at bounding box center [836, 127] width 18 height 9
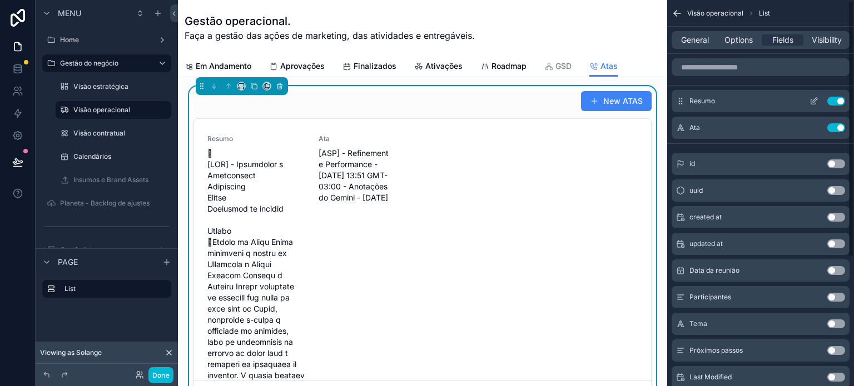
click at [836, 100] on button "Use setting" at bounding box center [836, 101] width 18 height 9
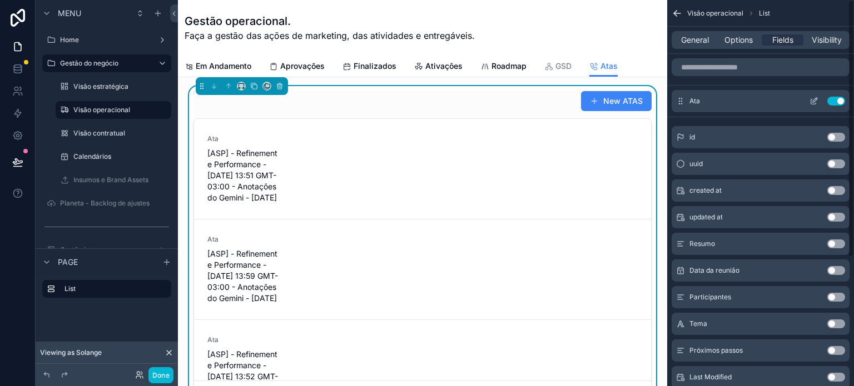
click at [816, 99] on icon "scrollable content" at bounding box center [816, 98] width 1 height 1
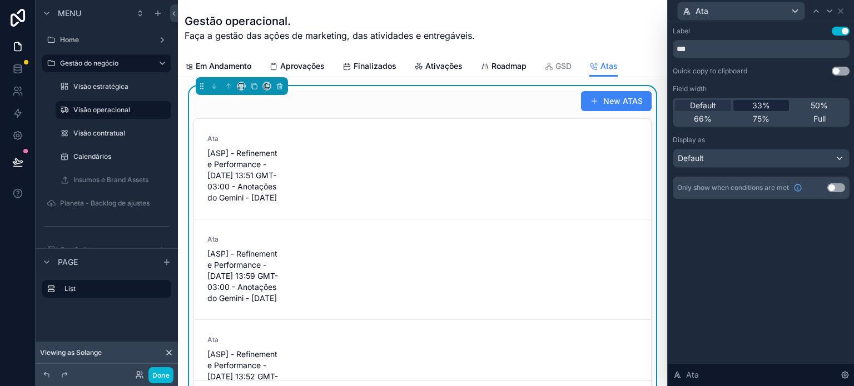
click at [762, 106] on span "33%" at bounding box center [761, 105] width 18 height 11
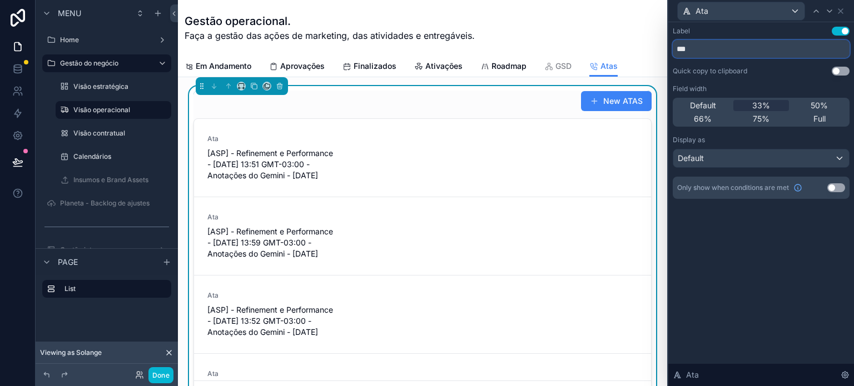
click at [806, 45] on input "***" at bounding box center [761, 49] width 177 height 18
click at [841, 10] on icon at bounding box center [840, 11] width 4 height 4
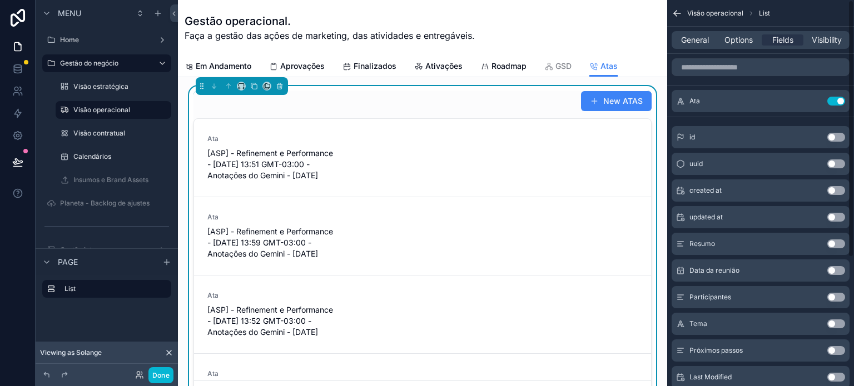
click at [832, 97] on button "Use setting" at bounding box center [836, 101] width 18 height 9
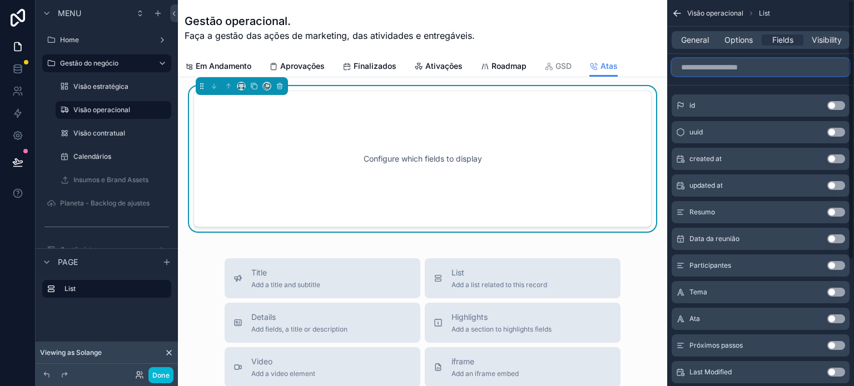
click at [754, 73] on input "scrollable content" at bounding box center [761, 67] width 178 height 18
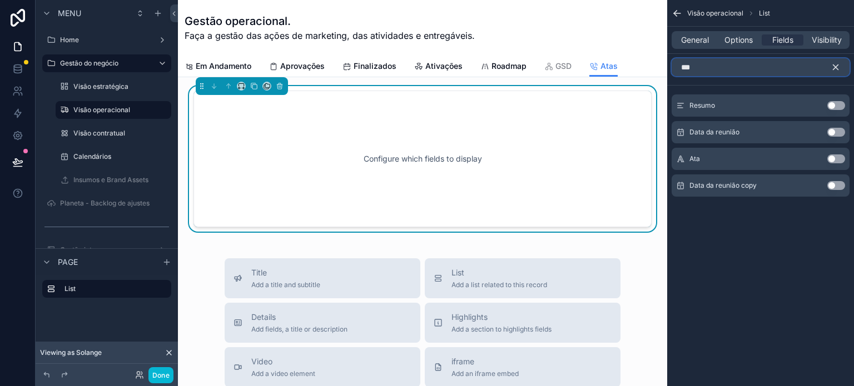
type input "***"
click at [834, 164] on div "Ata Use setting" at bounding box center [761, 159] width 178 height 22
click at [834, 156] on button "Use setting" at bounding box center [836, 159] width 18 height 9
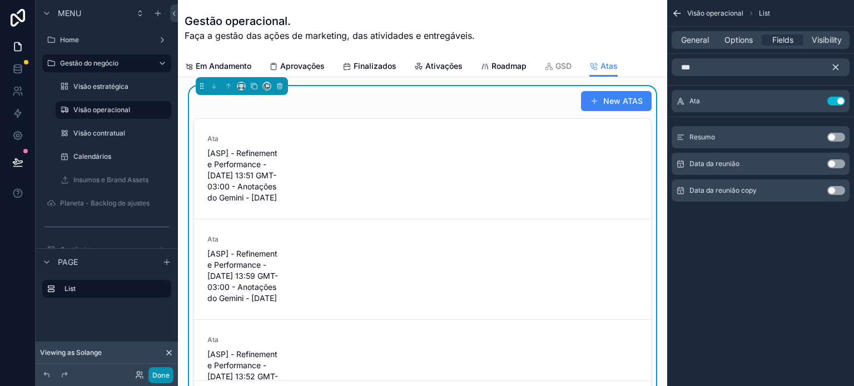
click at [158, 378] on button "Done" at bounding box center [160, 375] width 25 height 16
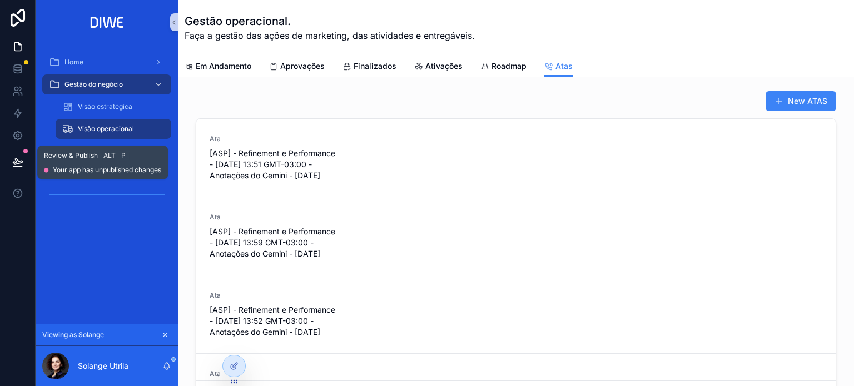
click at [18, 168] on button at bounding box center [18, 162] width 24 height 31
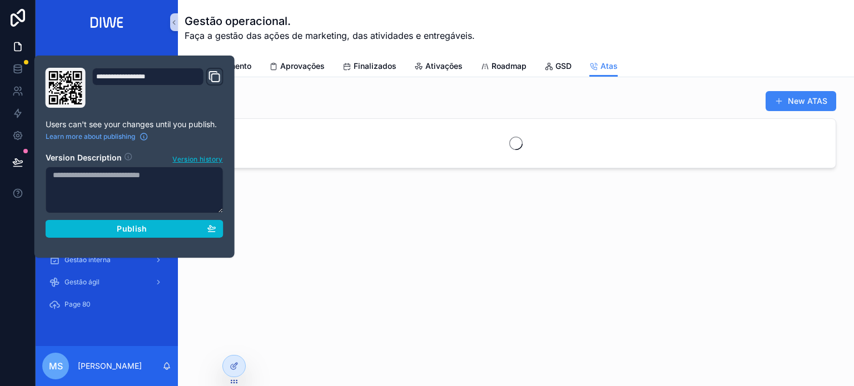
click at [670, 44] on div "Gestão operacional. Faça a gestão das ações de marketing, das atividades e entr…" at bounding box center [516, 28] width 663 height 56
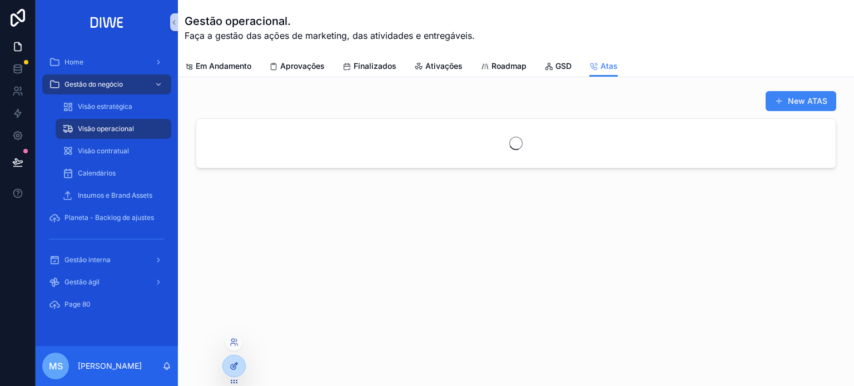
click at [235, 365] on icon at bounding box center [234, 366] width 9 height 9
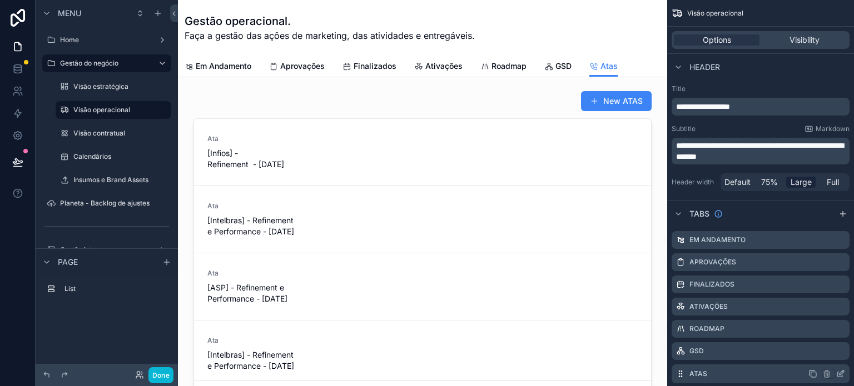
click at [838, 371] on icon "scrollable content" at bounding box center [840, 374] width 9 height 9
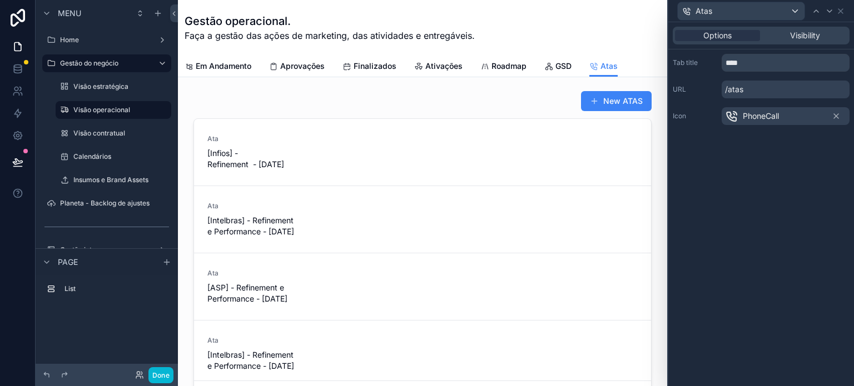
click at [778, 115] on span "PhoneCall" at bounding box center [761, 116] width 36 height 11
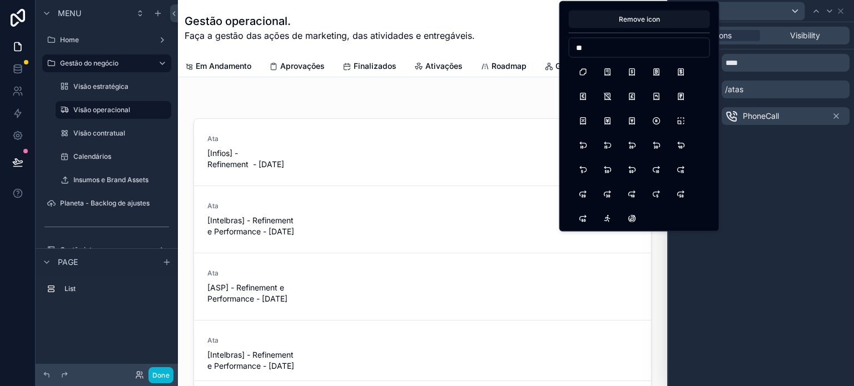
type input "*"
drag, startPoint x: 587, startPoint y: 49, endPoint x: 561, endPoint y: 48, distance: 26.1
click at [560, 48] on div "Remove icon ******" at bounding box center [639, 116] width 160 height 231
click at [563, 54] on div "Remove icon ******" at bounding box center [639, 116] width 160 height 231
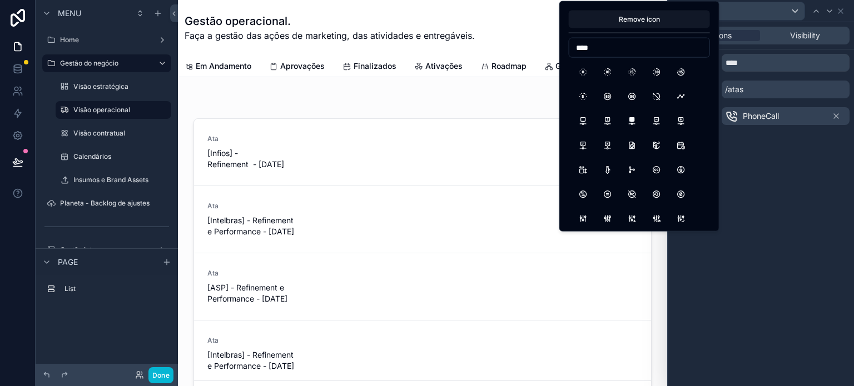
scroll to position [13, 0]
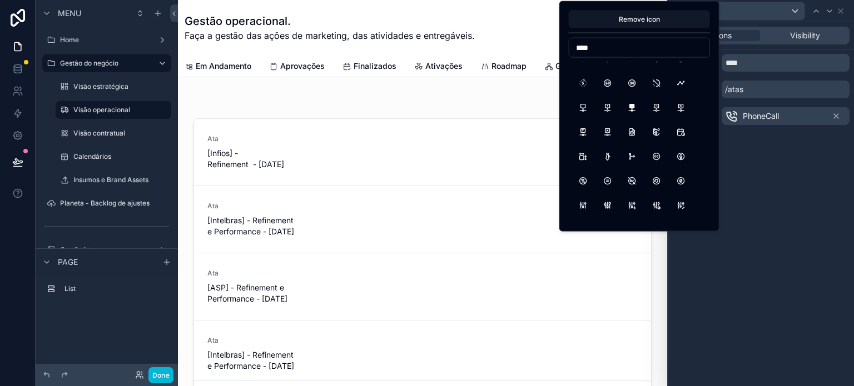
click at [665, 46] on input "****" at bounding box center [639, 48] width 140 height 16
type input "*"
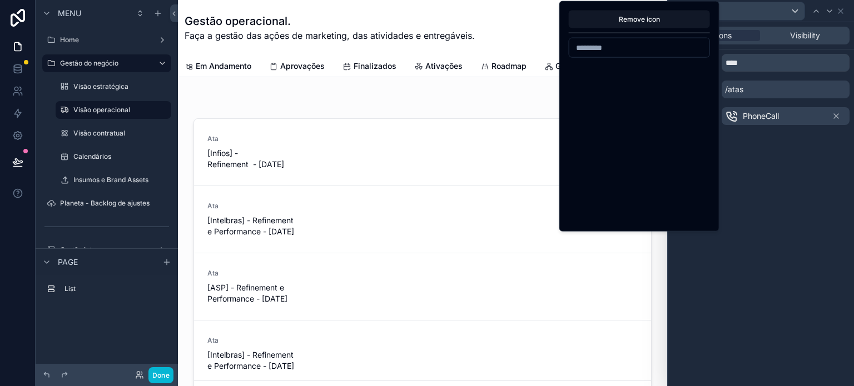
scroll to position [20009, 0]
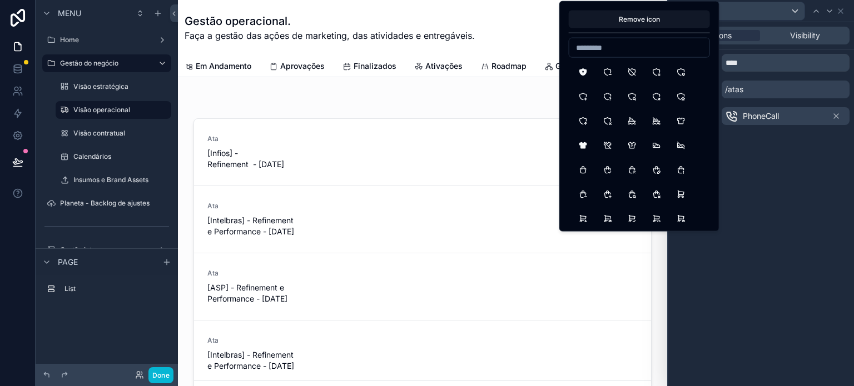
click at [620, 48] on input at bounding box center [639, 48] width 140 height 16
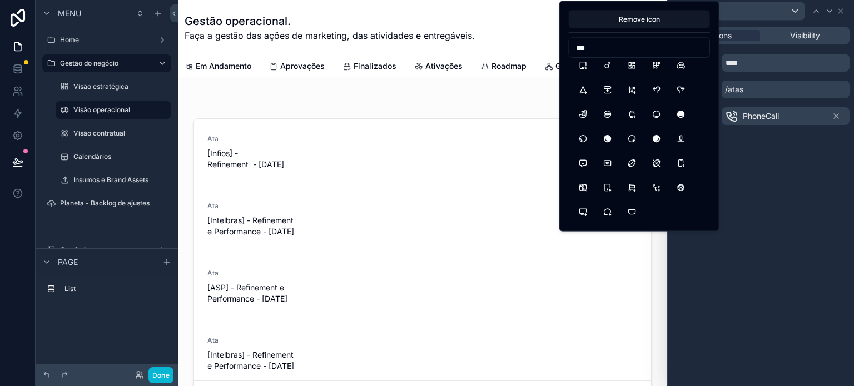
scroll to position [1303, 0]
type input "****"
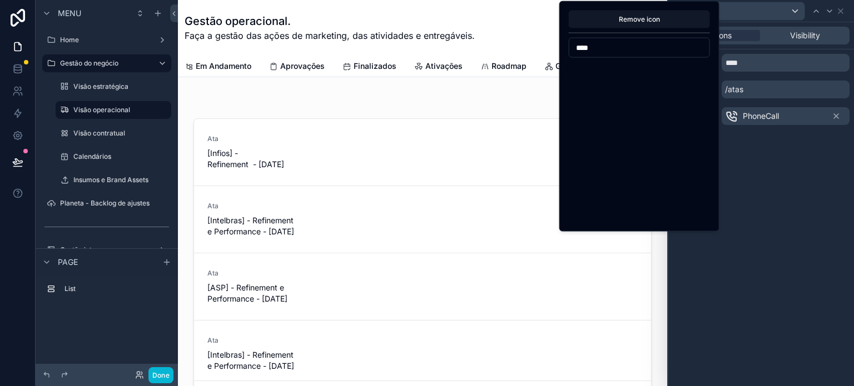
scroll to position [0, 0]
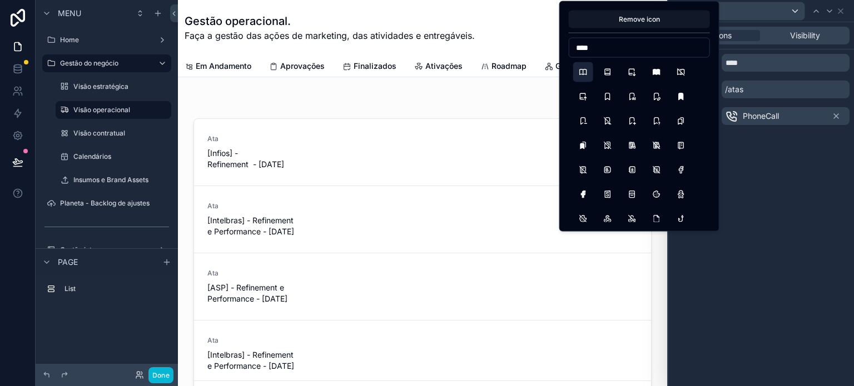
click at [584, 75] on button "Book" at bounding box center [583, 72] width 20 height 20
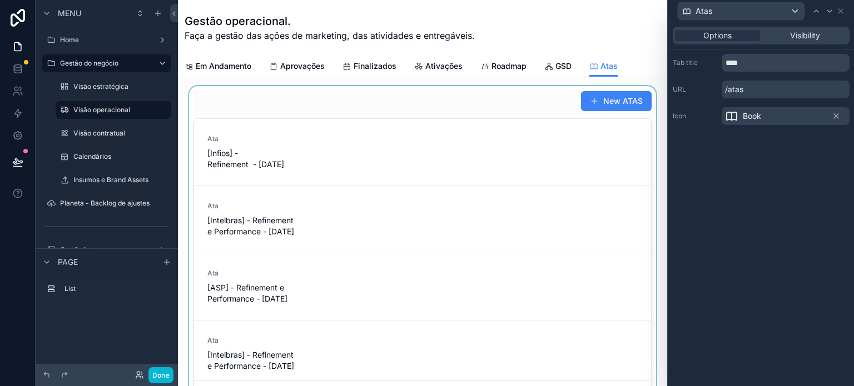
click at [354, 120] on div "scrollable content" at bounding box center [422, 249] width 471 height 326
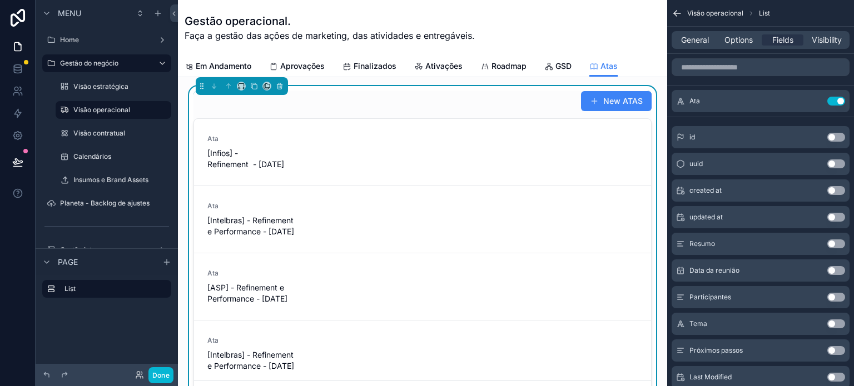
click at [344, 103] on div "New ATAS" at bounding box center [422, 101] width 458 height 21
drag, startPoint x: 682, startPoint y: 38, endPoint x: 685, endPoint y: 51, distance: 12.7
click at [683, 39] on span "General" at bounding box center [695, 39] width 28 height 11
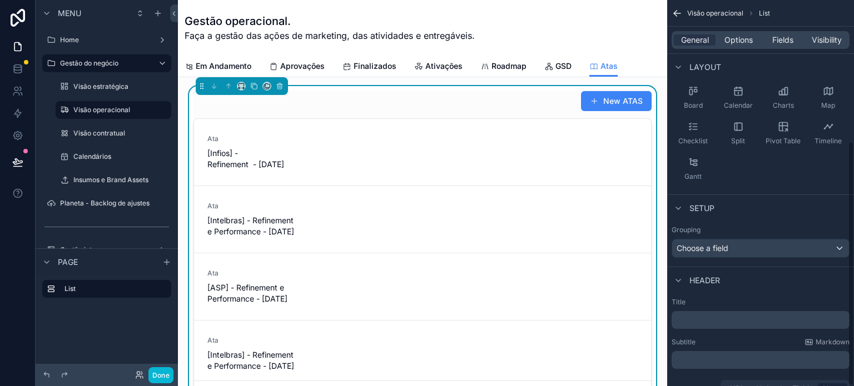
drag, startPoint x: 852, startPoint y: 171, endPoint x: 837, endPoint y: 221, distance: 52.8
click at [843, 227] on div "Visão operacional List General Options Fields Visibility View List type ATAS La…" at bounding box center [760, 193] width 187 height 386
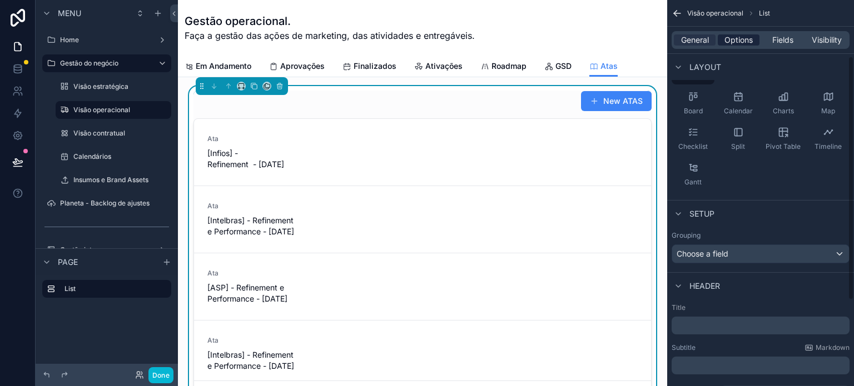
click at [743, 42] on span "Options" at bounding box center [738, 39] width 28 height 11
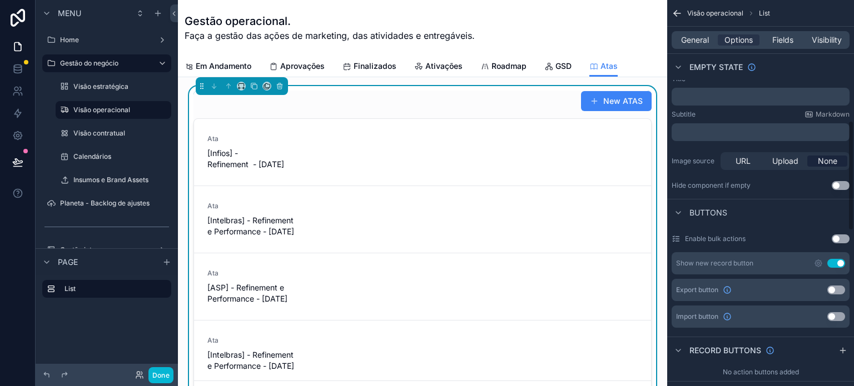
scroll to position [489, 0]
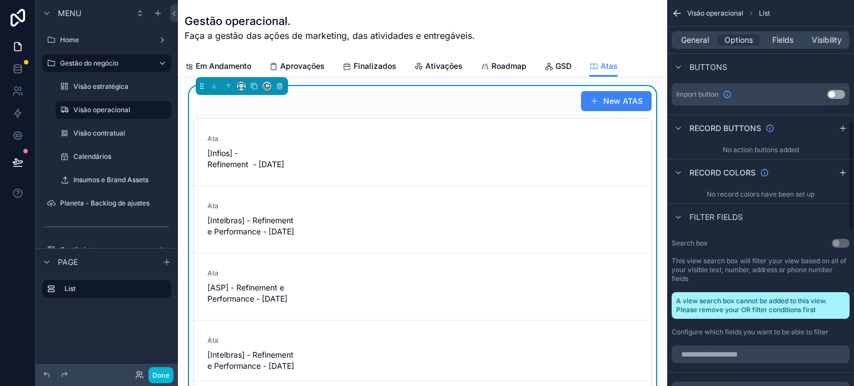
drag, startPoint x: 853, startPoint y: 141, endPoint x: 851, endPoint y: 171, distance: 29.5
click at [852, 171] on div "**********" at bounding box center [760, 177] width 187 height 1333
click at [853, 235] on div "**********" at bounding box center [760, 193] width 187 height 386
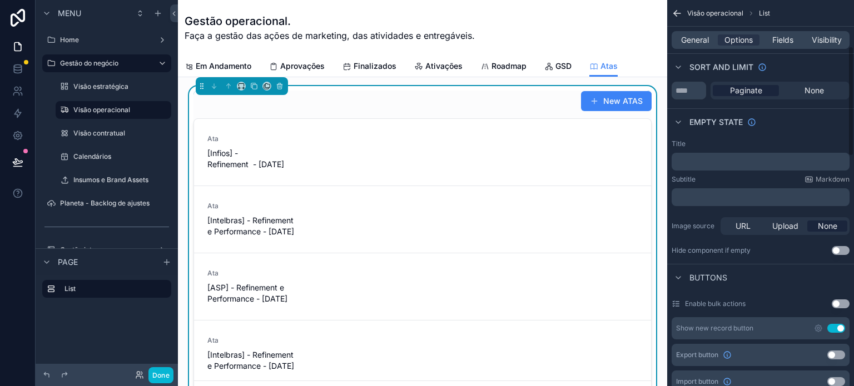
scroll to position [269, 0]
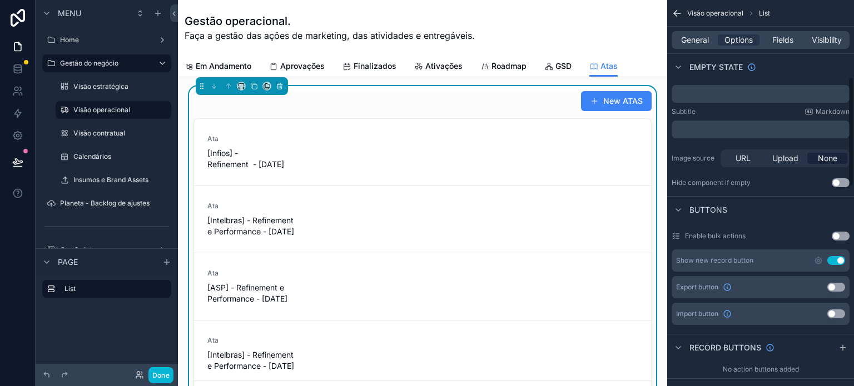
drag, startPoint x: 850, startPoint y: 230, endPoint x: 853, endPoint y: 173, distance: 57.4
click at [853, 173] on div "**********" at bounding box center [760, 193] width 187 height 386
click at [828, 260] on button "Use setting" at bounding box center [836, 260] width 18 height 9
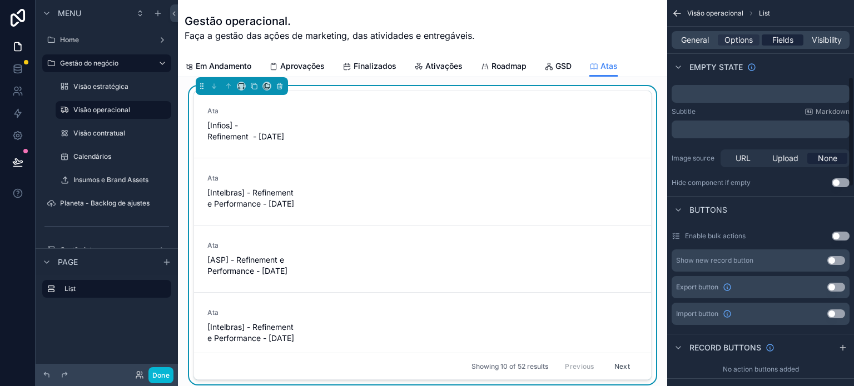
click at [763, 37] on div "Fields" at bounding box center [783, 39] width 42 height 11
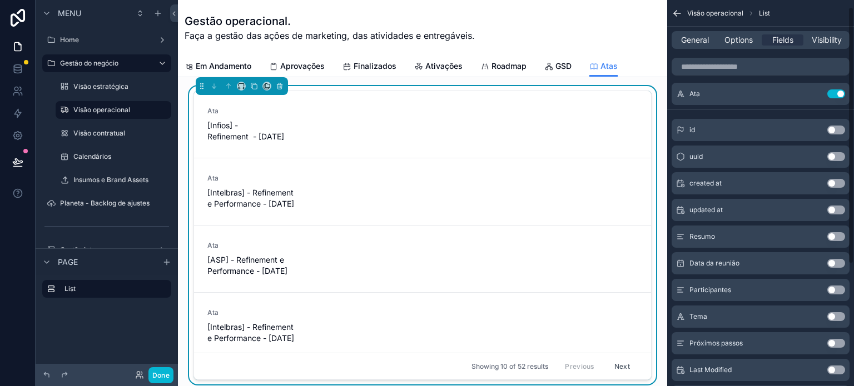
scroll to position [0, 0]
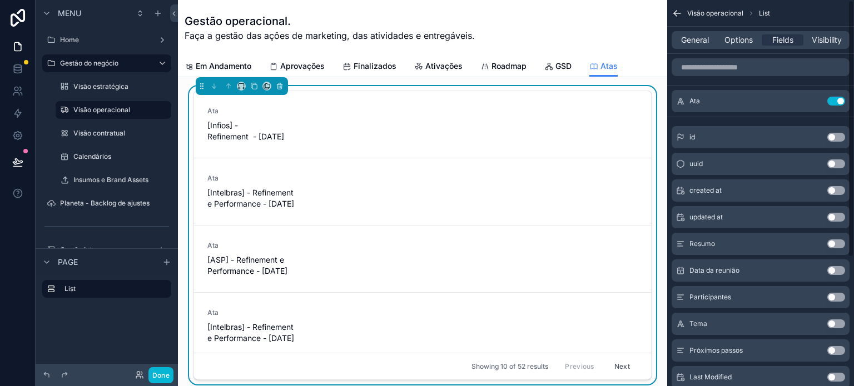
drag, startPoint x: 852, startPoint y: 275, endPoint x: 846, endPoint y: 97, distance: 178.5
click at [846, 97] on div "Visão operacional List General Options Fields Visibility Ata Use setting id Use…" at bounding box center [760, 193] width 187 height 386
click at [809, 98] on icon "scrollable content" at bounding box center [813, 101] width 9 height 9
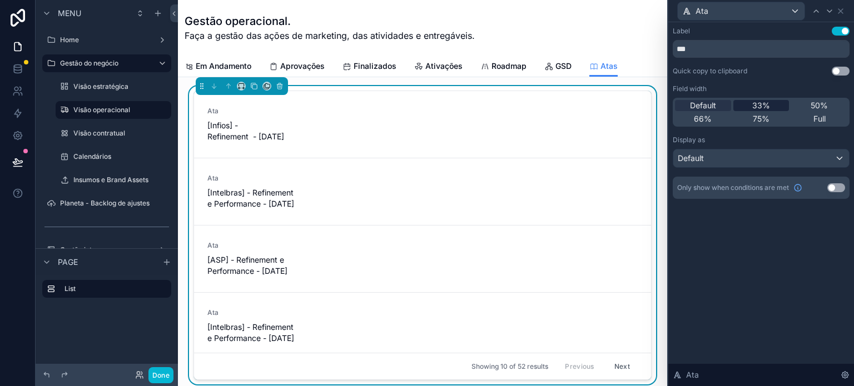
click at [754, 106] on span "33%" at bounding box center [761, 105] width 18 height 11
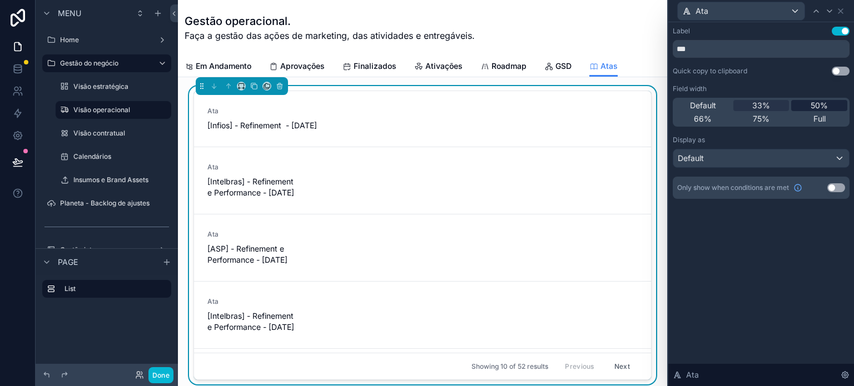
click at [811, 108] on span "50%" at bounding box center [819, 105] width 17 height 11
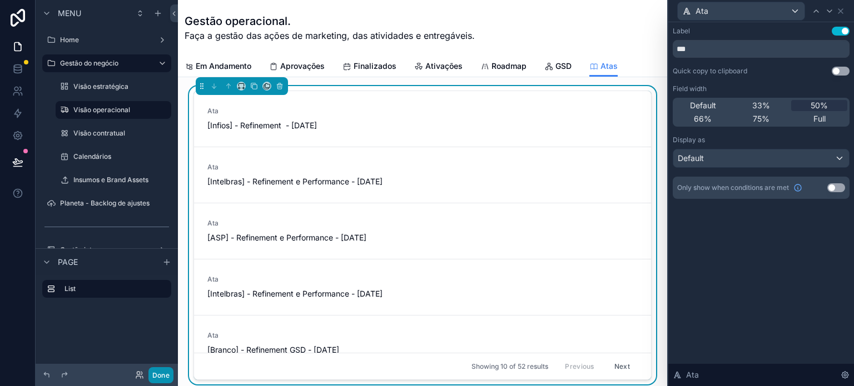
click at [167, 378] on button "Done" at bounding box center [160, 375] width 25 height 16
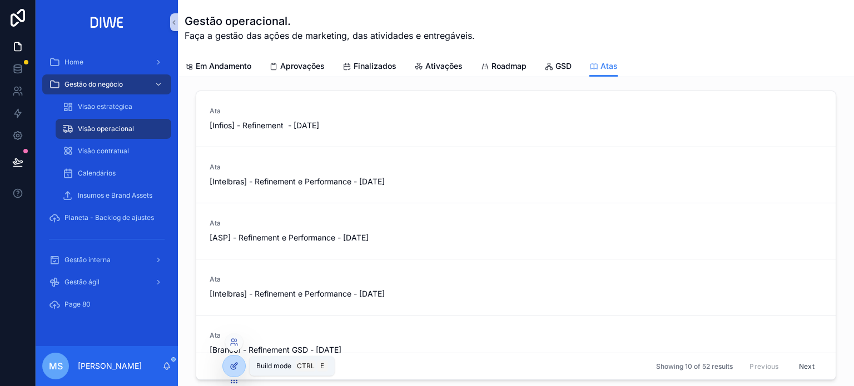
click at [231, 366] on icon at bounding box center [233, 367] width 5 height 5
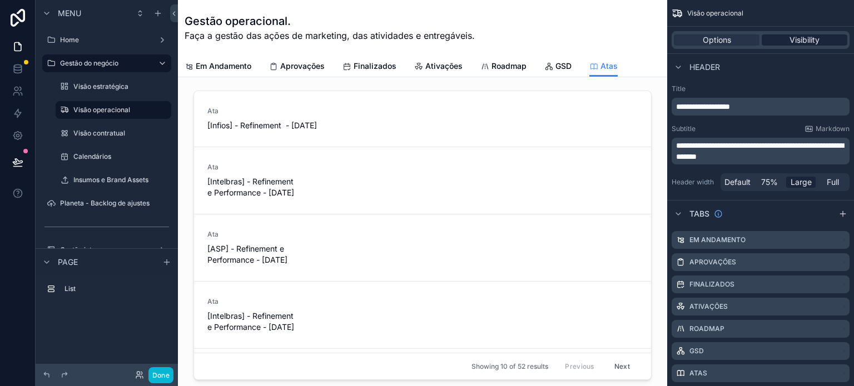
click at [808, 39] on span "Visibility" at bounding box center [804, 39] width 30 height 11
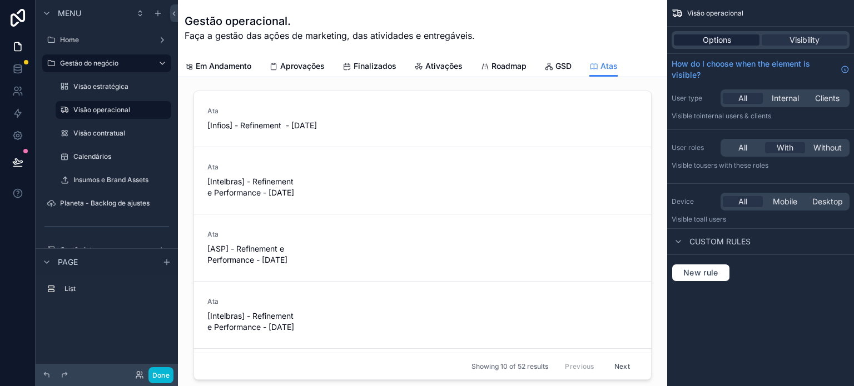
click at [734, 37] on div "Options" at bounding box center [717, 39] width 86 height 11
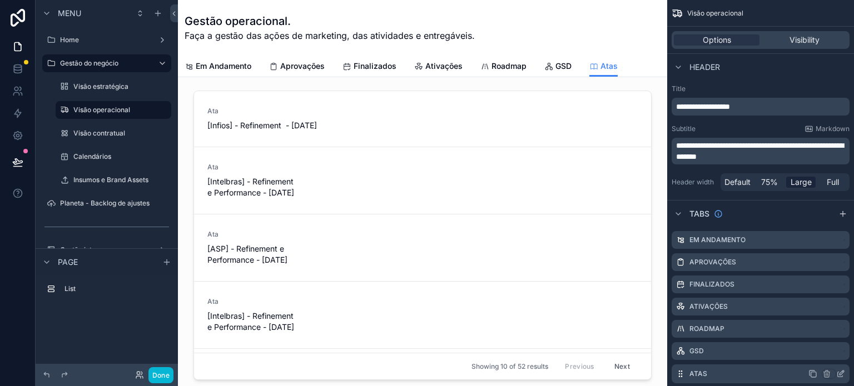
click at [839, 374] on icon "scrollable content" at bounding box center [840, 374] width 9 height 9
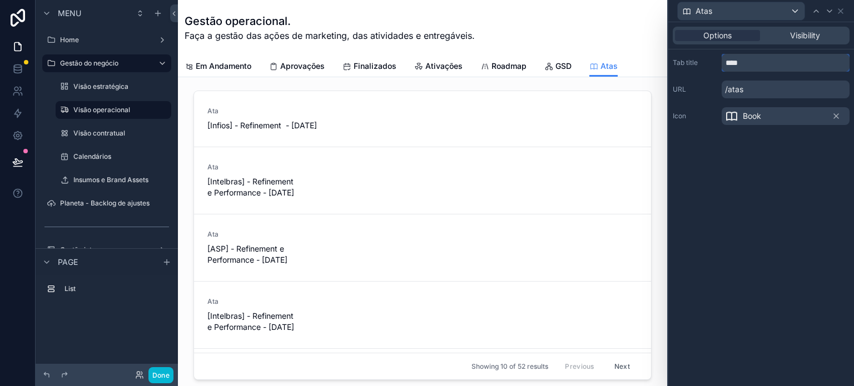
click at [727, 62] on input "****" at bounding box center [786, 63] width 128 height 18
click at [721, 257] on div "Options Visibility Tab title **** URL /atas Icon Book" at bounding box center [761, 204] width 186 height 364
click at [842, 9] on icon at bounding box center [840, 11] width 9 height 9
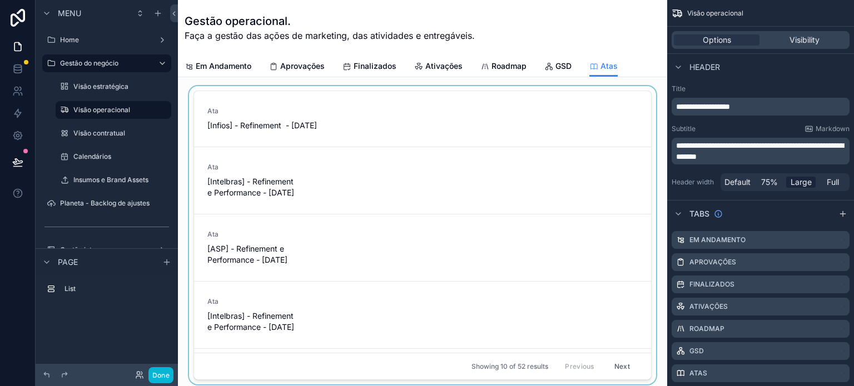
click at [432, 122] on div "scrollable content" at bounding box center [422, 237] width 471 height 303
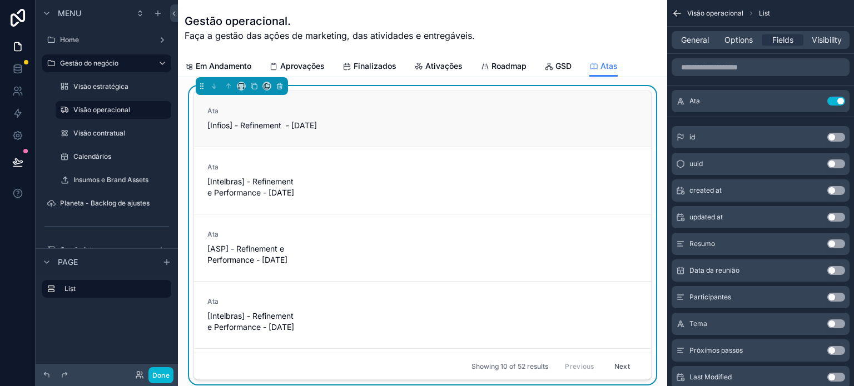
click at [332, 128] on span "[Infios] - Refinement - 28/08/2025" at bounding box center [274, 125] width 135 height 11
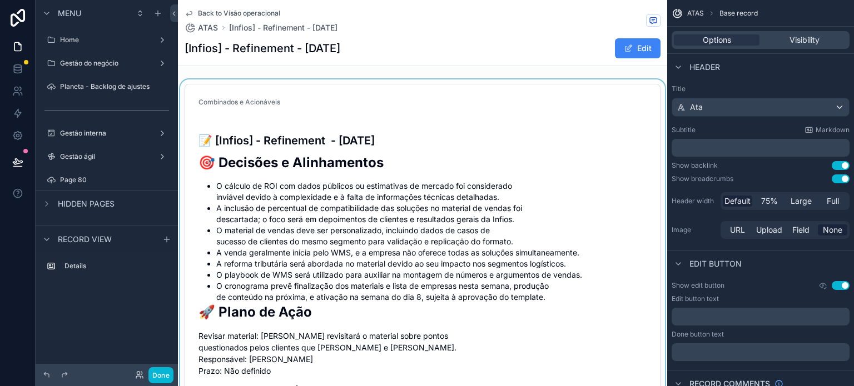
click at [291, 105] on div "scrollable content" at bounding box center [422, 348] width 489 height 539
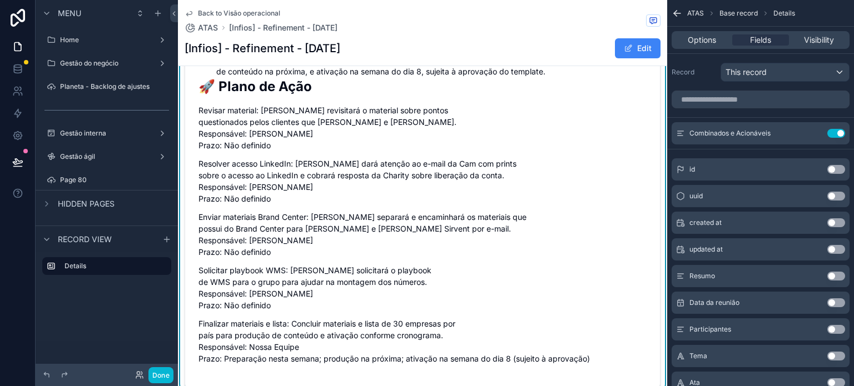
scroll to position [205, 0]
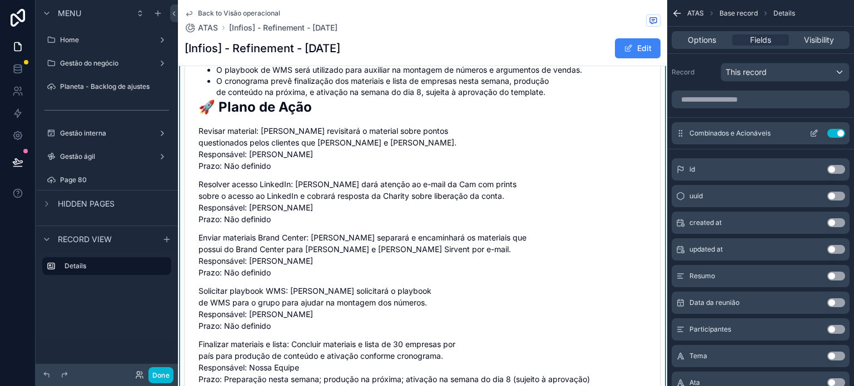
click at [812, 132] on icon "scrollable content" at bounding box center [813, 133] width 9 height 9
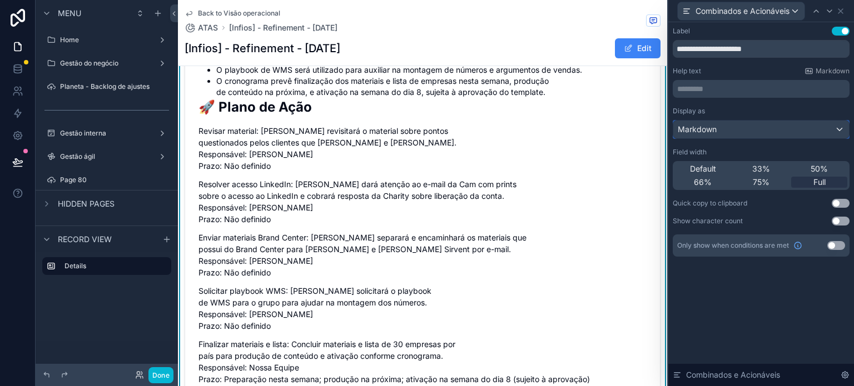
click at [707, 136] on div "Markdown" at bounding box center [761, 130] width 176 height 18
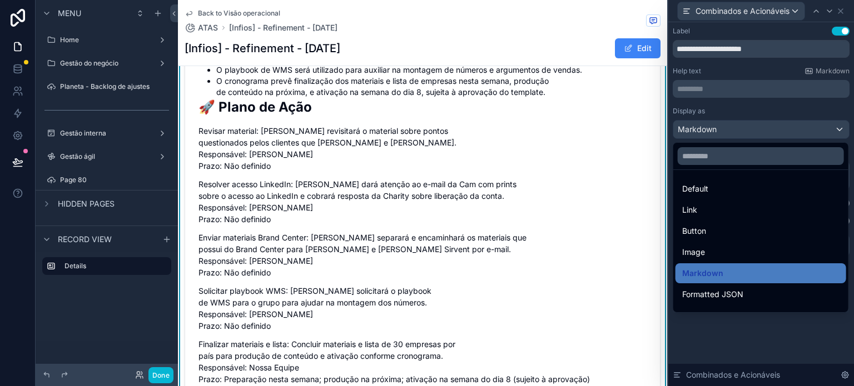
click at [707, 136] on div at bounding box center [761, 193] width 186 height 386
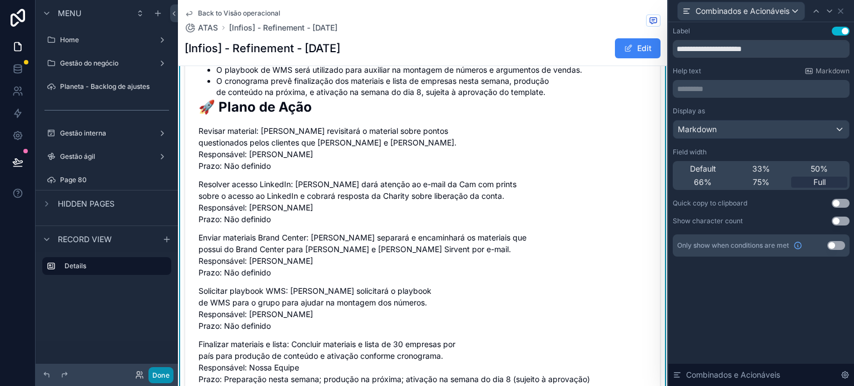
click at [163, 377] on button "Done" at bounding box center [160, 375] width 25 height 16
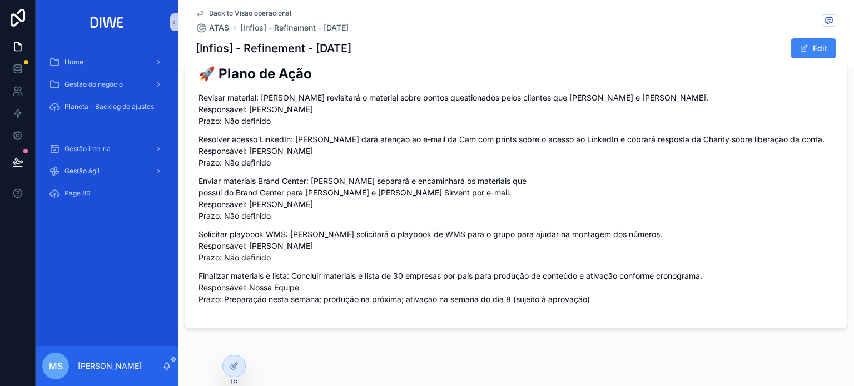
click at [247, 11] on span "Back to Visão operacional" at bounding box center [250, 13] width 82 height 9
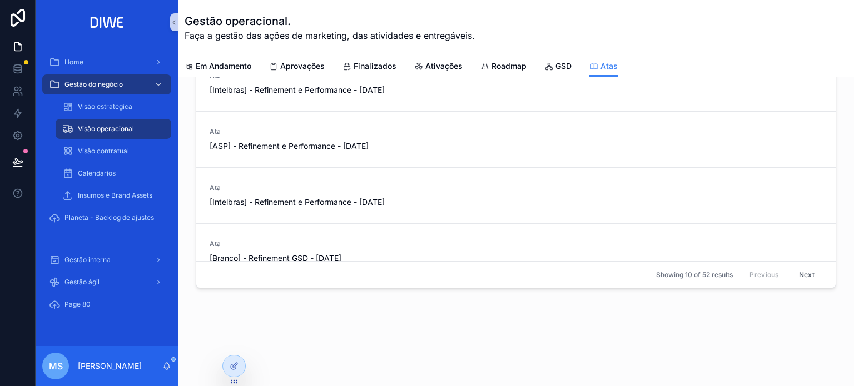
scroll to position [91, 0]
click at [233, 344] on icon at bounding box center [234, 342] width 9 height 9
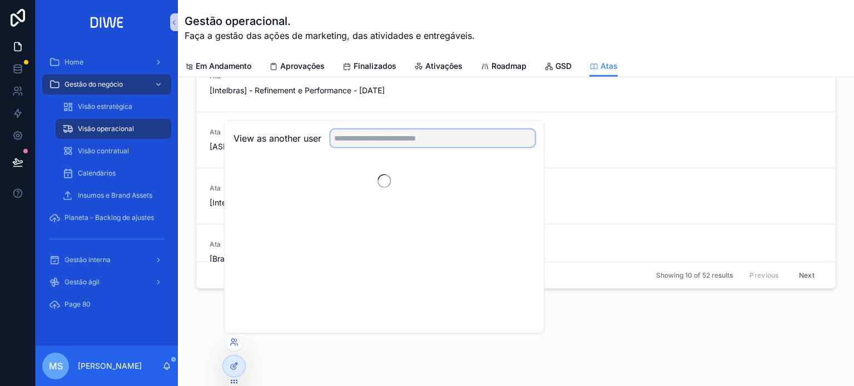
click at [376, 140] on input "text" at bounding box center [432, 139] width 205 height 18
type input "***"
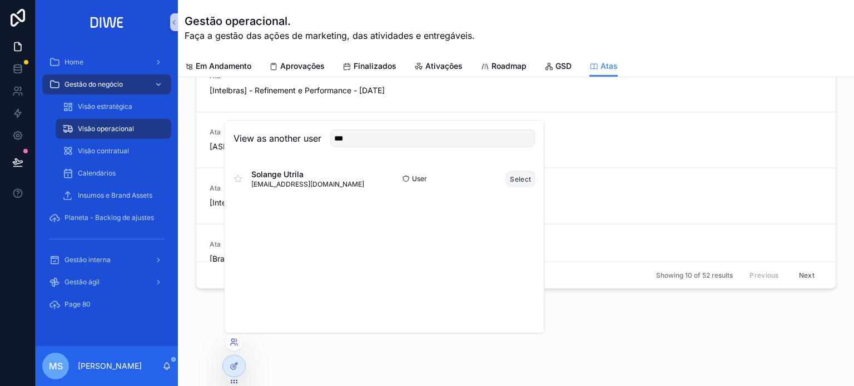
click at [520, 178] on button "Select" at bounding box center [520, 179] width 29 height 16
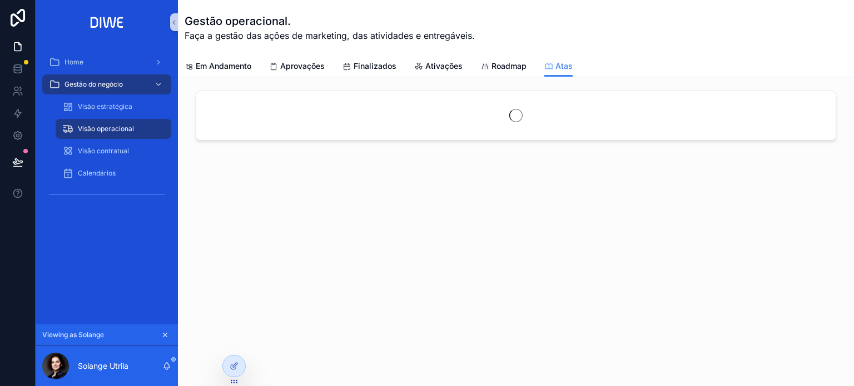
click at [667, 48] on div "Gestão operacional. Faça a gestão das ações de marketing, das atividades e entr…" at bounding box center [516, 28] width 663 height 56
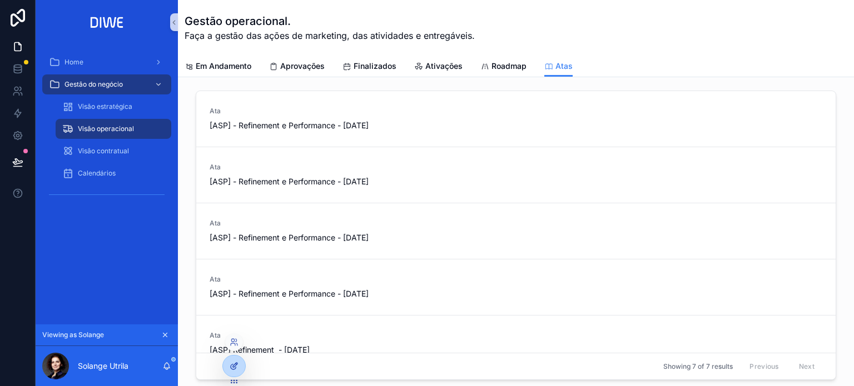
click at [227, 371] on div at bounding box center [234, 366] width 22 height 21
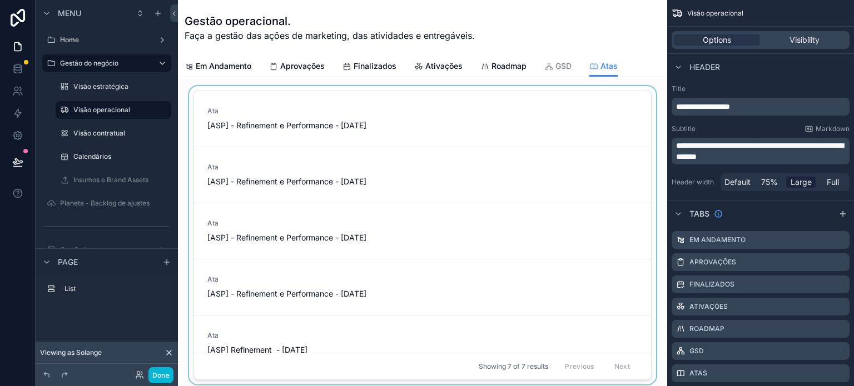
click at [292, 101] on div "scrollable content" at bounding box center [422, 237] width 471 height 303
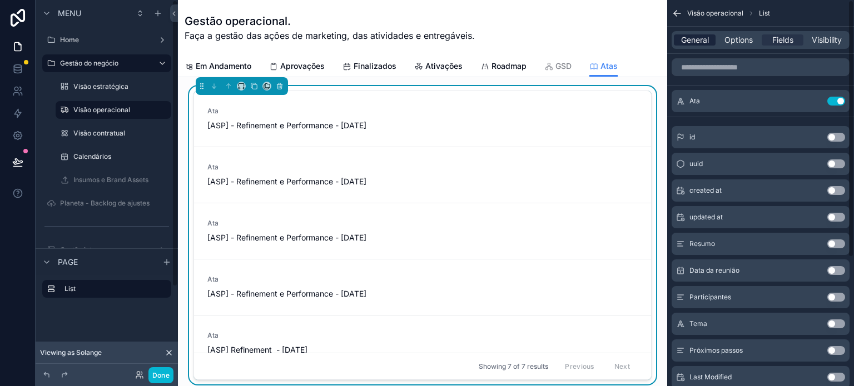
click at [700, 44] on span "General" at bounding box center [695, 39] width 28 height 11
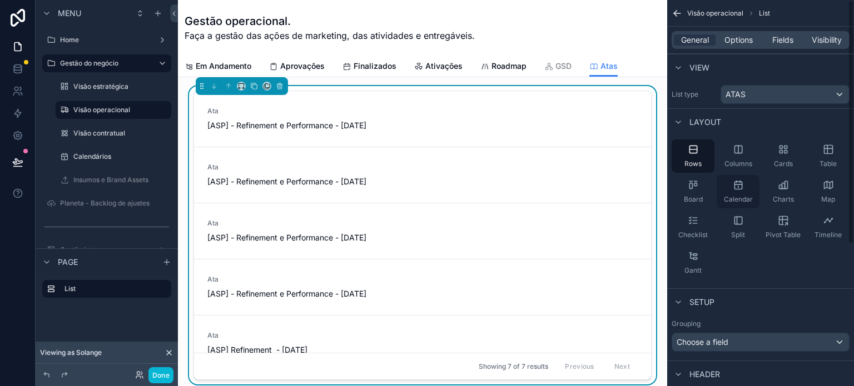
click at [743, 198] on span "Calendar" at bounding box center [738, 199] width 29 height 9
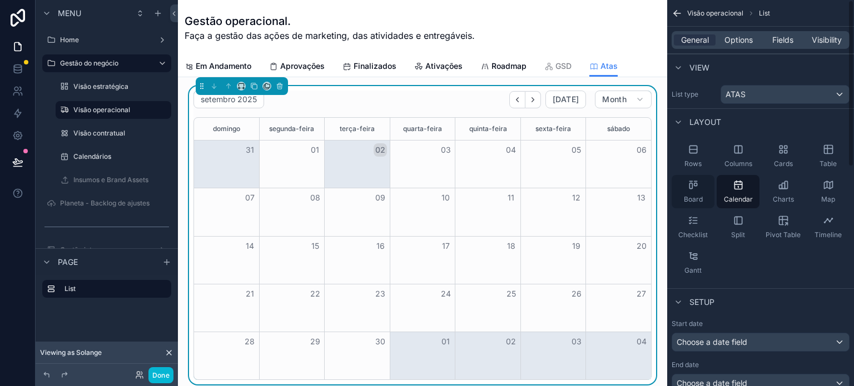
click at [689, 190] on icon "scrollable content" at bounding box center [693, 185] width 11 height 11
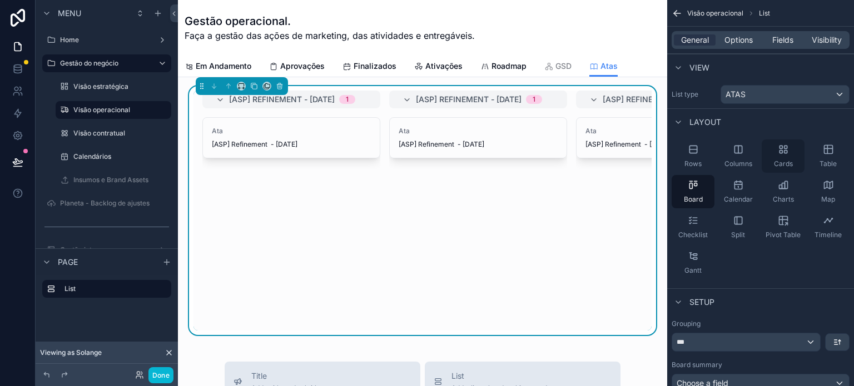
click at [784, 160] on span "Cards" at bounding box center [783, 164] width 19 height 9
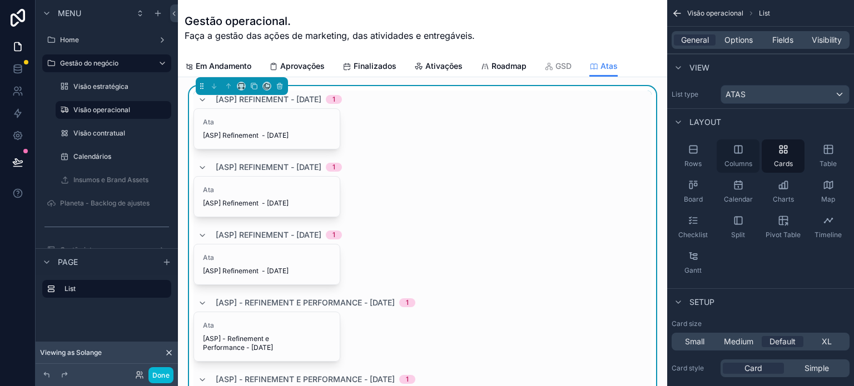
click at [744, 161] on span "Columns" at bounding box center [738, 164] width 28 height 9
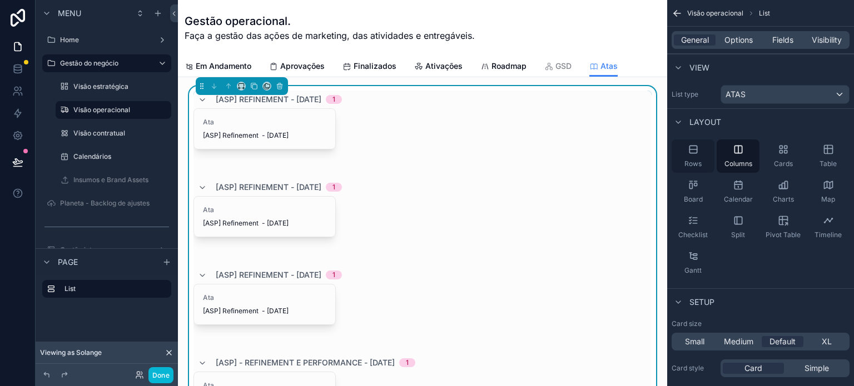
click at [694, 156] on div "Rows" at bounding box center [693, 156] width 43 height 33
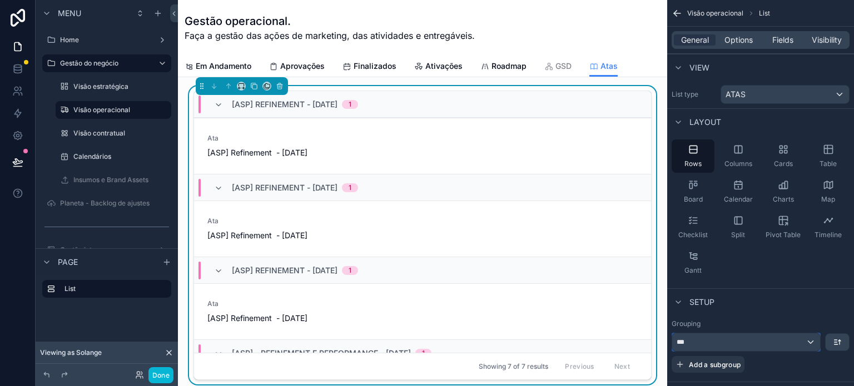
click at [750, 342] on div "***" at bounding box center [746, 343] width 148 height 18
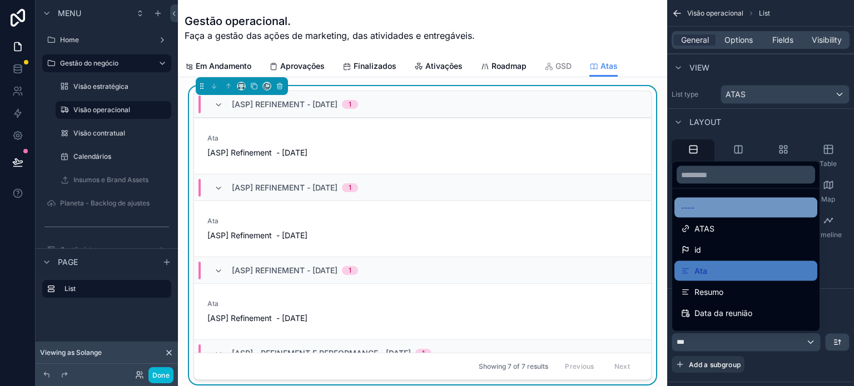
click at [718, 214] on div "----" at bounding box center [746, 207] width 130 height 13
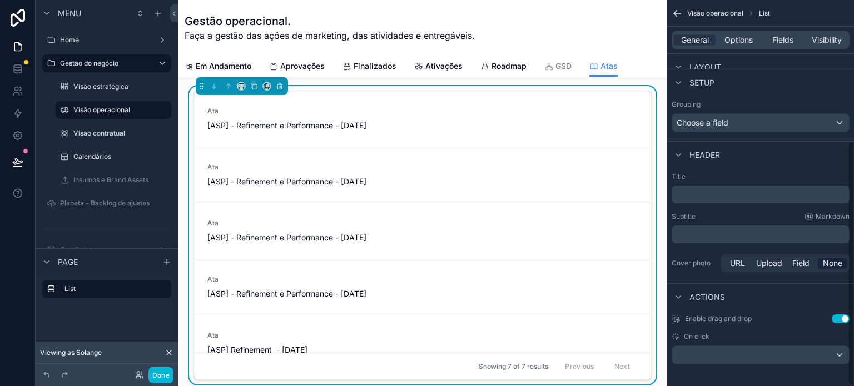
scroll to position [223, 0]
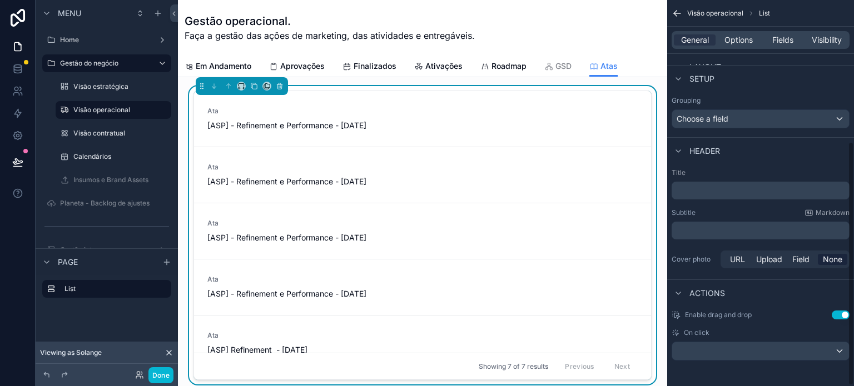
drag, startPoint x: 852, startPoint y: 213, endPoint x: 853, endPoint y: 361, distance: 147.3
click at [853, 361] on div "Visão operacional List General Options Fields Visibility View List type ATAS La…" at bounding box center [760, 193] width 187 height 386
click at [220, 62] on span "Em Andamento" at bounding box center [224, 66] width 56 height 11
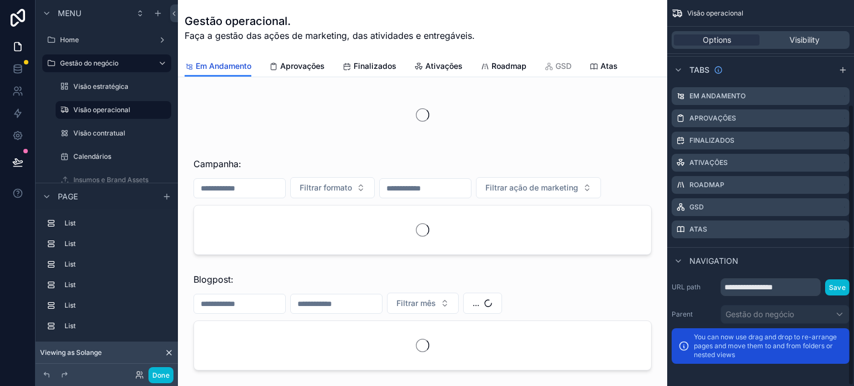
scroll to position [143, 0]
click at [278, 72] on link "Aprovações" at bounding box center [297, 67] width 56 height 22
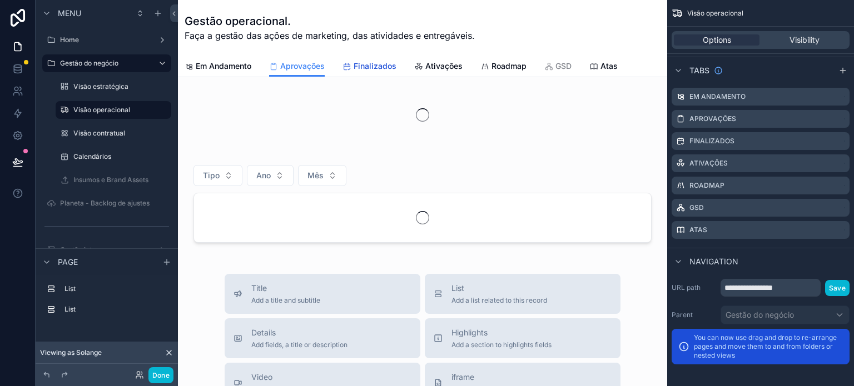
click at [351, 63] on icon "scrollable content" at bounding box center [346, 66] width 9 height 9
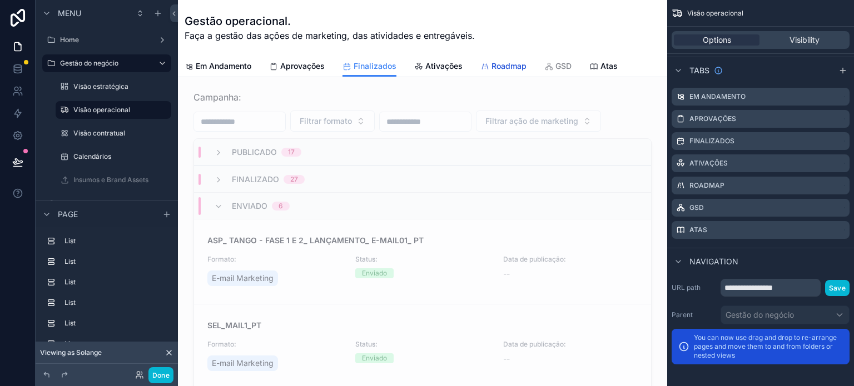
click at [509, 63] on span "Roadmap" at bounding box center [508, 66] width 35 height 11
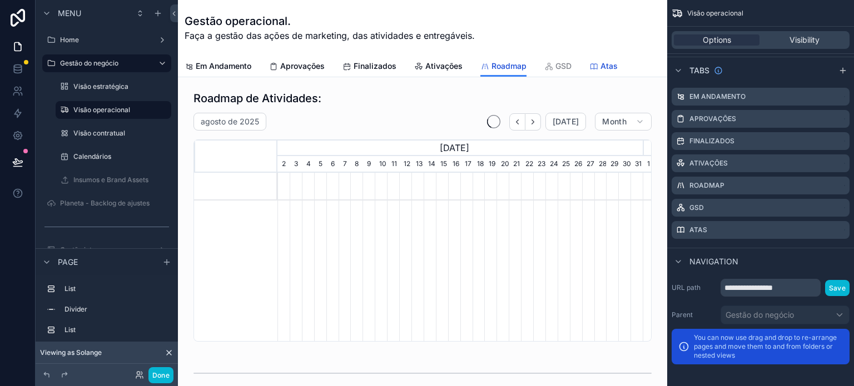
scroll to position [0, 365]
click at [599, 69] on div "Atas" at bounding box center [603, 66] width 28 height 11
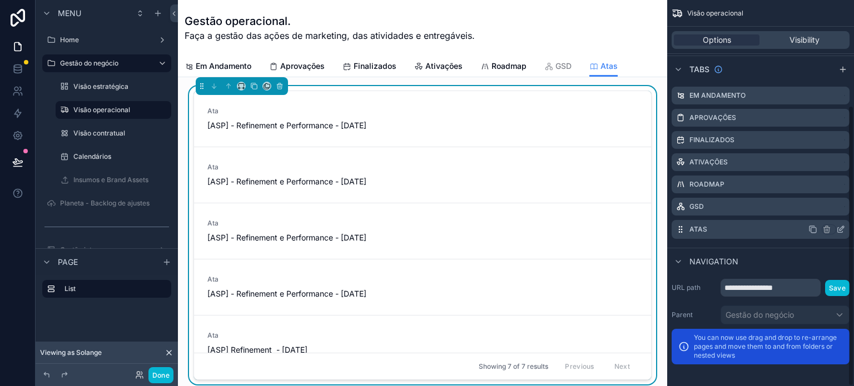
click at [839, 230] on icon "scrollable content" at bounding box center [841, 228] width 4 height 4
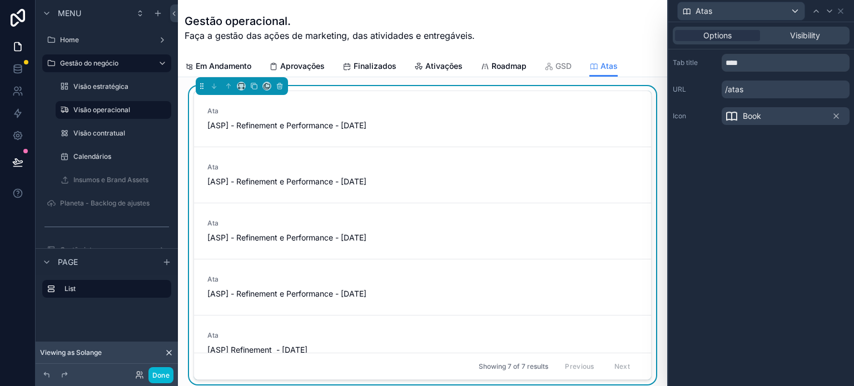
scroll to position [143, 0]
click at [533, 97] on link "Ata [ASP] - Refinement e Performance - [DATE]" at bounding box center [422, 119] width 457 height 56
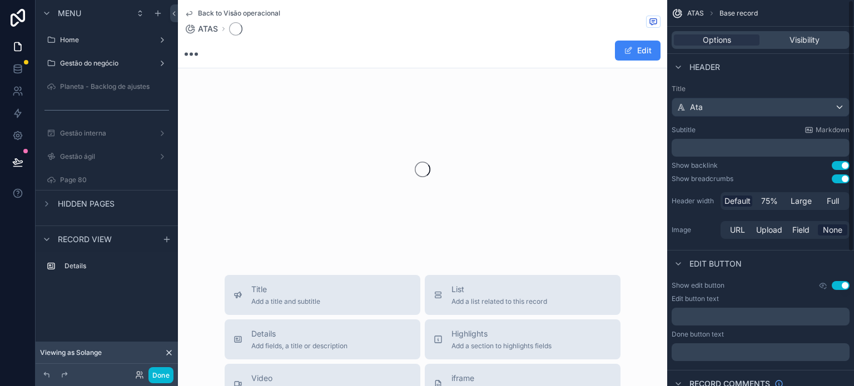
click at [241, 18] on div "Back to Visão operacional ATAS" at bounding box center [233, 22] width 96 height 27
click at [241, 13] on span "Back to Visão operacional" at bounding box center [239, 13] width 82 height 9
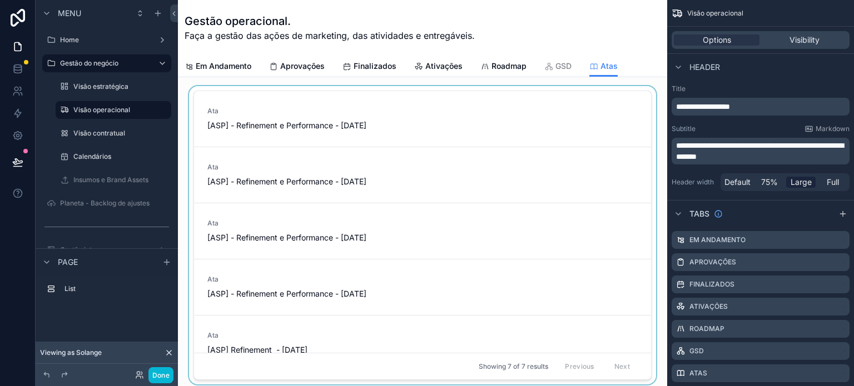
click at [245, 88] on div "scrollable content" at bounding box center [422, 237] width 471 height 303
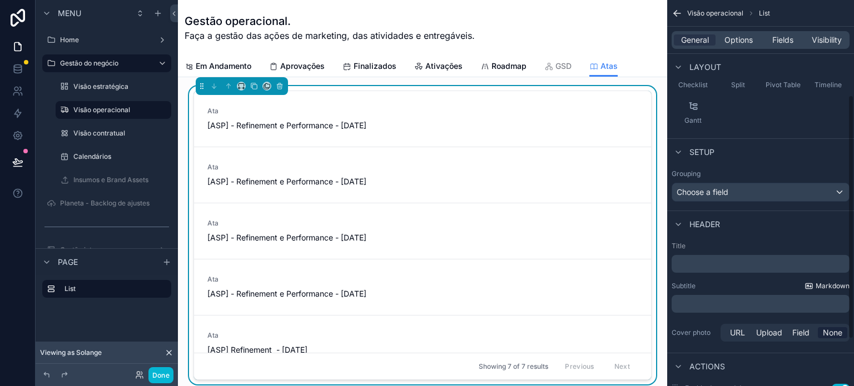
drag, startPoint x: 853, startPoint y: 191, endPoint x: 847, endPoint y: 284, distance: 93.6
click at [849, 286] on div "Visão operacional List General Options Fields Visibility View List type ATAS La…" at bounding box center [760, 193] width 187 height 386
click at [719, 263] on p "﻿" at bounding box center [761, 265] width 171 height 11
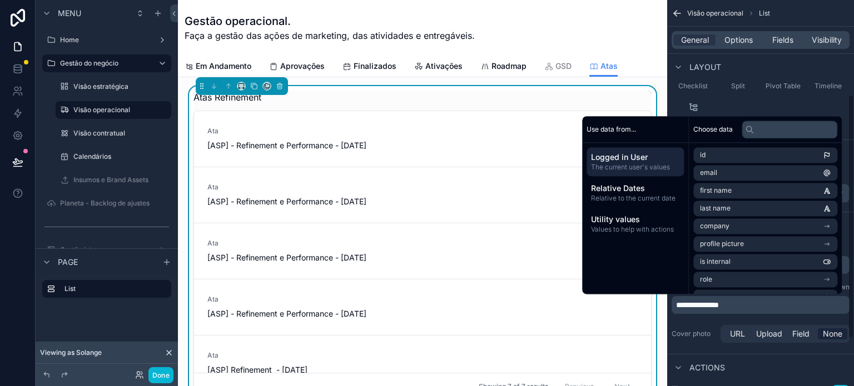
click at [781, 359] on div "Actions" at bounding box center [760, 367] width 187 height 27
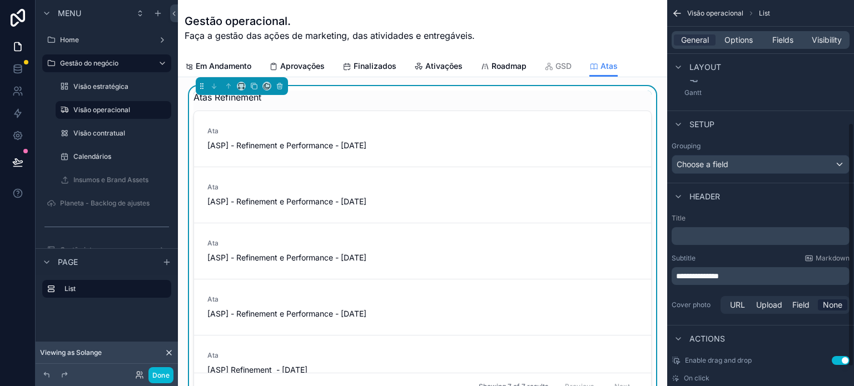
scroll to position [223, 0]
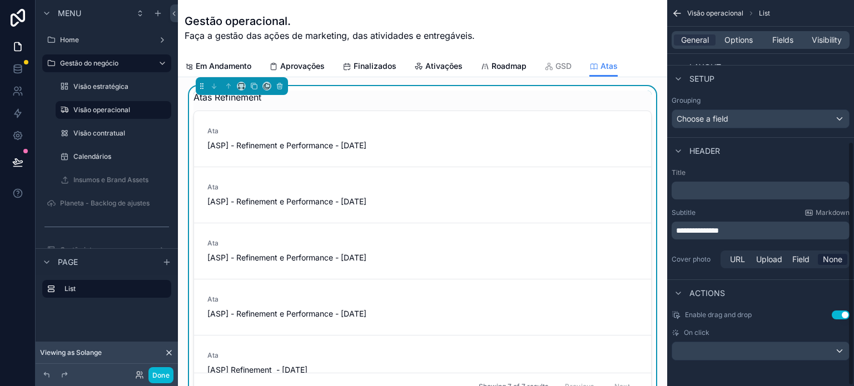
drag, startPoint x: 849, startPoint y: 207, endPoint x: 853, endPoint y: 287, distance: 80.1
click at [853, 287] on div "**********" at bounding box center [760, 193] width 187 height 386
click at [695, 231] on span "**********" at bounding box center [697, 231] width 43 height 8
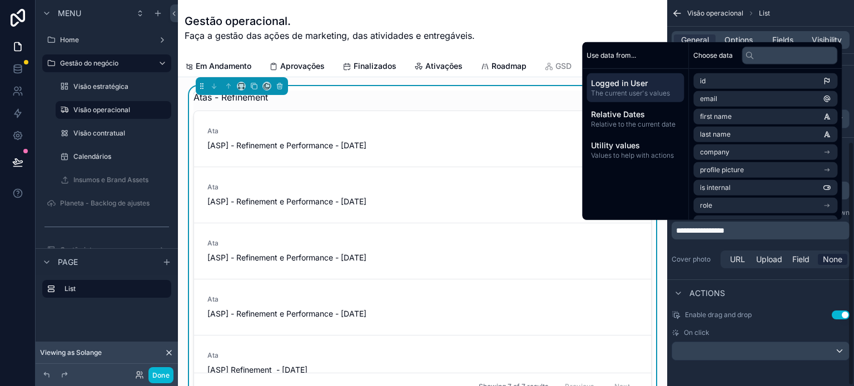
click at [787, 324] on div "Enable drag and drop Use setting On click" at bounding box center [760, 335] width 187 height 59
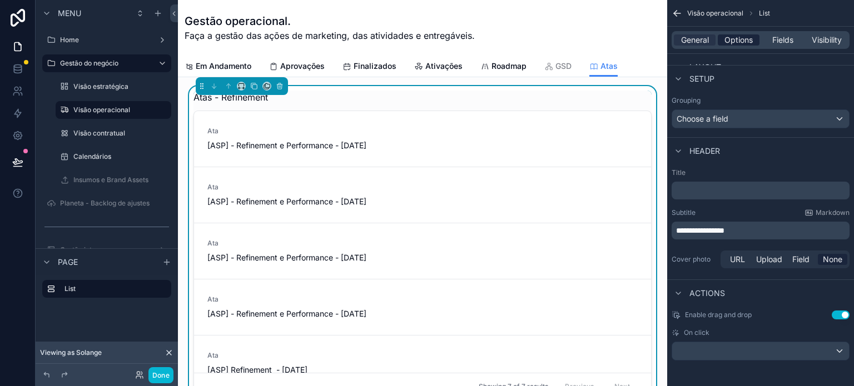
click at [733, 42] on span "Options" at bounding box center [738, 39] width 28 height 11
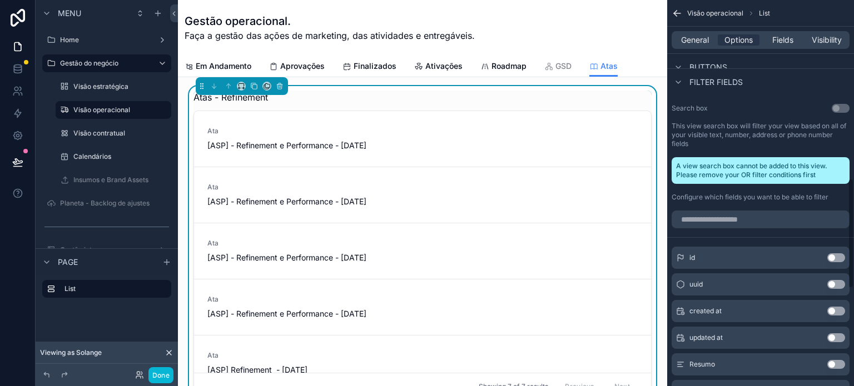
click at [853, 230] on div "**********" at bounding box center [760, 42] width 187 height 1333
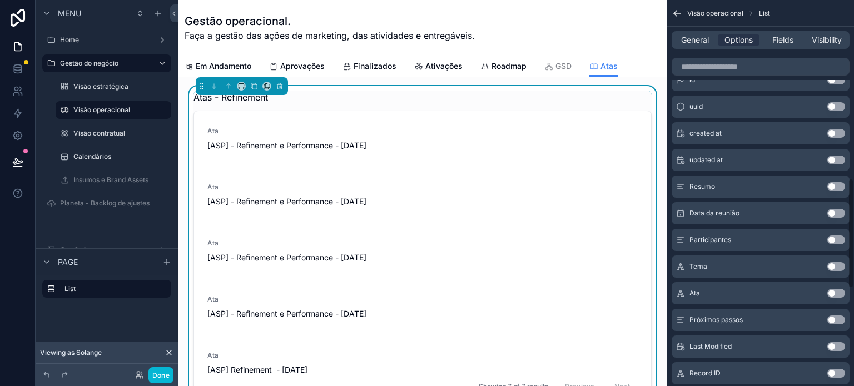
click at [851, 293] on div "id Use setting uuid Use setting created at Use setting updated at Use setting R…" at bounding box center [760, 291] width 187 height 454
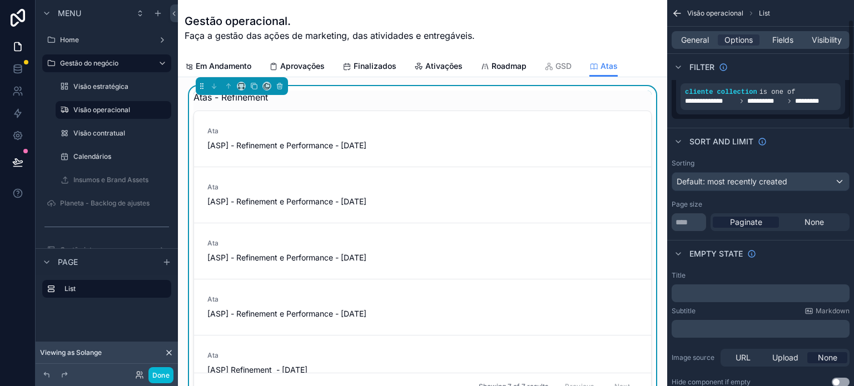
drag, startPoint x: 851, startPoint y: 292, endPoint x: 795, endPoint y: 137, distance: 165.5
click at [842, 38] on div "**********" at bounding box center [760, 193] width 187 height 386
click at [761, 180] on span "Default: most recently created" at bounding box center [732, 179] width 111 height 9
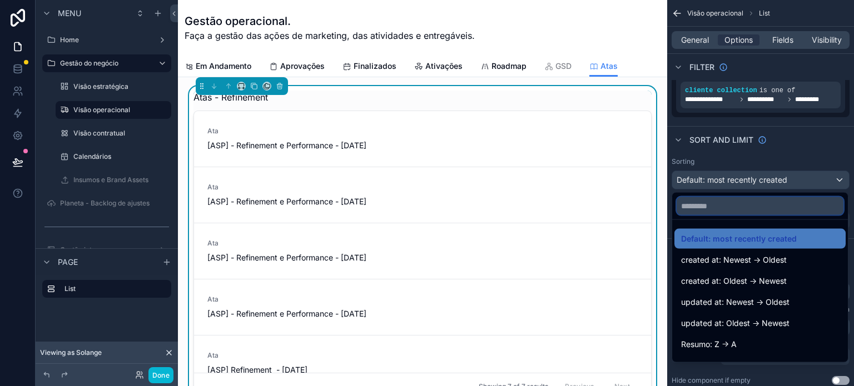
click at [736, 209] on input "text" at bounding box center [760, 206] width 167 height 18
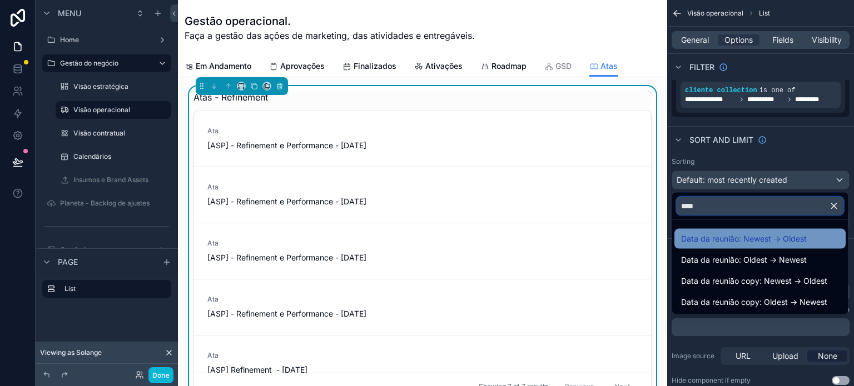
type input "****"
click at [788, 243] on span "Data da reunião: Newest -> Oldest" at bounding box center [744, 238] width 126 height 13
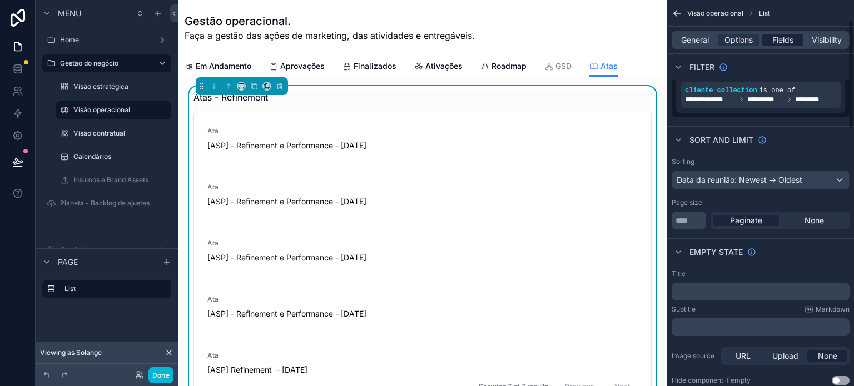
click at [781, 39] on span "Fields" at bounding box center [782, 39] width 21 height 11
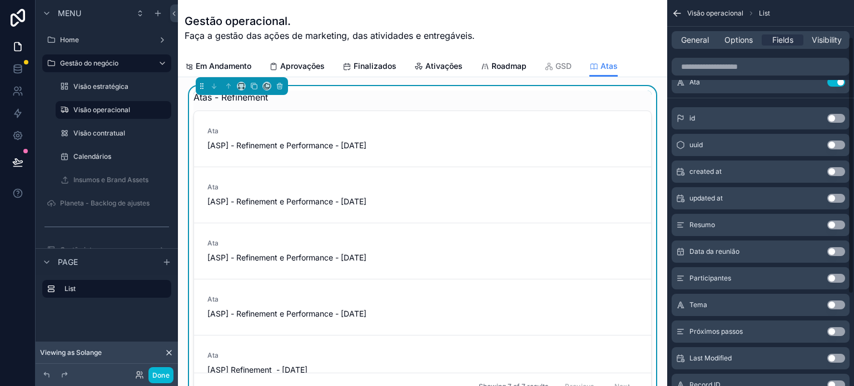
scroll to position [1, 0]
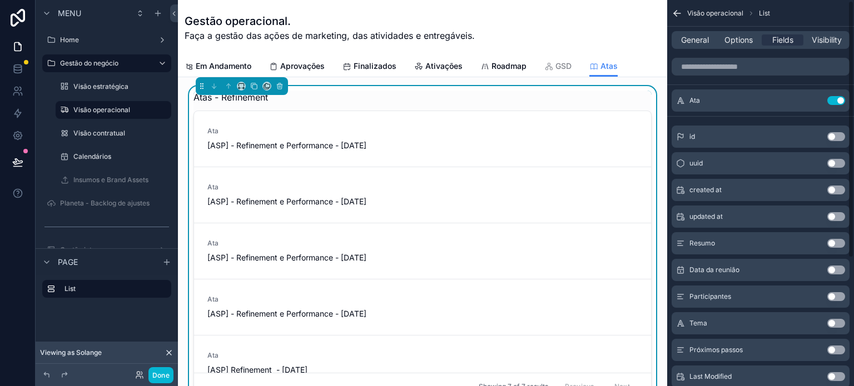
drag, startPoint x: 852, startPoint y: 160, endPoint x: 852, endPoint y: 113, distance: 47.3
click at [852, 113] on div "Visão operacional List General Options Fields Visibility Ata Use setting id Use…" at bounding box center [760, 193] width 187 height 386
click at [404, 143] on span "[ASP] - Refinement e Performance - [DATE]" at bounding box center [311, 145] width 208 height 11
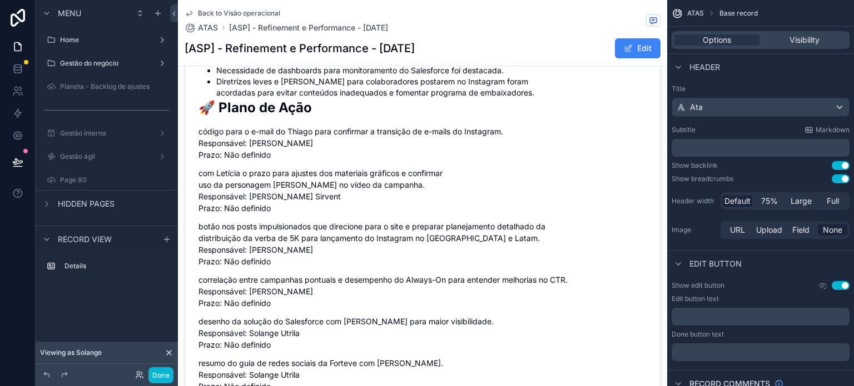
scroll to position [299, 0]
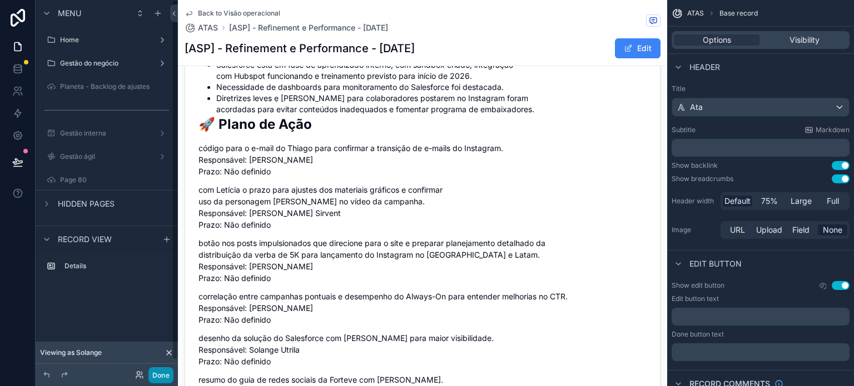
click at [156, 377] on button "Done" at bounding box center [160, 375] width 25 height 16
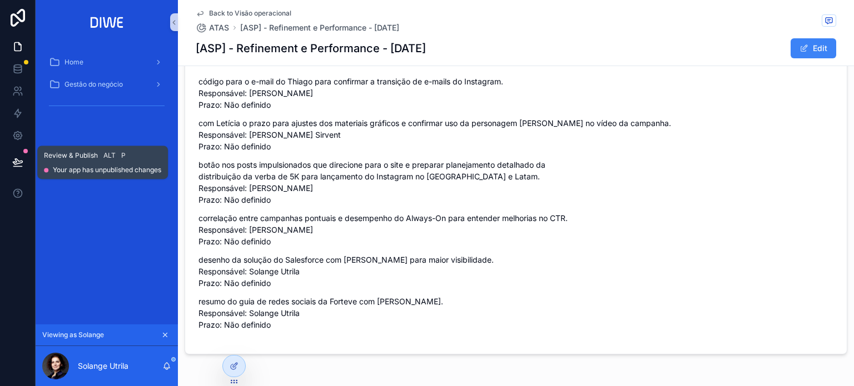
click at [11, 160] on button at bounding box center [18, 162] width 24 height 31
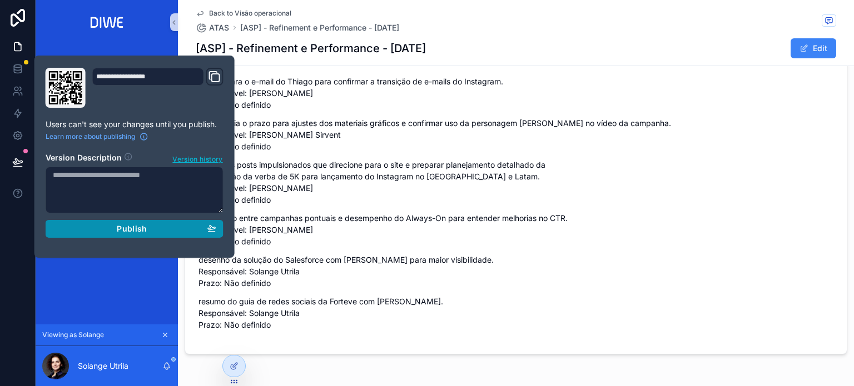
click at [157, 231] on div "Publish" at bounding box center [134, 229] width 163 height 10
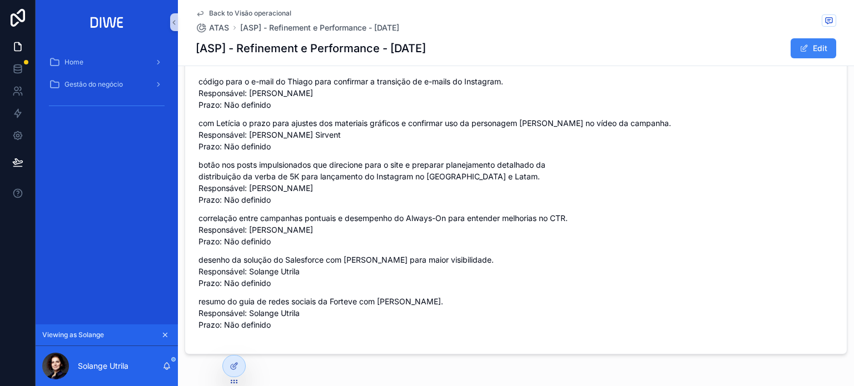
click at [271, 13] on span "Back to Visão operacional" at bounding box center [250, 13] width 82 height 9
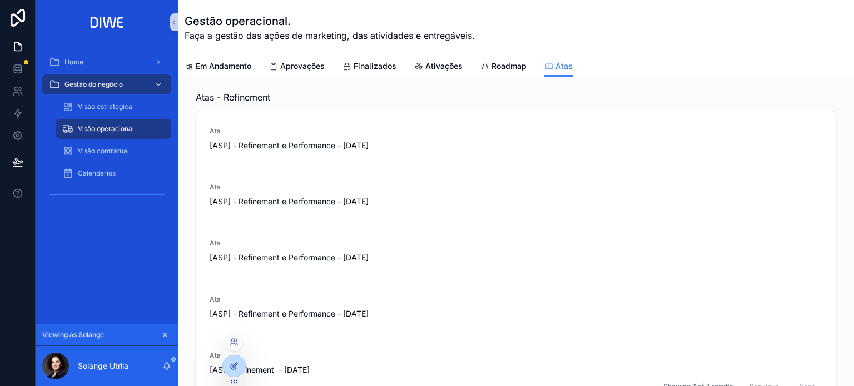
click at [234, 360] on div at bounding box center [234, 366] width 22 height 21
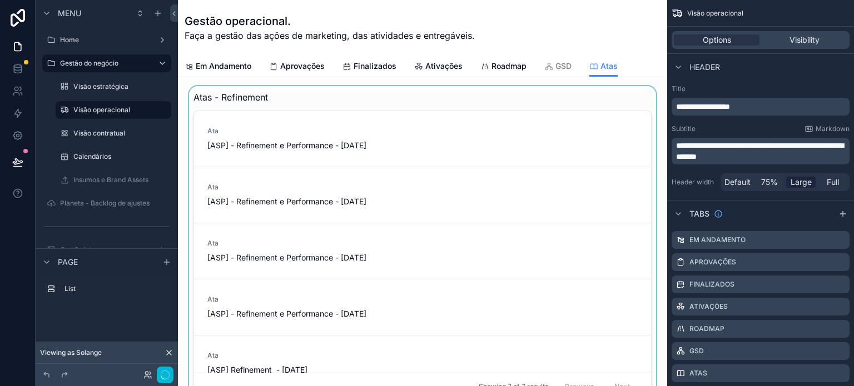
click at [405, 96] on div "scrollable content" at bounding box center [422, 245] width 471 height 319
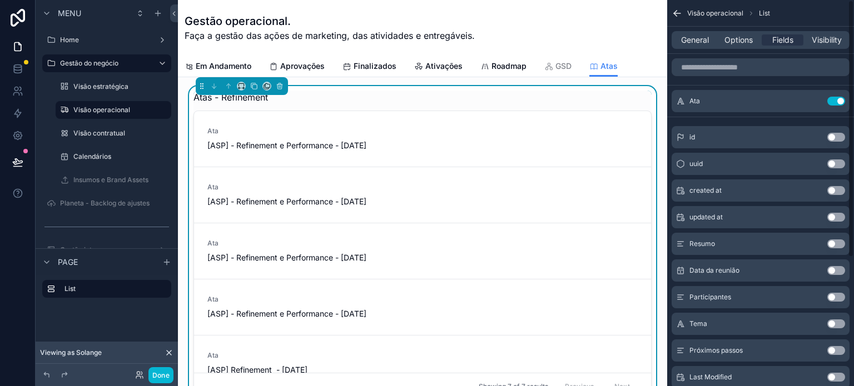
click at [680, 47] on div "General Options Fields Visibility" at bounding box center [761, 40] width 178 height 18
click at [692, 39] on span "General" at bounding box center [695, 39] width 28 height 11
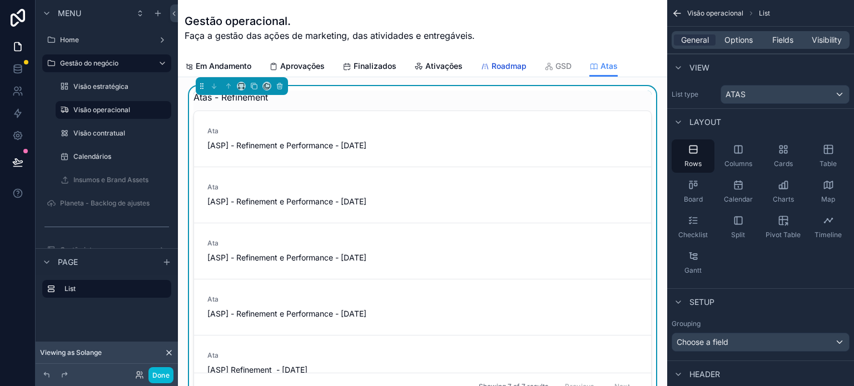
click at [502, 69] on span "Roadmap" at bounding box center [508, 66] width 35 height 11
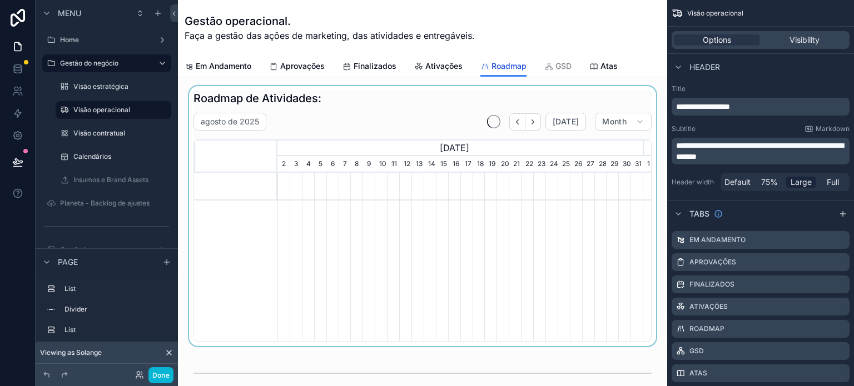
scroll to position [0, 365]
click at [264, 99] on div "scrollable content" at bounding box center [422, 216] width 471 height 260
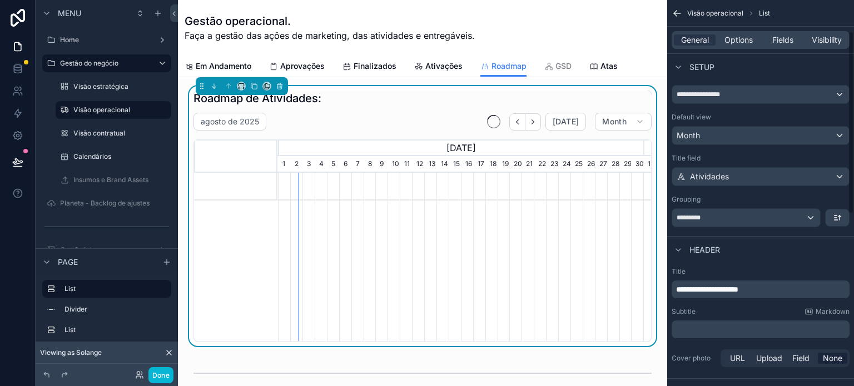
click at [852, 227] on div "**********" at bounding box center [760, 108] width 187 height 794
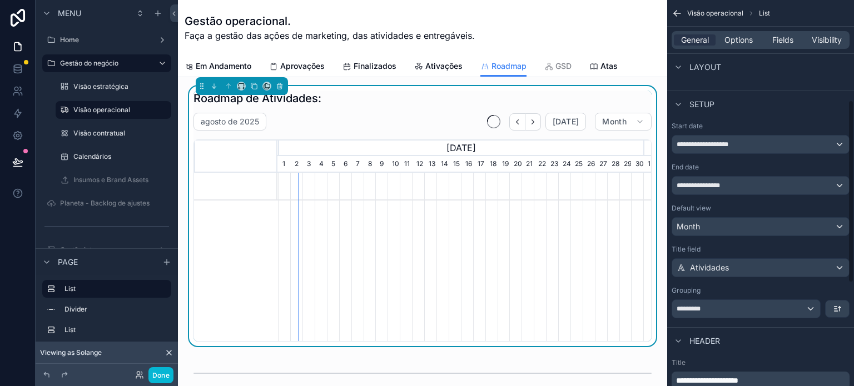
scroll to position [90, 0]
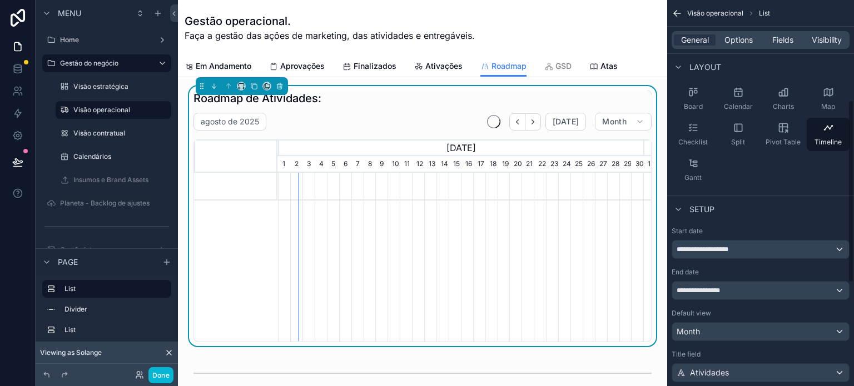
drag, startPoint x: 852, startPoint y: 227, endPoint x: 852, endPoint y: 82, distance: 145.7
click at [852, 81] on div "**********" at bounding box center [760, 193] width 187 height 386
click at [603, 64] on span "Atas" at bounding box center [608, 66] width 17 height 11
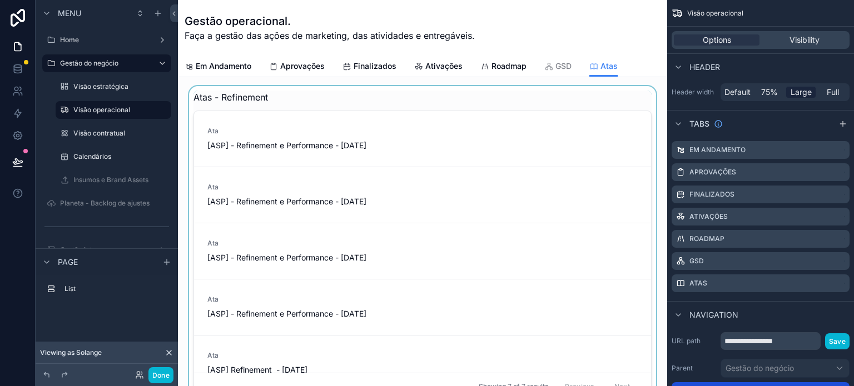
click at [385, 91] on div "scrollable content" at bounding box center [422, 245] width 471 height 319
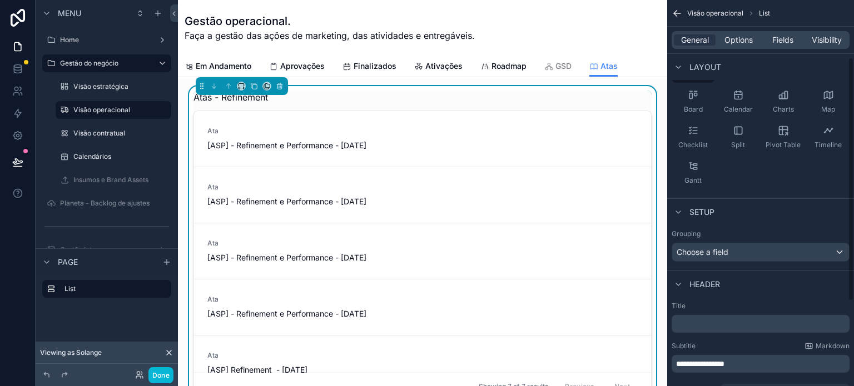
click at [714, 320] on p "﻿" at bounding box center [761, 324] width 171 height 11
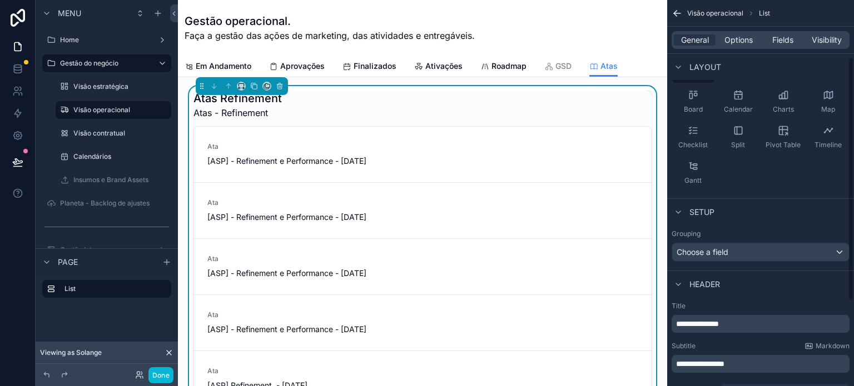
click at [757, 370] on div "**********" at bounding box center [761, 364] width 178 height 18
click at [757, 365] on p "**********" at bounding box center [761, 364] width 171 height 11
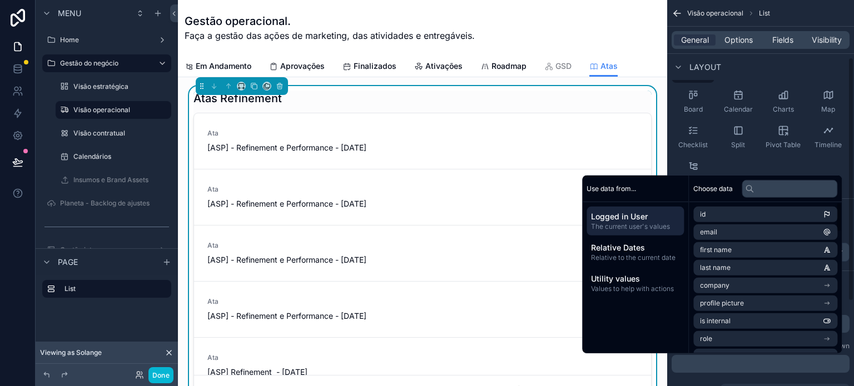
click at [776, 165] on div "Rows Columns Cards Table Board Calendar Charts Map Checklist Split Pivot Table …" at bounding box center [760, 119] width 187 height 149
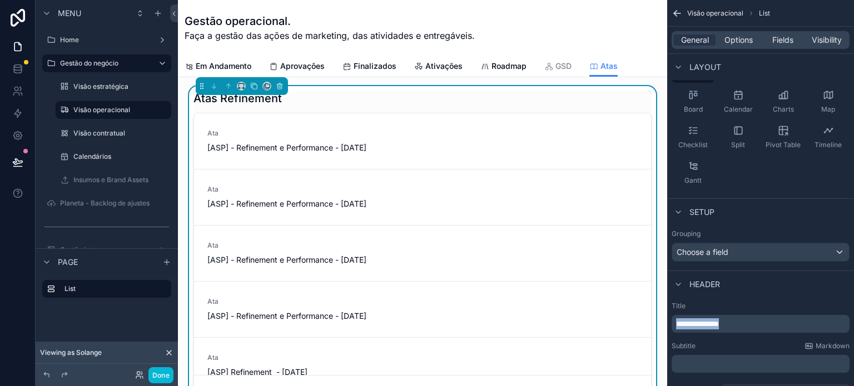
drag, startPoint x: 708, startPoint y: 320, endPoint x: 674, endPoint y: 319, distance: 33.9
click at [674, 319] on div "**********" at bounding box center [761, 324] width 178 height 18
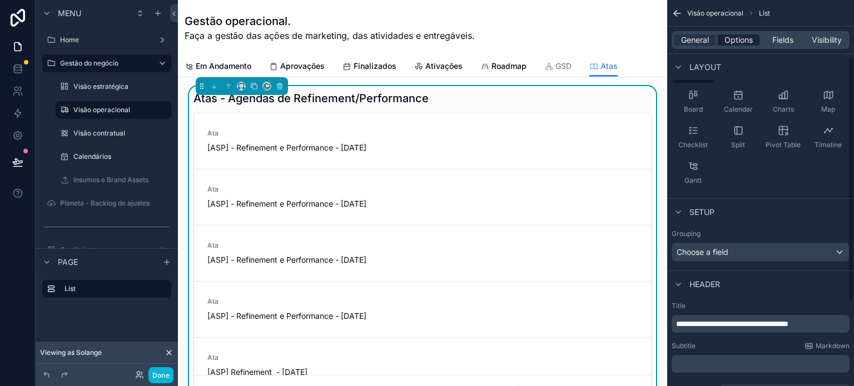
click at [752, 43] on span "Options" at bounding box center [738, 39] width 28 height 11
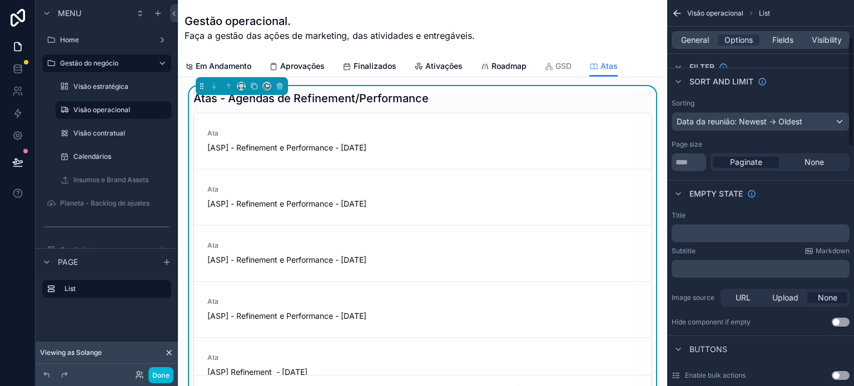
scroll to position [118, 0]
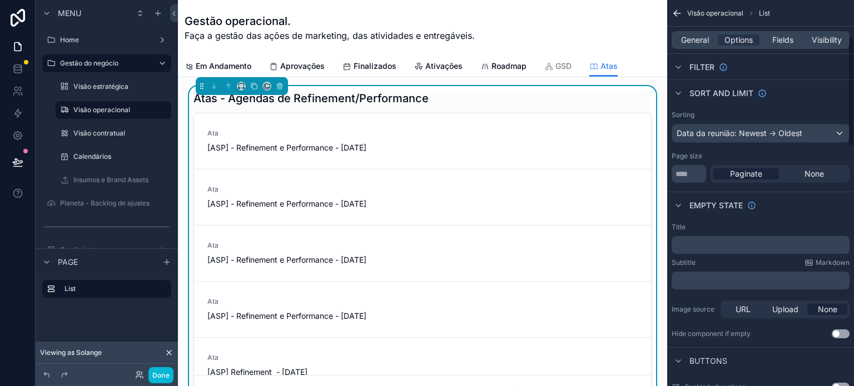
drag, startPoint x: 852, startPoint y: 144, endPoint x: 849, endPoint y: 38, distance: 106.2
click at [849, 38] on div "**********" at bounding box center [760, 193] width 187 height 386
click at [787, 39] on span "Fields" at bounding box center [782, 39] width 21 height 11
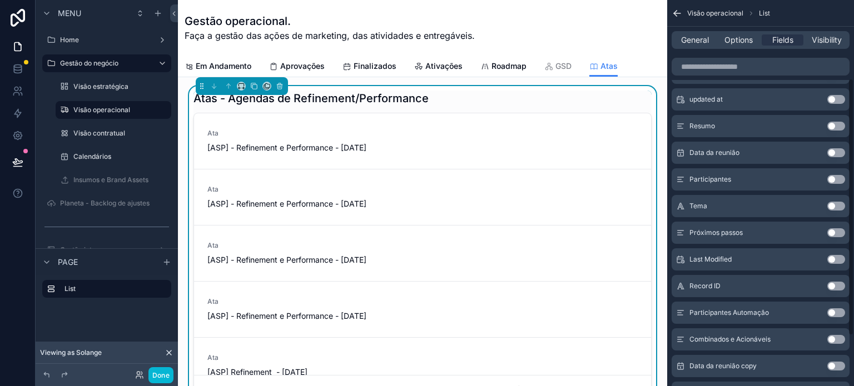
click at [853, 117] on div "Visão operacional List General Options Fields Visibility Ata Use setting id Use…" at bounding box center [760, 193] width 187 height 386
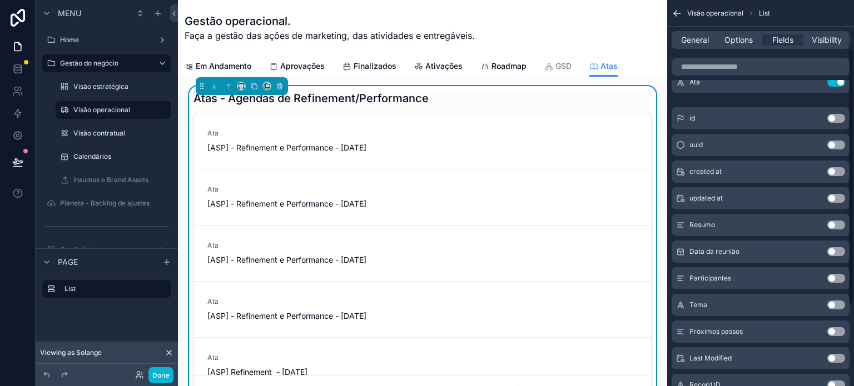
scroll to position [0, 0]
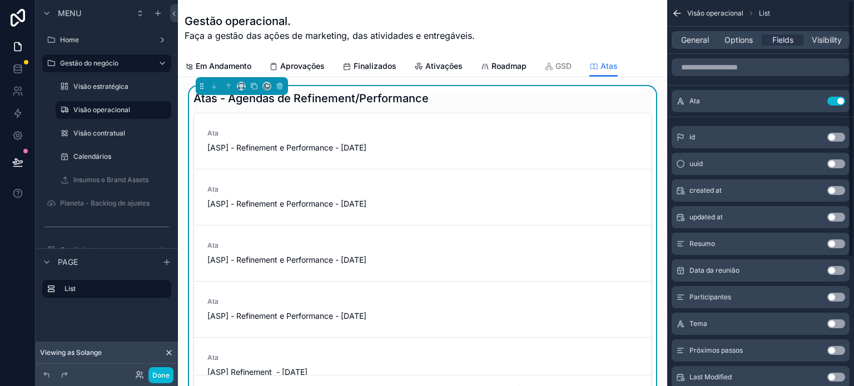
drag, startPoint x: 852, startPoint y: 115, endPoint x: 851, endPoint y: 13, distance: 102.3
click at [853, 12] on div "Visão operacional List General Options Fields Visibility Ata Use setting id Use…" at bounding box center [760, 193] width 187 height 386
click at [734, 39] on span "Options" at bounding box center [738, 39] width 28 height 11
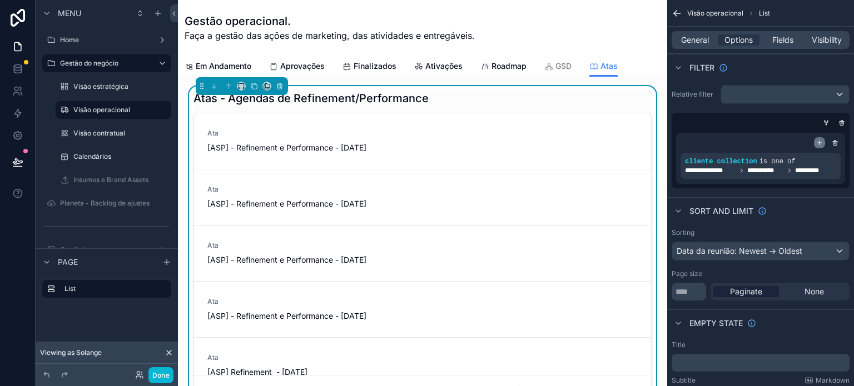
click at [818, 140] on icon "scrollable content" at bounding box center [819, 143] width 7 height 7
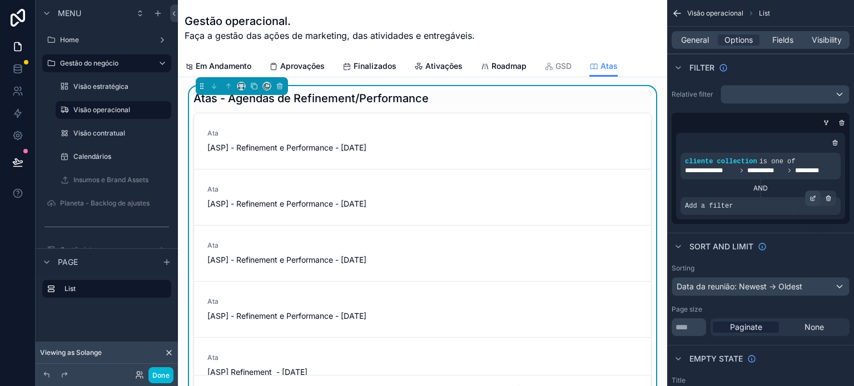
click at [811, 200] on icon "scrollable content" at bounding box center [813, 199] width 4 height 4
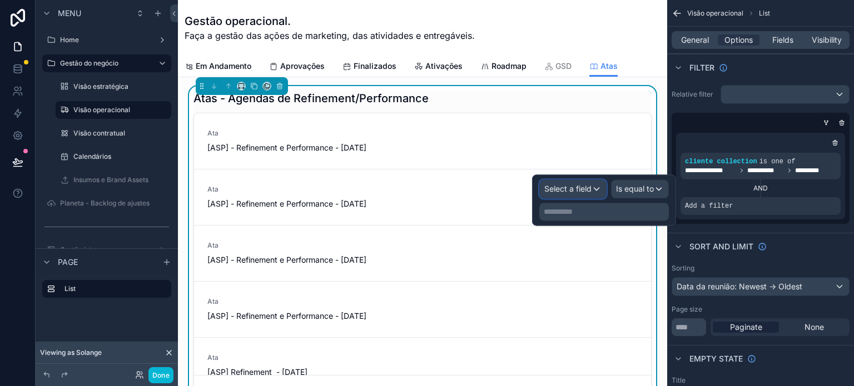
click at [575, 191] on span "Select a field" at bounding box center [567, 188] width 47 height 9
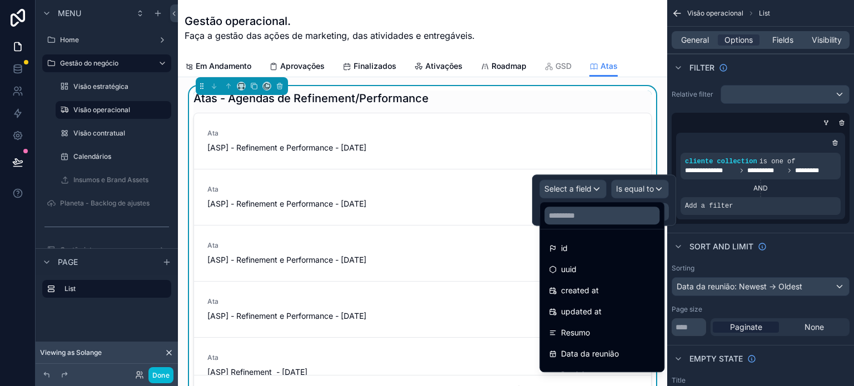
click at [613, 227] on div at bounding box center [602, 215] width 124 height 27
click at [611, 220] on input "text" at bounding box center [601, 216] width 115 height 18
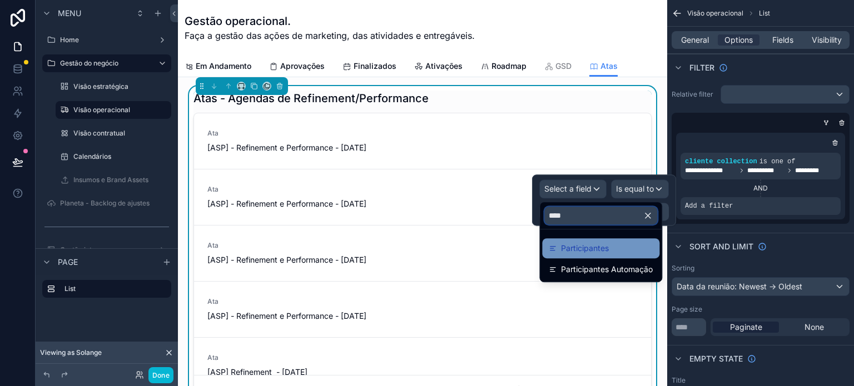
type input "****"
click at [601, 248] on span "Participantes" at bounding box center [585, 248] width 48 height 13
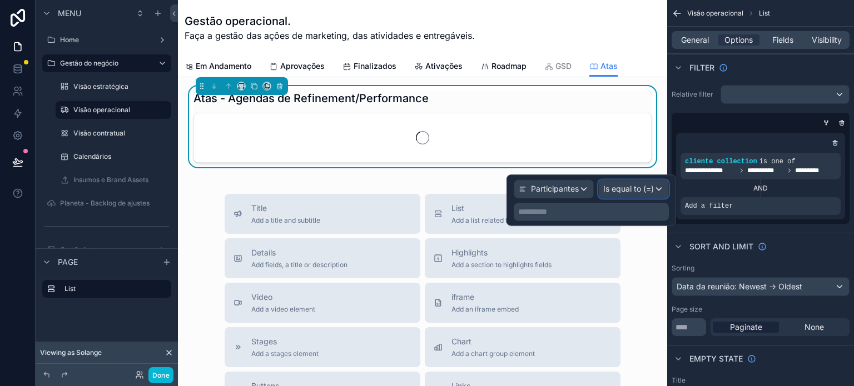
click at [634, 192] on span "Is equal to (=)" at bounding box center [628, 188] width 51 height 11
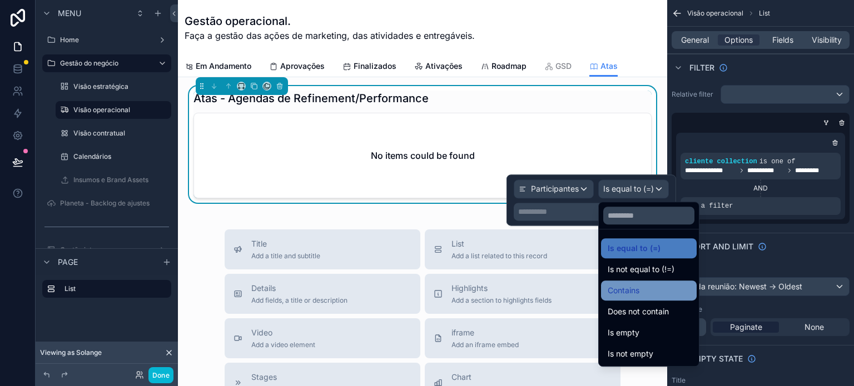
click at [647, 292] on div "Contains" at bounding box center [649, 290] width 82 height 13
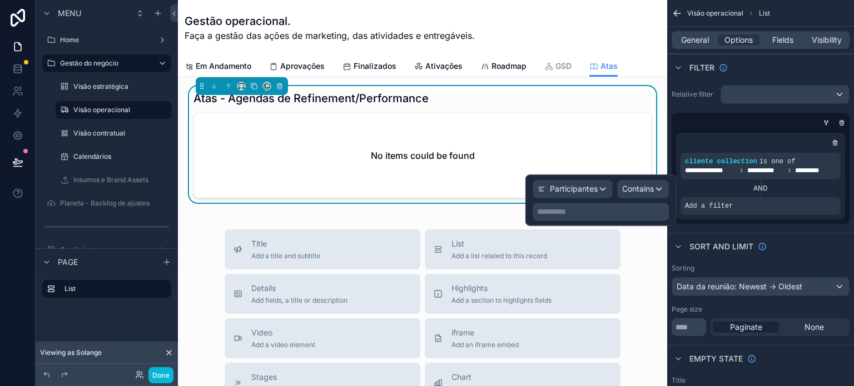
click at [590, 213] on p "**********" at bounding box center [602, 211] width 130 height 11
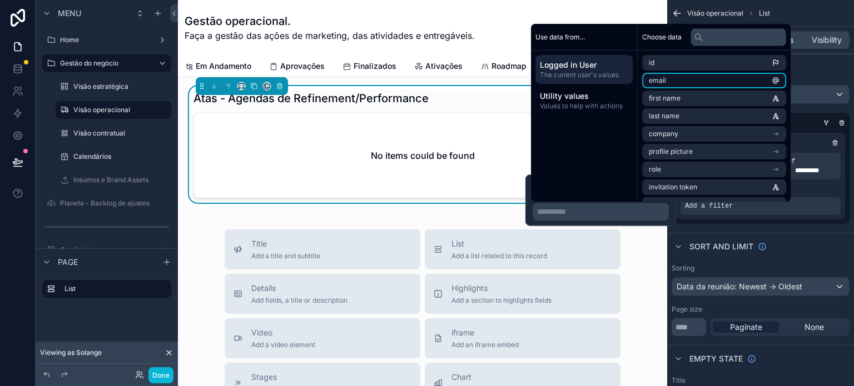
click at [697, 79] on li "email" at bounding box center [714, 81] width 144 height 16
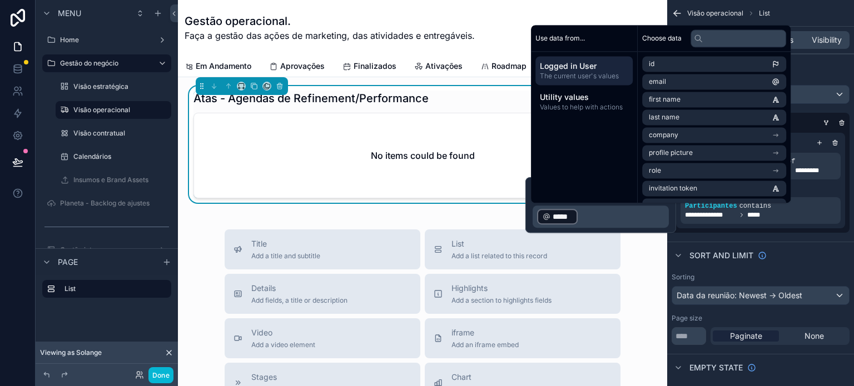
click at [598, 216] on p "﻿ ***** ﻿ ﻿" at bounding box center [602, 217] width 130 height 18
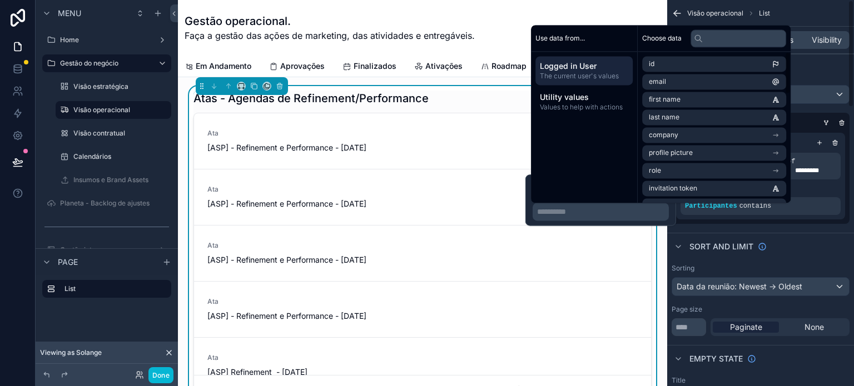
click at [802, 220] on div "**********" at bounding box center [761, 176] width 178 height 96
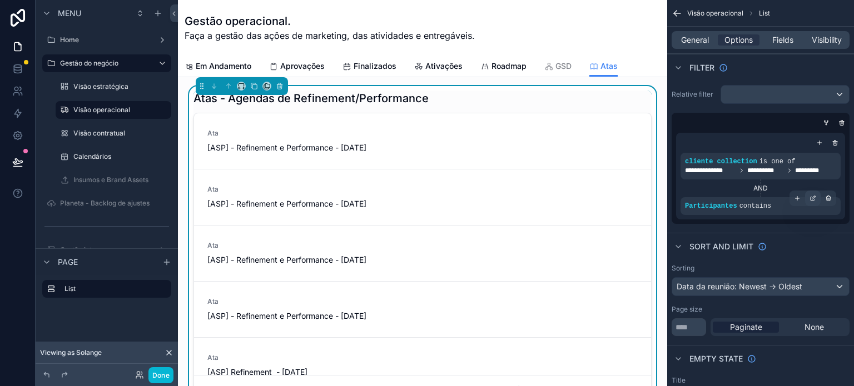
click at [812, 197] on icon "scrollable content" at bounding box center [813, 197] width 3 height 3
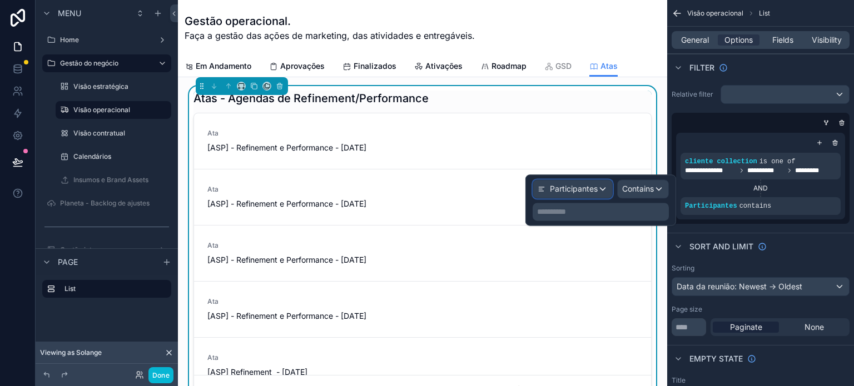
click at [574, 186] on span "Participantes" at bounding box center [574, 188] width 48 height 11
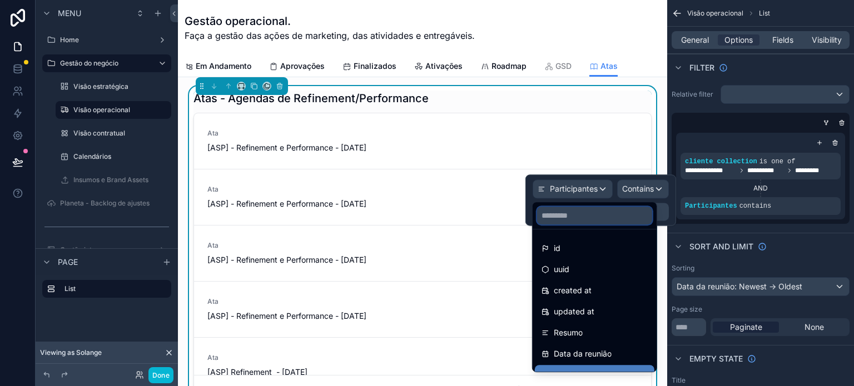
click at [603, 208] on input "text" at bounding box center [594, 216] width 115 height 18
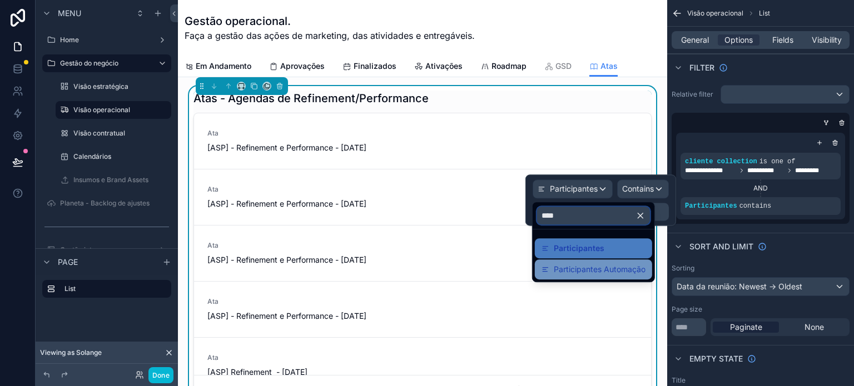
type input "****"
click at [616, 269] on span "Participantes Automação" at bounding box center [600, 269] width 92 height 13
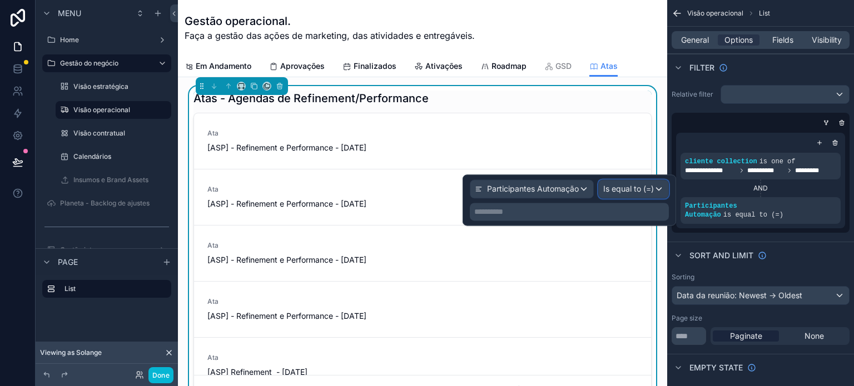
click at [630, 190] on span "Is equal to (=)" at bounding box center [628, 188] width 51 height 11
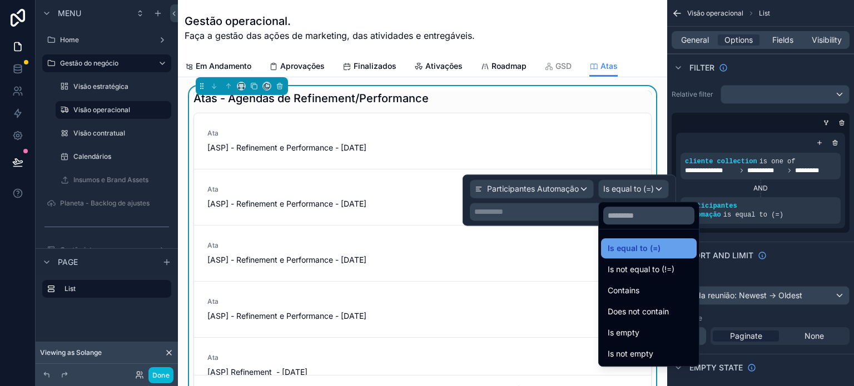
click at [667, 248] on div "Is equal to (=)" at bounding box center [649, 248] width 82 height 13
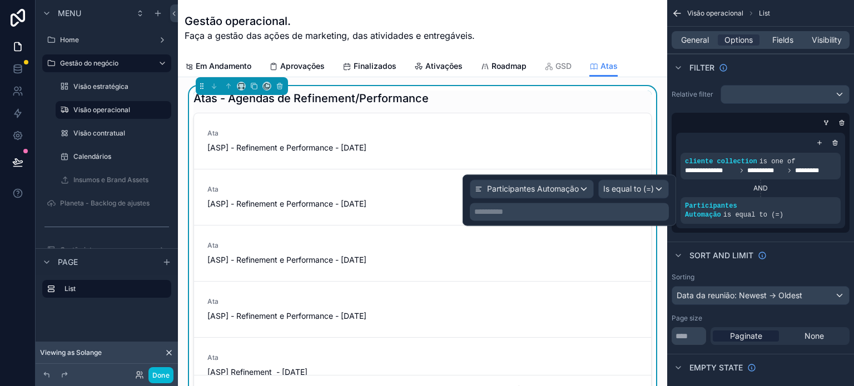
click at [569, 211] on p "**********" at bounding box center [570, 211] width 192 height 11
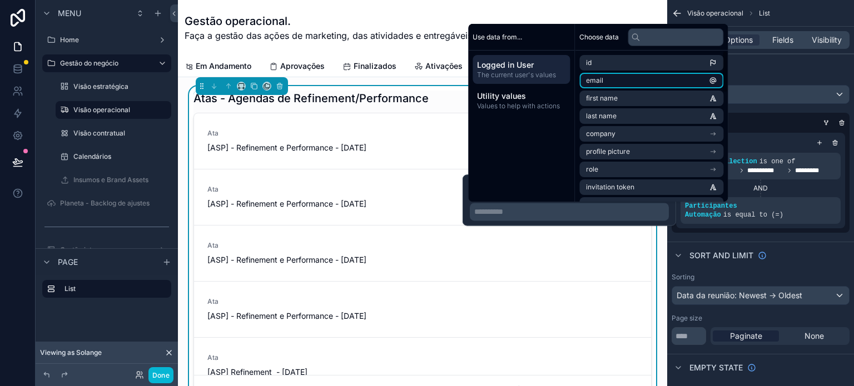
click at [609, 84] on li "email" at bounding box center [651, 81] width 144 height 16
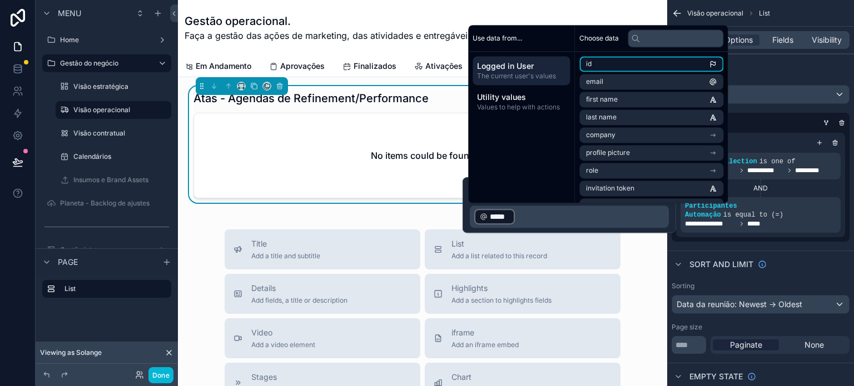
click at [614, 70] on li "id" at bounding box center [651, 64] width 144 height 16
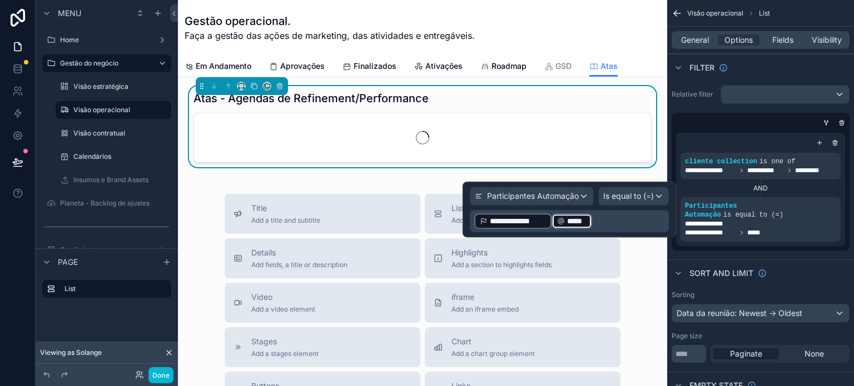
click at [615, 218] on p "**********" at bounding box center [570, 221] width 192 height 18
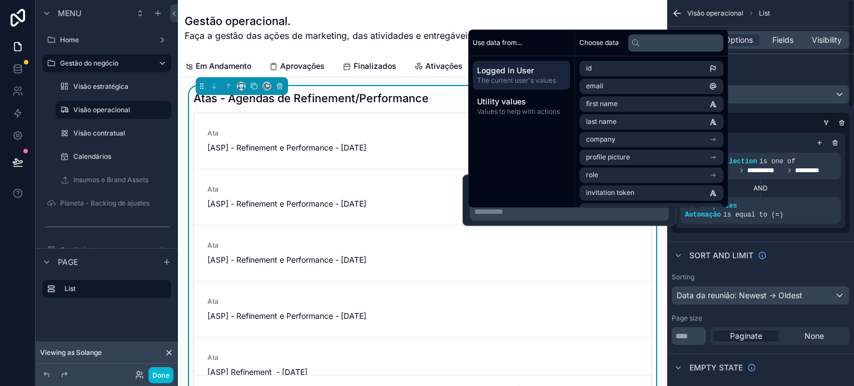
click at [800, 217] on div "**********" at bounding box center [760, 181] width 169 height 96
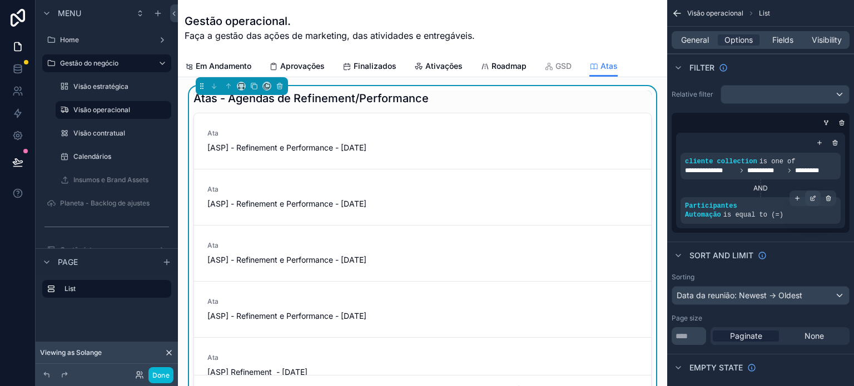
click at [814, 197] on icon "scrollable content" at bounding box center [812, 198] width 7 height 7
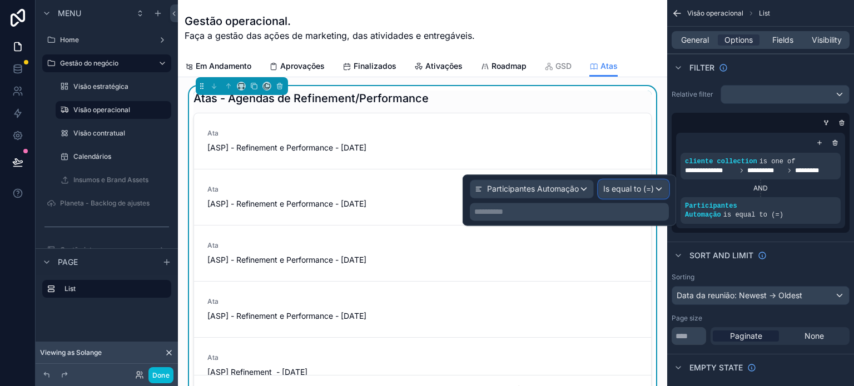
click at [615, 184] on span "Is equal to (=)" at bounding box center [628, 188] width 51 height 11
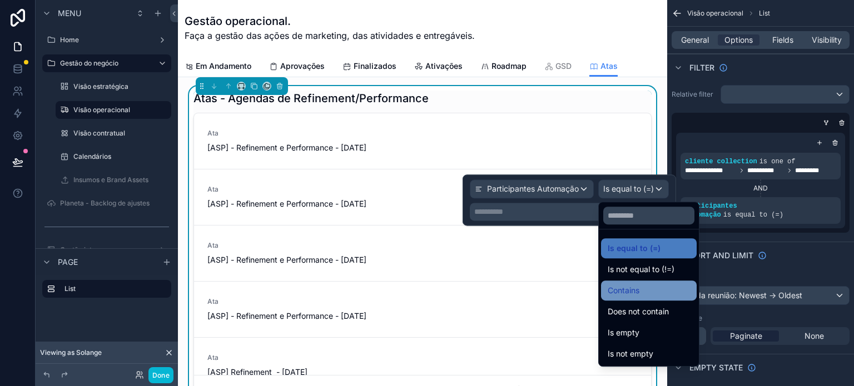
click at [647, 292] on div "Contains" at bounding box center [649, 290] width 82 height 13
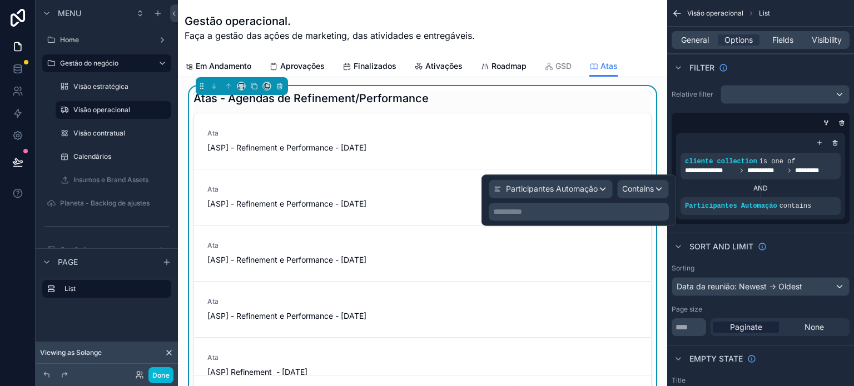
click at [592, 210] on p "**********" at bounding box center [579, 211] width 173 height 11
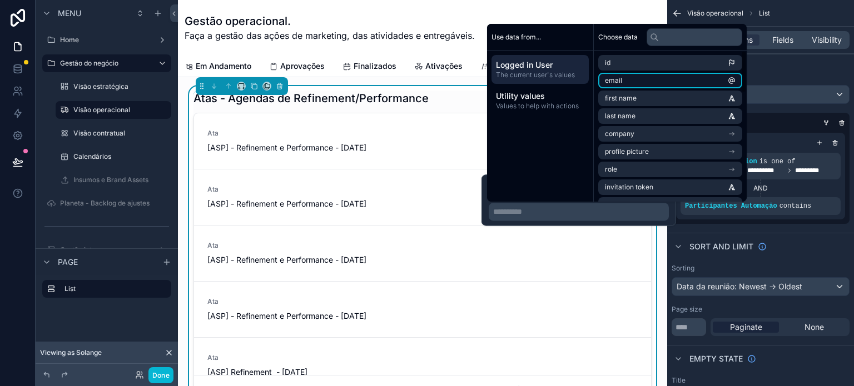
click at [621, 86] on li "email" at bounding box center [670, 81] width 144 height 16
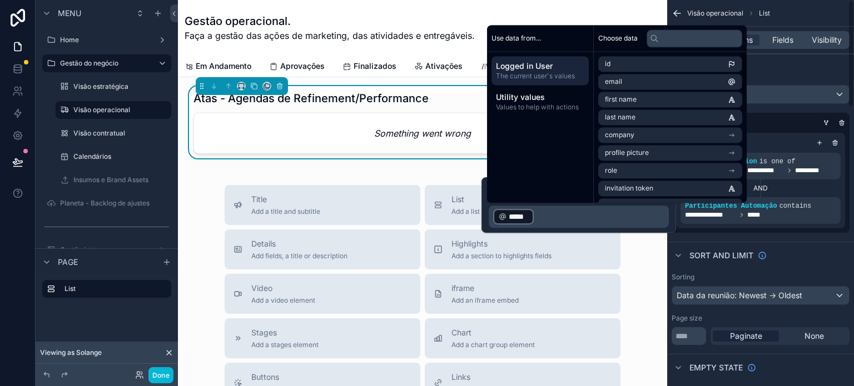
click at [0, 0] on div "scrollable content" at bounding box center [0, 0] width 0 height 0
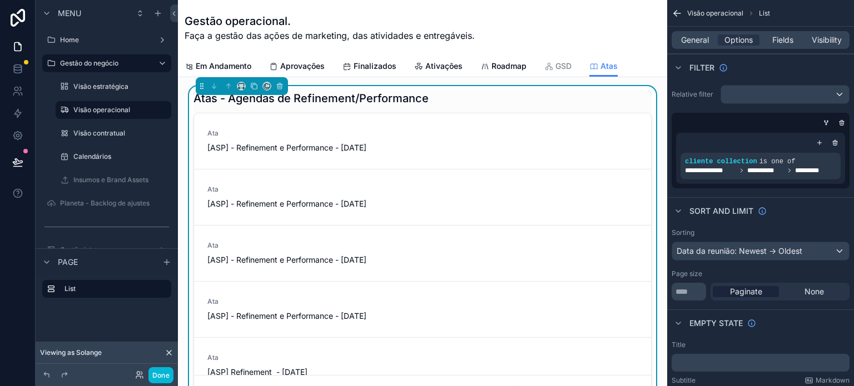
click at [176, 376] on div "Done" at bounding box center [107, 375] width 142 height 22
click at [166, 374] on button "Done" at bounding box center [160, 375] width 25 height 16
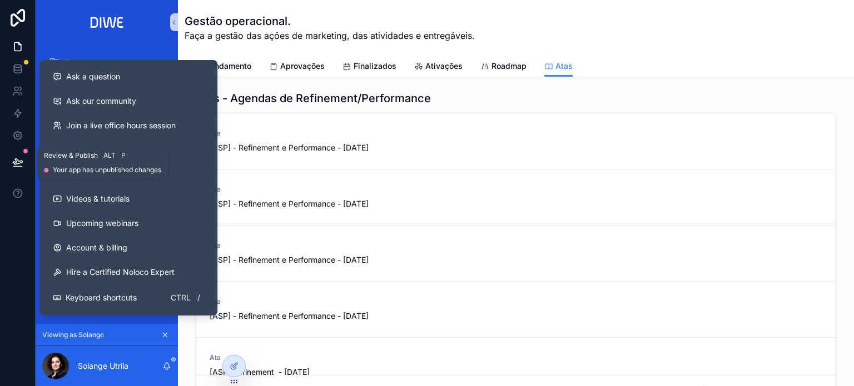
click at [7, 165] on button at bounding box center [18, 162] width 24 height 31
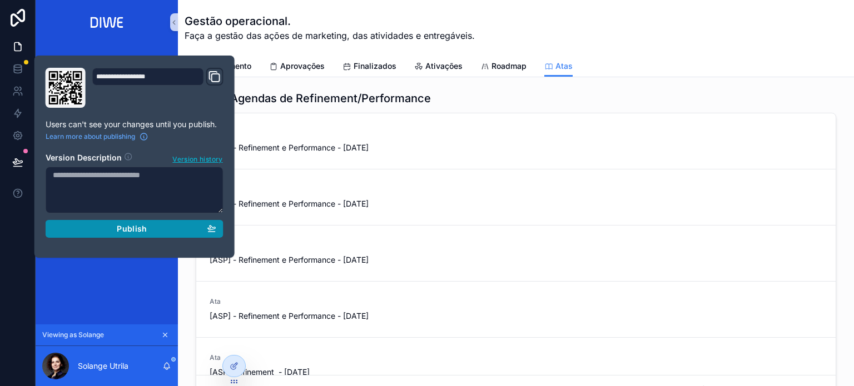
click at [166, 225] on div "Publish" at bounding box center [134, 229] width 163 height 10
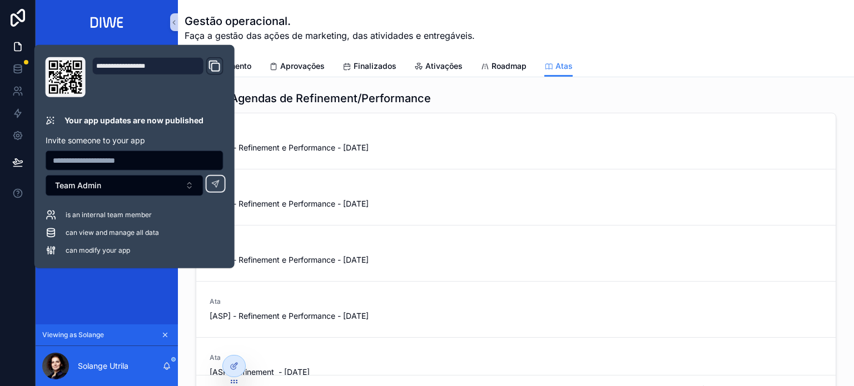
click at [654, 51] on div "Gestão operacional. Faça a gestão das ações de marketing, das atividades e entr…" at bounding box center [516, 28] width 663 height 56
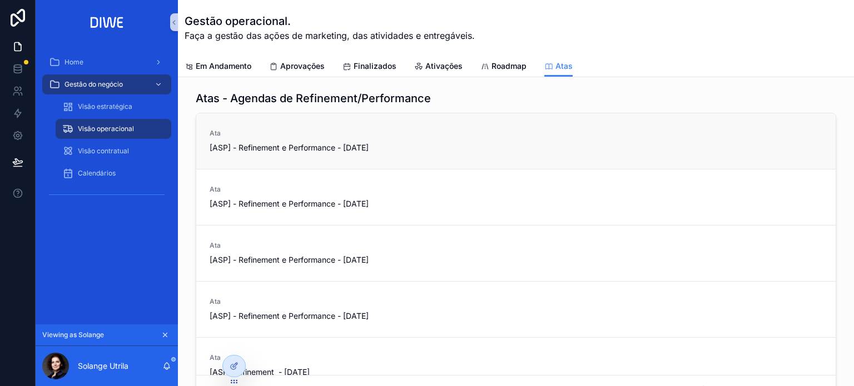
click at [446, 145] on span "[ASP] - Refinement e Performance - [DATE]" at bounding box center [360, 147] width 300 height 11
click at [419, 228] on link "Ata [ASP] - Refinement e Performance - [DATE]" at bounding box center [515, 253] width 639 height 56
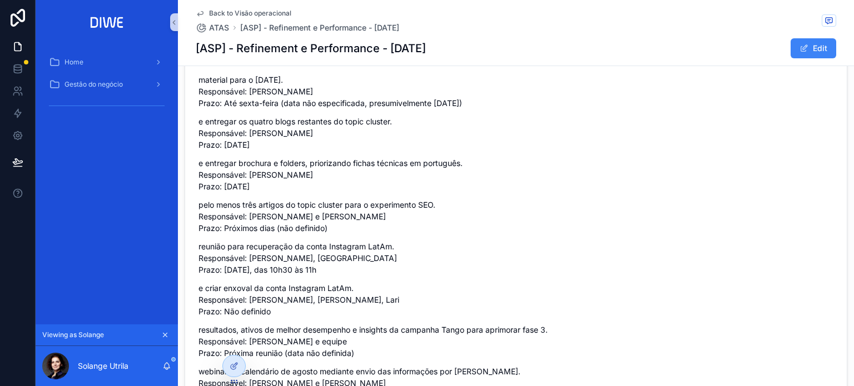
scroll to position [370, 0]
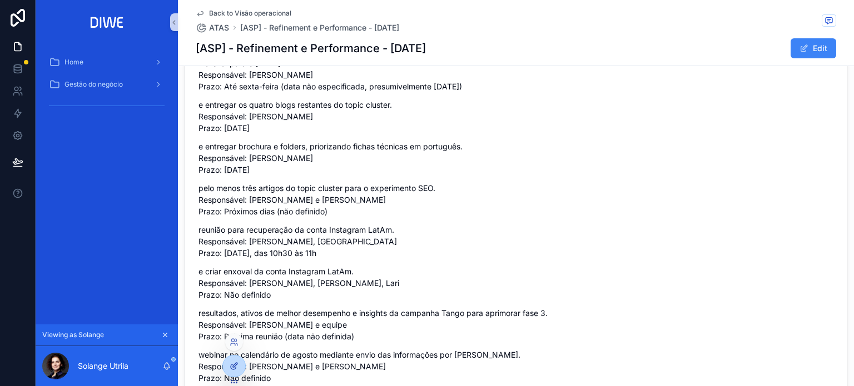
click at [232, 371] on div at bounding box center [234, 366] width 22 height 21
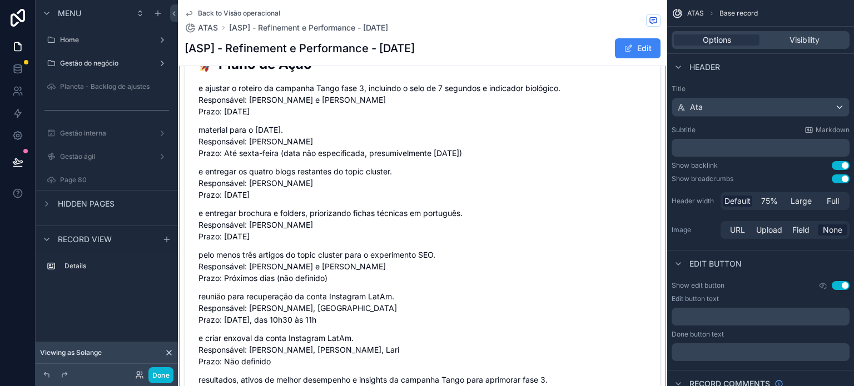
click at [382, 151] on div "scrollable content" at bounding box center [422, 156] width 489 height 895
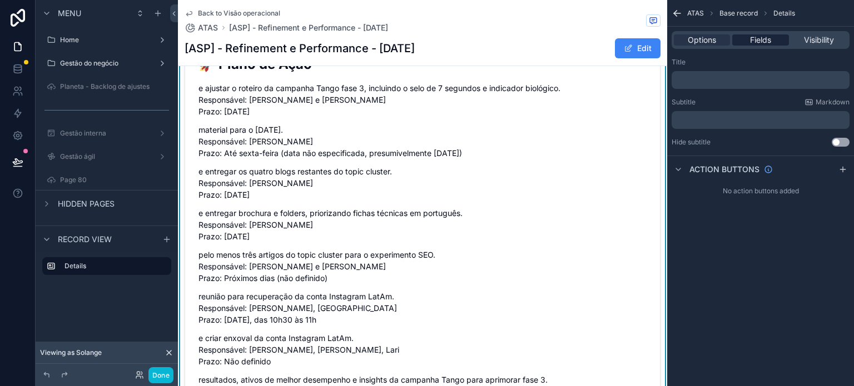
click at [758, 37] on span "Fields" at bounding box center [760, 39] width 21 height 11
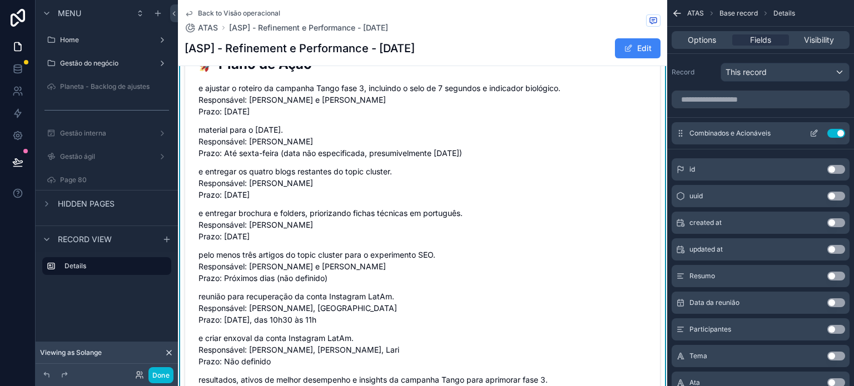
click at [812, 133] on icon "scrollable content" at bounding box center [813, 133] width 9 height 9
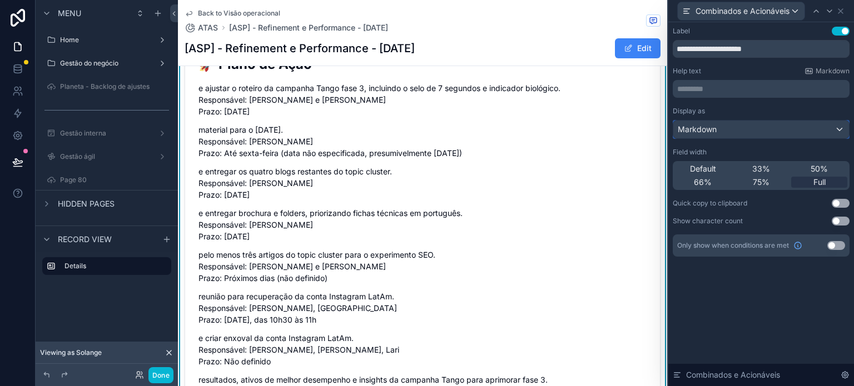
click at [749, 128] on div "Markdown" at bounding box center [761, 130] width 176 height 18
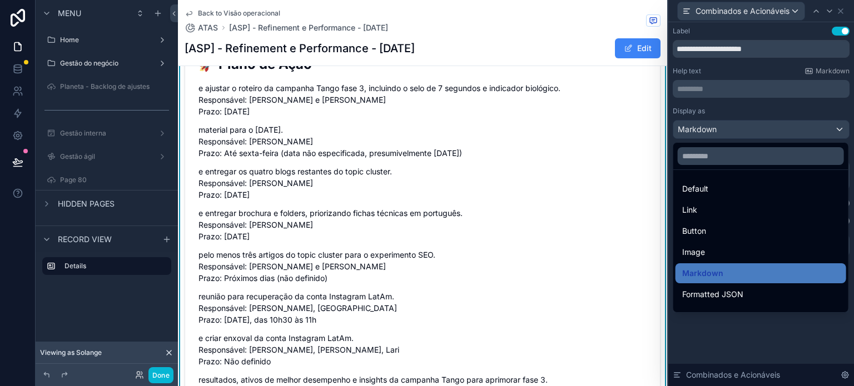
click at [749, 128] on div at bounding box center [761, 193] width 186 height 386
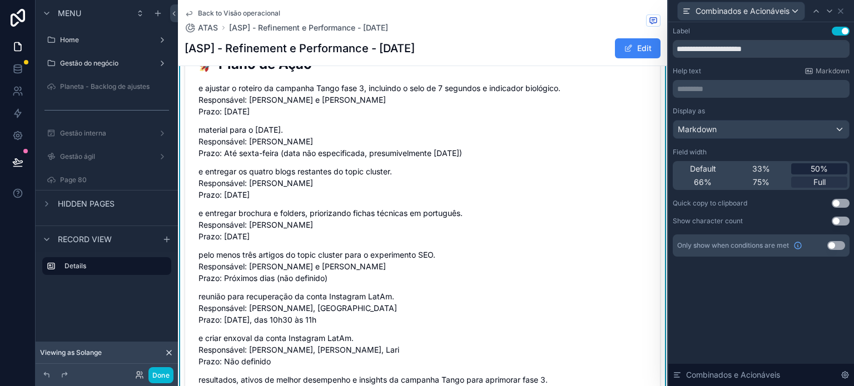
click at [819, 168] on span "50%" at bounding box center [819, 168] width 17 height 11
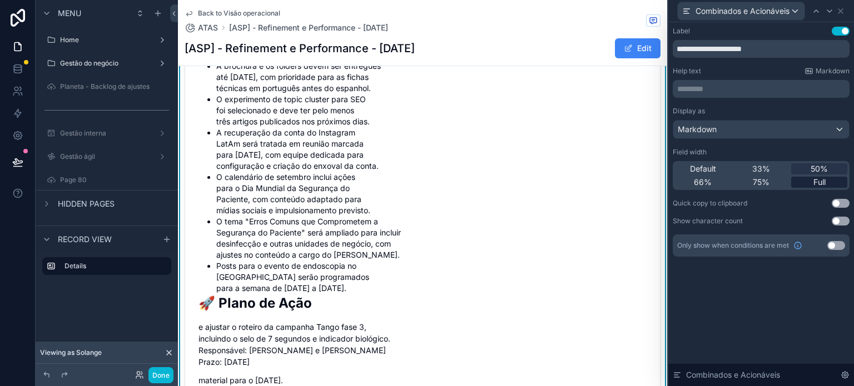
click at [826, 184] on div "Full" at bounding box center [819, 182] width 56 height 11
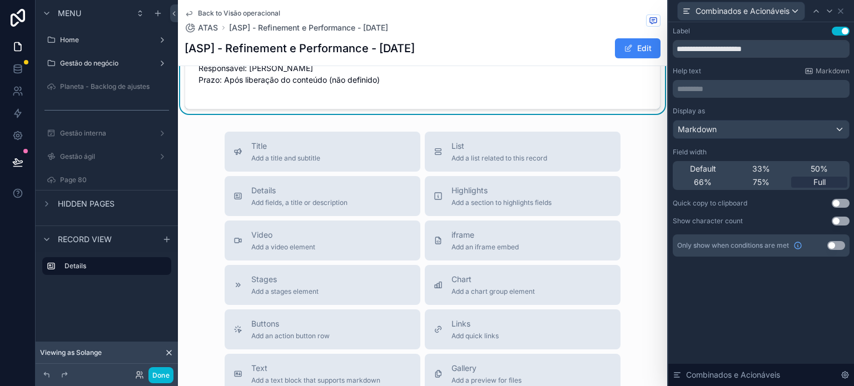
scroll to position [898, 0]
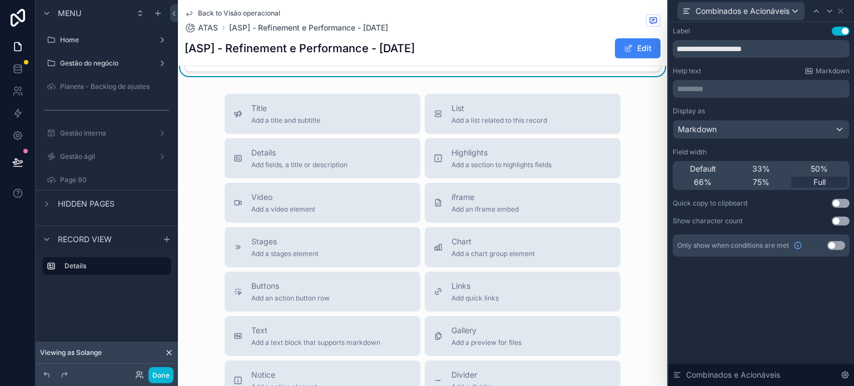
click at [842, 218] on button "Use setting" at bounding box center [841, 221] width 18 height 9
click at [842, 219] on button "Use setting" at bounding box center [841, 221] width 18 height 9
drag, startPoint x: 664, startPoint y: 273, endPoint x: 683, endPoint y: 202, distance: 73.6
click at [683, 202] on div "**********" at bounding box center [761, 152] width 186 height 261
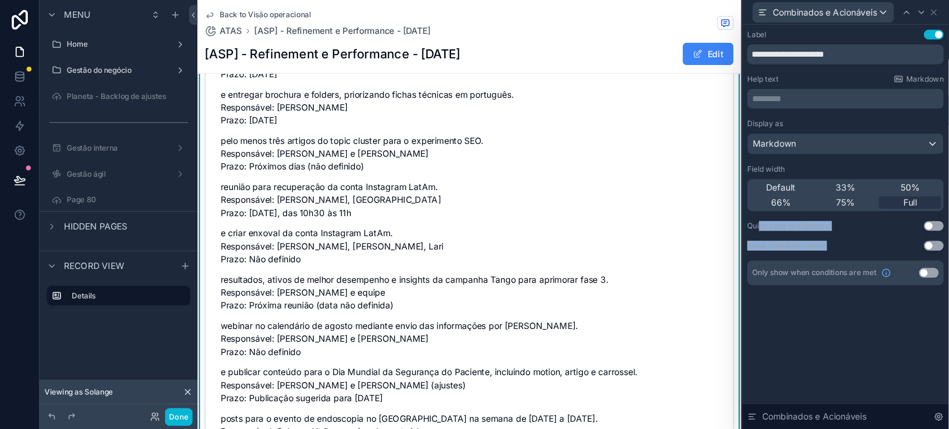
scroll to position [501, 0]
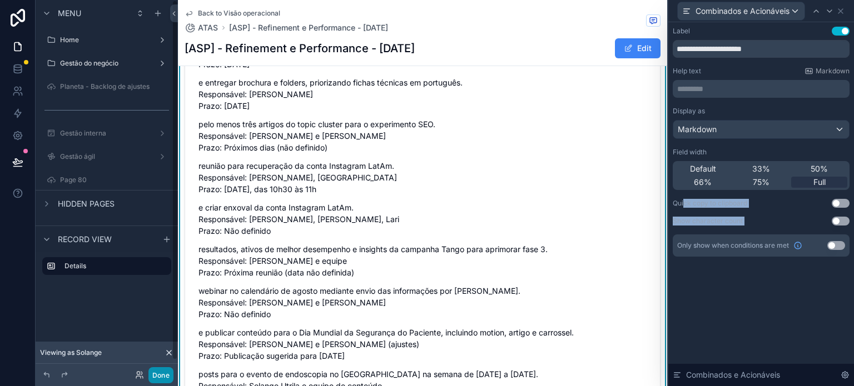
click at [162, 373] on button "Done" at bounding box center [160, 375] width 25 height 16
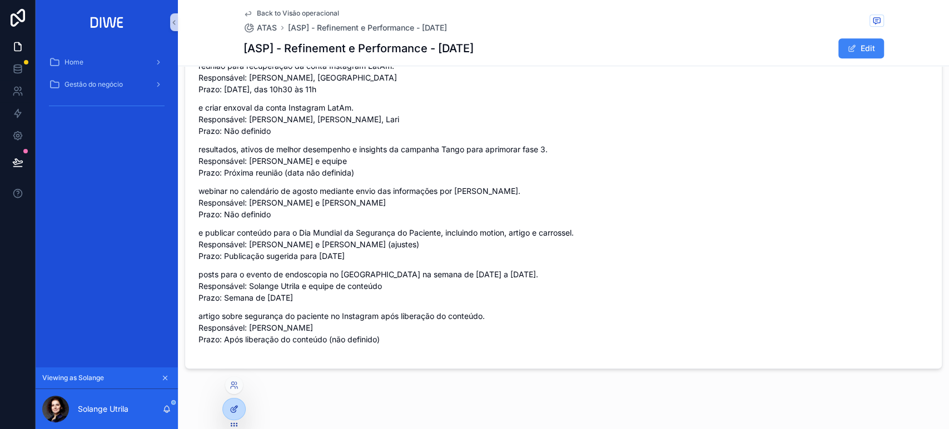
click at [237, 386] on icon at bounding box center [234, 409] width 9 height 9
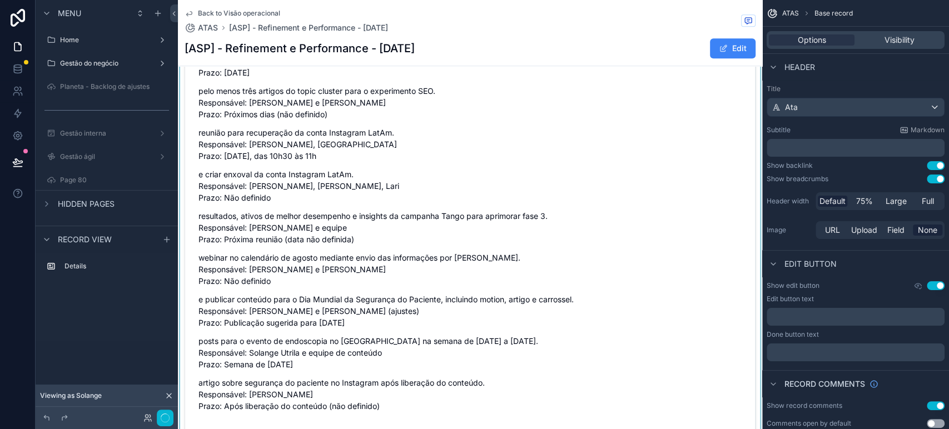
click at [264, 146] on div "scrollable content" at bounding box center [470, 10] width 584 height 862
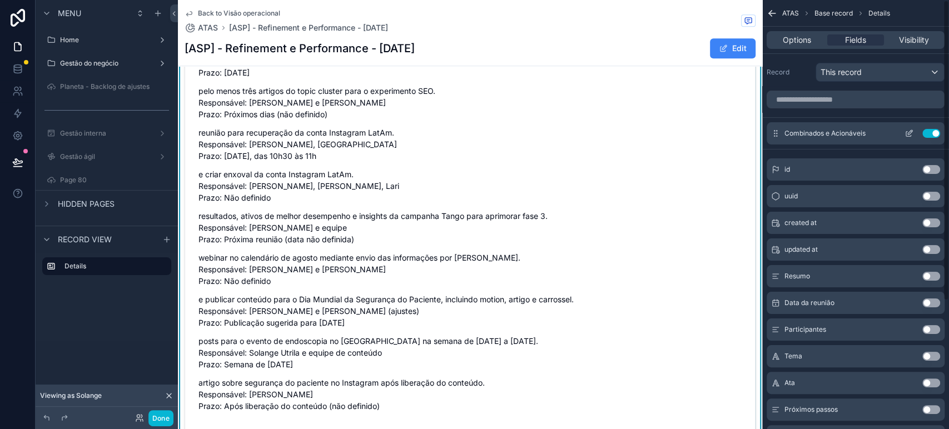
click at [853, 129] on icon "scrollable content" at bounding box center [908, 133] width 9 height 9
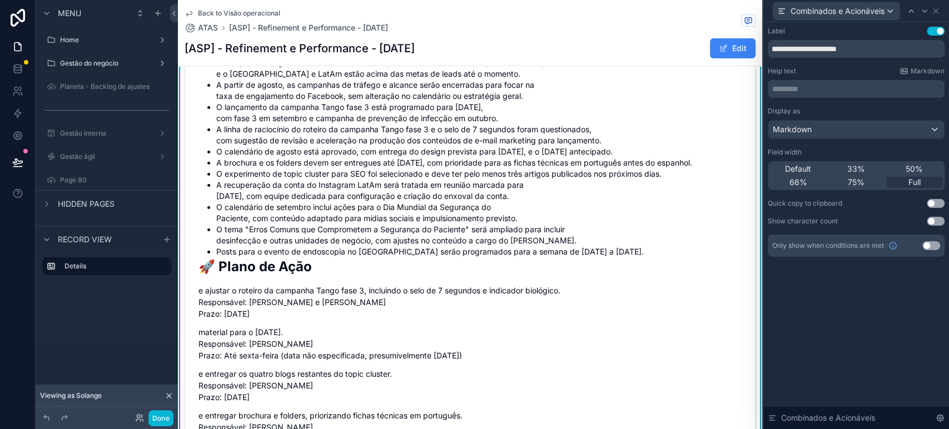
scroll to position [0, 0]
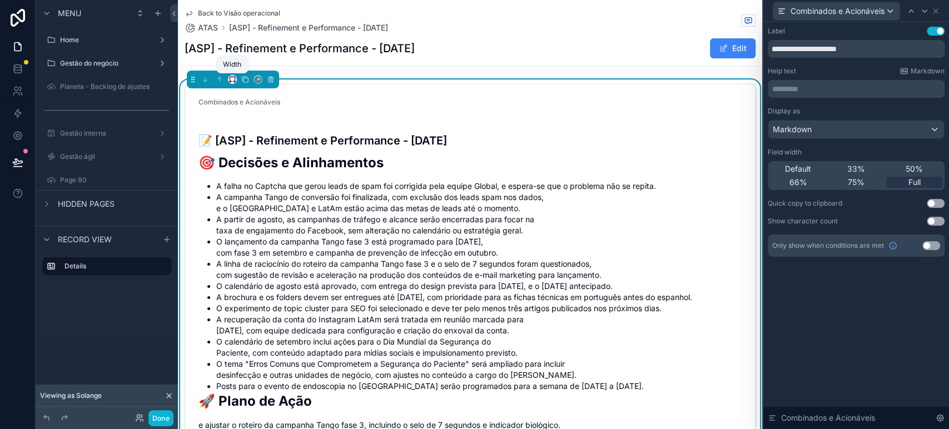
click at [231, 81] on icon "scrollable content" at bounding box center [232, 80] width 8 height 8
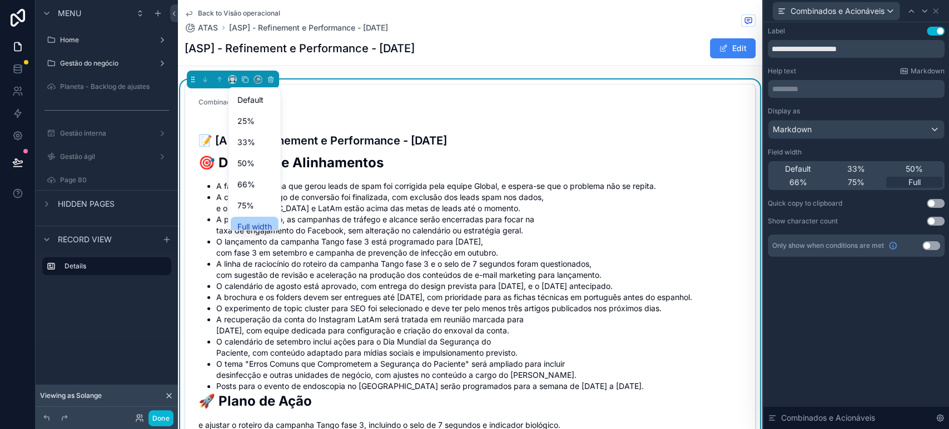
click at [271, 228] on span "Full width" at bounding box center [254, 226] width 34 height 13
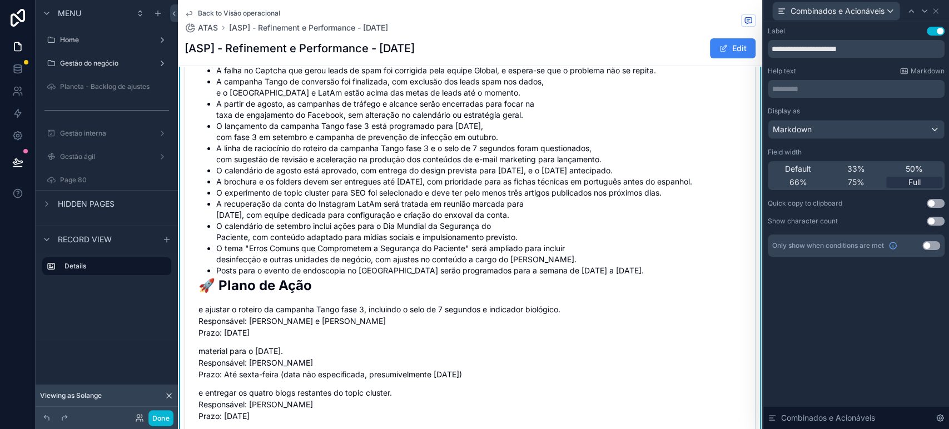
scroll to position [172, 0]
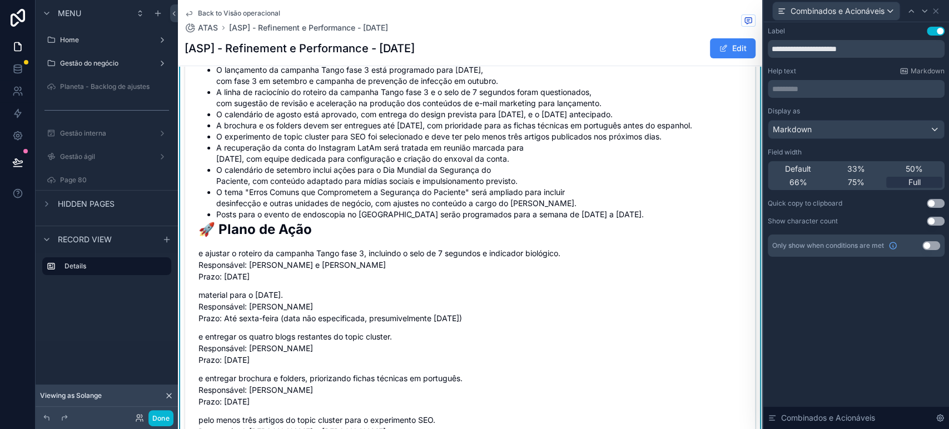
drag, startPoint x: 218, startPoint y: 284, endPoint x: 303, endPoint y: 332, distance: 97.6
click at [307, 312] on div "📝 [ASP] - Refinement e Performance - [DATE] 🎯 Decisões e Alinhamentos A falha n…" at bounding box center [469, 351] width 543 height 781
drag, startPoint x: 275, startPoint y: 364, endPoint x: 197, endPoint y: 246, distance: 141.2
click at [197, 246] on form "Combinados e Acionáveis 📝 [ASP] - Refinement e Performance - [DATE] 🎯 Decisões …" at bounding box center [470, 339] width 570 height 852
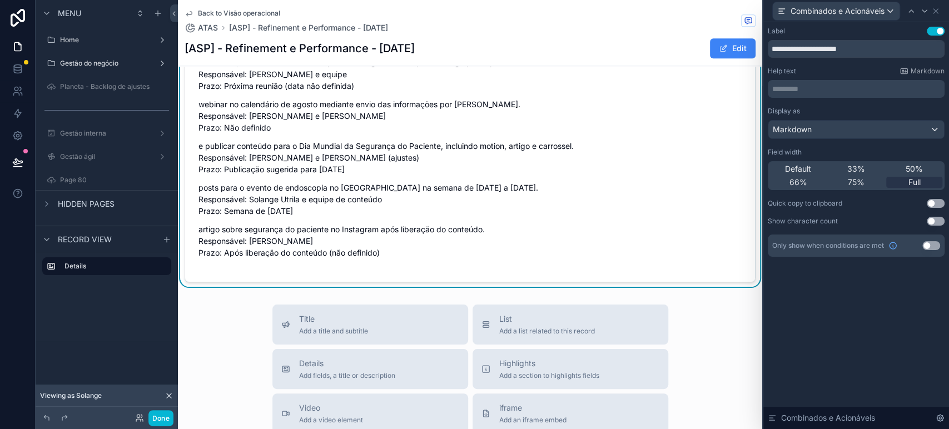
scroll to position [525, 0]
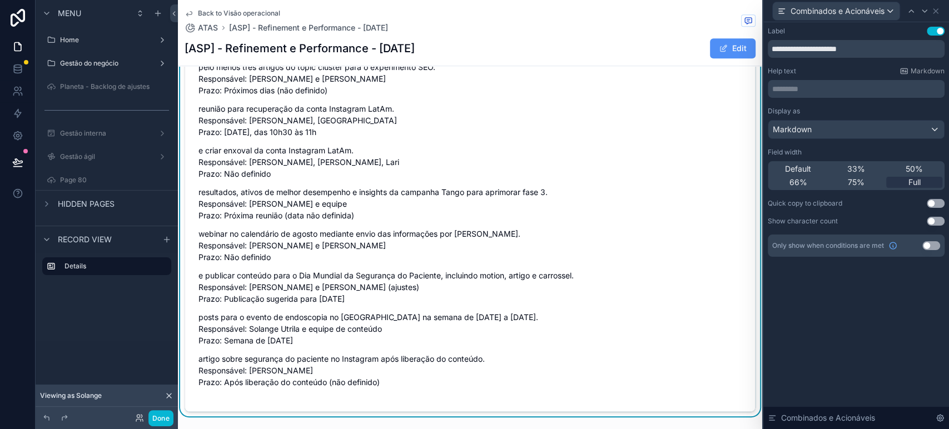
click at [719, 44] on span "scrollable content" at bounding box center [723, 48] width 9 height 9
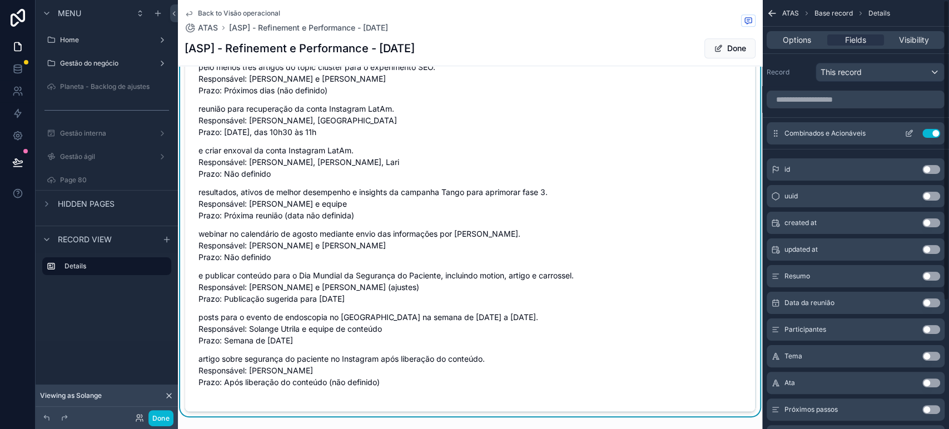
click at [853, 132] on button "Use setting" at bounding box center [931, 133] width 18 height 9
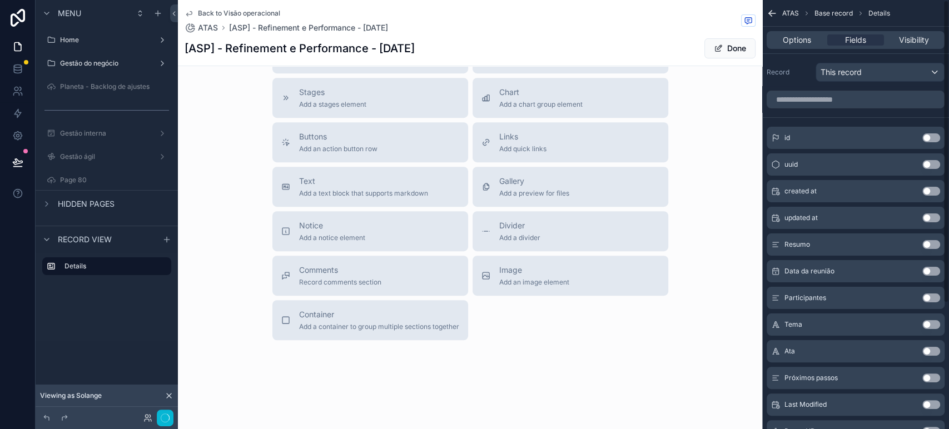
scroll to position [298, 0]
click at [827, 95] on input "scrollable content" at bounding box center [856, 100] width 178 height 18
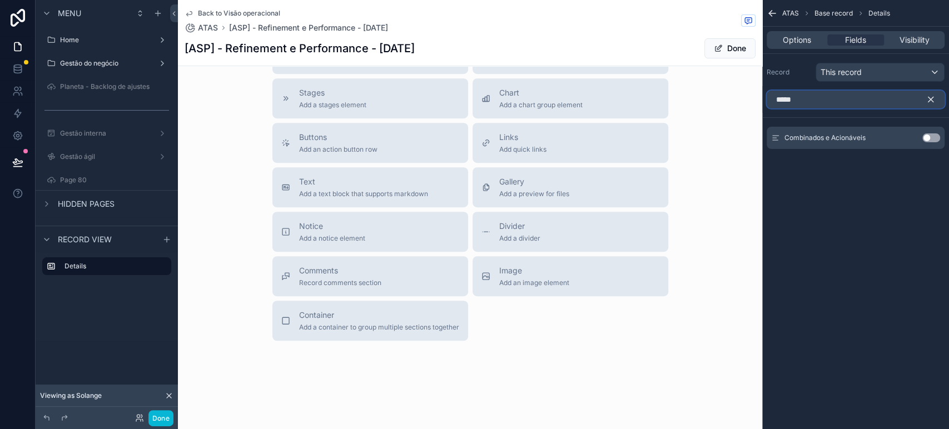
type input "*****"
click at [853, 136] on button "Use setting" at bounding box center [931, 137] width 18 height 9
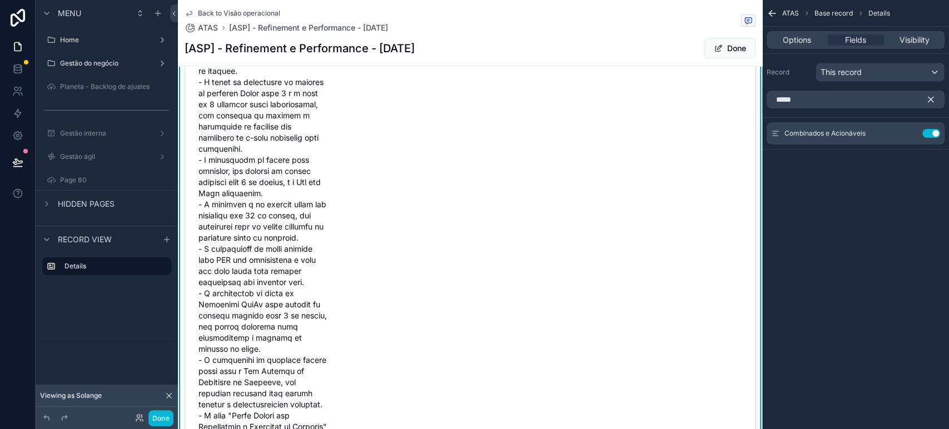
scroll to position [525, 0]
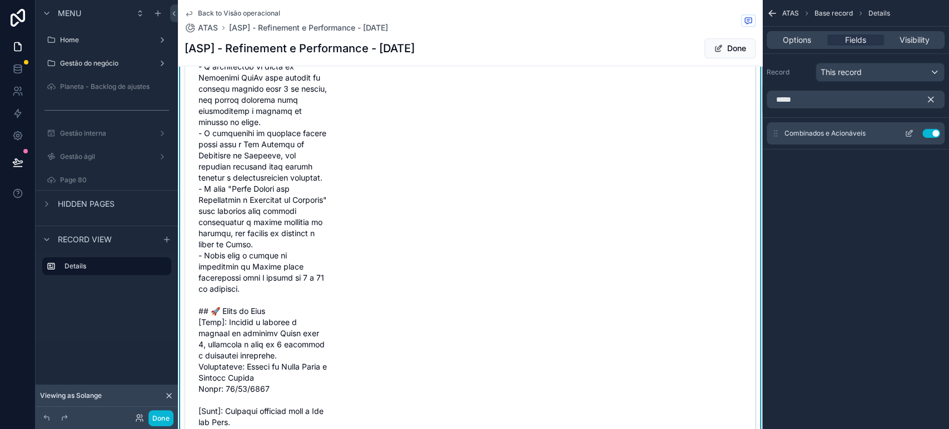
click at [853, 132] on button "scrollable content" at bounding box center [909, 133] width 18 height 9
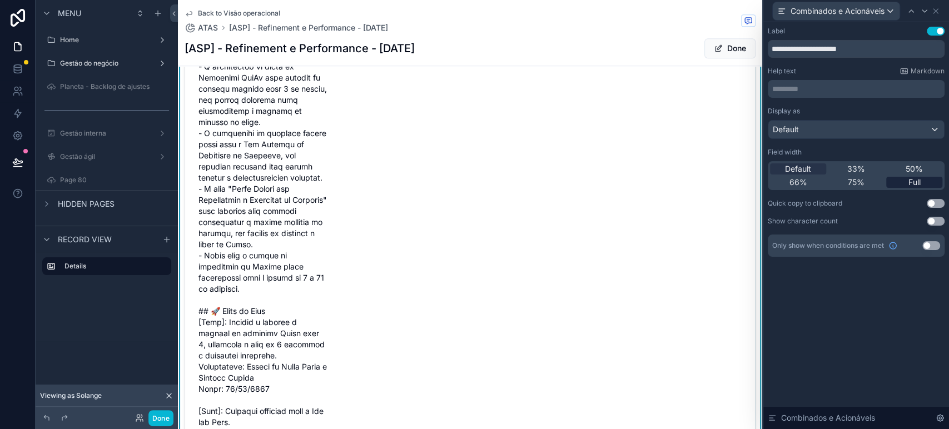
click at [853, 177] on span "Full" at bounding box center [914, 182] width 12 height 11
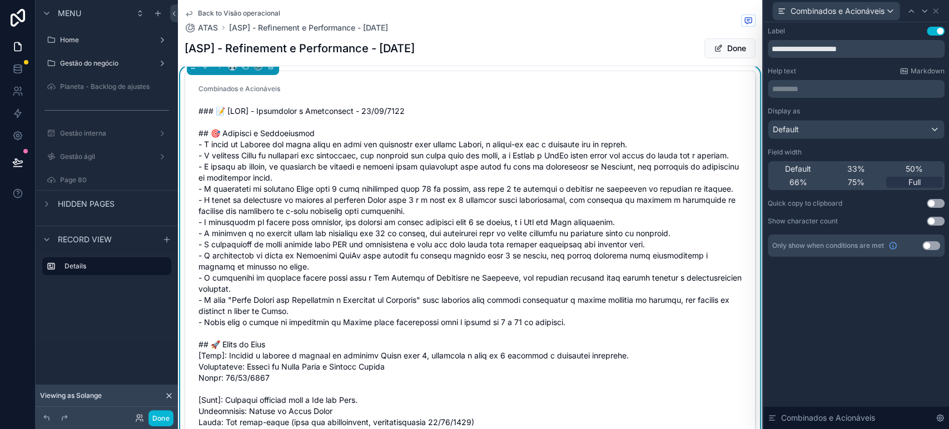
scroll to position [0, 0]
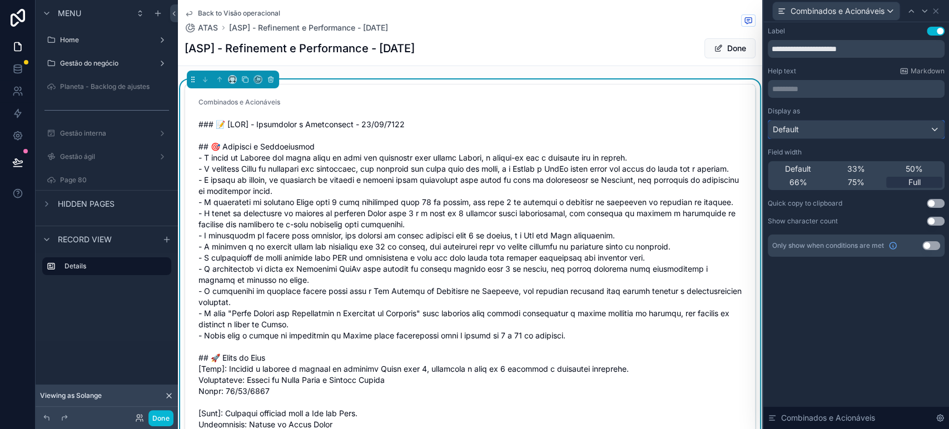
click at [828, 133] on div "Default" at bounding box center [856, 130] width 176 height 18
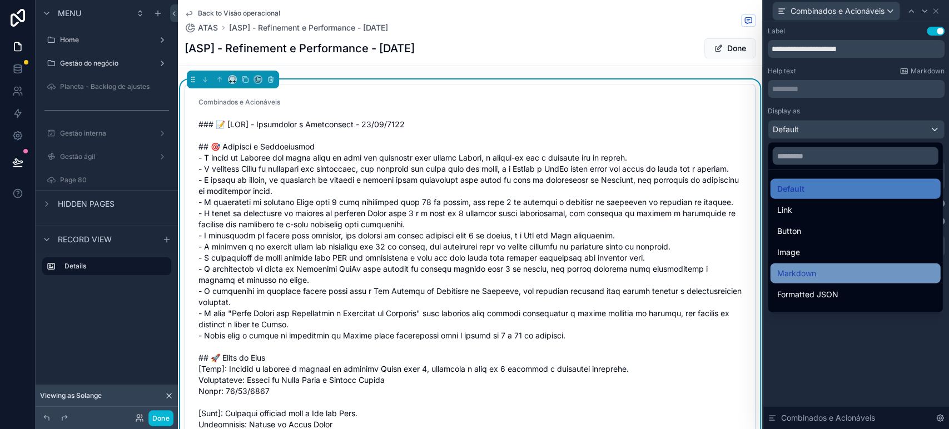
click at [831, 273] on div "Markdown" at bounding box center [855, 273] width 157 height 13
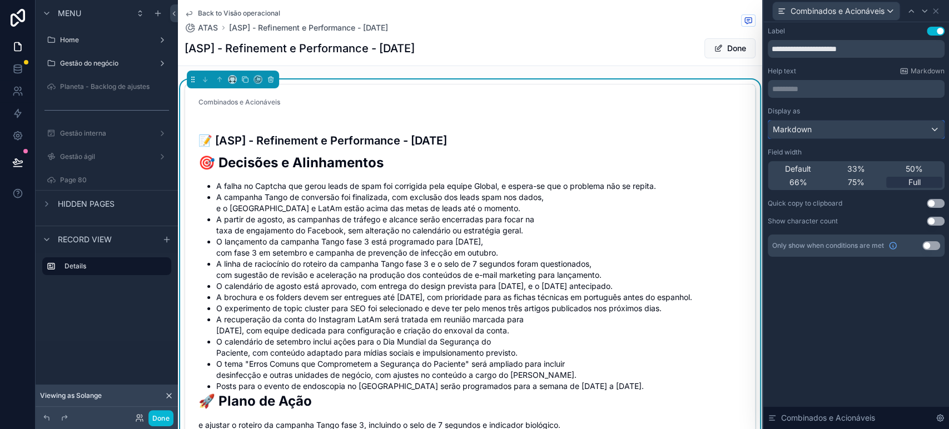
click at [804, 130] on span "Markdown" at bounding box center [792, 129] width 39 height 11
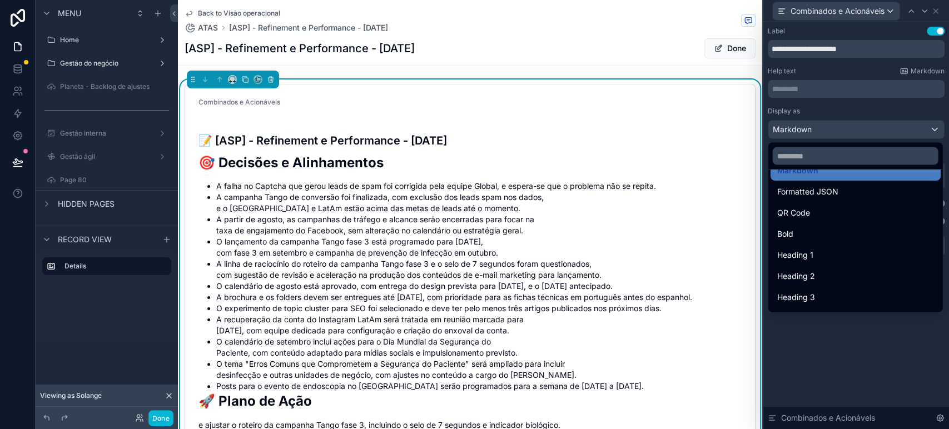
scroll to position [121, 0]
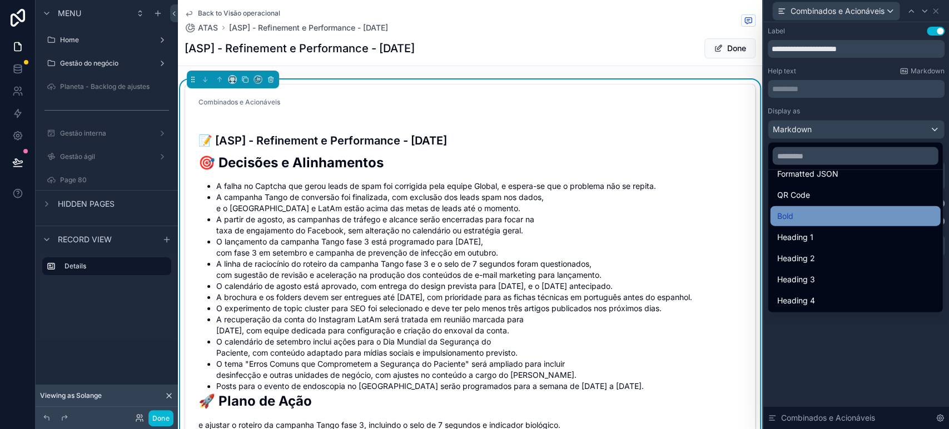
click at [816, 216] on div "Bold" at bounding box center [855, 216] width 157 height 13
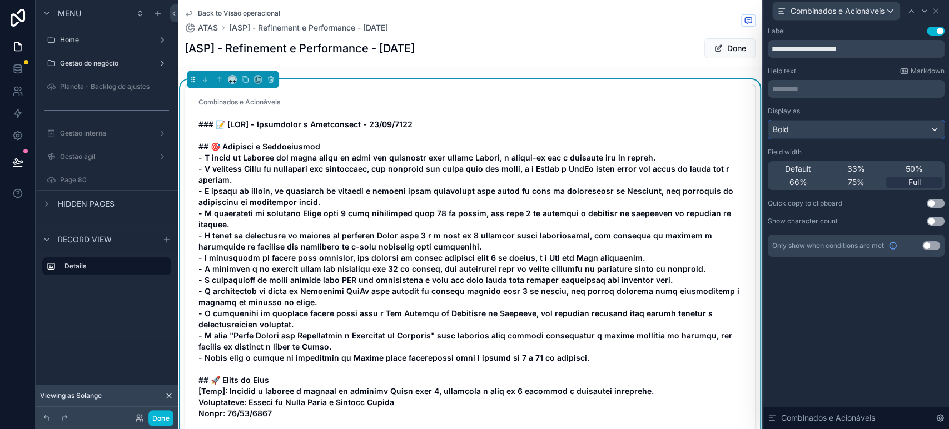
click at [812, 130] on div "Bold" at bounding box center [856, 130] width 176 height 18
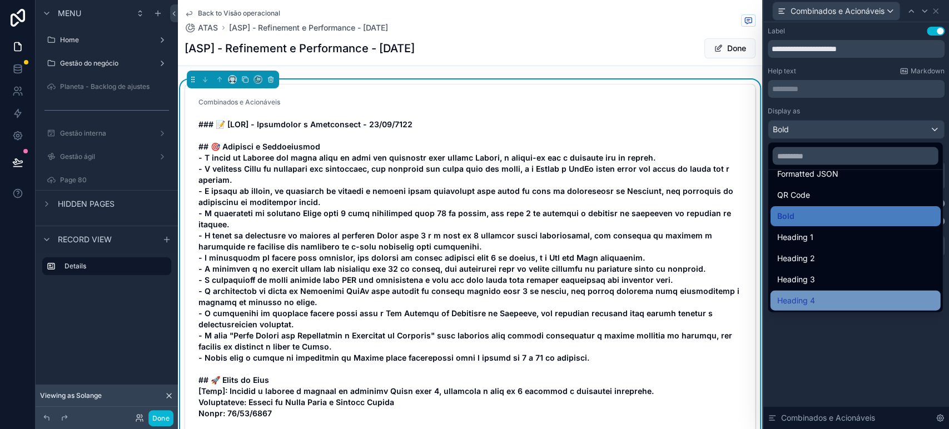
click at [853, 296] on div "Heading 4" at bounding box center [855, 300] width 157 height 13
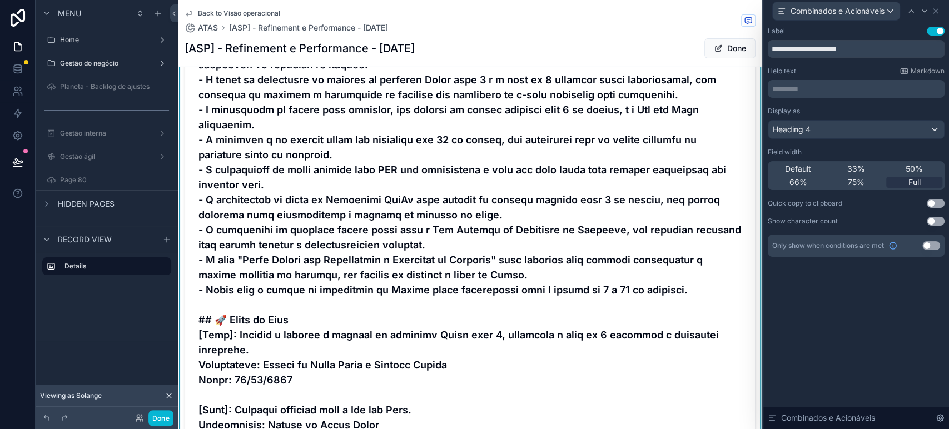
scroll to position [213, 0]
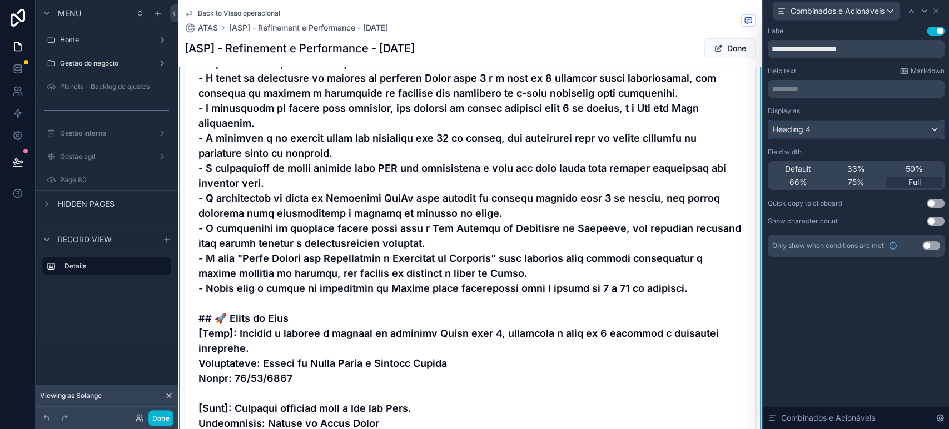
click at [845, 137] on div "Heading 4" at bounding box center [856, 130] width 176 height 18
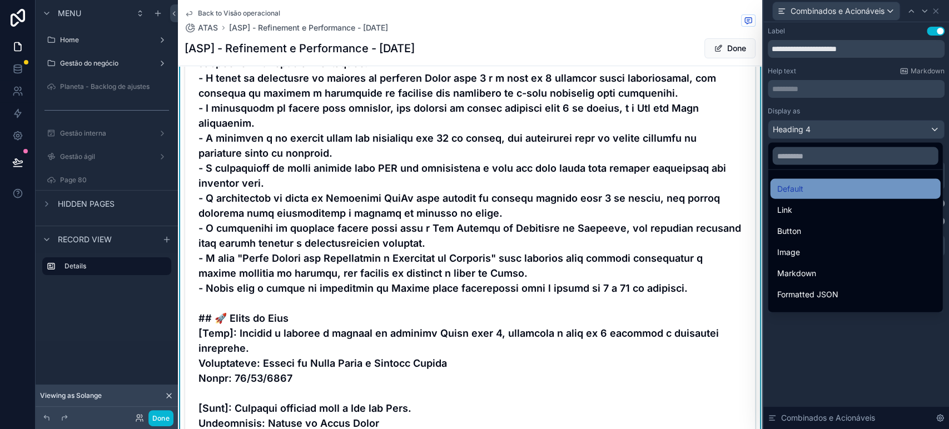
click at [821, 195] on div "Default" at bounding box center [855, 188] width 157 height 13
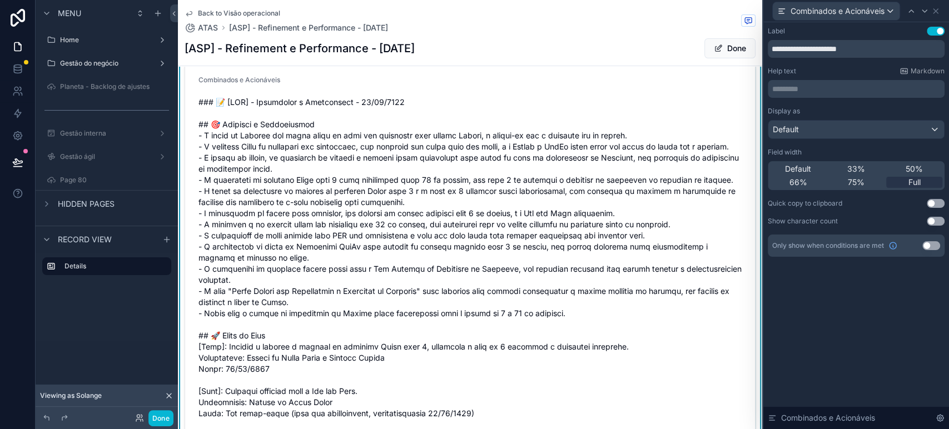
scroll to position [0, 0]
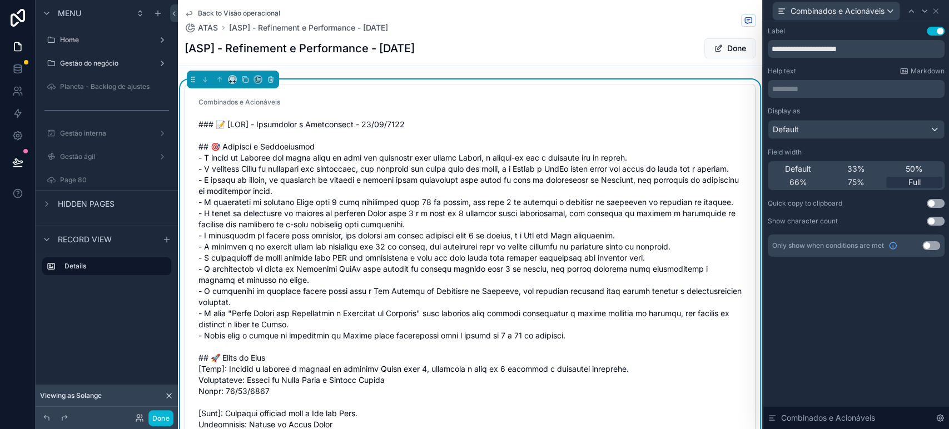
drag, startPoint x: 399, startPoint y: 120, endPoint x: 573, endPoint y: 132, distance: 174.4
click at [160, 386] on button "Done" at bounding box center [160, 418] width 25 height 16
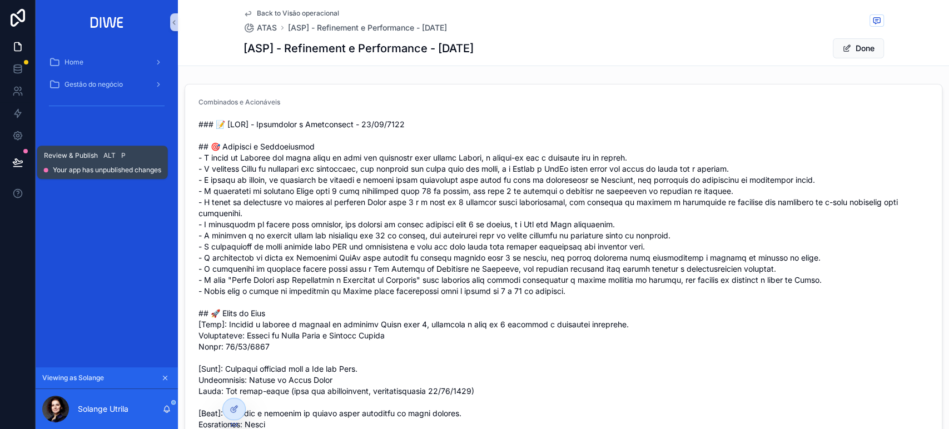
click at [16, 162] on icon at bounding box center [17, 162] width 9 height 6
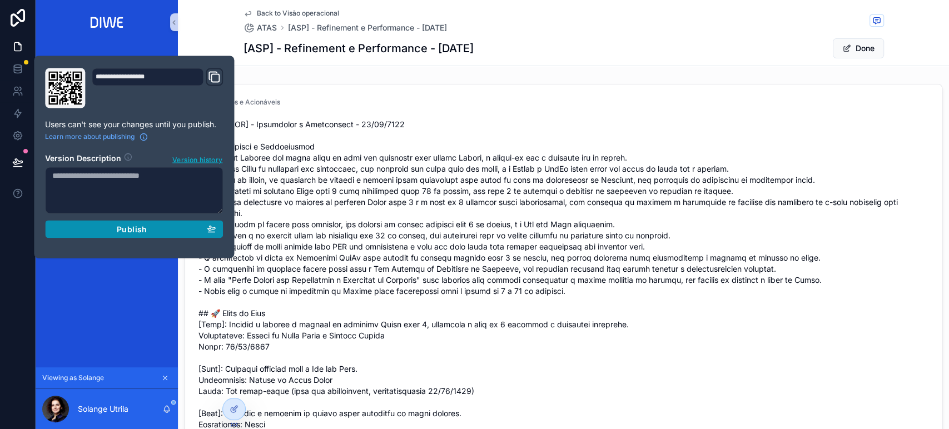
click at [178, 224] on div "Publish" at bounding box center [133, 229] width 163 height 10
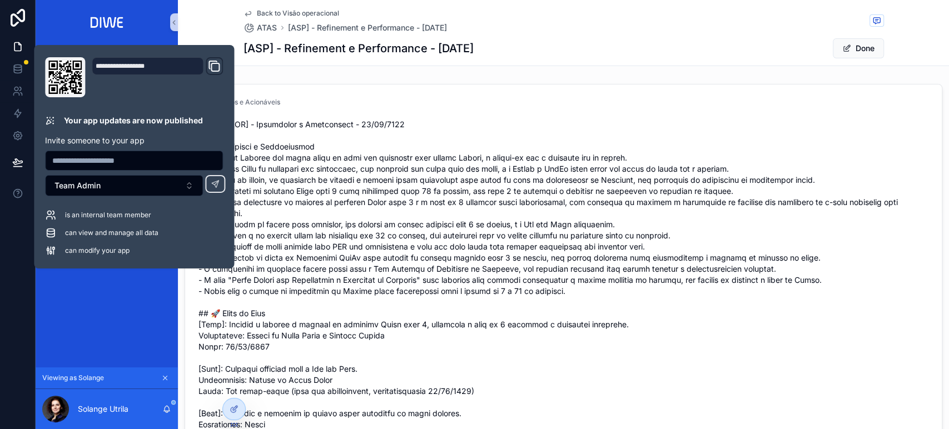
click at [309, 13] on span "Back to Visão operacional" at bounding box center [298, 13] width 82 height 9
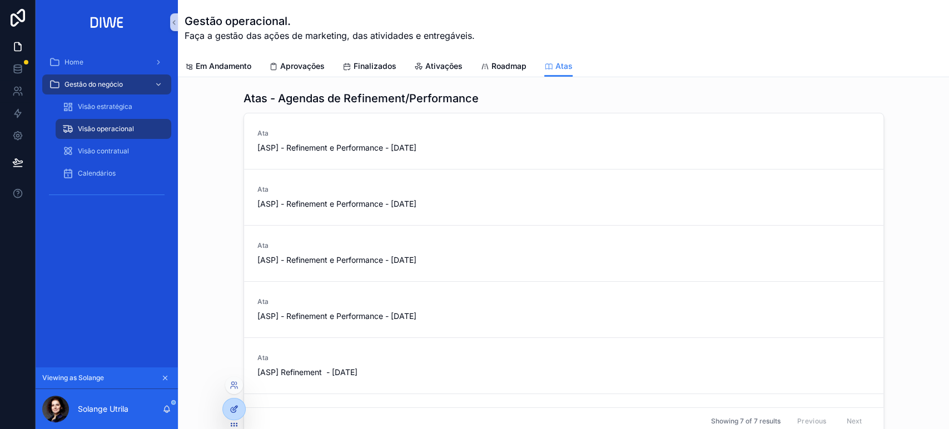
click at [230, 386] on icon at bounding box center [234, 409] width 9 height 9
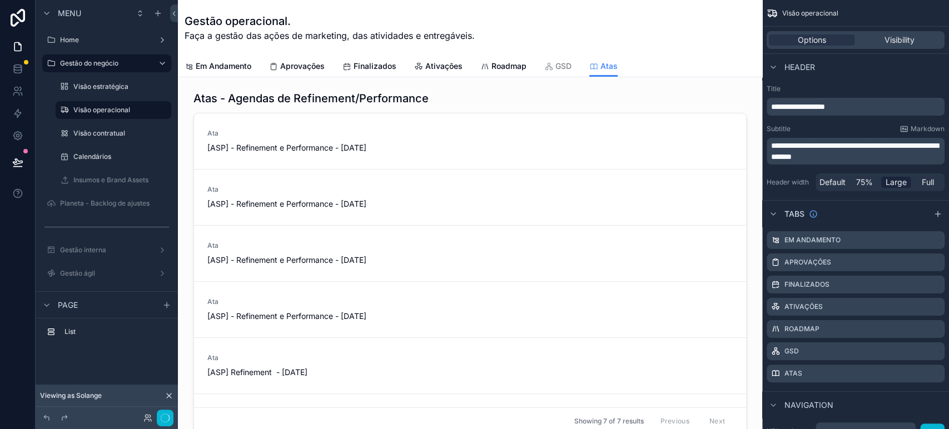
click at [233, 93] on div "scrollable content" at bounding box center [470, 262] width 566 height 353
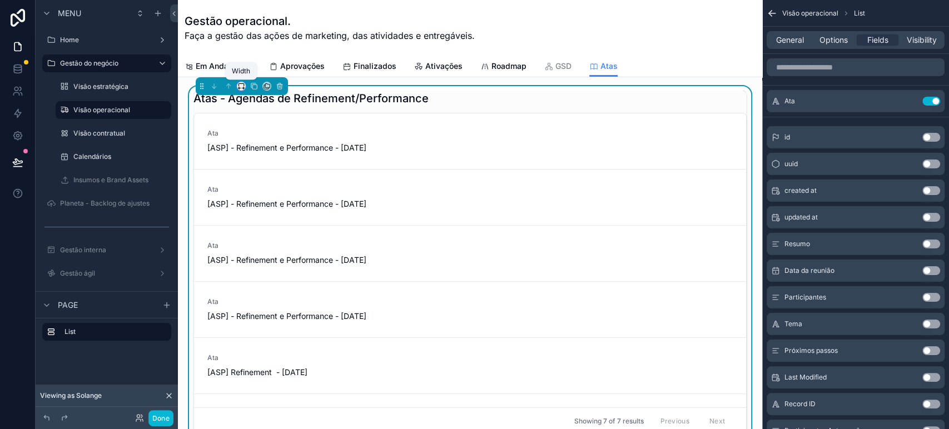
click at [241, 83] on icon "scrollable content" at bounding box center [241, 86] width 8 height 8
click at [274, 203] on span "Full width" at bounding box center [263, 203] width 34 height 13
click at [491, 63] on span "Roadmap" at bounding box center [508, 66] width 35 height 11
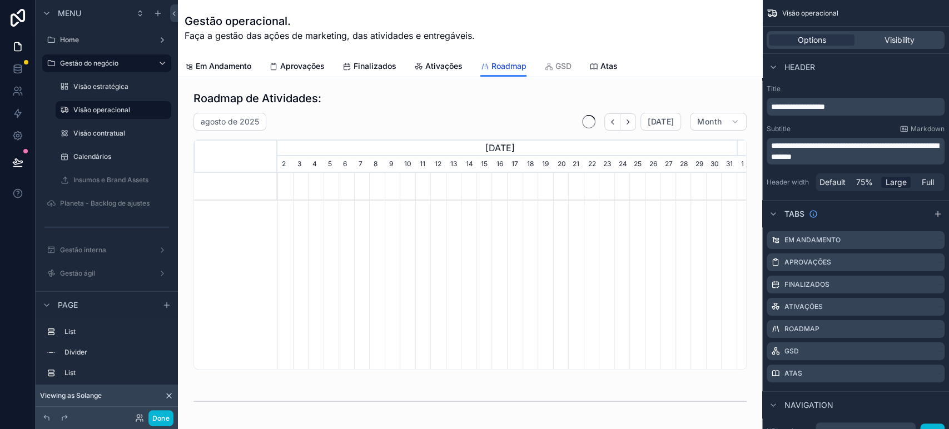
scroll to position [0, 459]
click at [217, 63] on span "Em Andamento" at bounding box center [224, 66] width 56 height 11
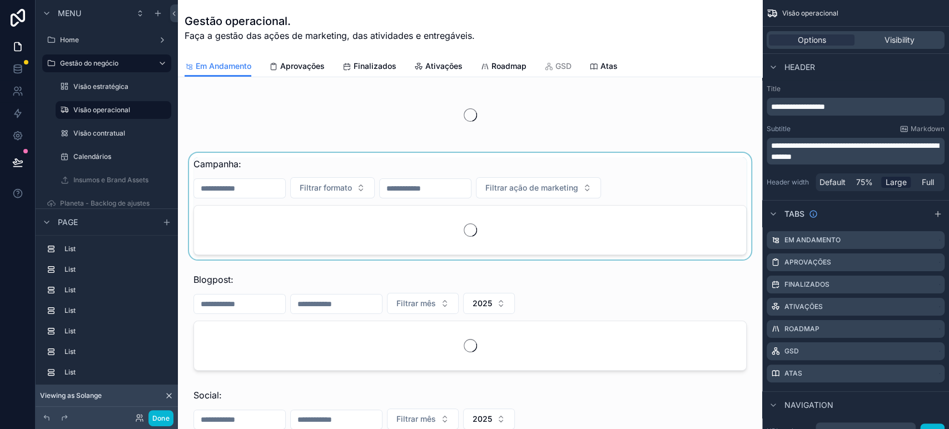
click at [283, 166] on div "scrollable content" at bounding box center [470, 206] width 566 height 107
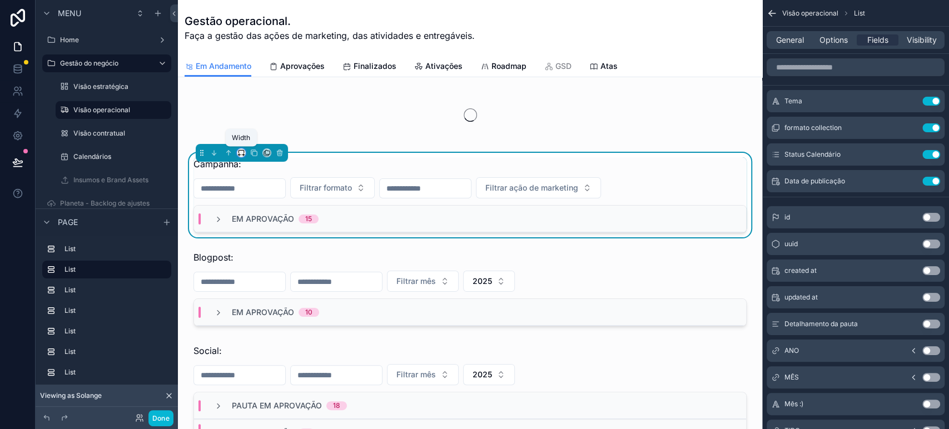
click at [238, 152] on icon "scrollable content" at bounding box center [241, 153] width 8 height 8
click at [612, 62] on div "scrollable content" at bounding box center [474, 214] width 949 height 429
click at [613, 64] on span "Atas" at bounding box center [608, 66] width 17 height 11
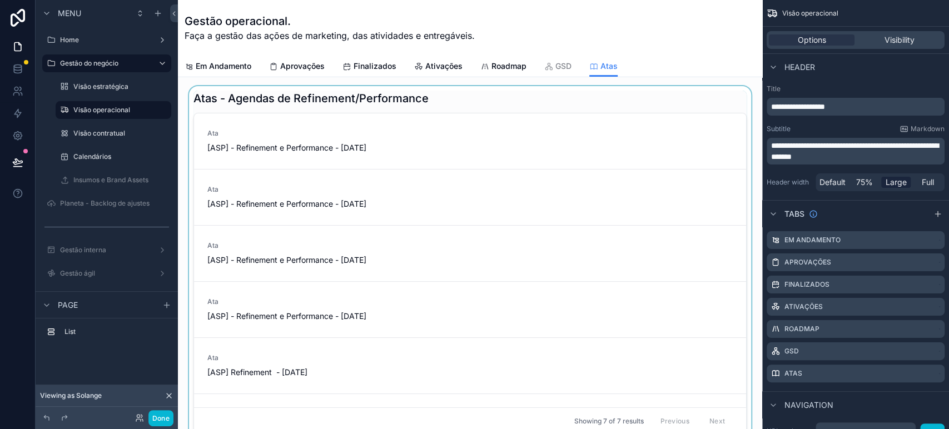
click at [219, 95] on div "scrollable content" at bounding box center [470, 262] width 566 height 353
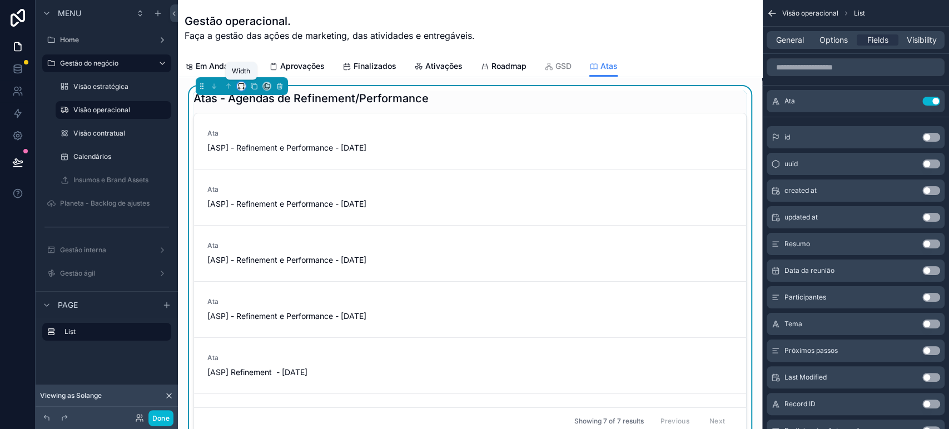
click at [241, 86] on icon "scrollable content" at bounding box center [241, 86] width 8 height 8
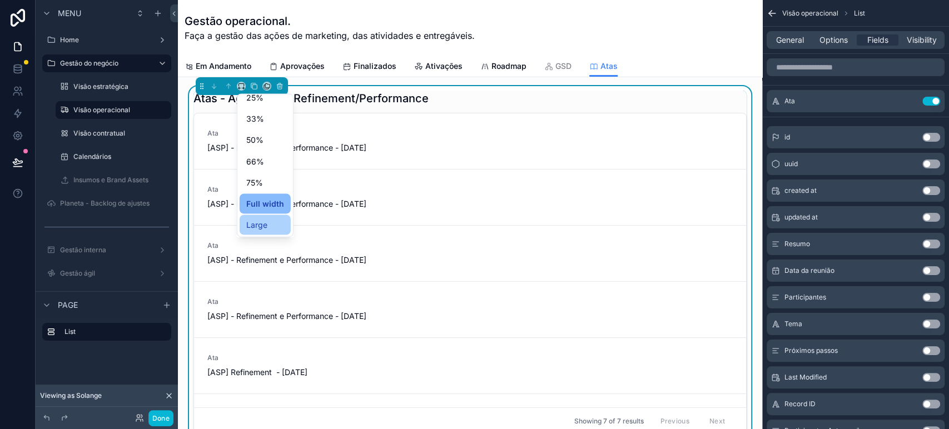
click at [269, 231] on div "Large" at bounding box center [265, 225] width 51 height 20
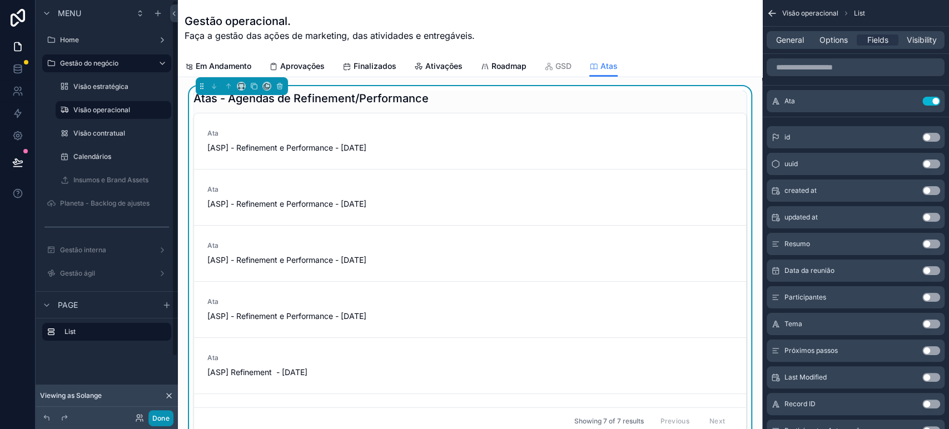
click at [165, 386] on button "Done" at bounding box center [160, 418] width 25 height 16
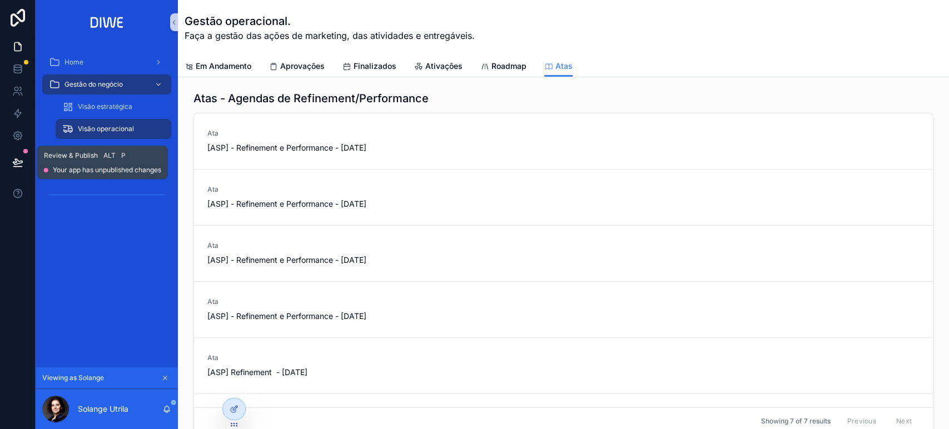
click at [11, 172] on button at bounding box center [18, 162] width 24 height 31
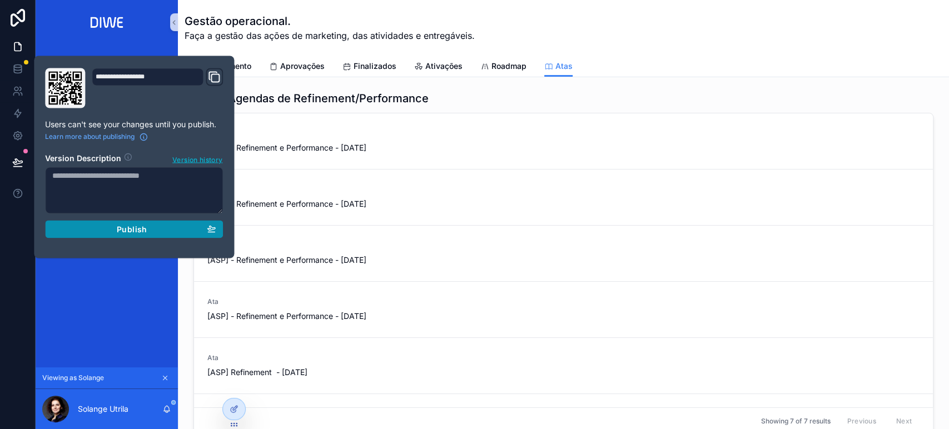
click at [167, 235] on button "Publish" at bounding box center [134, 229] width 178 height 18
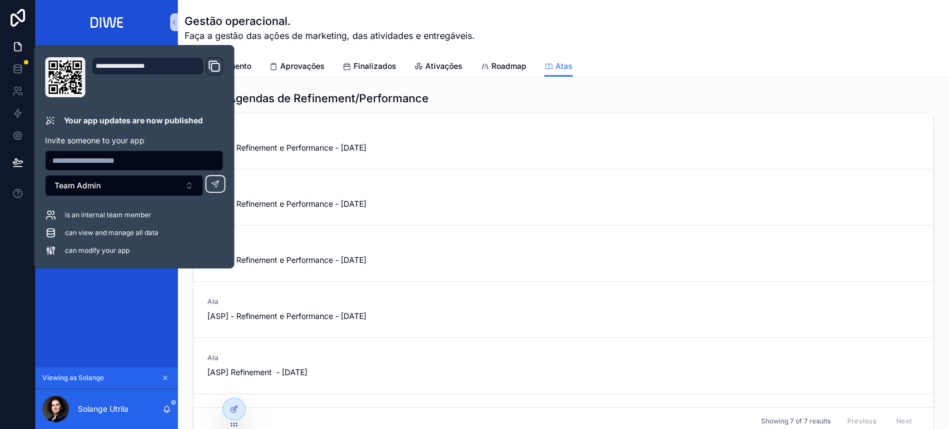
click at [781, 57] on div "Em Andamento Aprovações Finalizados Ativações Roadmap Atas" at bounding box center [564, 66] width 758 height 21
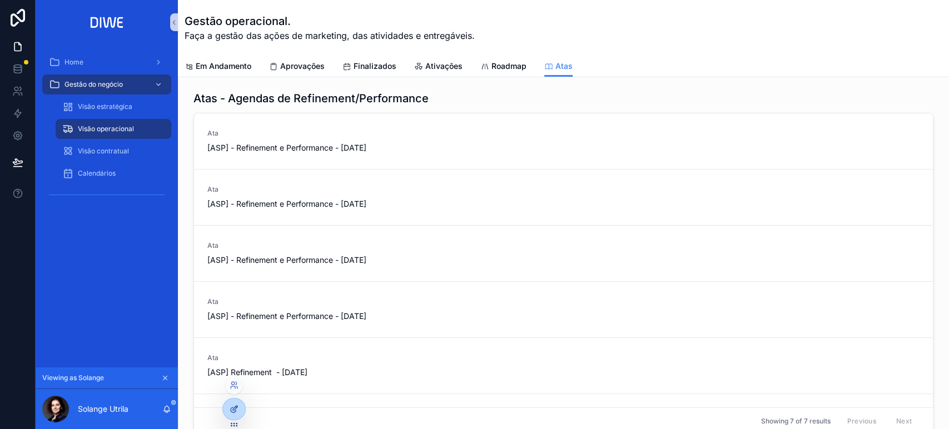
click at [231, 386] on icon at bounding box center [234, 409] width 9 height 9
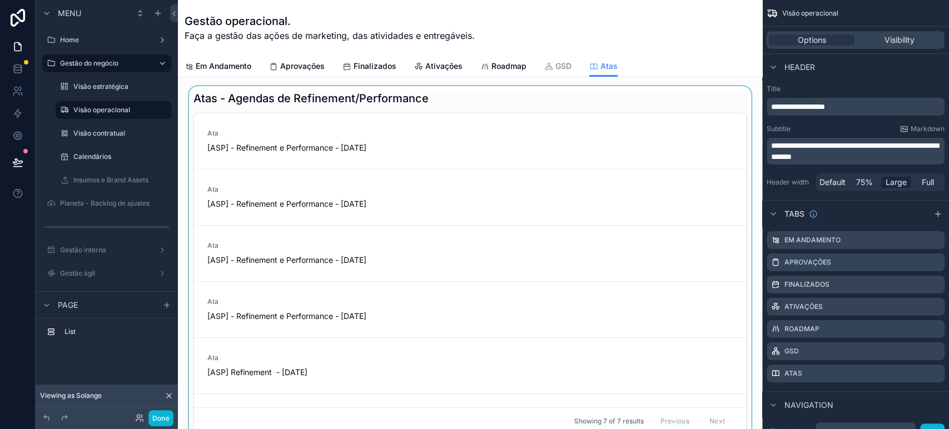
click at [355, 135] on div "scrollable content" at bounding box center [470, 262] width 566 height 353
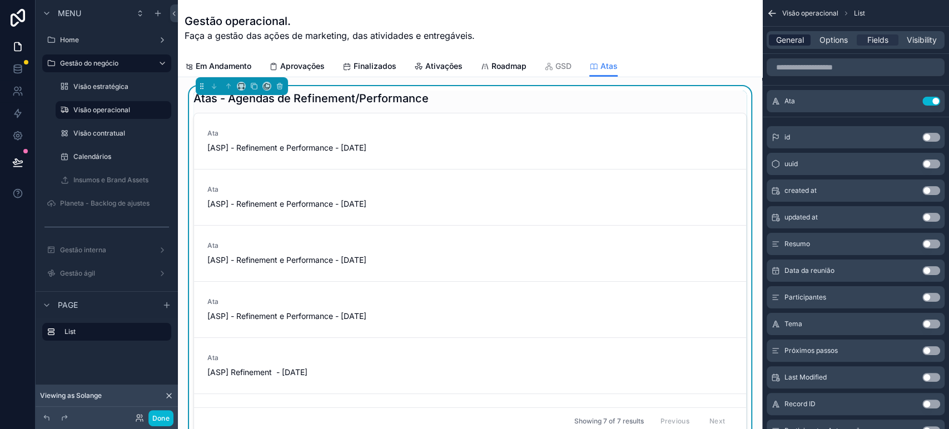
click at [784, 37] on span "General" at bounding box center [790, 39] width 28 height 11
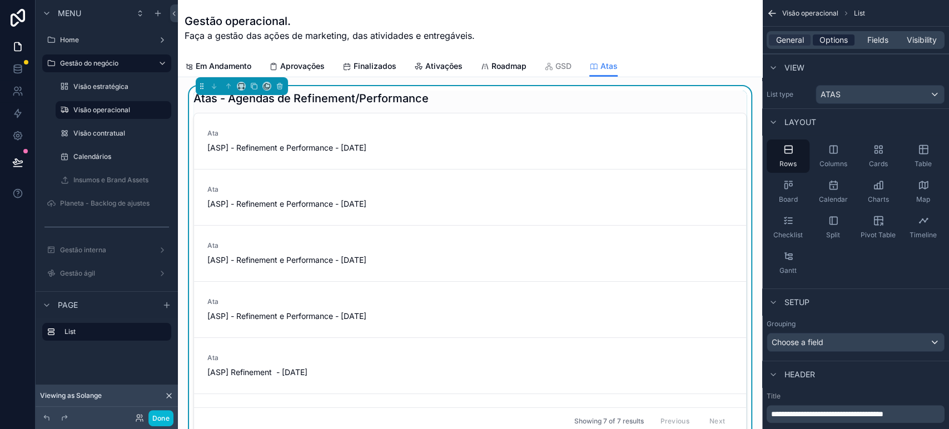
click at [826, 34] on div "General Options Fields Visibility" at bounding box center [856, 40] width 178 height 18
click at [846, 39] on span "Options" at bounding box center [833, 39] width 28 height 11
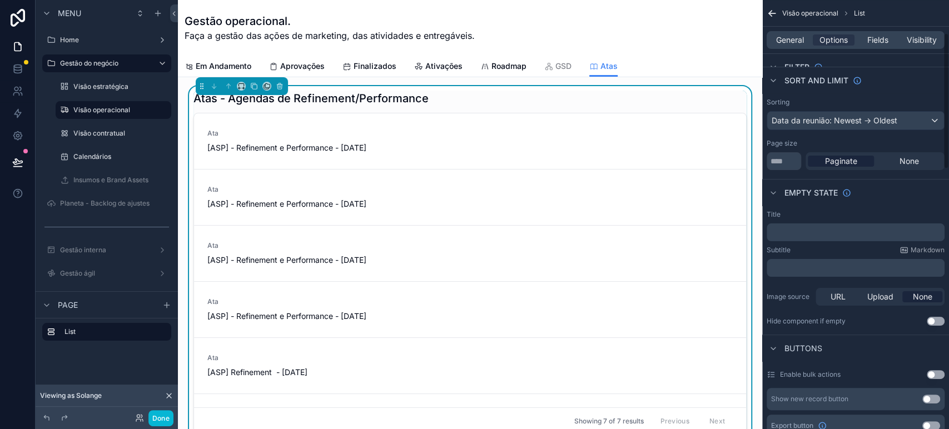
scroll to position [147, 0]
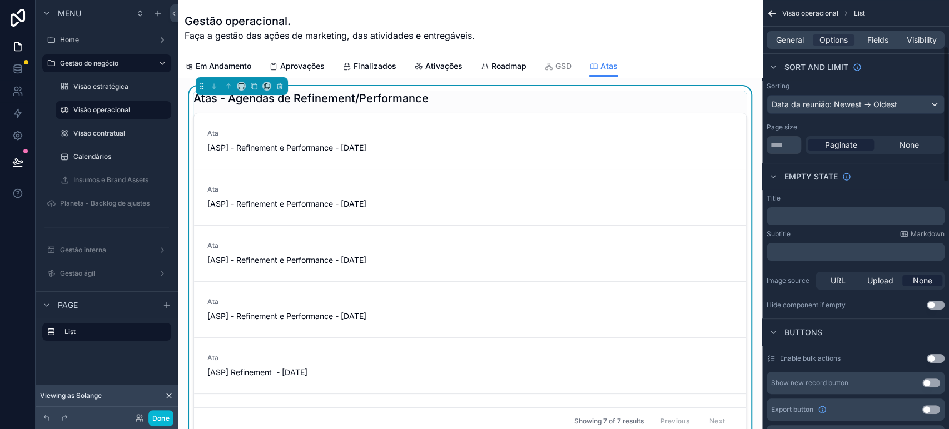
drag, startPoint x: 947, startPoint y: 131, endPoint x: 948, endPoint y: 177, distance: 46.7
click at [853, 177] on div "**********" at bounding box center [855, 214] width 187 height 429
click at [853, 146] on div "None" at bounding box center [909, 145] width 66 height 11
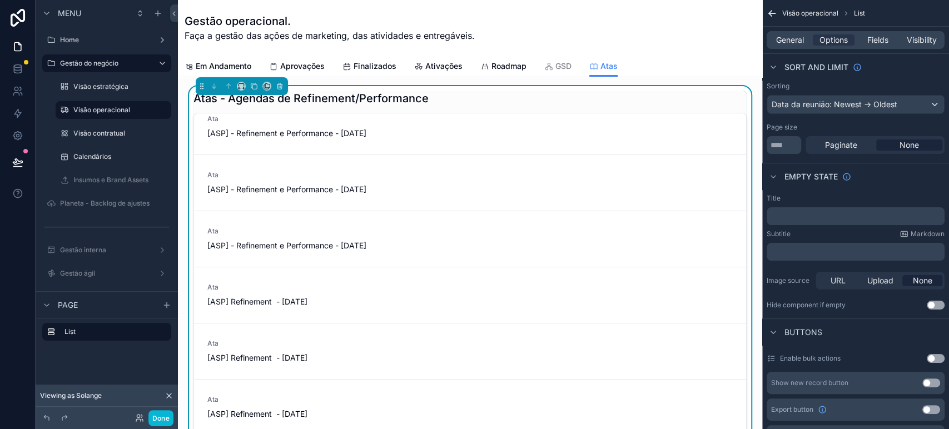
scroll to position [0, 0]
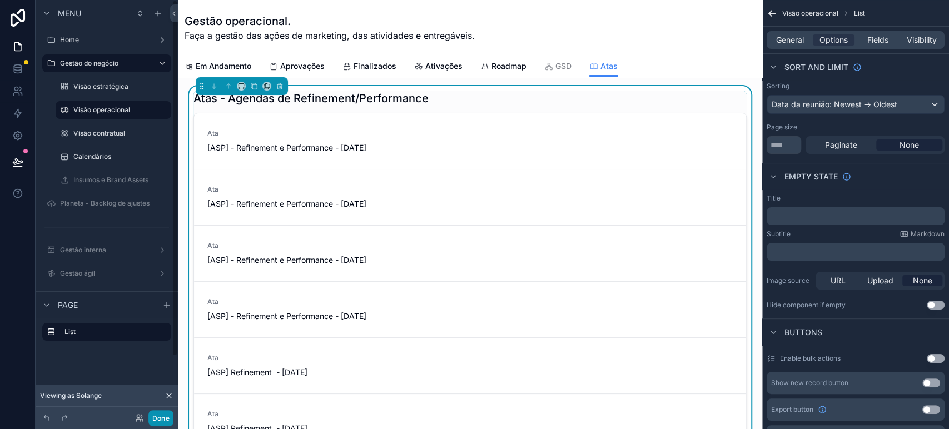
click at [165, 386] on button "Done" at bounding box center [160, 418] width 25 height 16
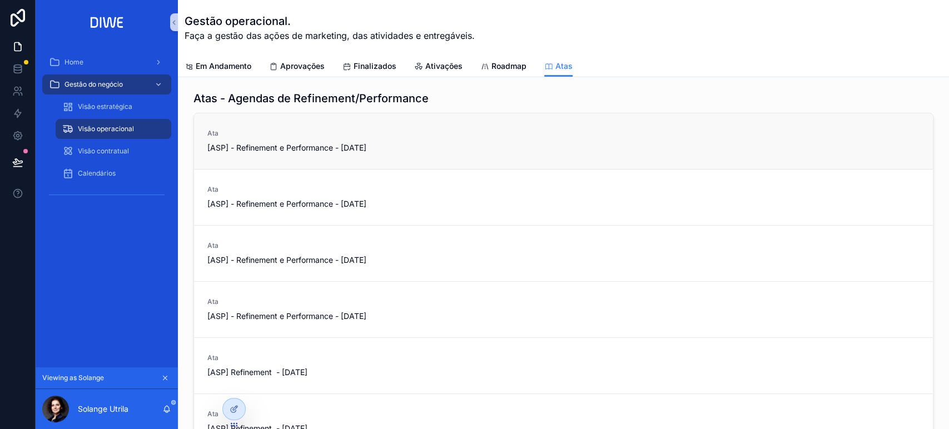
click at [448, 145] on span "[ASP] - Refinement e Performance - [DATE]" at bounding box center [382, 147] width 350 height 11
click at [19, 161] on icon at bounding box center [17, 162] width 9 height 6
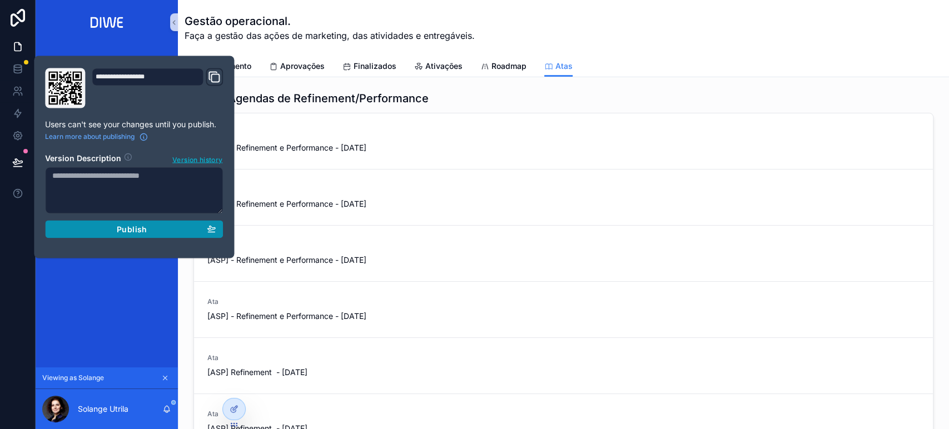
click at [183, 231] on div "Publish" at bounding box center [133, 229] width 163 height 10
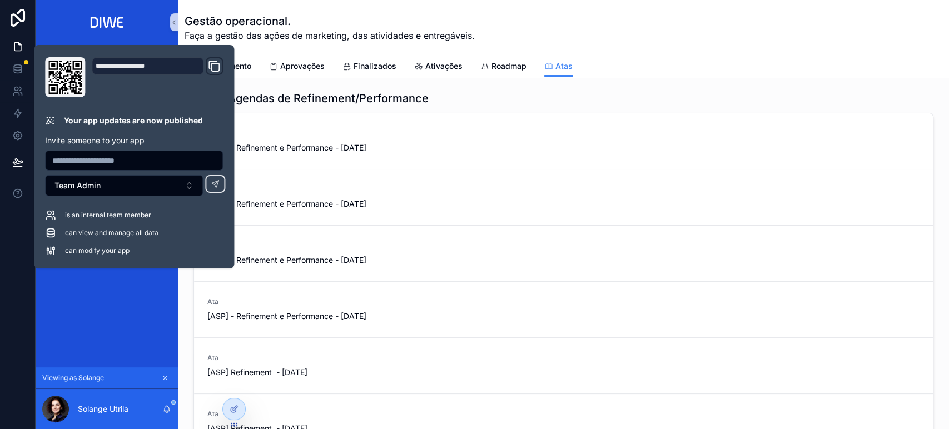
click at [629, 49] on div "Gestão operacional. Faça a gestão das ações de marketing, das atividades e entr…" at bounding box center [564, 28] width 758 height 56
